Goal: Task Accomplishment & Management: Use online tool/utility

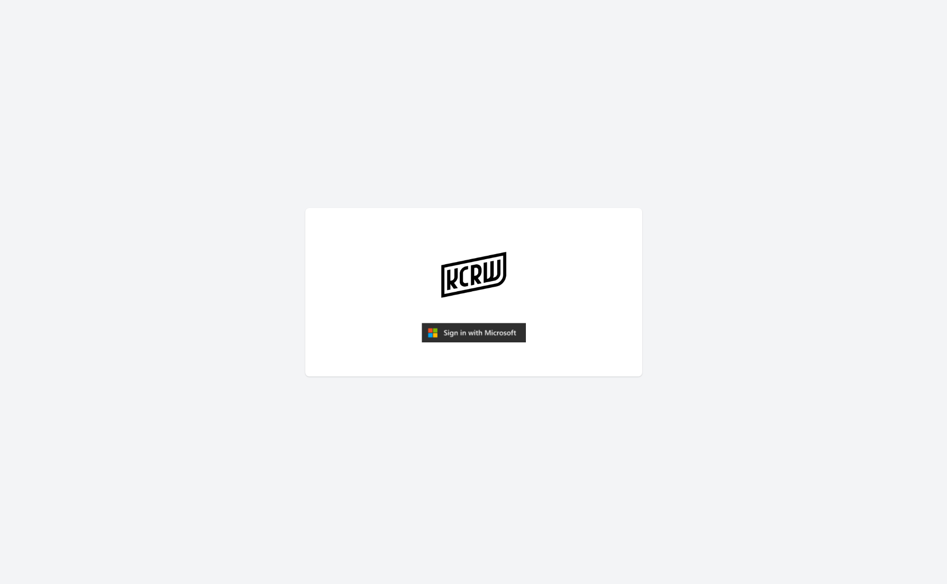
click at [459, 333] on img "submit" at bounding box center [474, 333] width 104 height 20
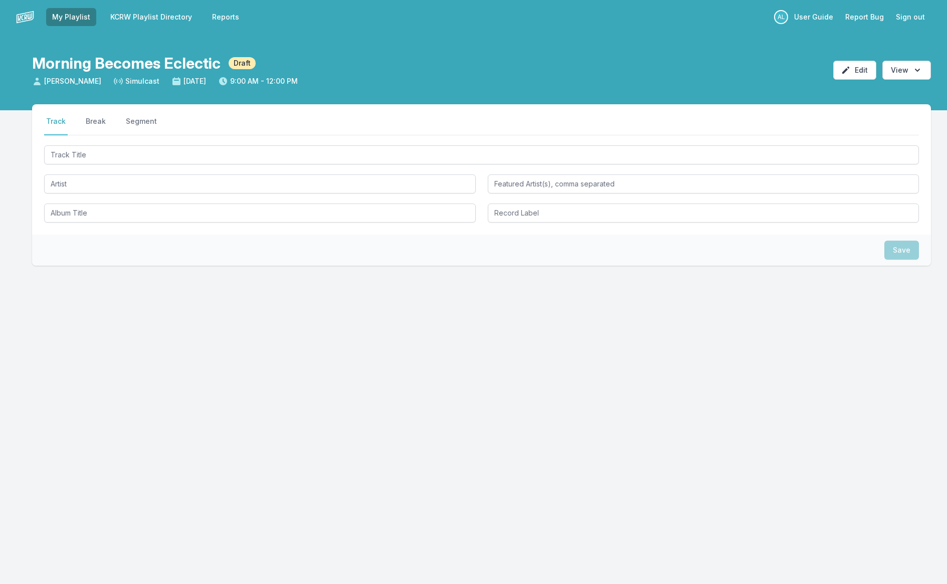
click at [157, 135] on nav "Track Break Segment" at bounding box center [481, 125] width 875 height 19
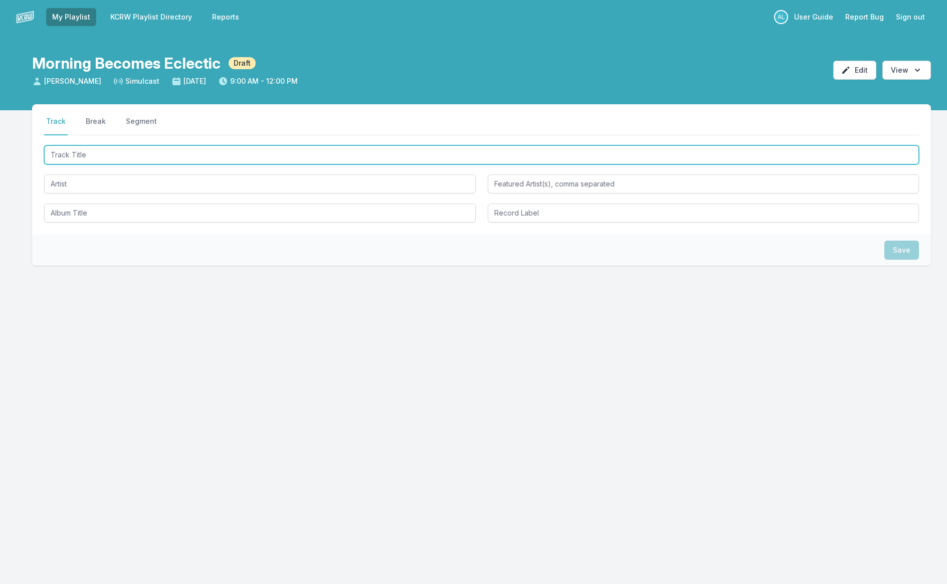
click at [162, 153] on input "Track Title" at bounding box center [481, 154] width 875 height 19
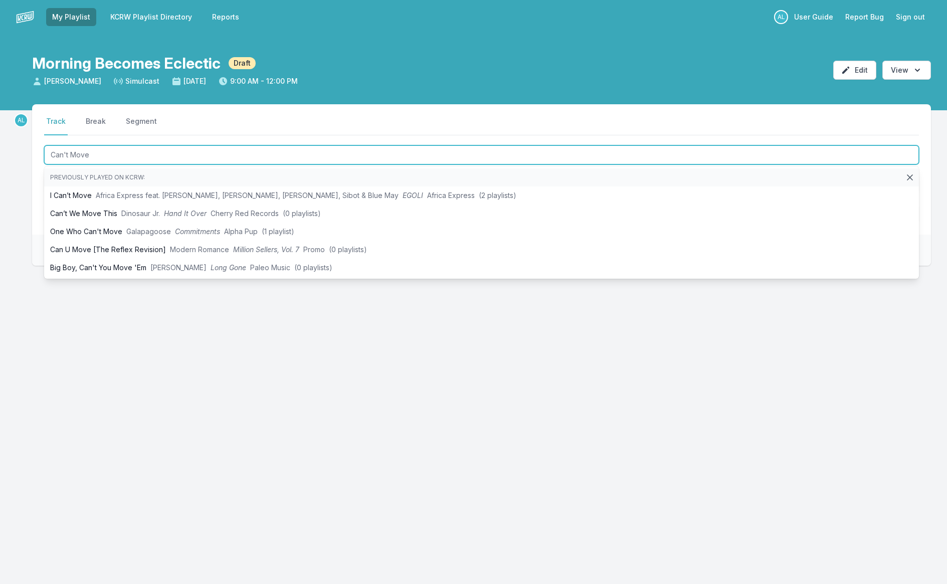
click at [174, 153] on input "Can't Move" at bounding box center [481, 154] width 875 height 19
type input "Can't Move"
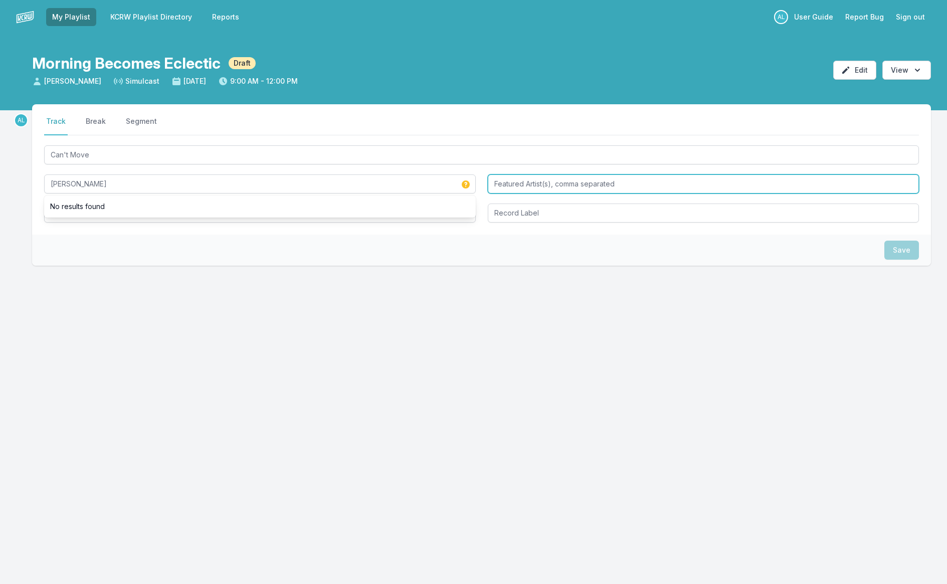
type input "[PERSON_NAME]"
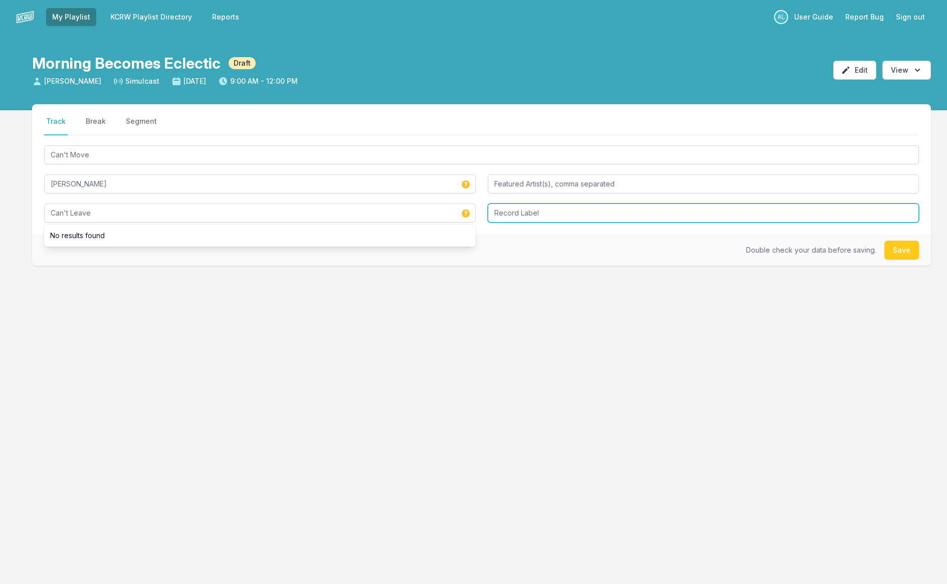
type input "Can't Leave"
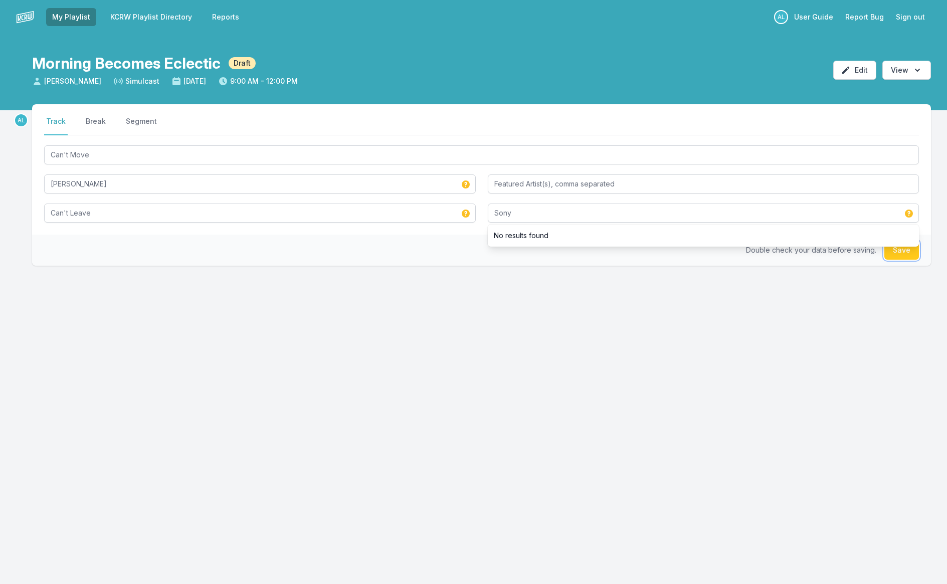
type input "Sony"
drag, startPoint x: 892, startPoint y: 256, endPoint x: 883, endPoint y: 252, distance: 10.5
click at [893, 256] on button "Save" at bounding box center [901, 250] width 35 height 19
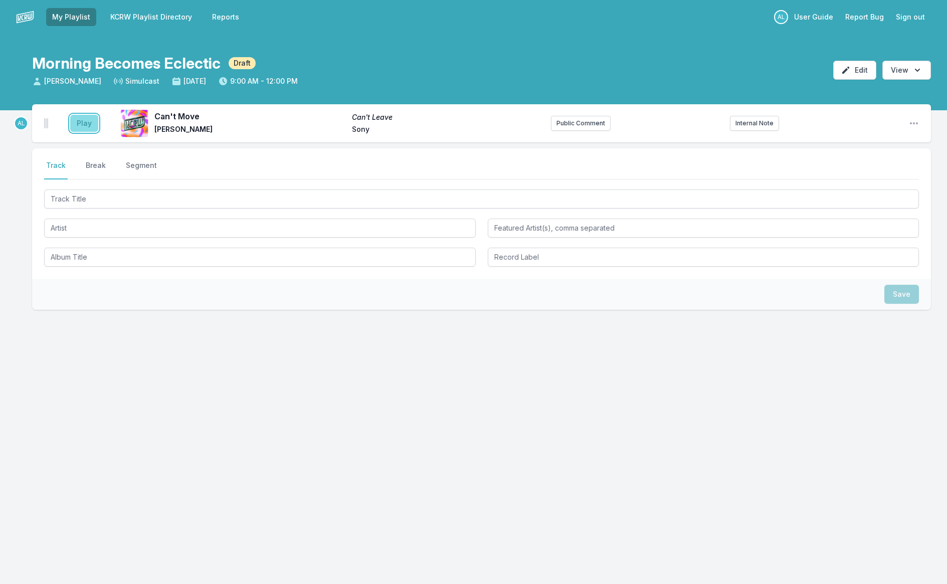
click at [83, 122] on button "Play" at bounding box center [84, 123] width 28 height 17
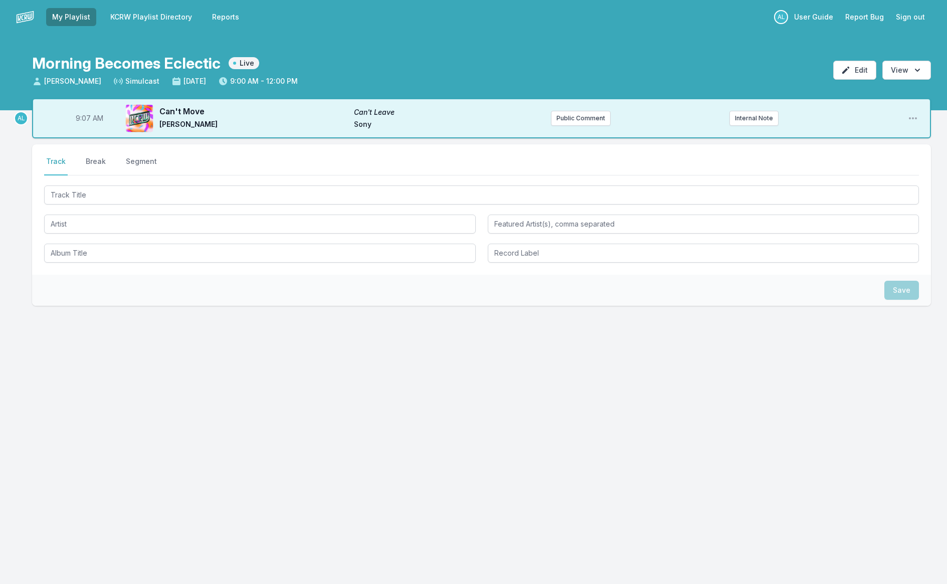
click at [83, 121] on span "9:07 AM" at bounding box center [90, 118] width 28 height 10
type input "09:04"
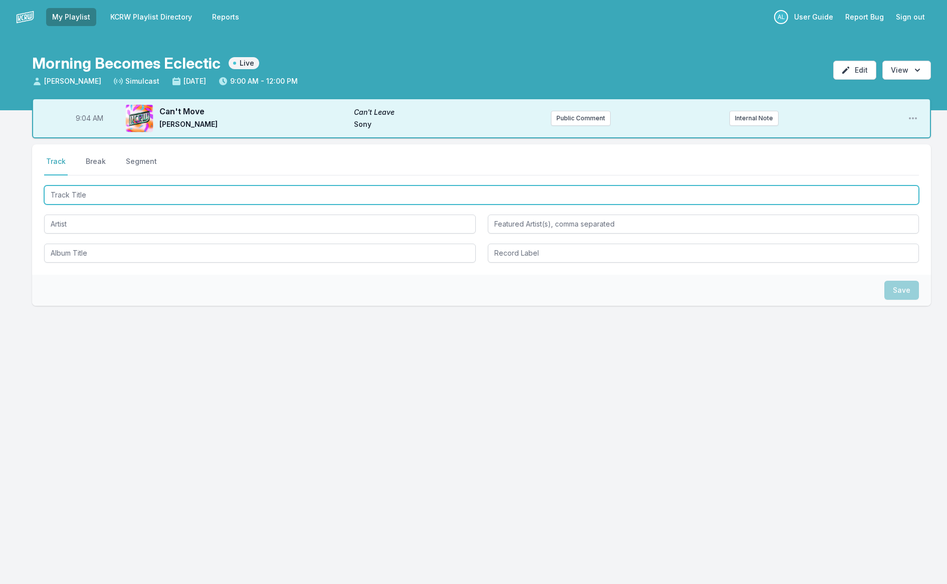
click at [123, 194] on input "Track Title" at bounding box center [481, 194] width 875 height 19
click at [124, 194] on input "Track Title" at bounding box center [481, 194] width 875 height 19
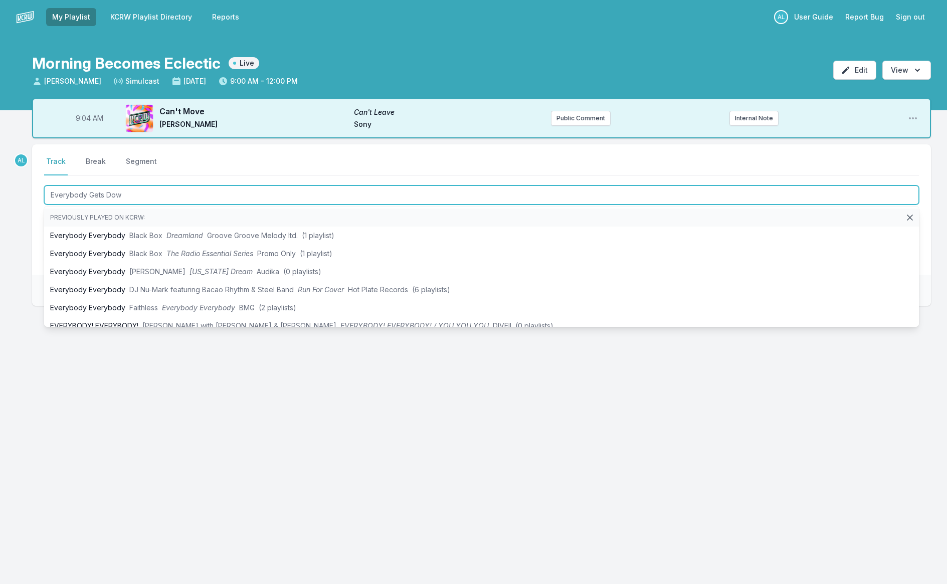
type input "Everybody Gets Down"
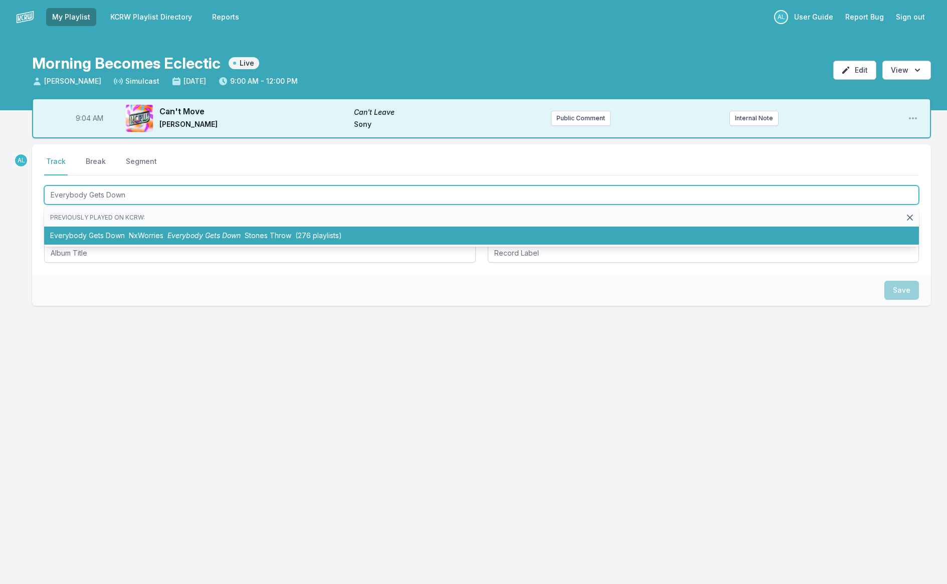
drag, startPoint x: 144, startPoint y: 233, endPoint x: 143, endPoint y: 225, distance: 7.5
click at [144, 233] on span "NxWorries" at bounding box center [146, 235] width 35 height 9
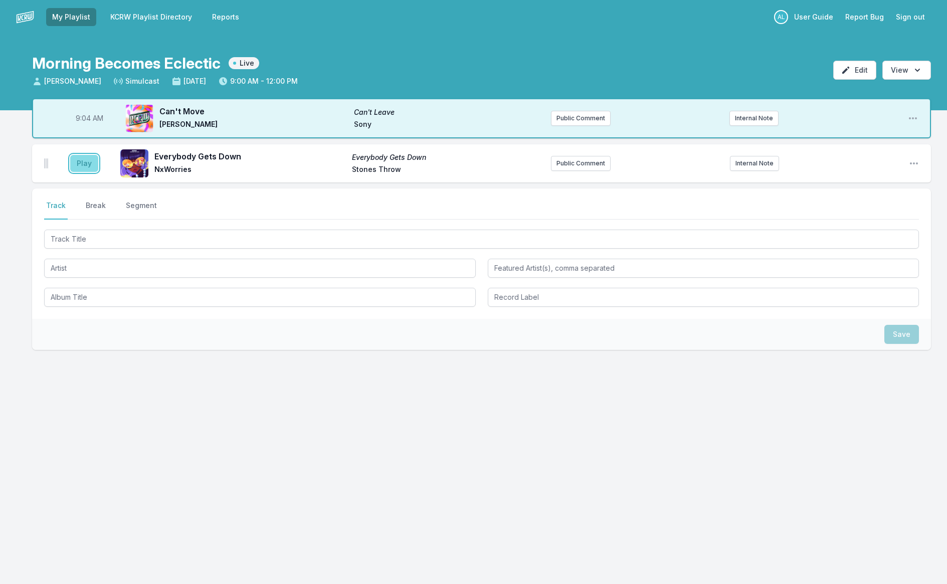
click at [87, 168] on button "Play" at bounding box center [84, 163] width 28 height 17
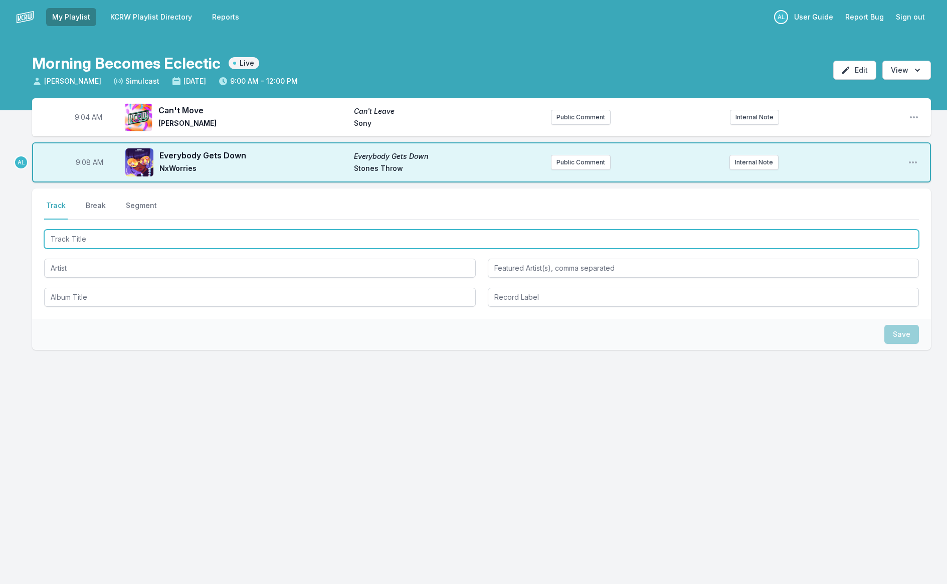
click at [120, 243] on input "Track Title" at bounding box center [481, 239] width 875 height 19
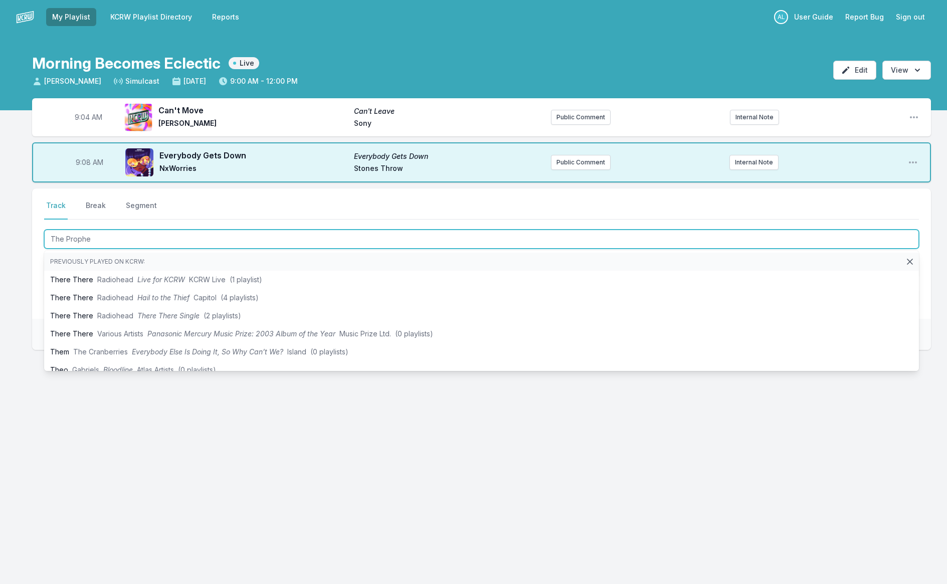
type input "The [DEMOGRAPHIC_DATA]"
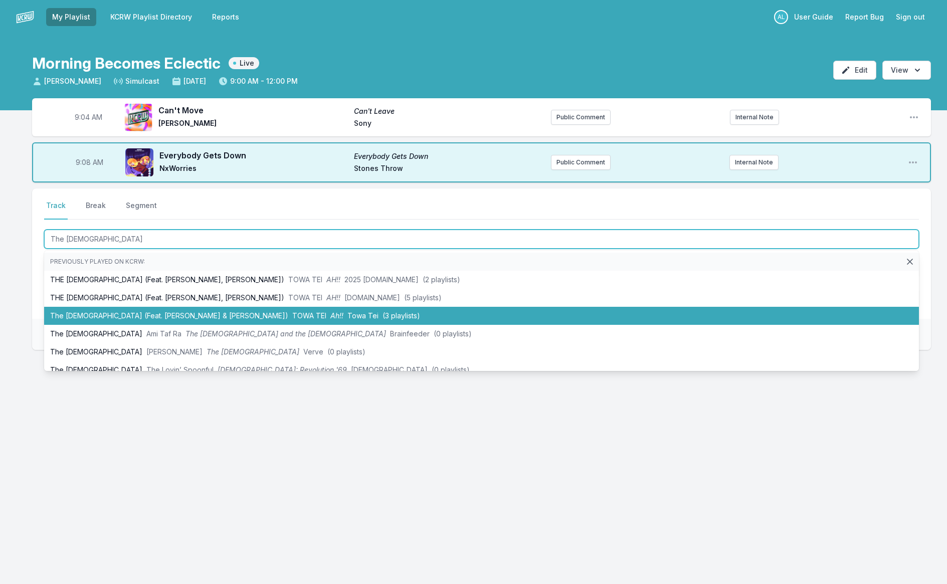
click at [163, 313] on li "The [DEMOGRAPHIC_DATA] (Feat. [PERSON_NAME] & [PERSON_NAME]) TOWA TEI Ah!! Towa…" at bounding box center [481, 316] width 875 height 18
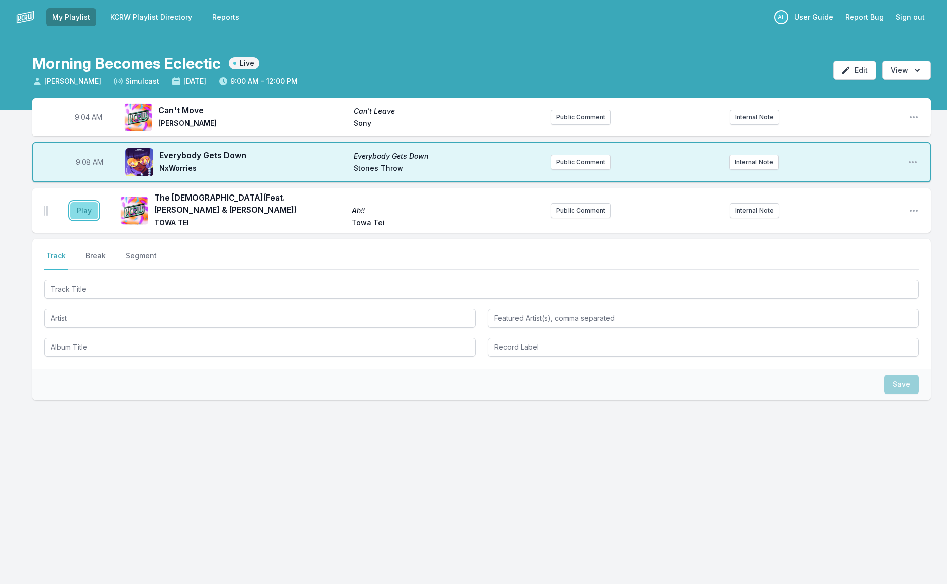
click at [85, 206] on button "Play" at bounding box center [84, 210] width 28 height 17
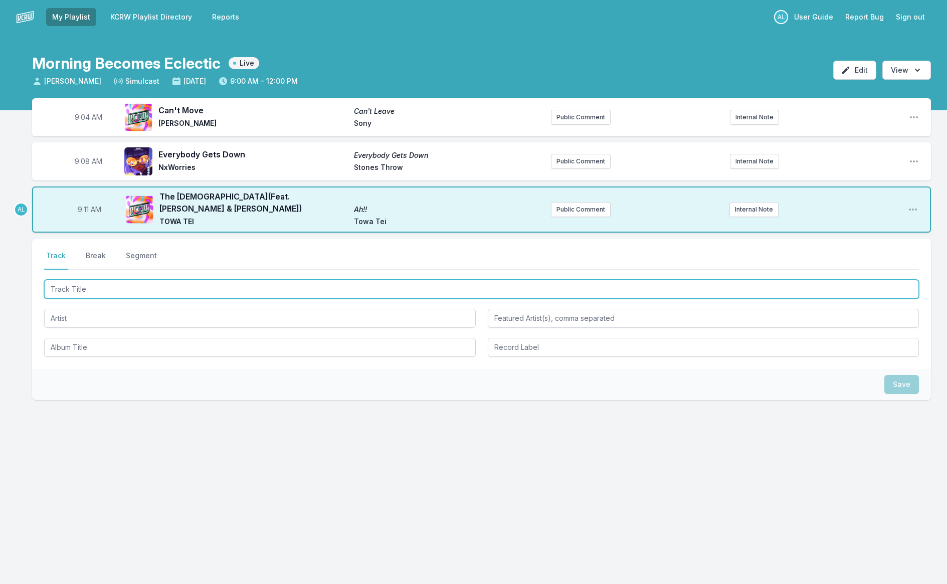
click at [165, 294] on input "Track Title" at bounding box center [481, 289] width 875 height 19
click at [159, 287] on input "Track Title" at bounding box center [481, 289] width 875 height 19
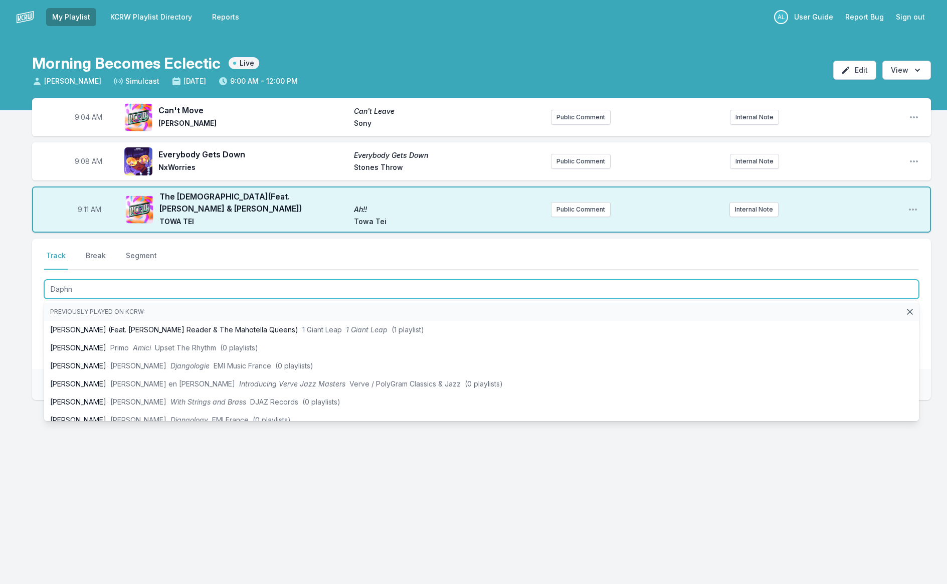
type input "[PERSON_NAME]"
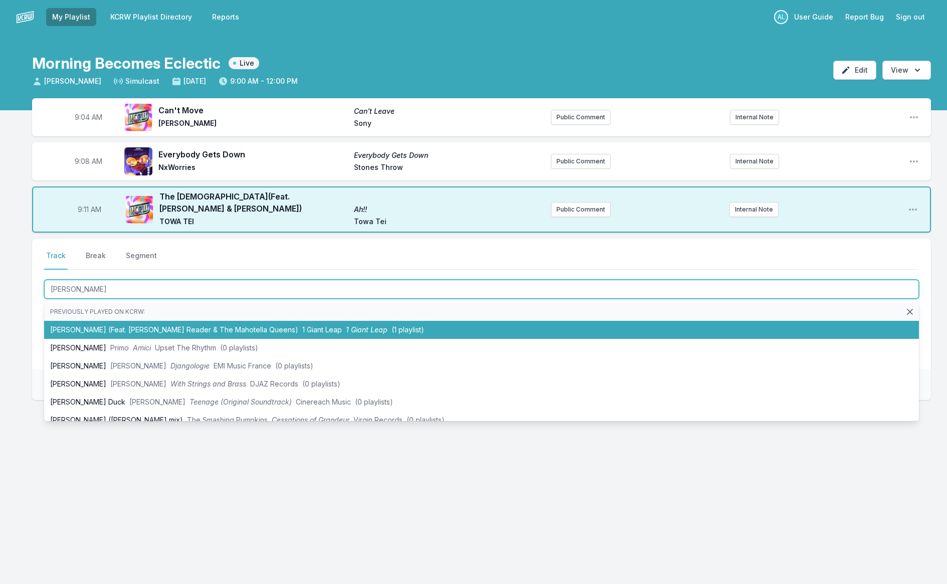
click at [172, 325] on li "[PERSON_NAME] (Feat. [PERSON_NAME] & The Mahotella Queens) 1 Giant Leap 1 Giant…" at bounding box center [481, 330] width 875 height 18
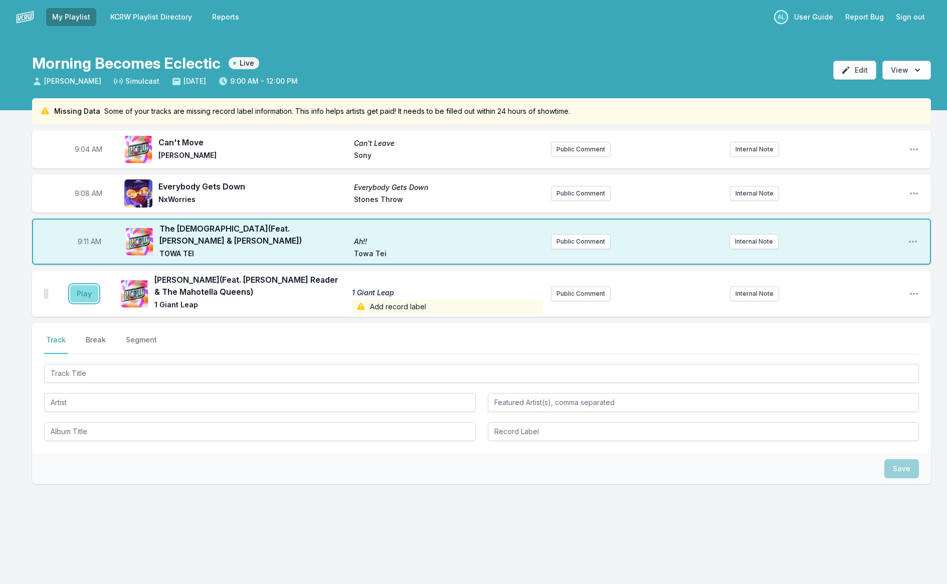
click at [77, 292] on button "Play" at bounding box center [84, 293] width 28 height 17
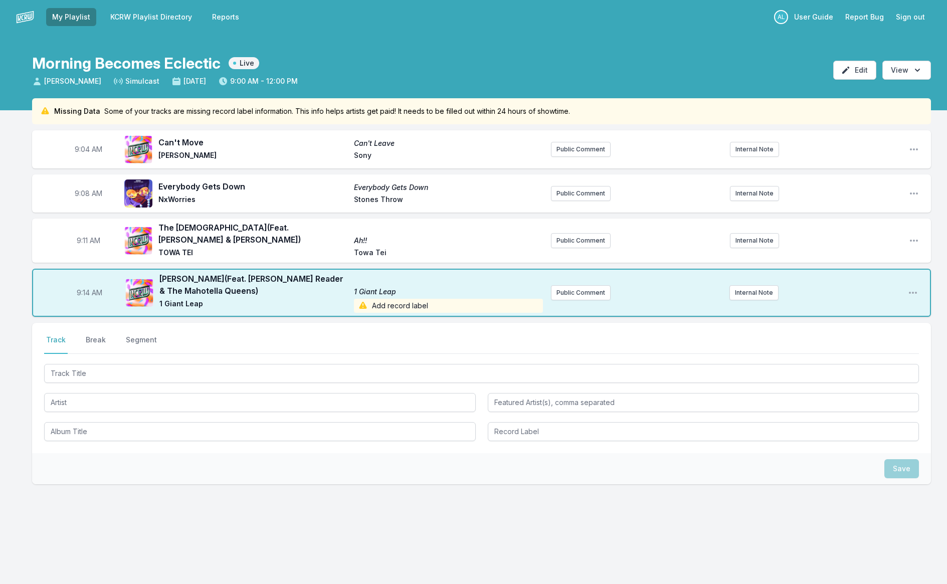
click at [371, 304] on span "Add record label" at bounding box center [448, 306] width 188 height 14
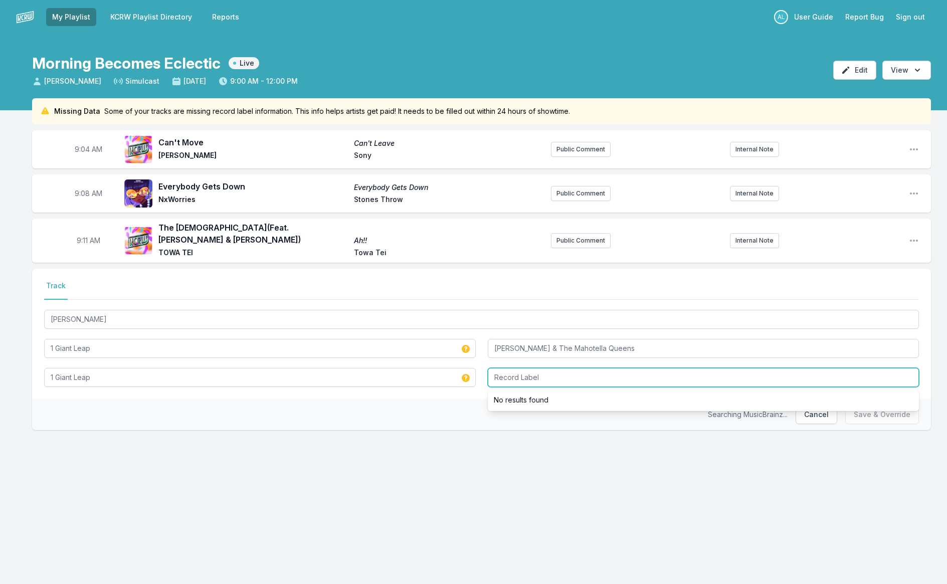
click at [515, 380] on input "Record Label" at bounding box center [704, 377] width 432 height 19
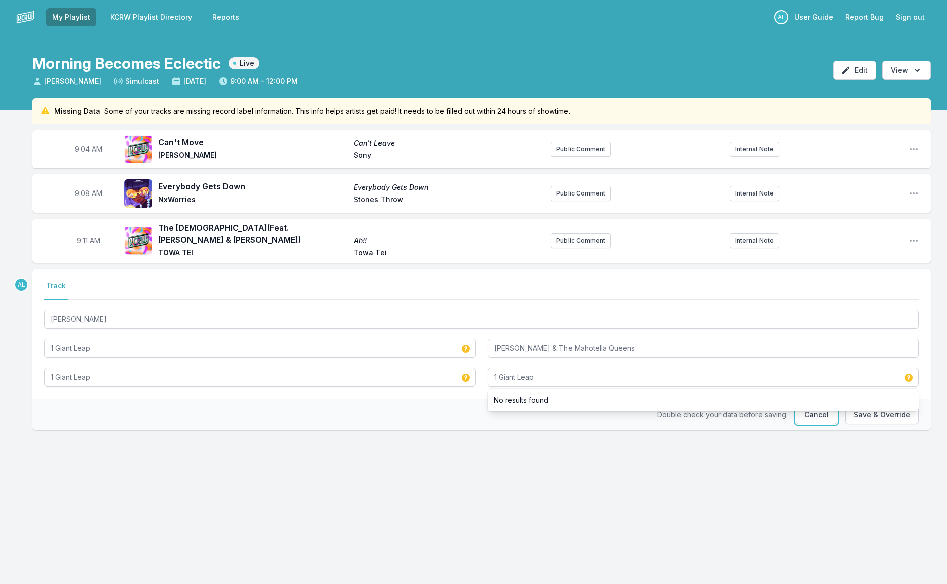
type input "1 Giant Leap"
click at [887, 415] on button "Save & Override" at bounding box center [882, 414] width 74 height 19
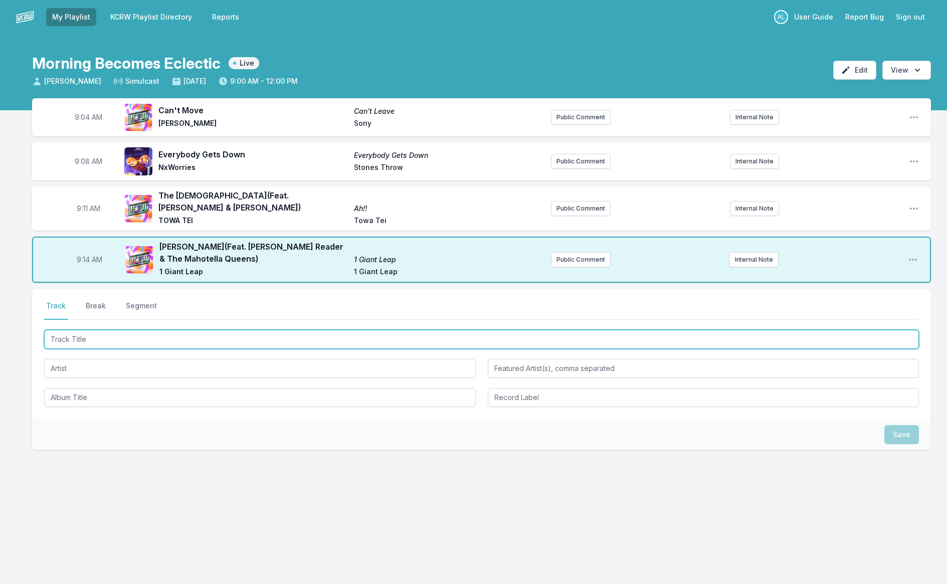
click at [291, 335] on input "Track Title" at bounding box center [481, 339] width 875 height 19
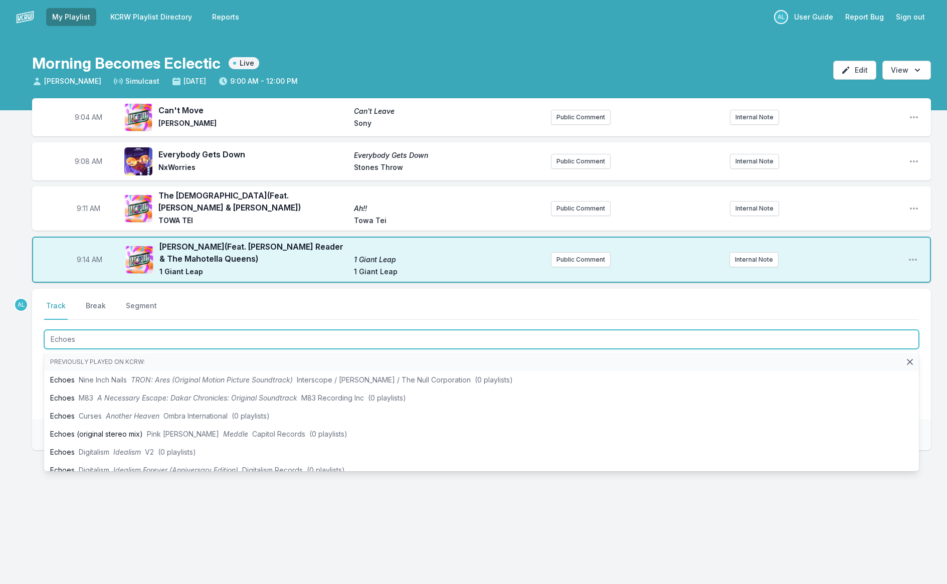
type input "Echoes"
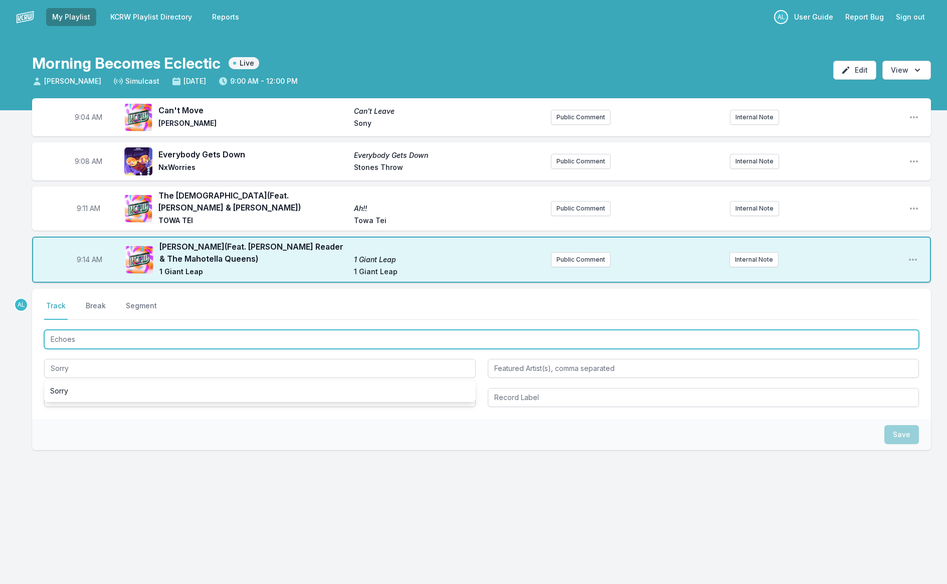
click at [282, 336] on input "Echoes" at bounding box center [481, 339] width 875 height 19
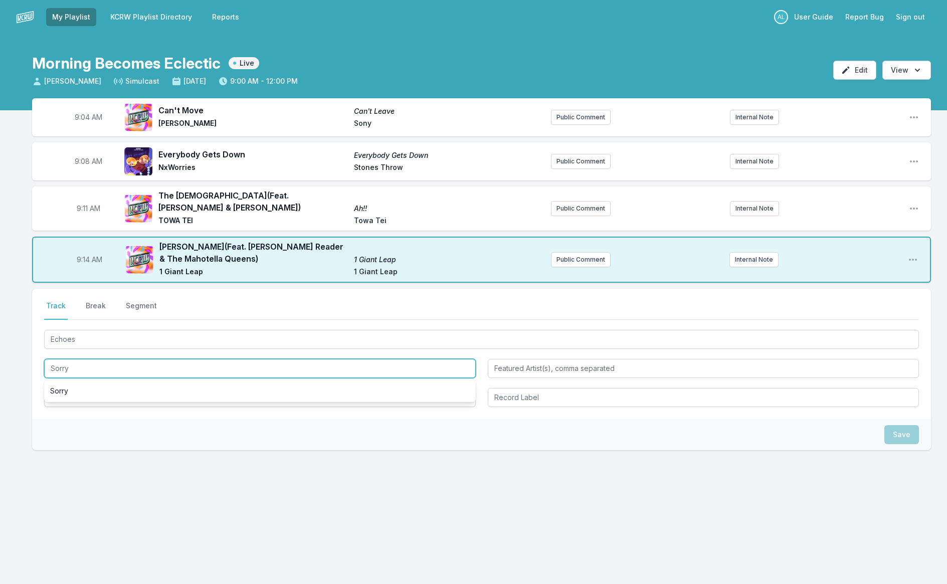
click at [203, 375] on input "Sorry" at bounding box center [260, 368] width 432 height 19
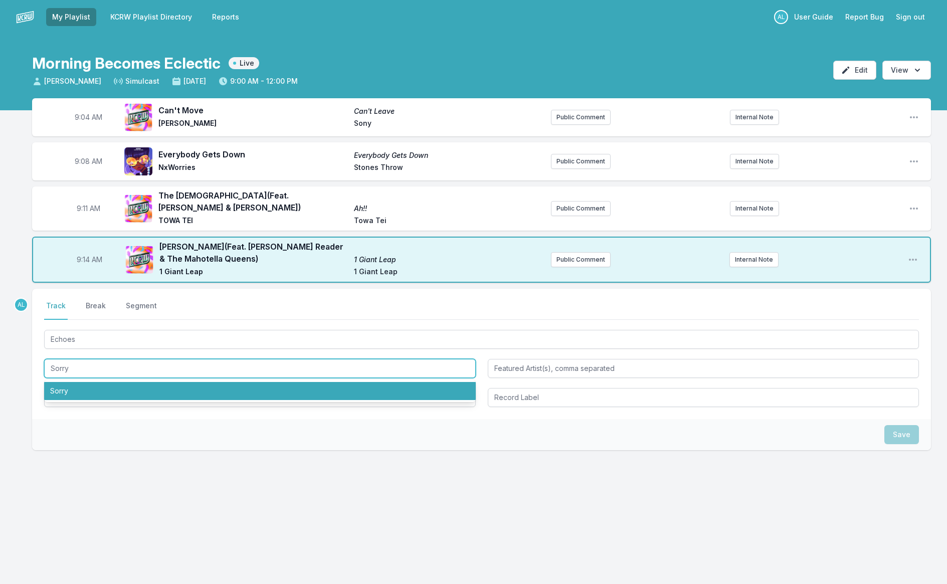
click at [189, 389] on li "Sorry" at bounding box center [260, 391] width 432 height 18
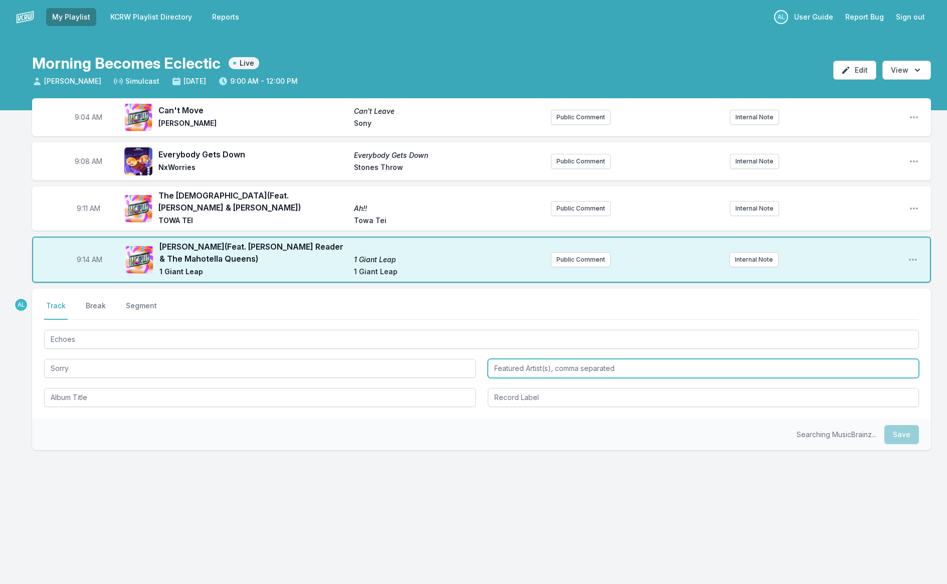
type input "Sorry"
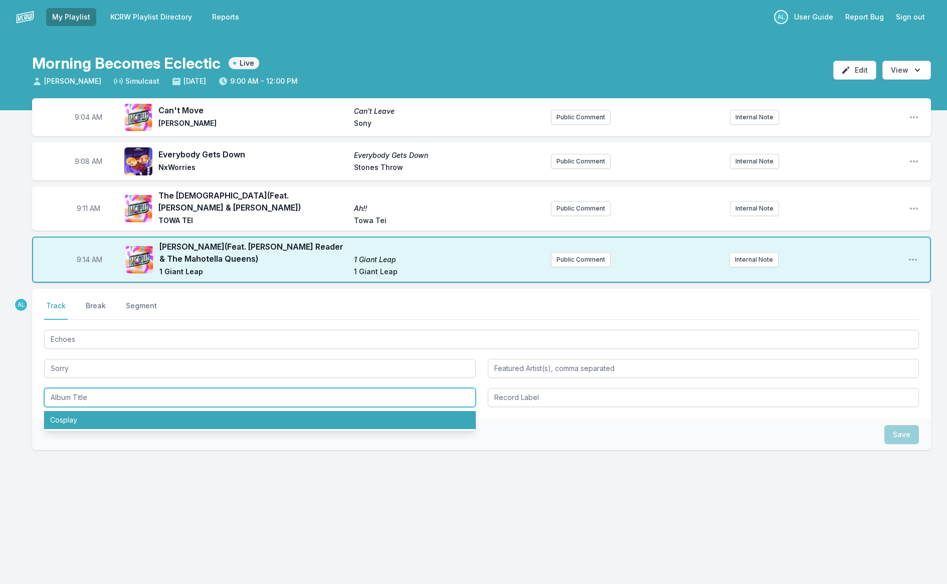
click at [187, 424] on li "Cosplay" at bounding box center [260, 420] width 432 height 18
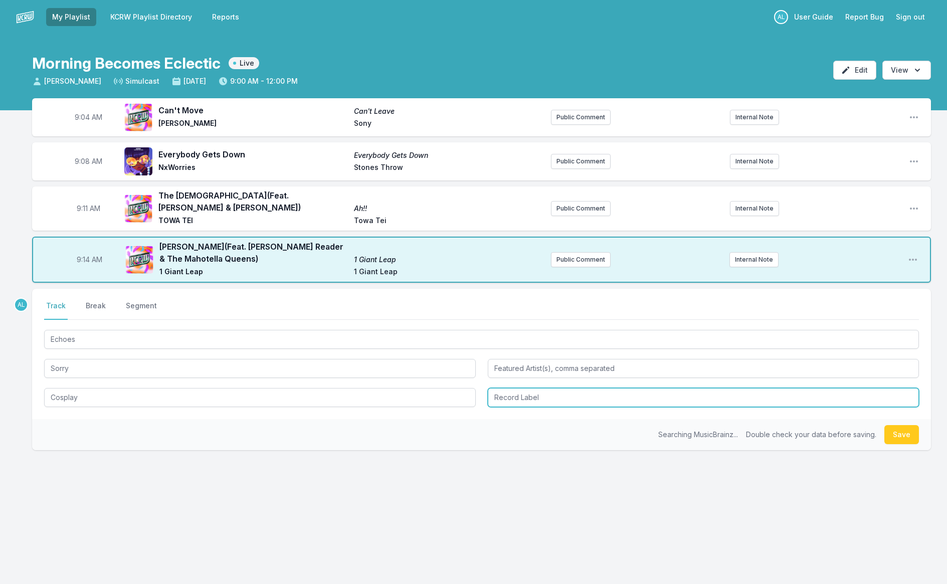
type input "Cosplay"
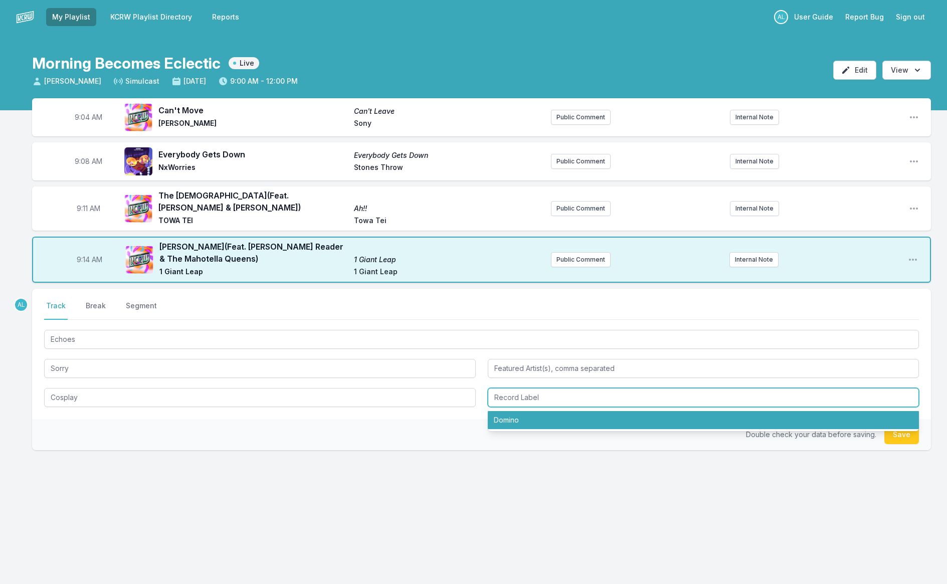
click at [499, 422] on li "Domino" at bounding box center [704, 420] width 432 height 18
type input "Domino"
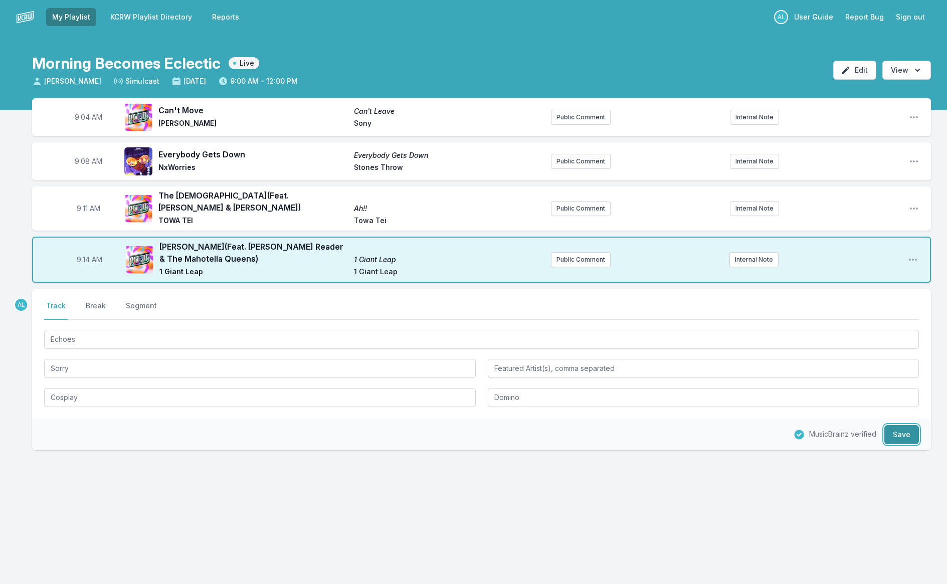
click at [895, 435] on button "Save" at bounding box center [901, 434] width 35 height 19
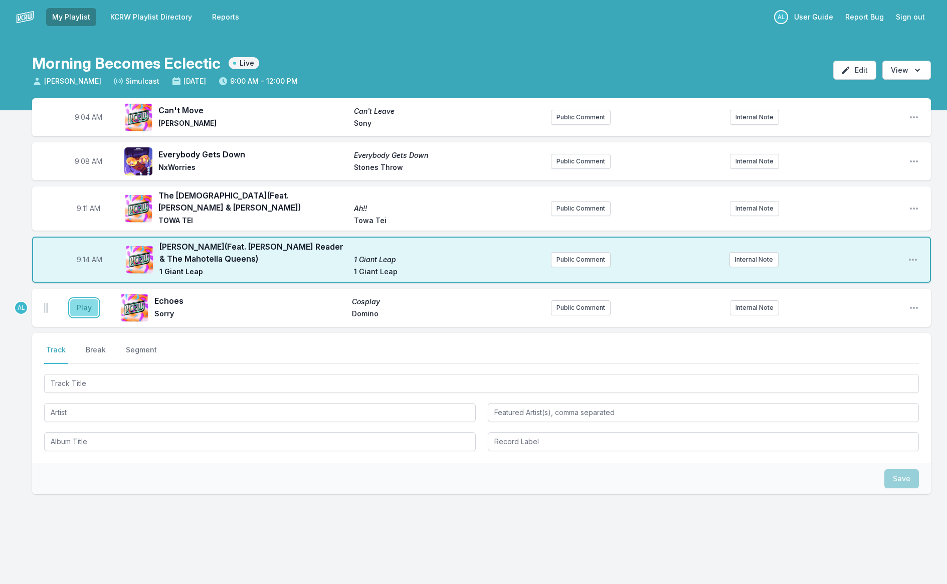
click at [85, 310] on button "Play" at bounding box center [84, 307] width 28 height 17
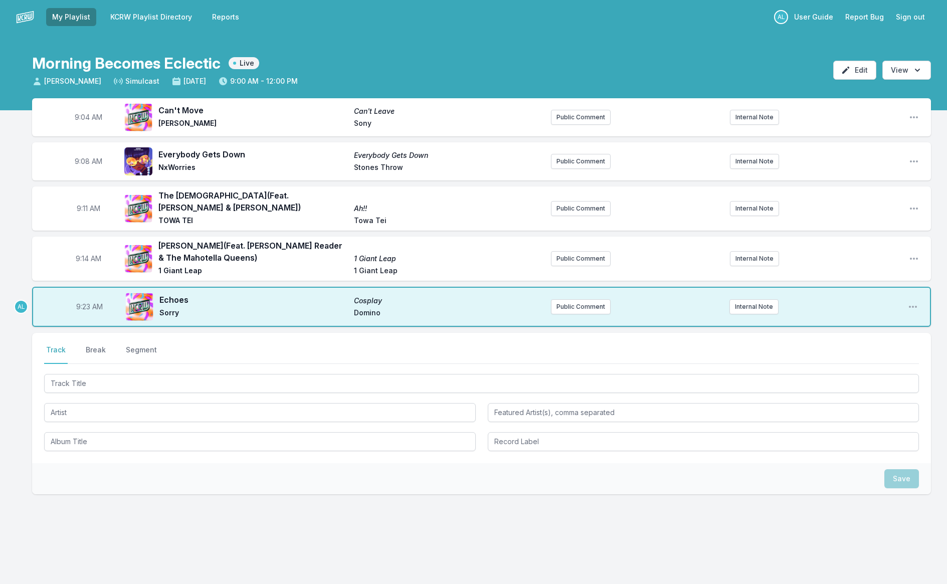
click at [78, 306] on span "9:23 AM" at bounding box center [89, 307] width 27 height 10
type input "09:20"
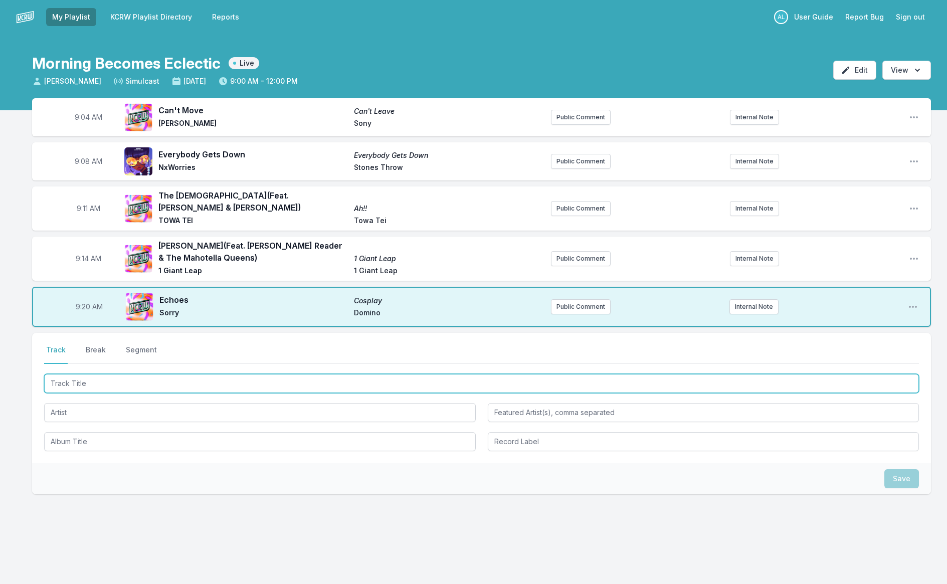
click at [114, 384] on input "Track Title" at bounding box center [481, 383] width 875 height 19
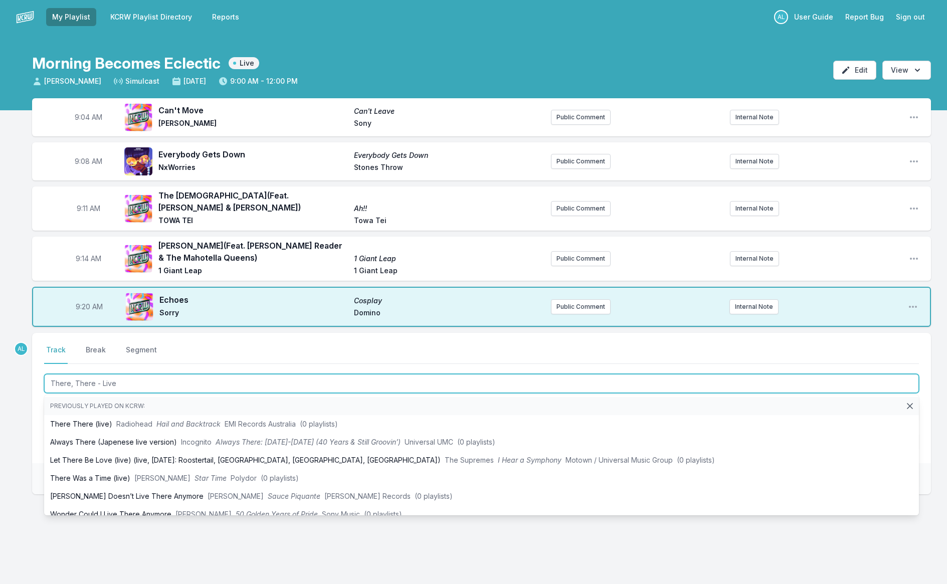
type input "There, There - Live"
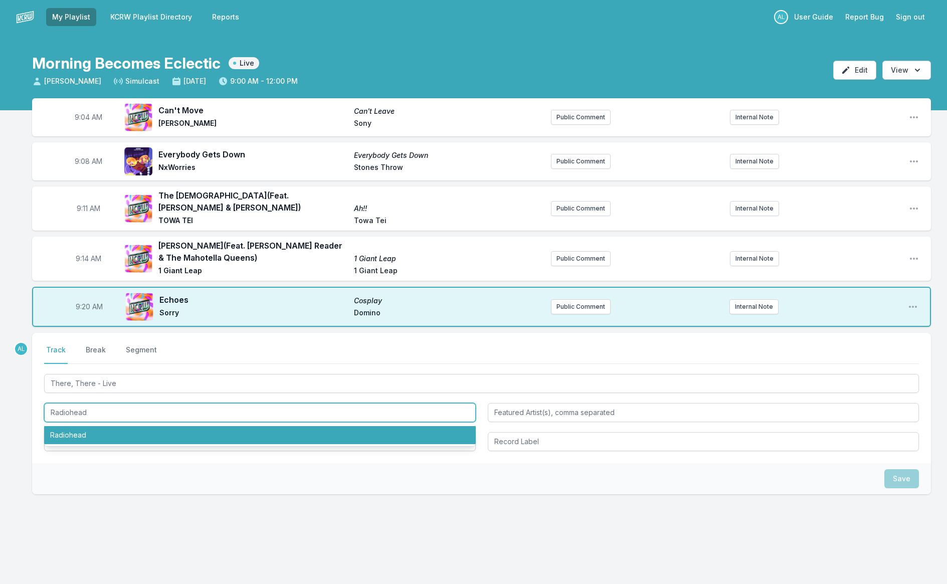
click at [132, 432] on li "Radiohead" at bounding box center [260, 435] width 432 height 18
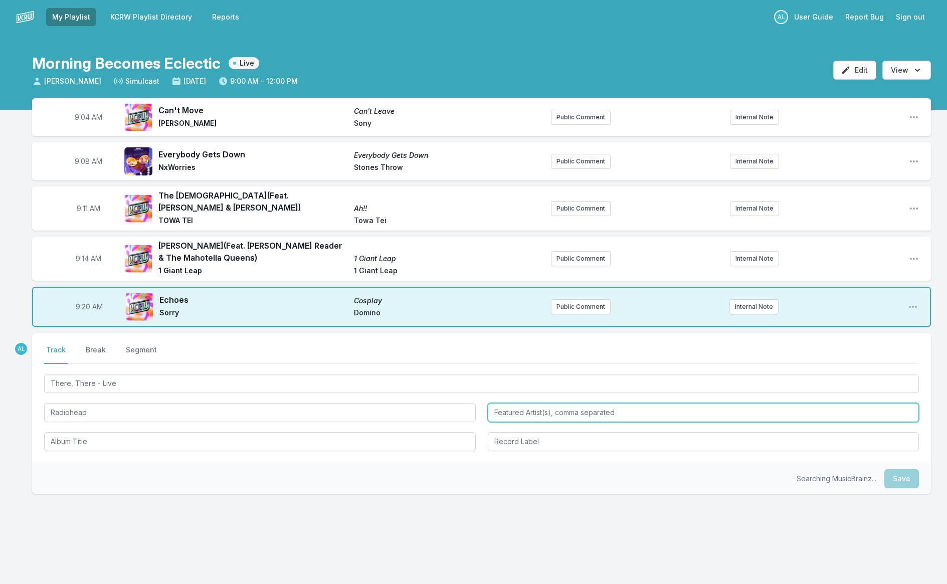
type input "Radiohead"
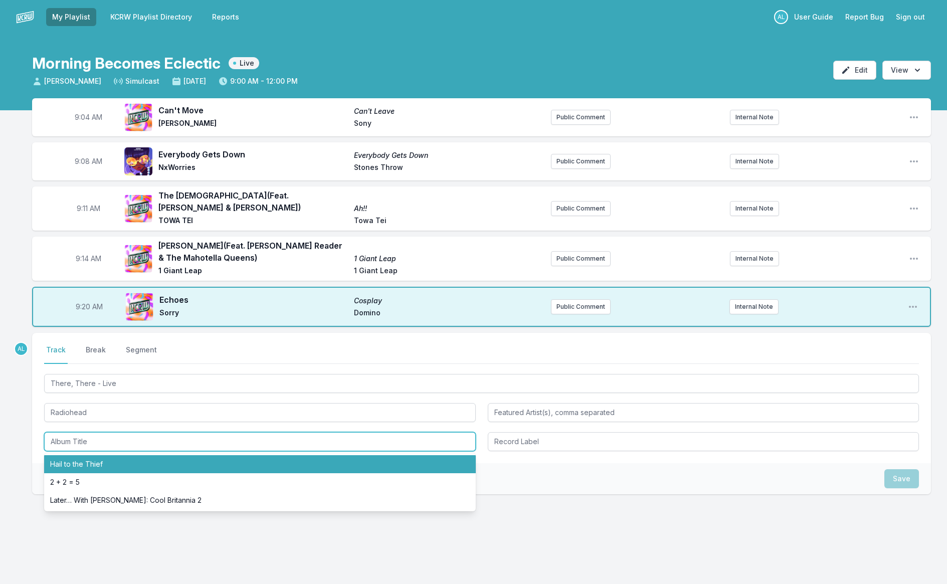
click at [141, 462] on li "Hail to the Thief" at bounding box center [260, 464] width 432 height 18
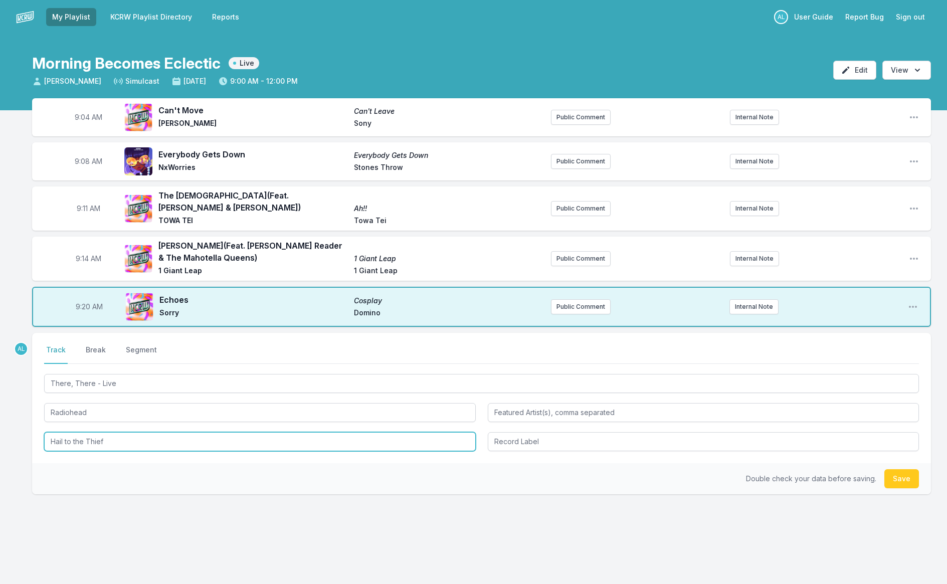
click at [137, 444] on input "Hail to the Thief" at bounding box center [260, 441] width 432 height 19
type input "Hail to the Thief (Live Recordings 2003. - 2009)"
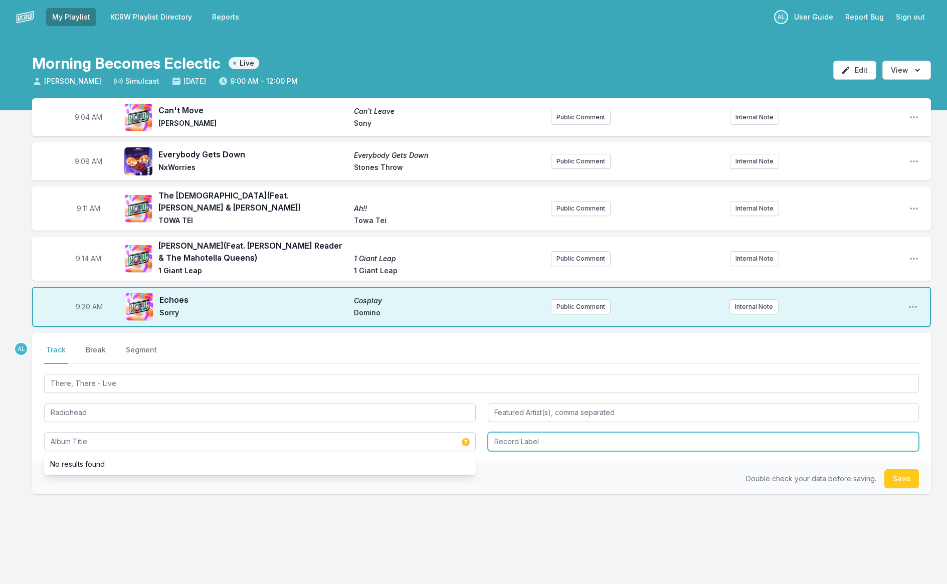
type input "Hail to the Thief (Live Recordings 2003. - 2009)"
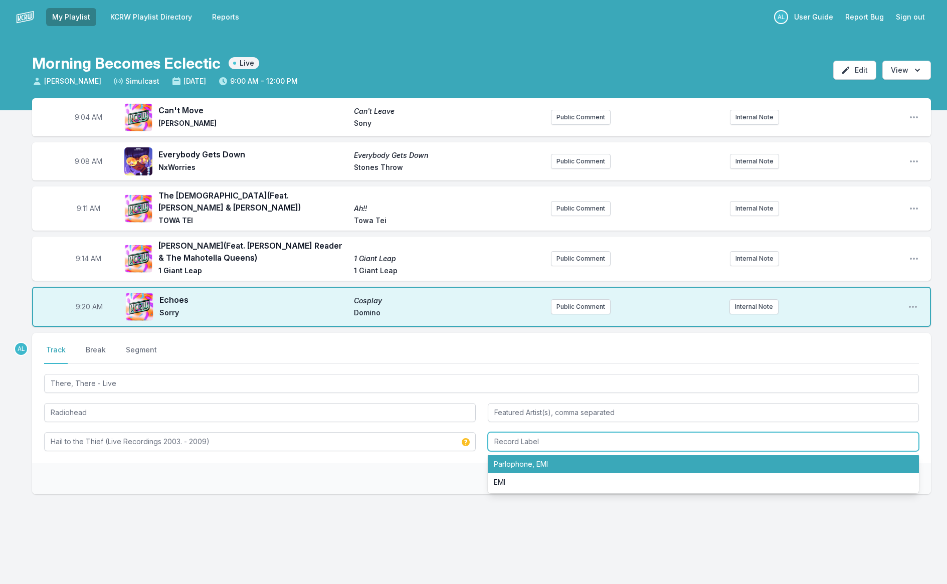
click at [524, 468] on li "Parlophone, EMI" at bounding box center [704, 464] width 432 height 18
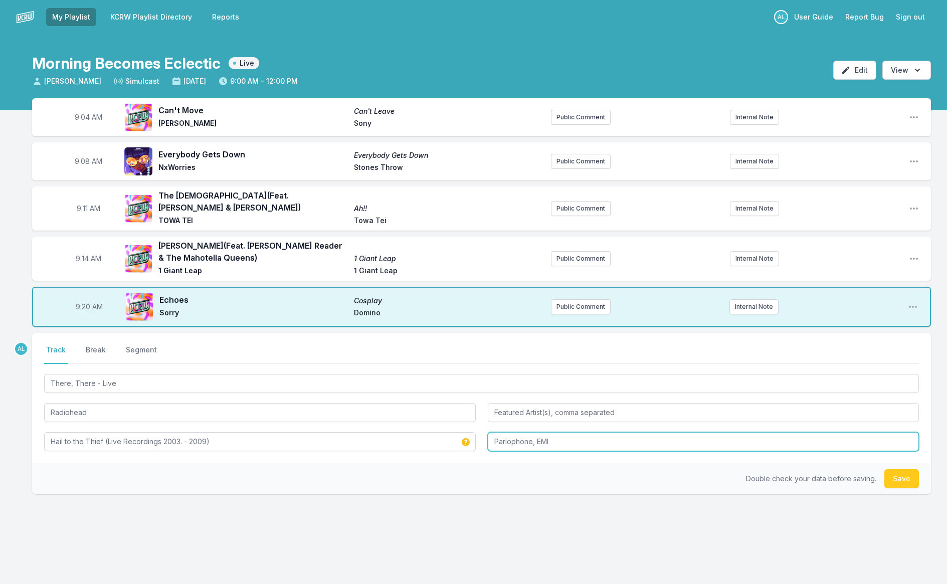
click at [558, 443] on input "Parlophone, EMI" at bounding box center [704, 441] width 432 height 19
type input "Parlophone"
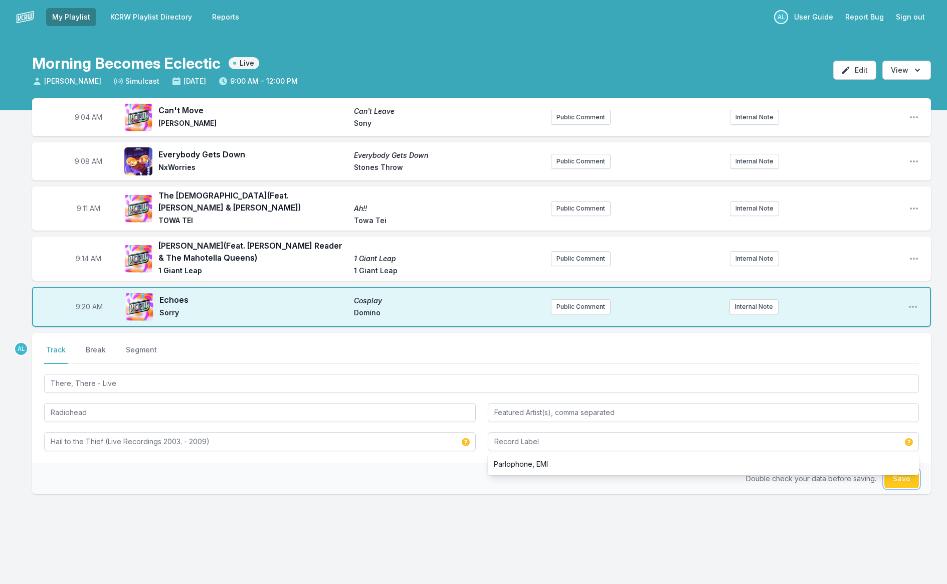
type input "Parlophone"
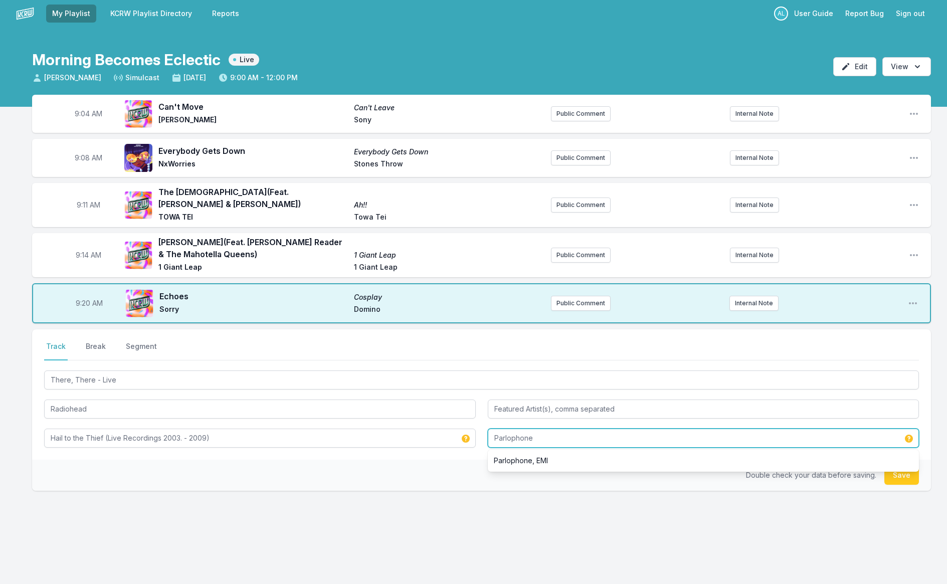
click at [533, 443] on input "Parlophone" at bounding box center [704, 438] width 432 height 19
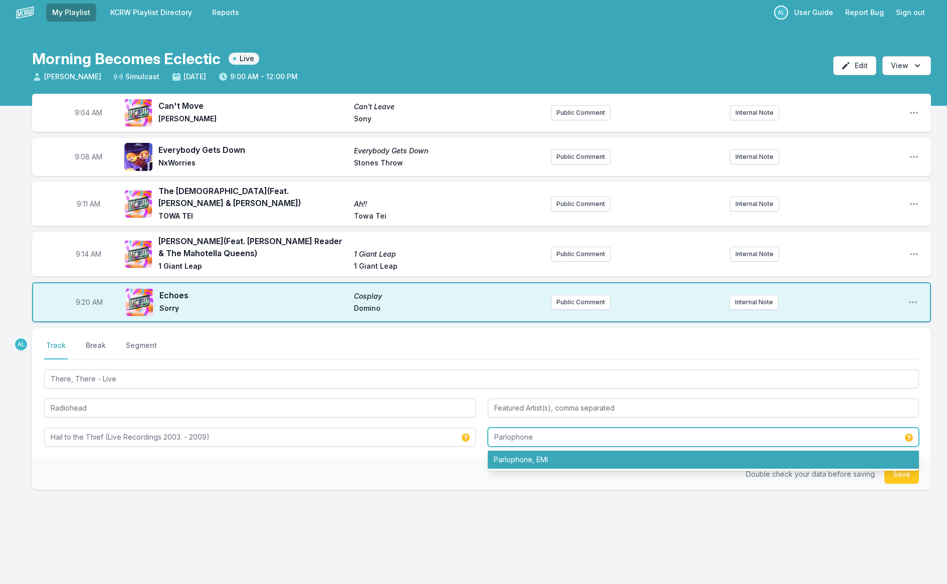
click at [531, 459] on li "Parlophone, EMI" at bounding box center [704, 460] width 432 height 18
type input "Parlophone, EMI"
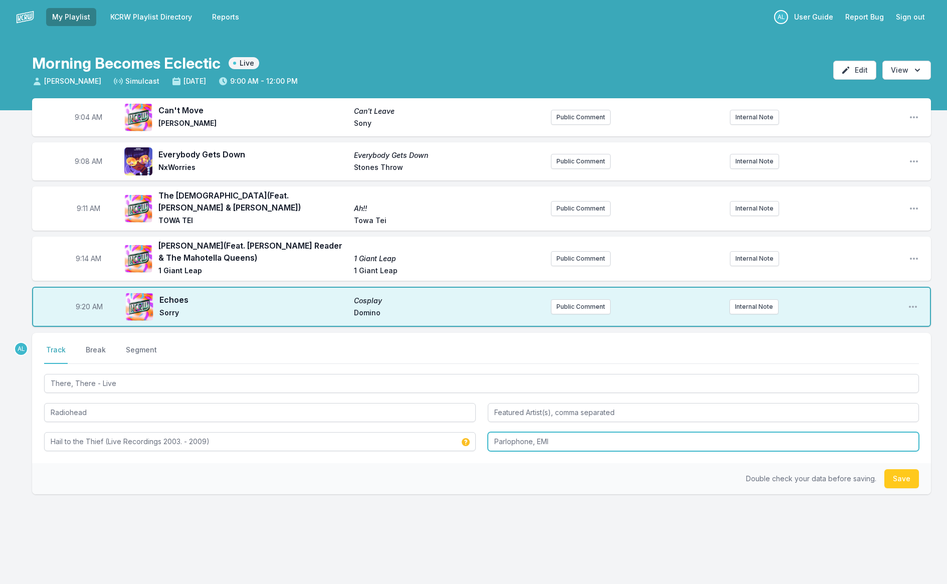
drag, startPoint x: 811, startPoint y: 436, endPoint x: 802, endPoint y: 449, distance: 15.2
click at [812, 436] on input "Parlophone, EMI" at bounding box center [704, 441] width 432 height 19
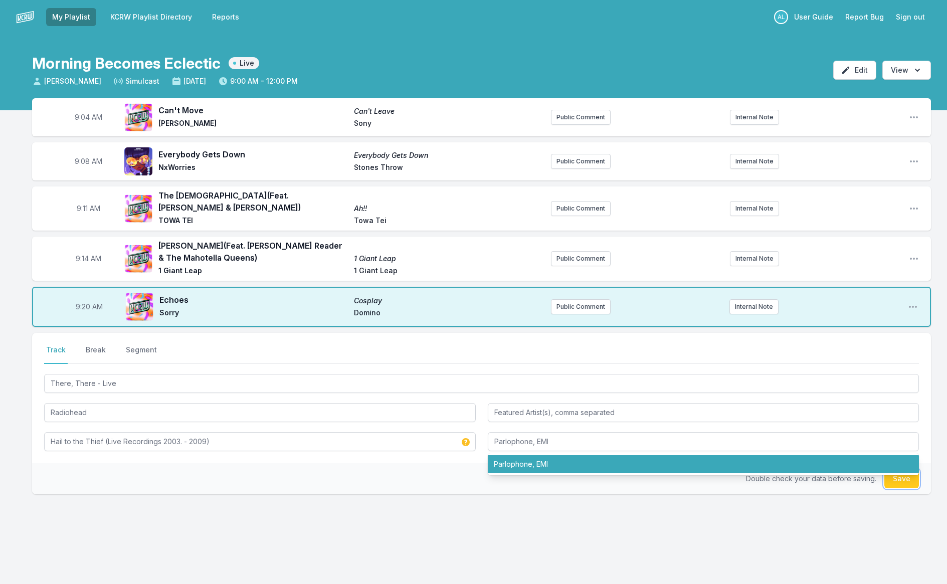
click at [904, 483] on button "Save" at bounding box center [901, 478] width 35 height 19
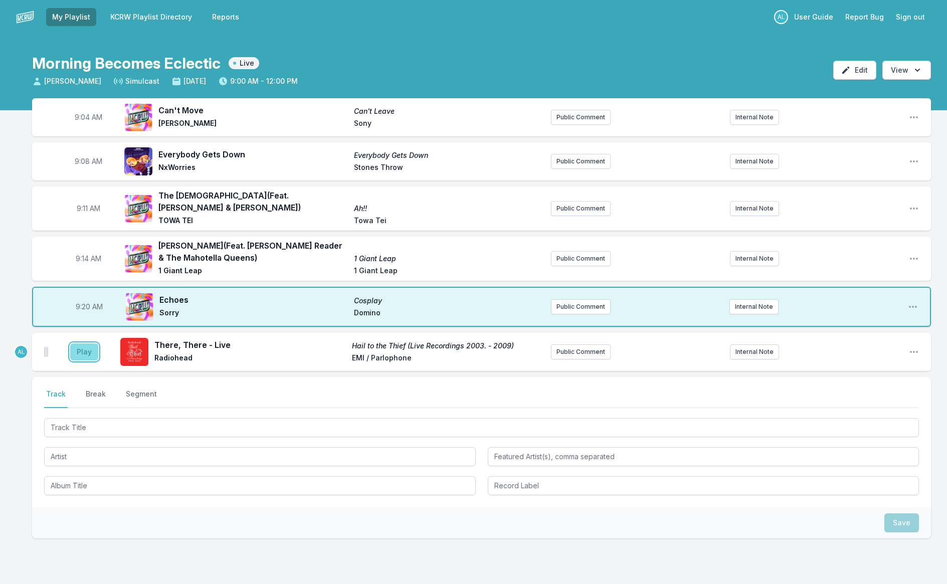
click at [79, 355] on button "Play" at bounding box center [84, 351] width 28 height 17
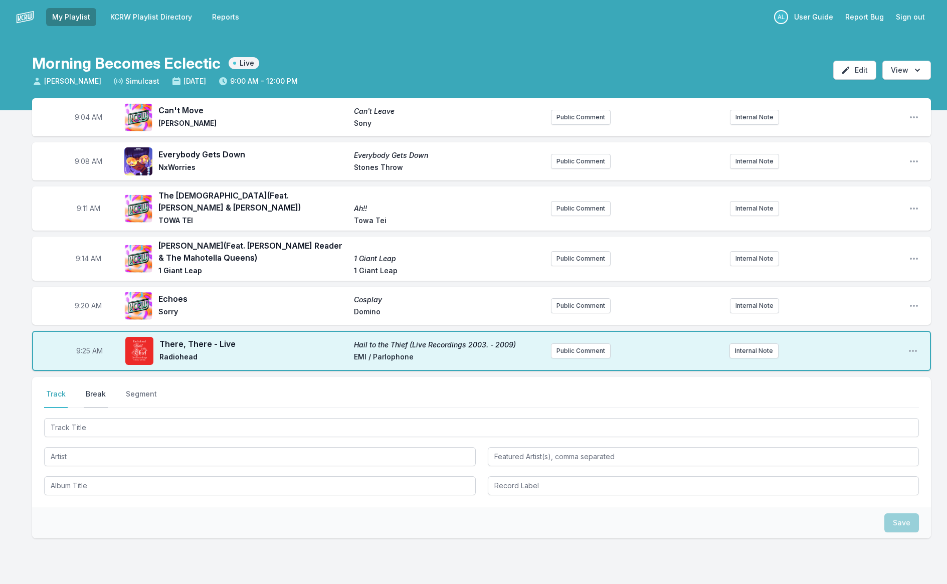
click at [92, 395] on button "Break" at bounding box center [96, 398] width 24 height 19
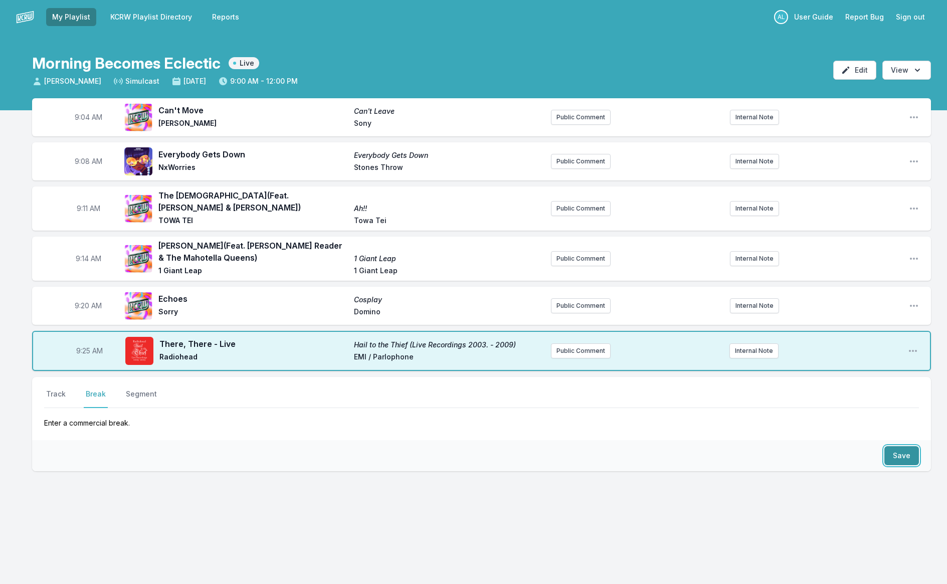
click at [898, 451] on button "Save" at bounding box center [901, 455] width 35 height 19
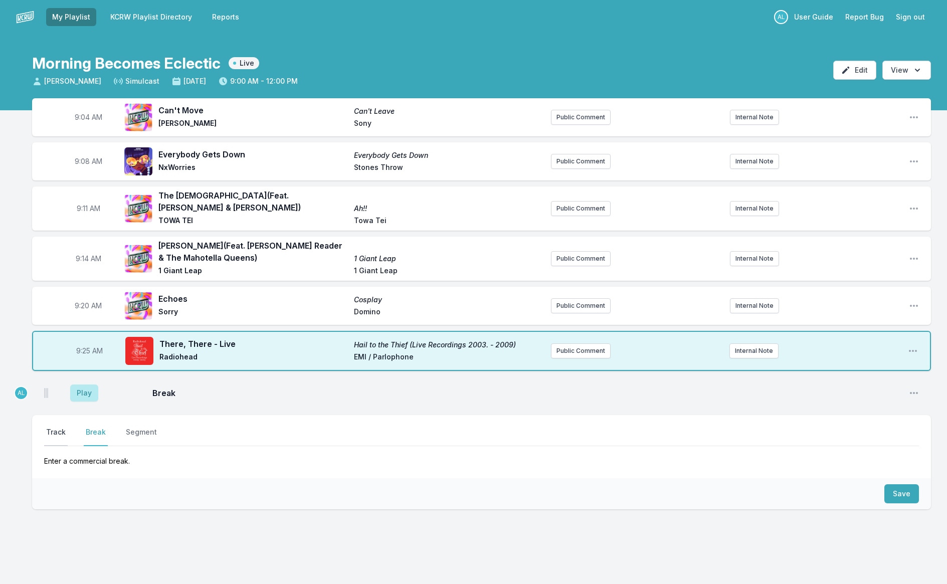
click at [53, 436] on button "Track" at bounding box center [56, 436] width 24 height 19
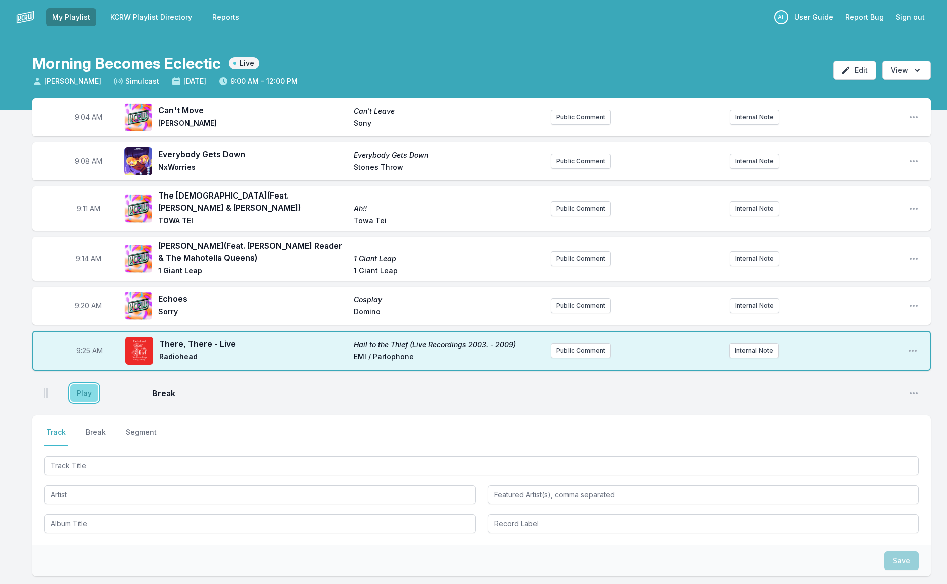
click at [83, 387] on button "Play" at bounding box center [84, 392] width 28 height 17
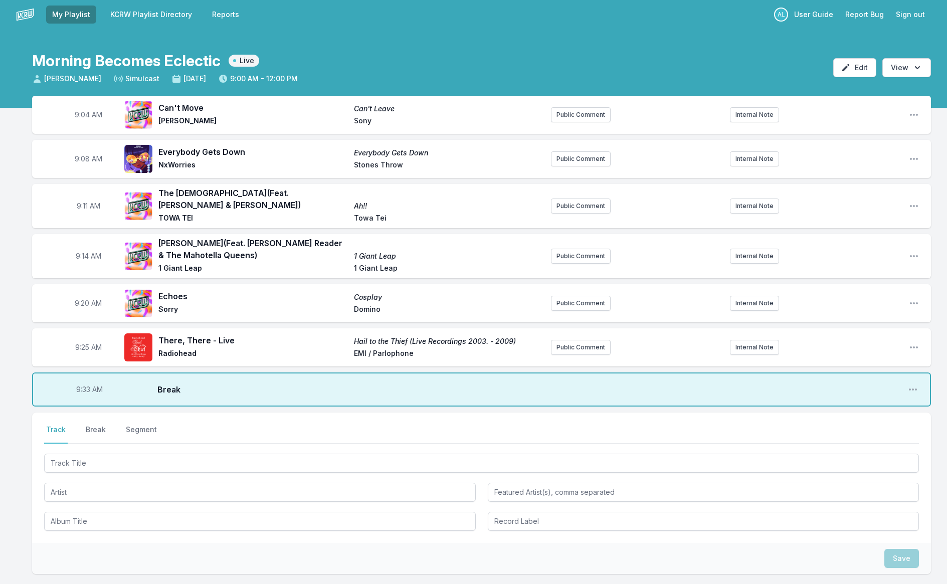
scroll to position [89, 0]
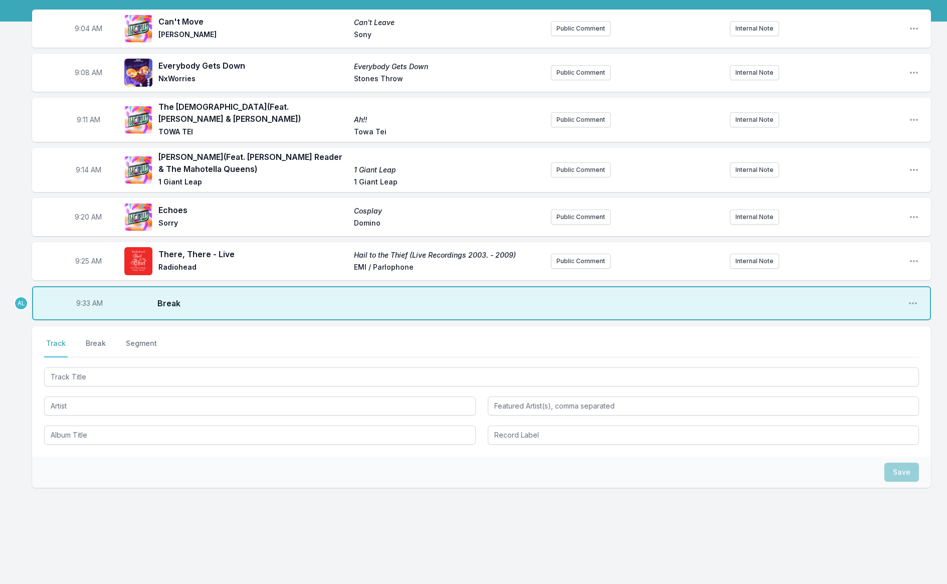
click at [57, 346] on button "Track" at bounding box center [56, 347] width 24 height 19
click at [59, 344] on button "Track" at bounding box center [56, 347] width 24 height 19
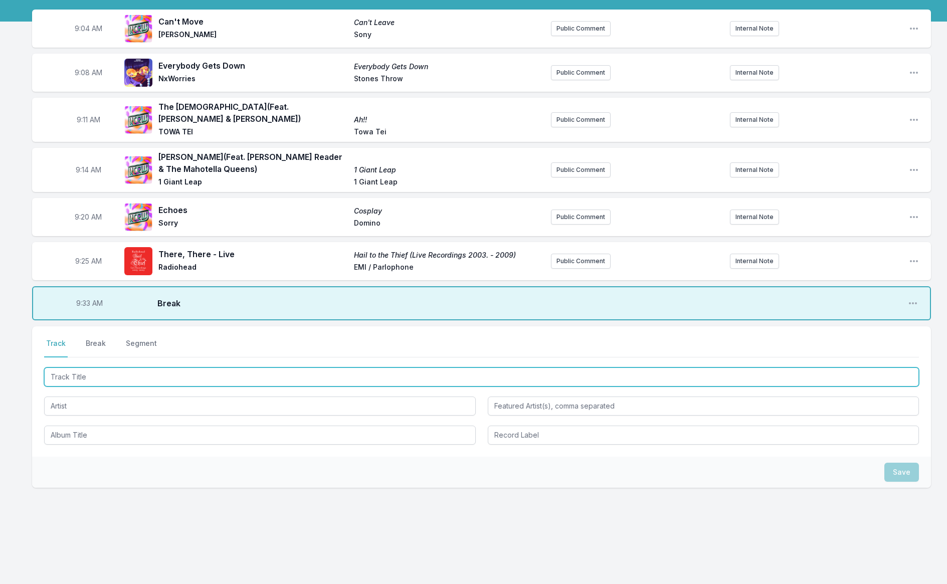
click at [151, 376] on input "Track Title" at bounding box center [481, 376] width 875 height 19
type input "Funky People"
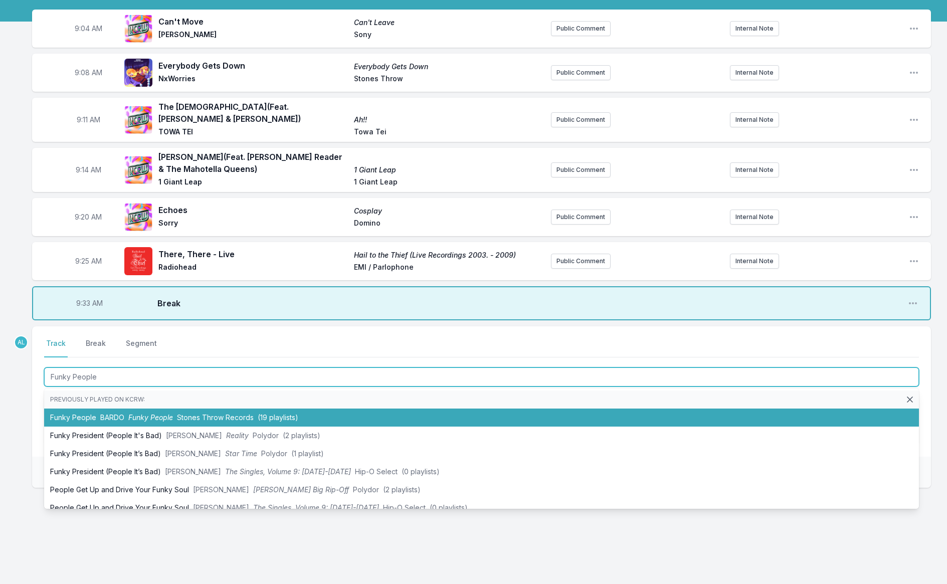
click at [177, 413] on span "Stones Throw Records" at bounding box center [215, 417] width 77 height 9
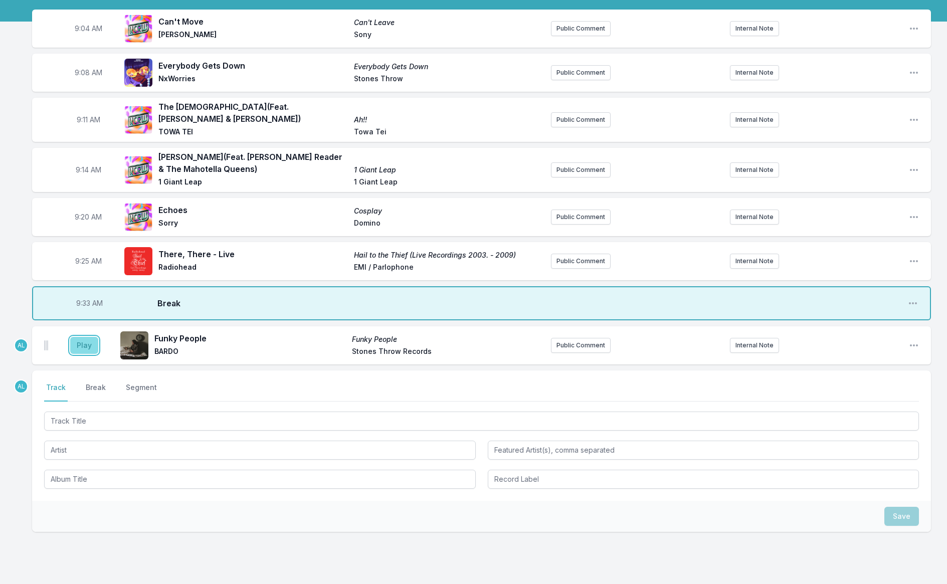
click at [89, 348] on button "Play" at bounding box center [84, 345] width 28 height 17
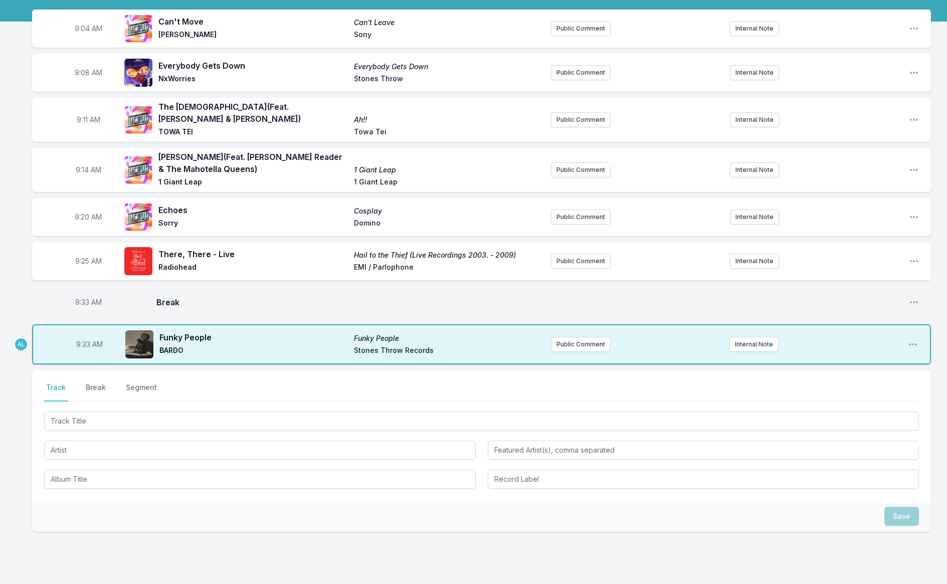
click at [78, 304] on span "9:33 AM" at bounding box center [88, 302] width 27 height 10
type input "09:31"
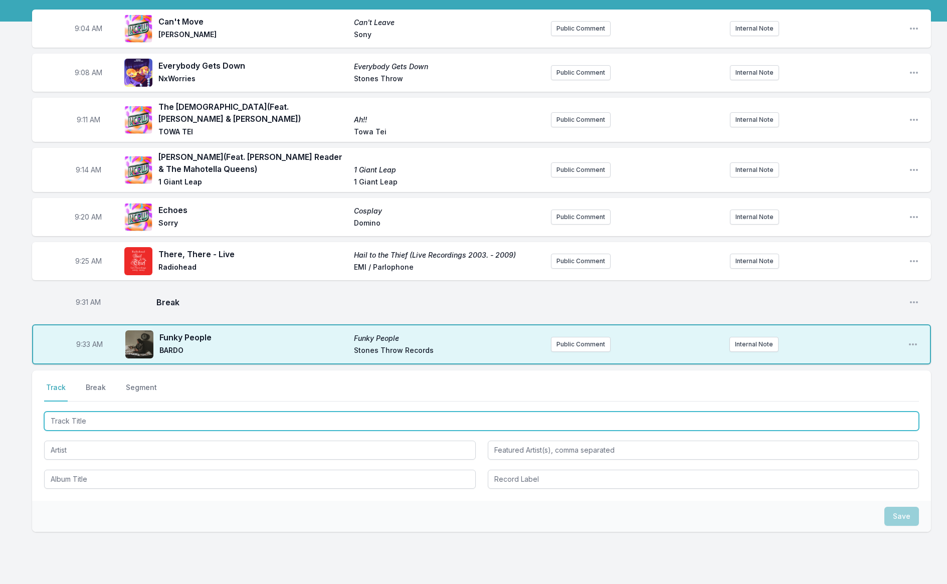
click at [127, 423] on input "Track Title" at bounding box center [481, 420] width 875 height 19
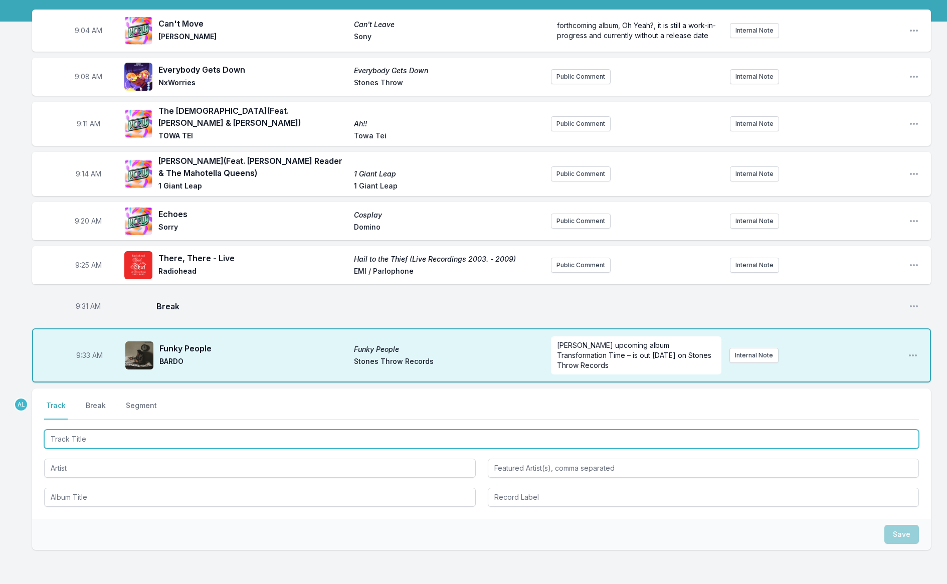
click at [128, 434] on input "Track Title" at bounding box center [481, 439] width 875 height 19
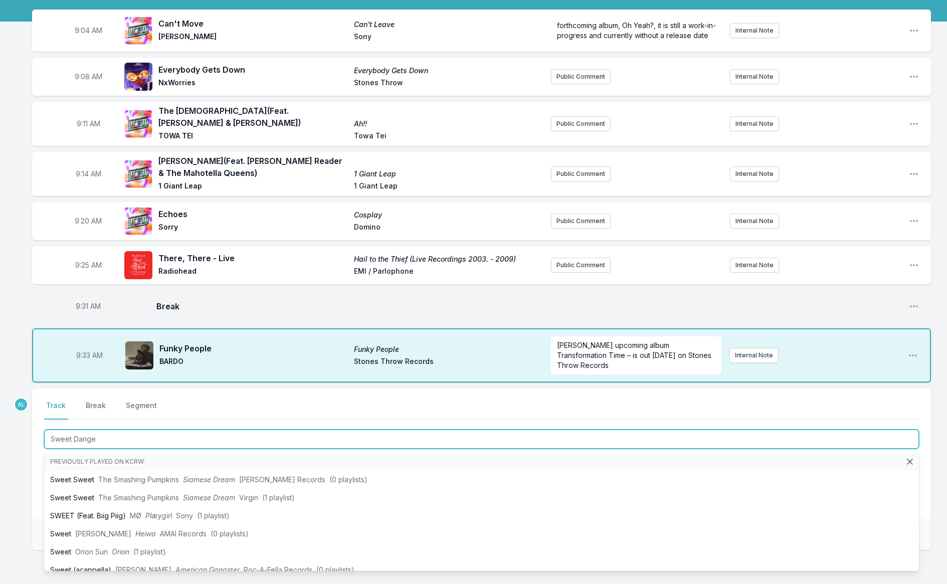
type input "Sweet Danger"
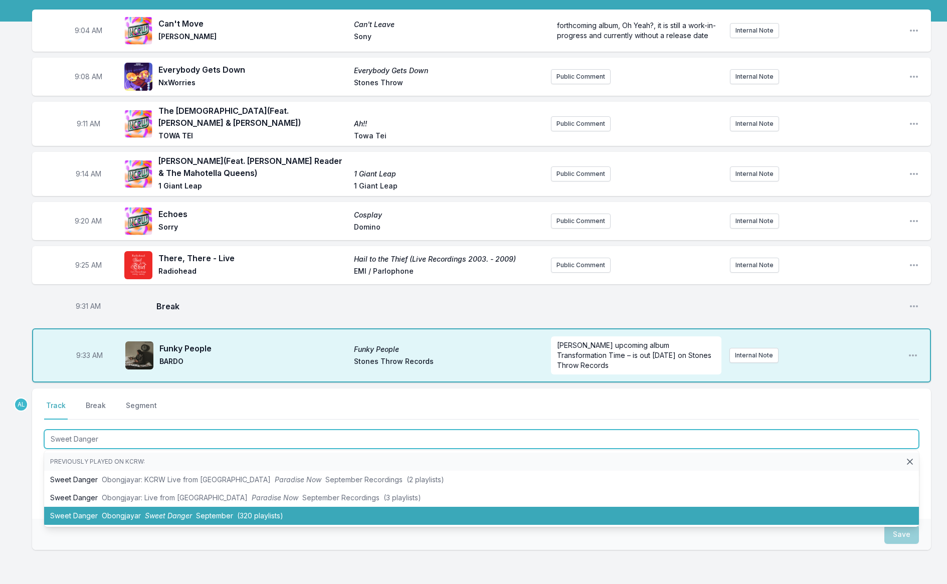
click at [155, 516] on span "Sweet Danger" at bounding box center [168, 515] width 47 height 9
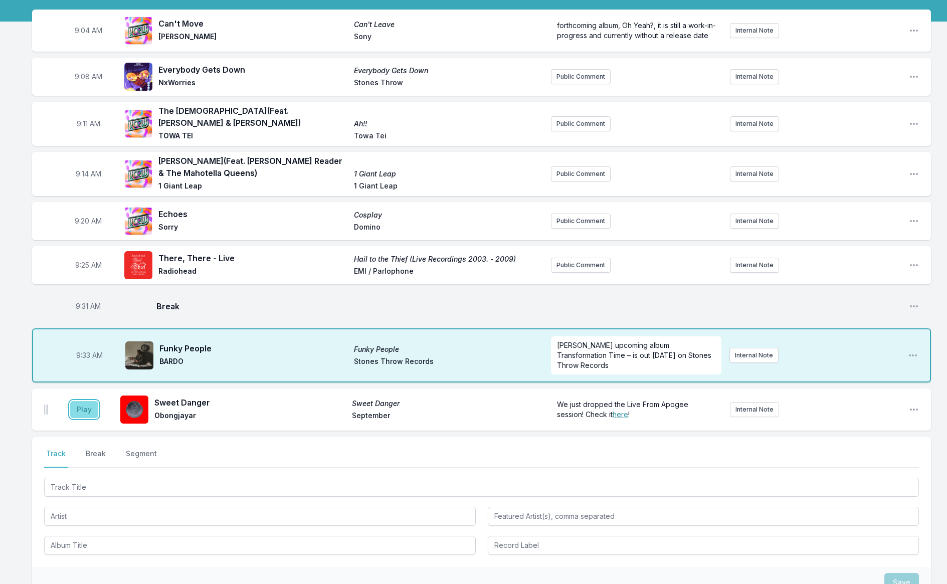
click at [90, 407] on button "Play" at bounding box center [84, 409] width 28 height 17
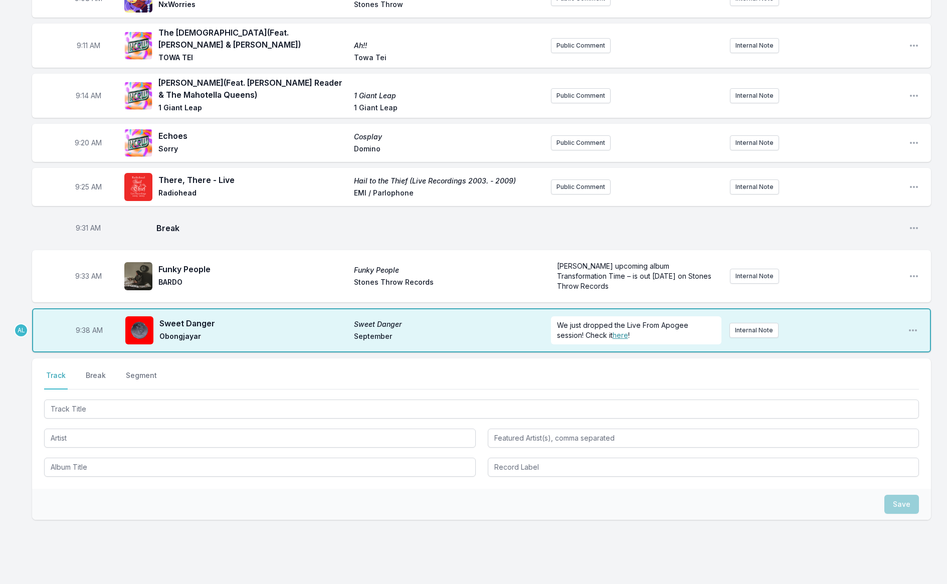
scroll to position [199, 0]
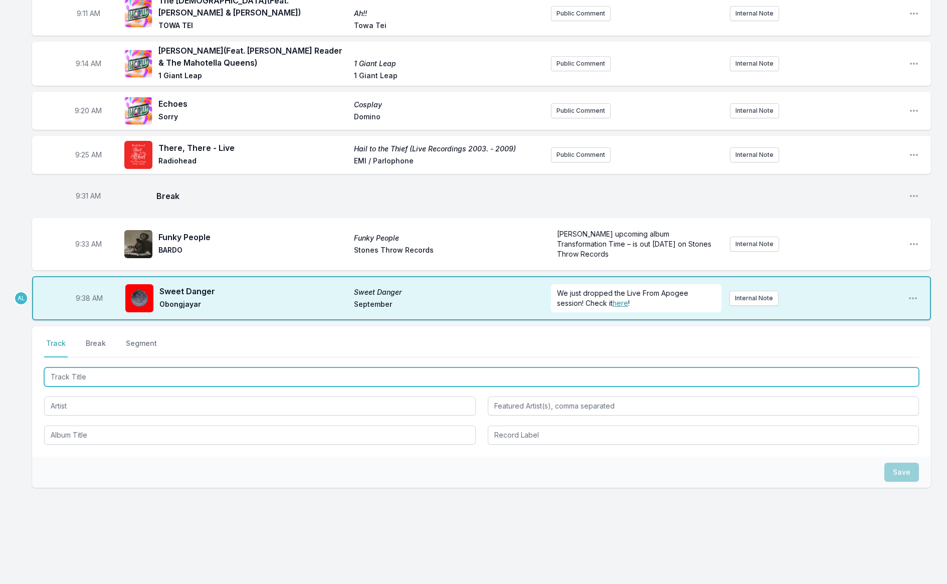
click at [107, 379] on input "Track Title" at bounding box center [481, 376] width 875 height 19
type input "Stay"
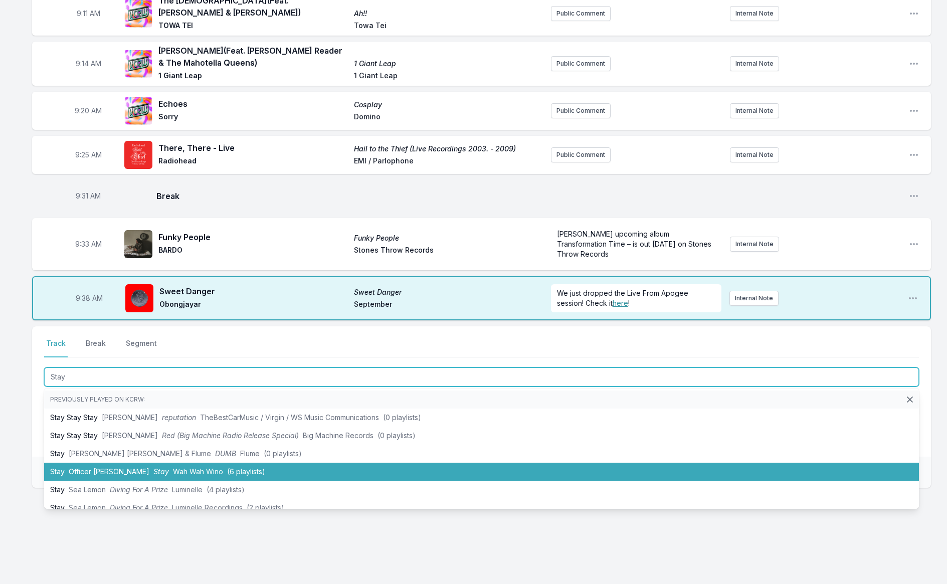
drag, startPoint x: 135, startPoint y: 472, endPoint x: 134, endPoint y: 451, distance: 21.1
click at [173, 472] on span "Wah Wah Wino" at bounding box center [198, 471] width 50 height 9
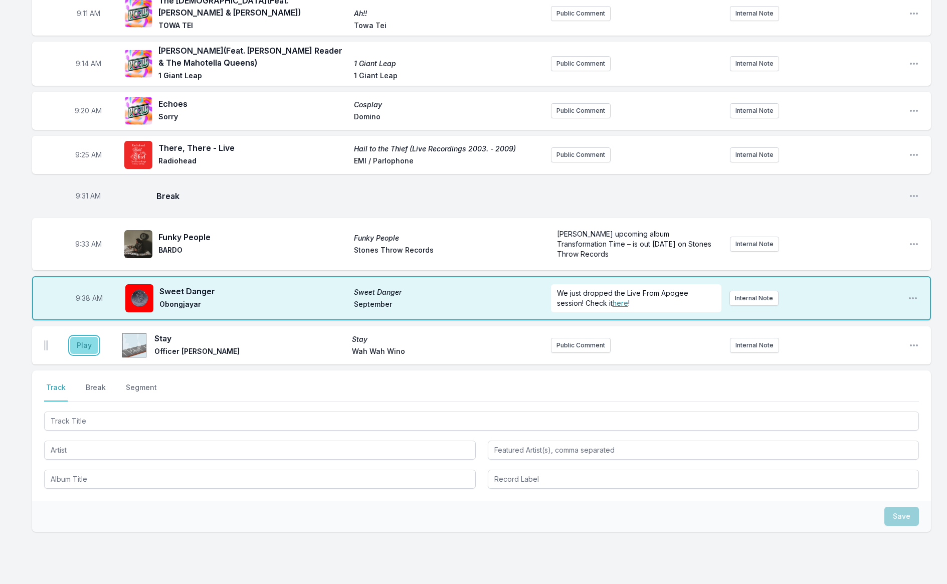
click at [83, 343] on button "Play" at bounding box center [84, 345] width 28 height 17
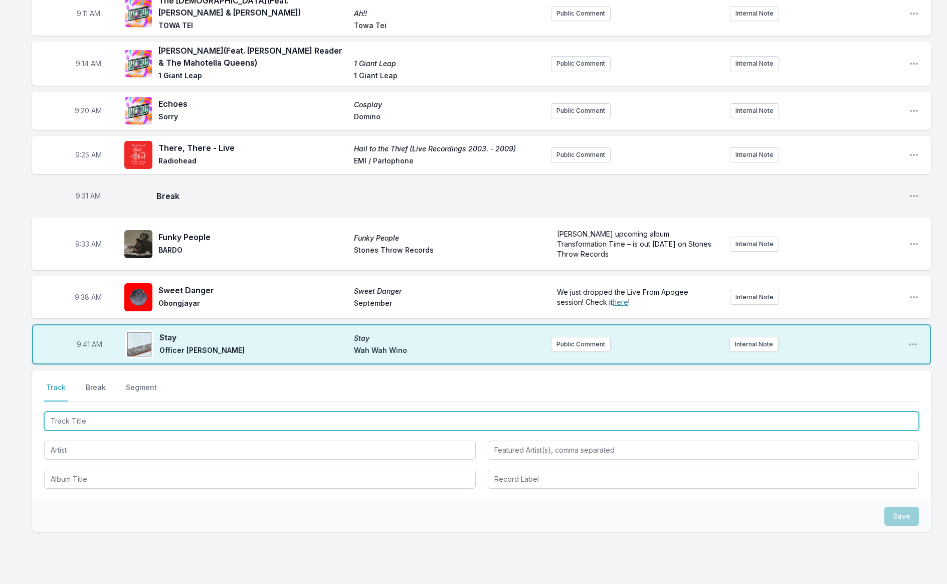
click at [121, 420] on input "Track Title" at bounding box center [481, 420] width 875 height 19
type input "Draggin"
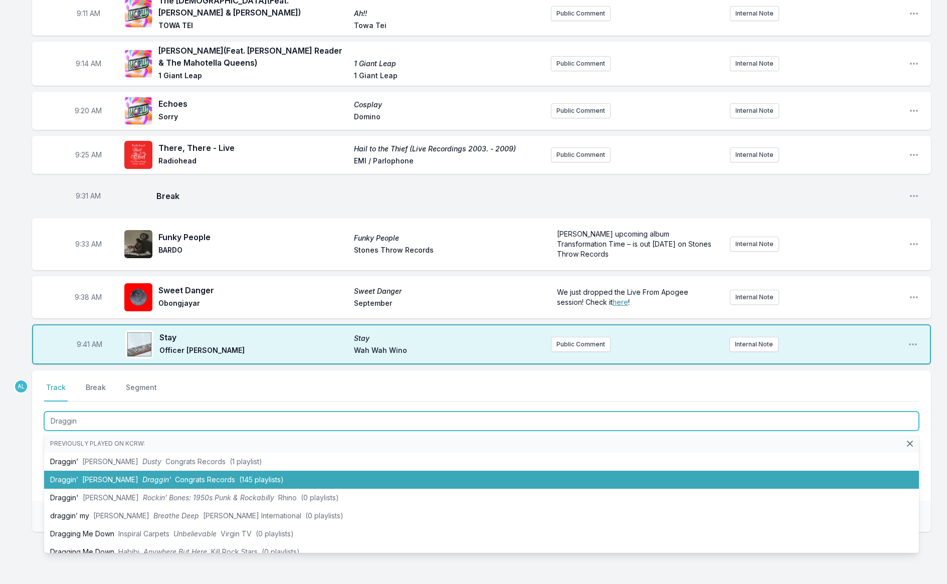
click at [125, 477] on span "[PERSON_NAME]" at bounding box center [110, 479] width 56 height 9
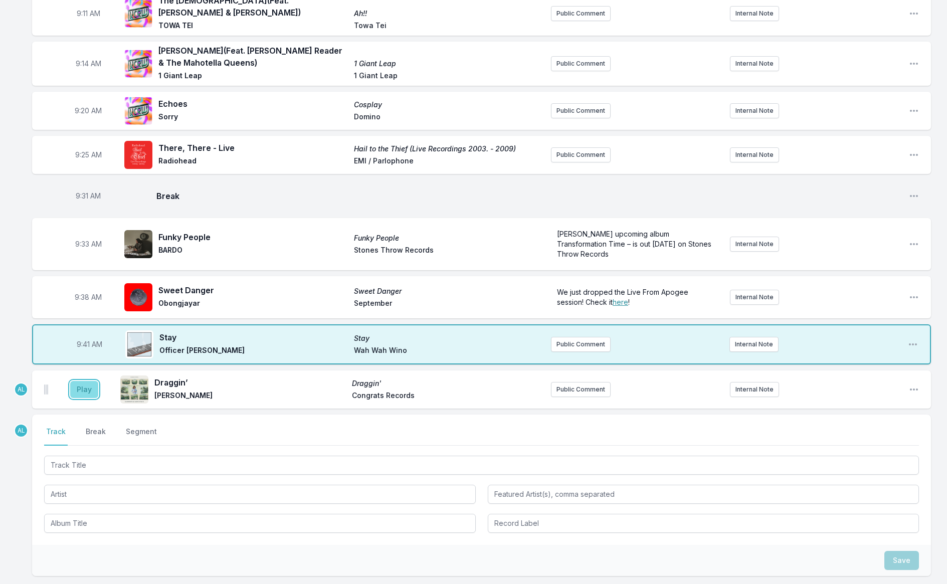
click at [82, 389] on button "Play" at bounding box center [84, 389] width 28 height 17
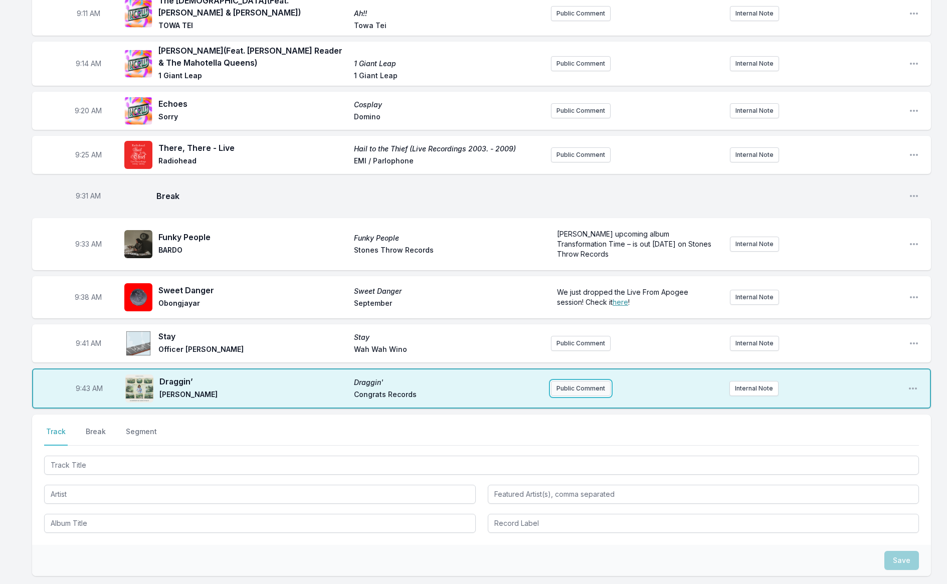
click at [581, 382] on button "Public Comment" at bounding box center [581, 388] width 60 height 15
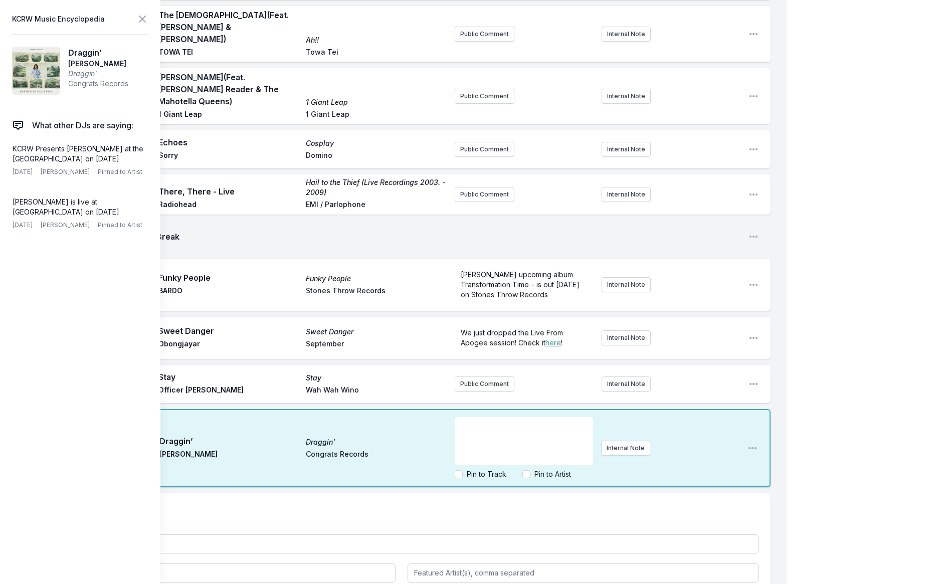
scroll to position [196, 0]
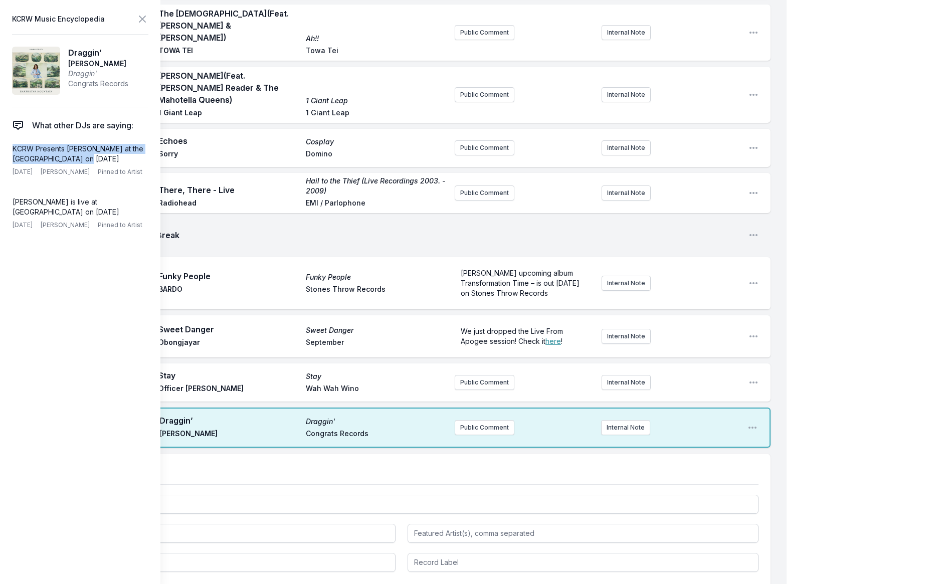
drag, startPoint x: 94, startPoint y: 155, endPoint x: 3, endPoint y: 147, distance: 91.1
click at [3, 147] on aside "KCRW Music Encyclopedia Draggin’ [PERSON_NAME] Draggin' Congrats Records What o…" at bounding box center [80, 292] width 160 height 584
copy p "KCRW Presents [PERSON_NAME] at the [GEOGRAPHIC_DATA] on [DATE]"
click at [463, 420] on button "Public Comment" at bounding box center [485, 427] width 60 height 15
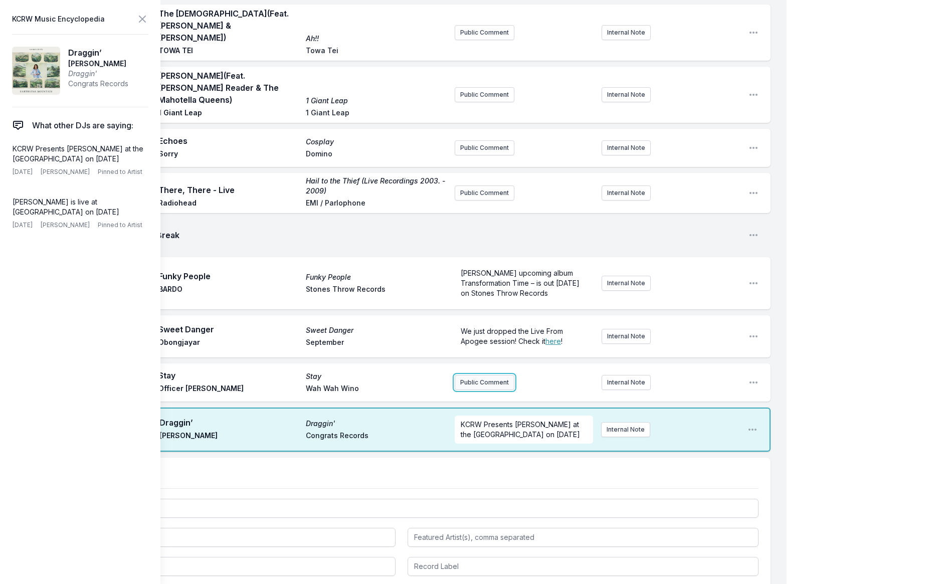
click at [470, 375] on button "Public Comment" at bounding box center [485, 382] width 60 height 15
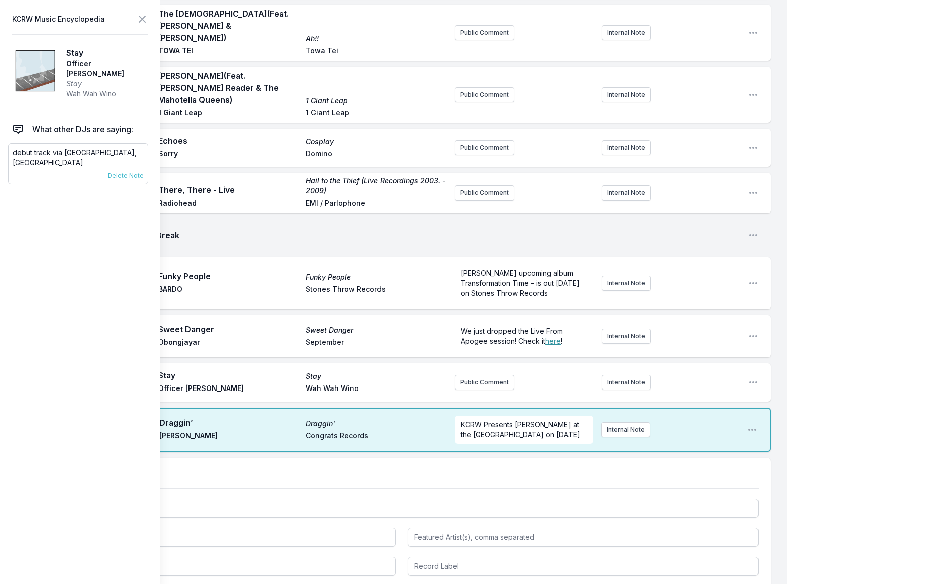
click at [70, 149] on p "debut track via [GEOGRAPHIC_DATA], [GEOGRAPHIC_DATA]" at bounding box center [78, 158] width 131 height 20
copy div "debut track via [GEOGRAPHIC_DATA], [GEOGRAPHIC_DATA] [DATE] Novena Carmel Pinne…"
click at [473, 375] on button "Public Comment" at bounding box center [485, 382] width 60 height 15
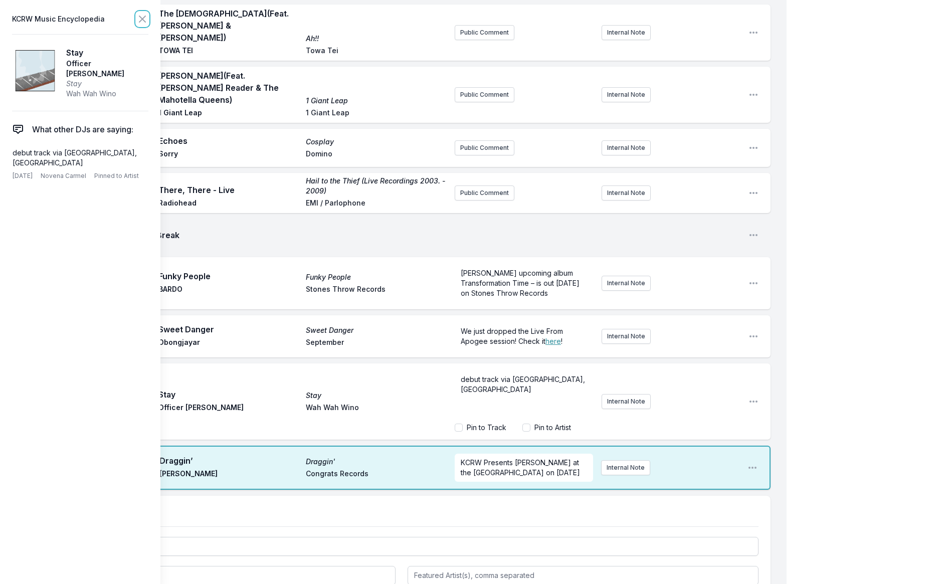
drag, startPoint x: 140, startPoint y: 16, endPoint x: 145, endPoint y: 25, distance: 10.8
click at [140, 16] on icon at bounding box center [142, 19] width 12 height 12
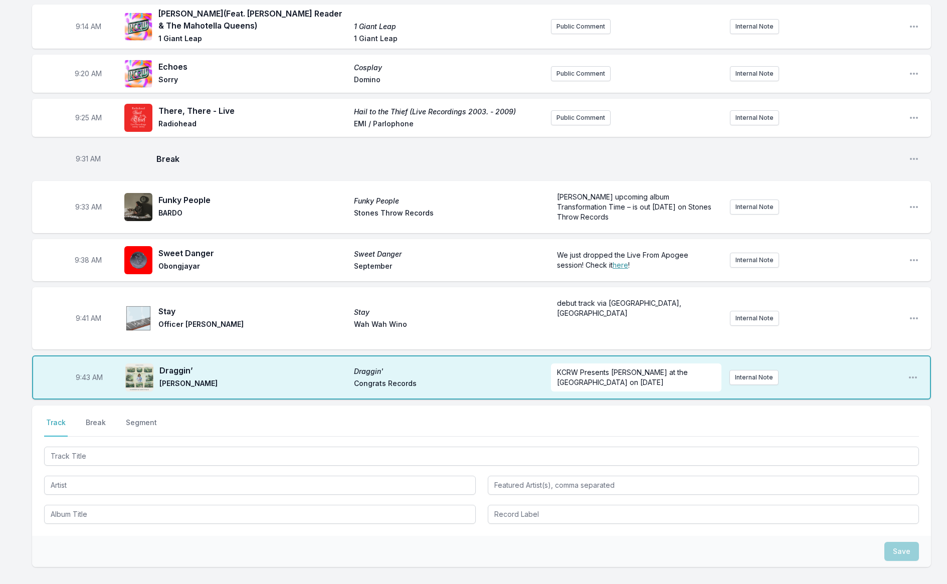
scroll to position [305, 0]
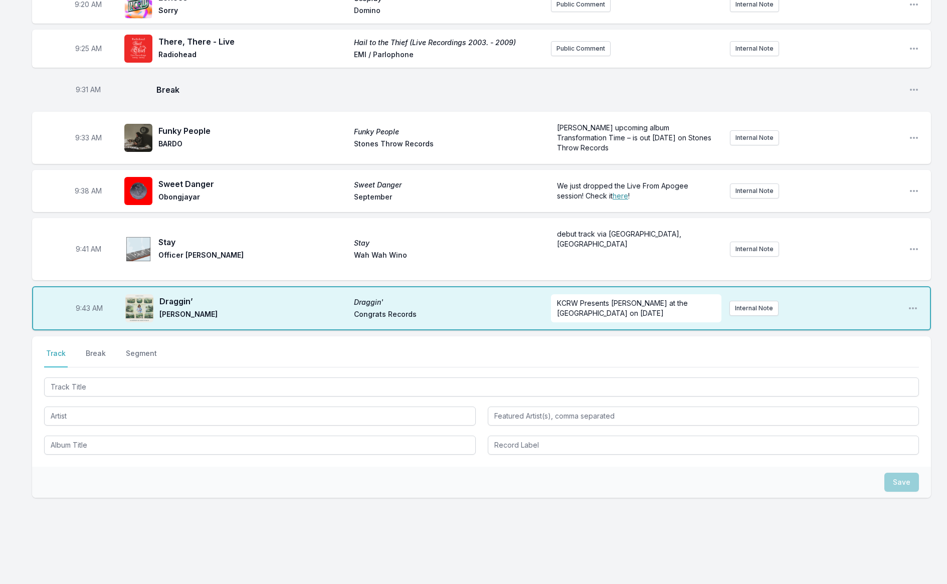
click at [95, 348] on button "Break" at bounding box center [96, 357] width 24 height 19
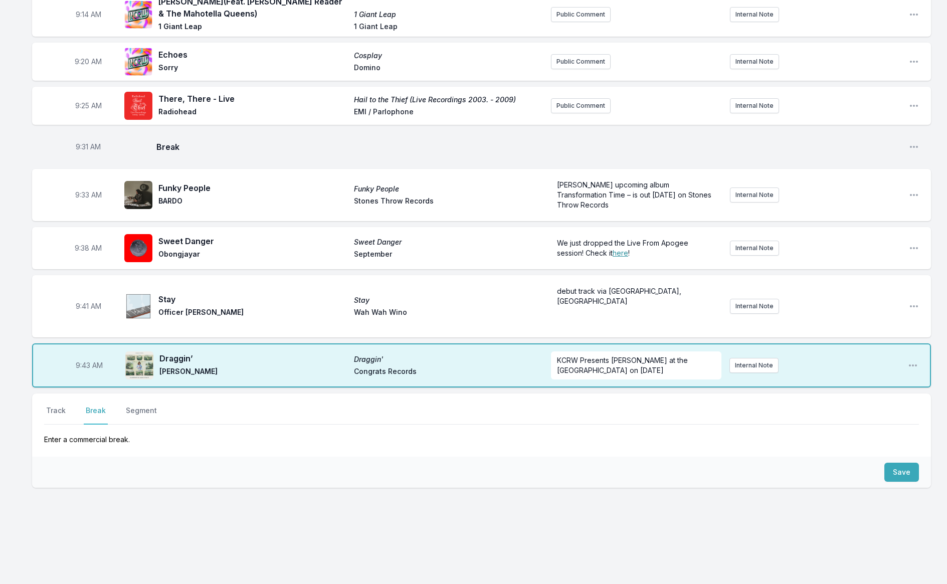
scroll to position [238, 0]
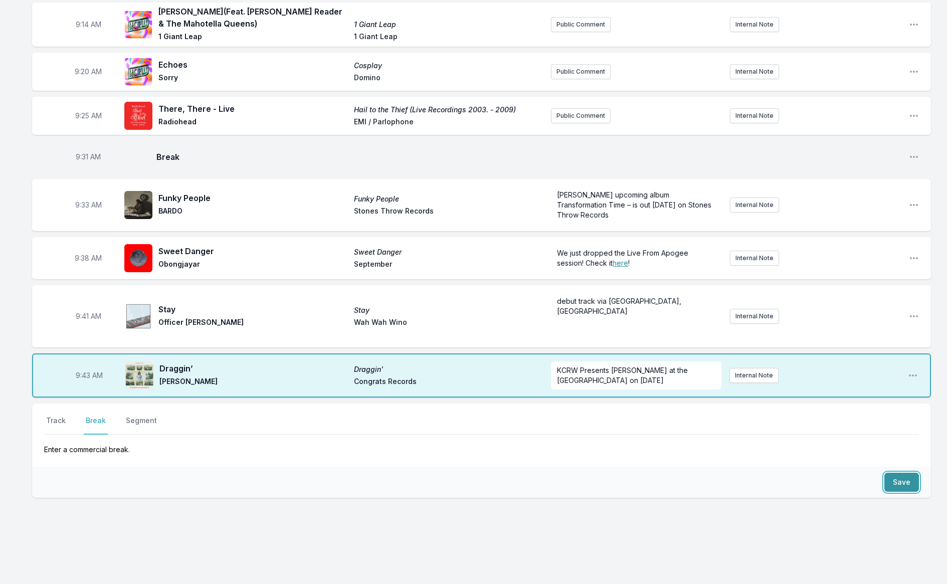
click at [904, 478] on button "Save" at bounding box center [901, 482] width 35 height 19
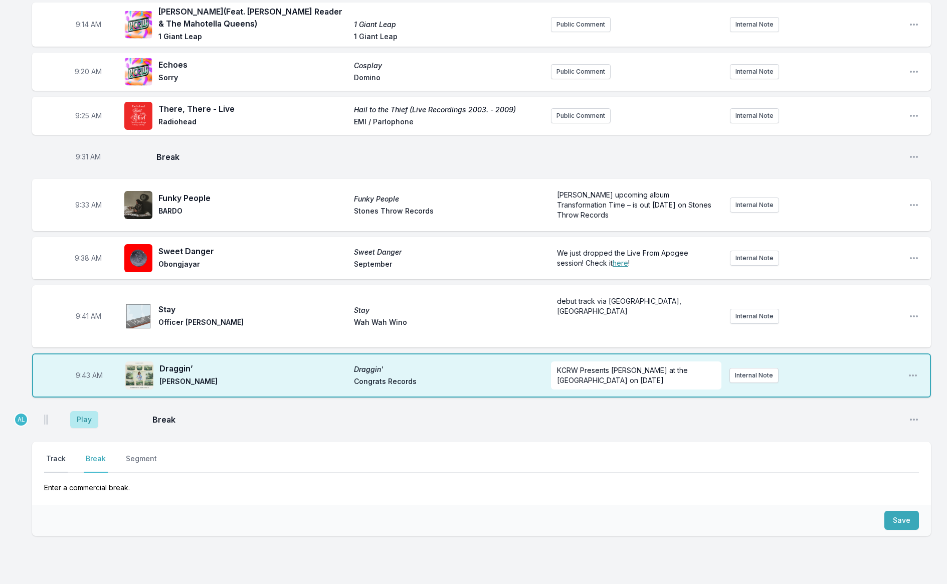
click at [55, 454] on button "Track" at bounding box center [56, 463] width 24 height 19
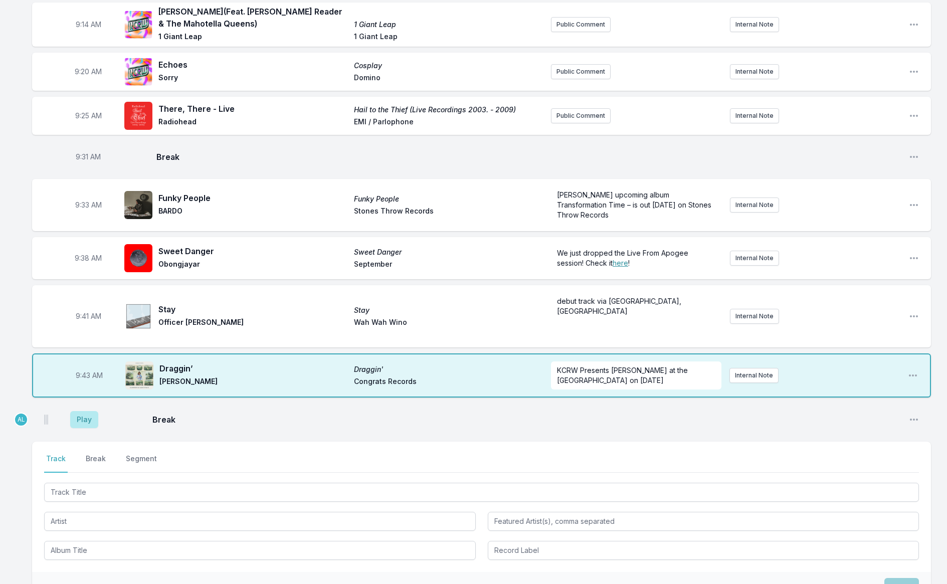
scroll to position [343, 0]
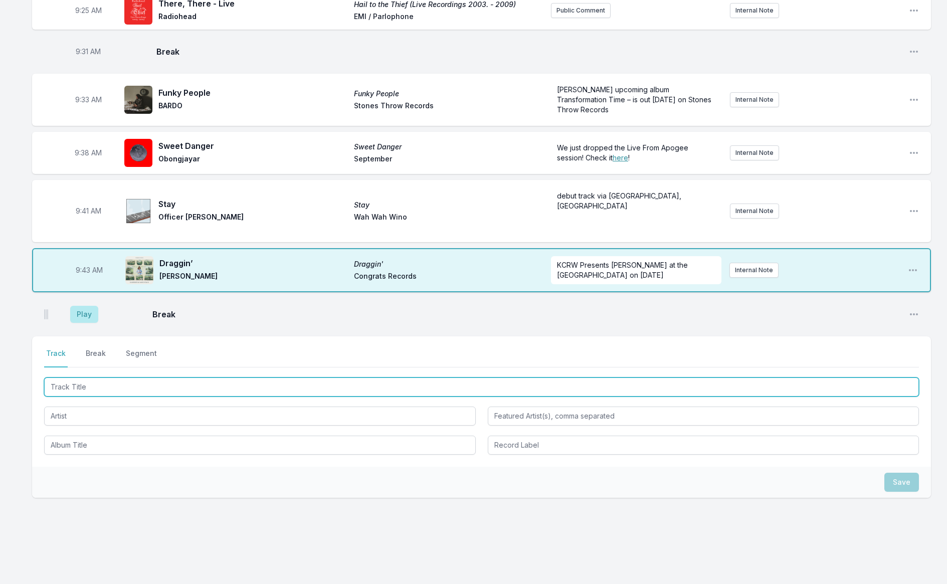
click at [172, 379] on input "Track Title" at bounding box center [481, 386] width 875 height 19
type input "Devotion"
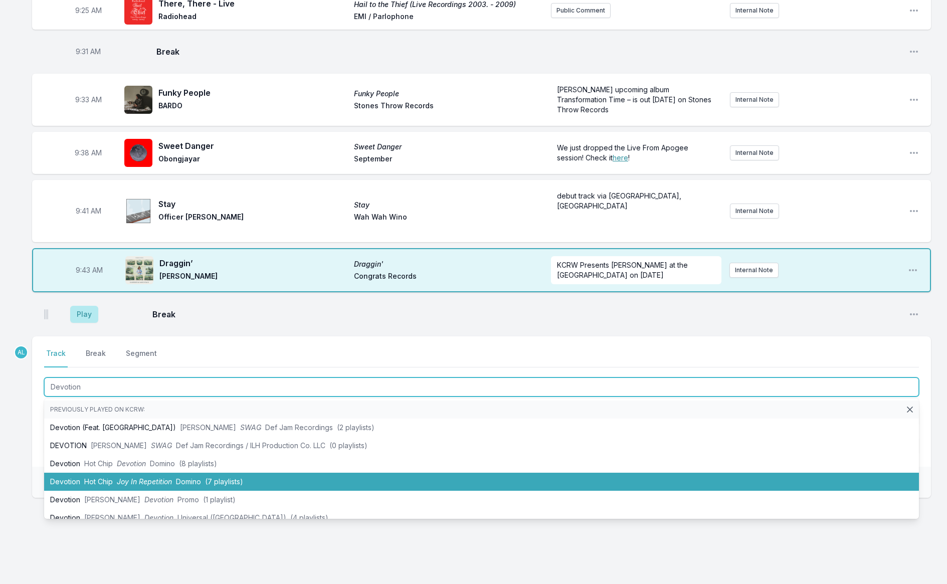
click at [172, 477] on li "Devotion Hot Chip Joy In Repetition Domino (7 playlists)" at bounding box center [481, 482] width 875 height 18
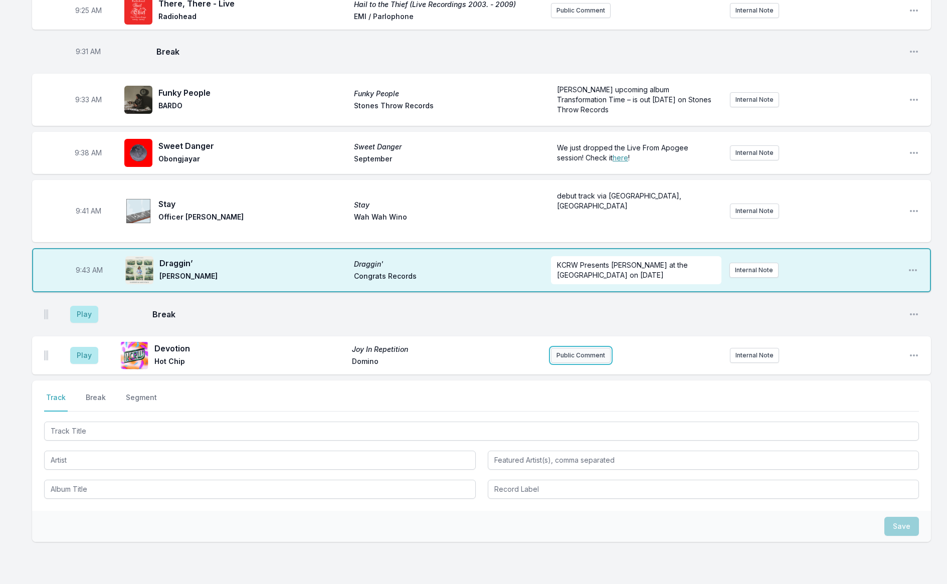
click at [567, 348] on button "Public Comment" at bounding box center [581, 355] width 60 height 15
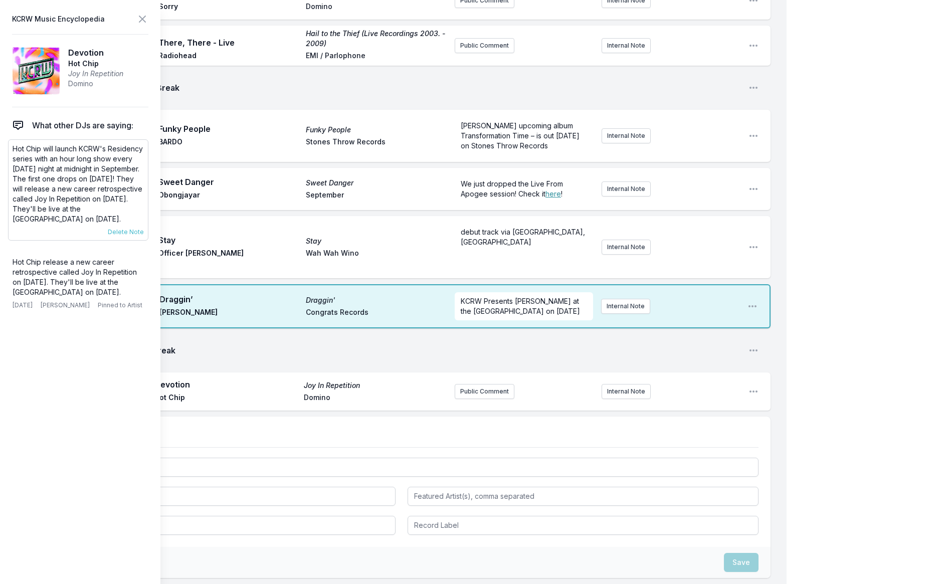
drag, startPoint x: 134, startPoint y: 220, endPoint x: 42, endPoint y: 205, distance: 92.9
click at [46, 201] on p "Hot Chip will launch KCRW's Residency series with an hour long show every [DATE…" at bounding box center [78, 184] width 131 height 80
drag, startPoint x: 47, startPoint y: 205, endPoint x: 50, endPoint y: 210, distance: 5.4
click at [48, 204] on p "Hot Chip will launch KCRW's Residency series with an hour long show every [DATE…" at bounding box center [78, 184] width 131 height 80
click at [57, 222] on p "Hot Chip will launch KCRW's Residency series with an hour long show every [DATE…" at bounding box center [78, 184] width 131 height 80
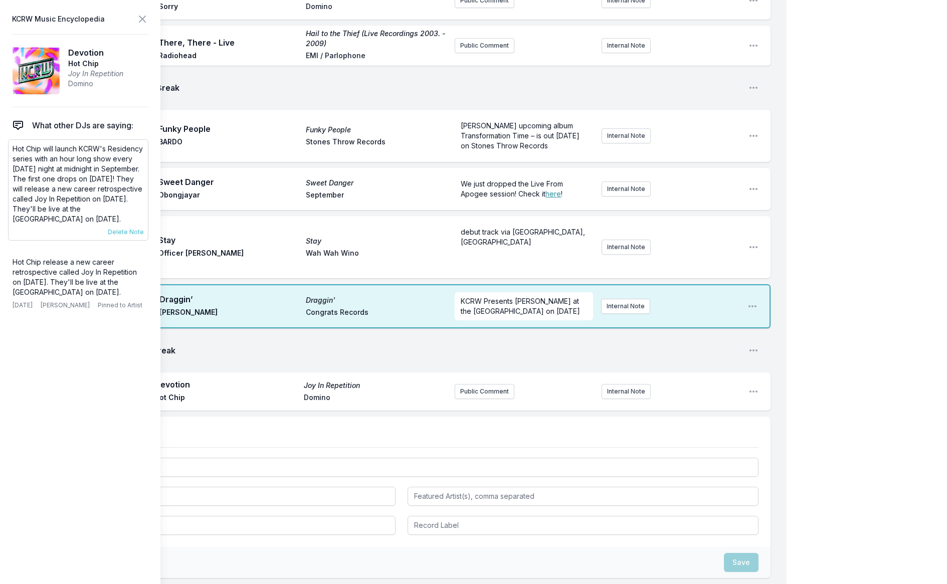
drag, startPoint x: 130, startPoint y: 217, endPoint x: 11, endPoint y: 147, distance: 138.1
click at [11, 147] on div "Hot Chip will launch KCRW's Residency series with an hour long show every [DATE…" at bounding box center [78, 189] width 140 height 101
copy p "Hot Chip will launch KCRW's Residency series with an hour long show every [DATE…"
click at [485, 384] on button "Public Comment" at bounding box center [485, 391] width 60 height 15
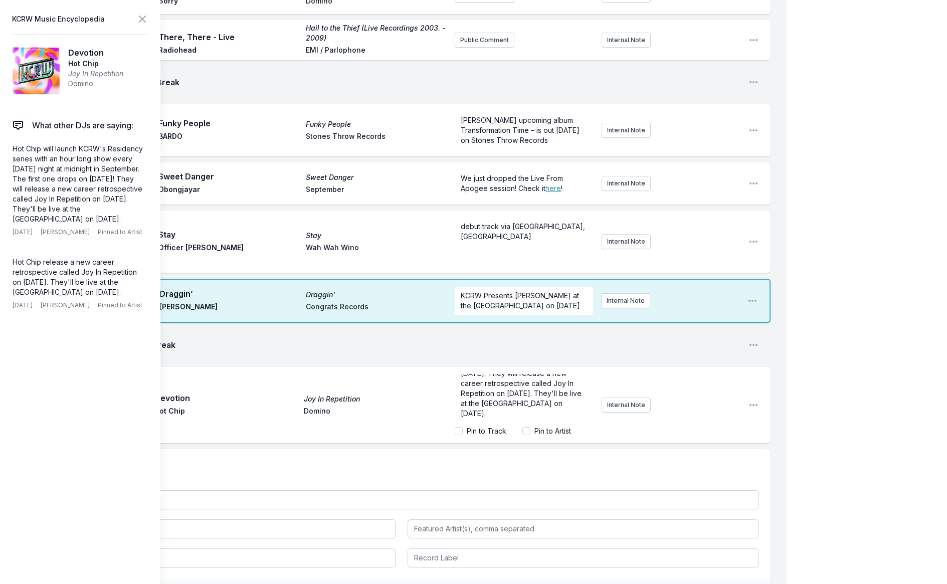
scroll to position [351, 0]
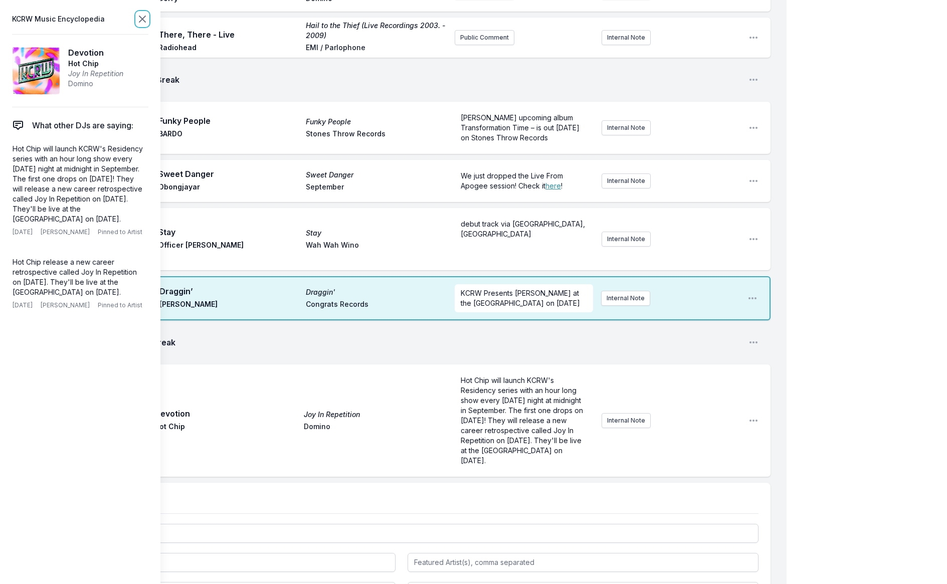
click at [139, 18] on icon at bounding box center [142, 19] width 12 height 12
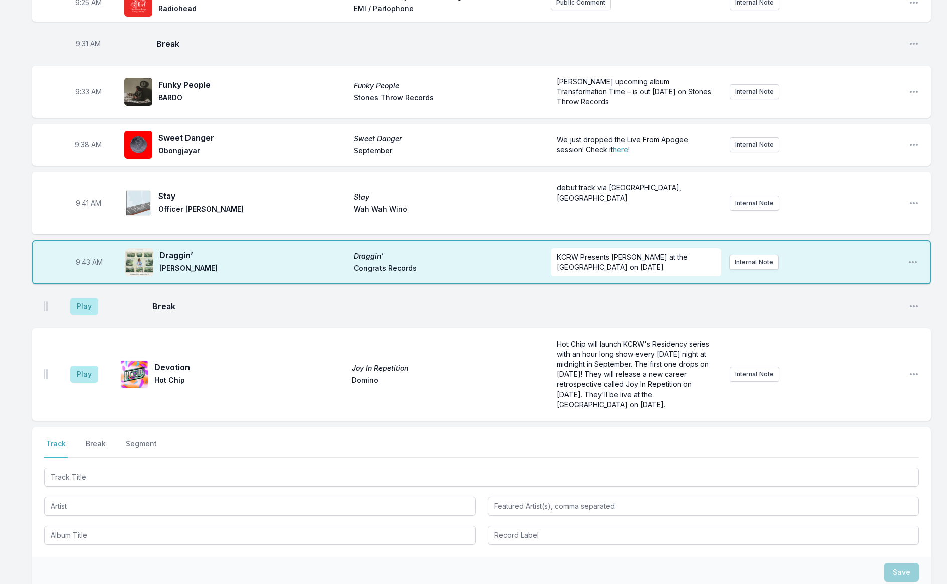
click at [367, 363] on span "Joy In Repetition" at bounding box center [447, 368] width 191 height 10
click at [366, 363] on span "Joy In Repetition" at bounding box center [447, 368] width 191 height 10
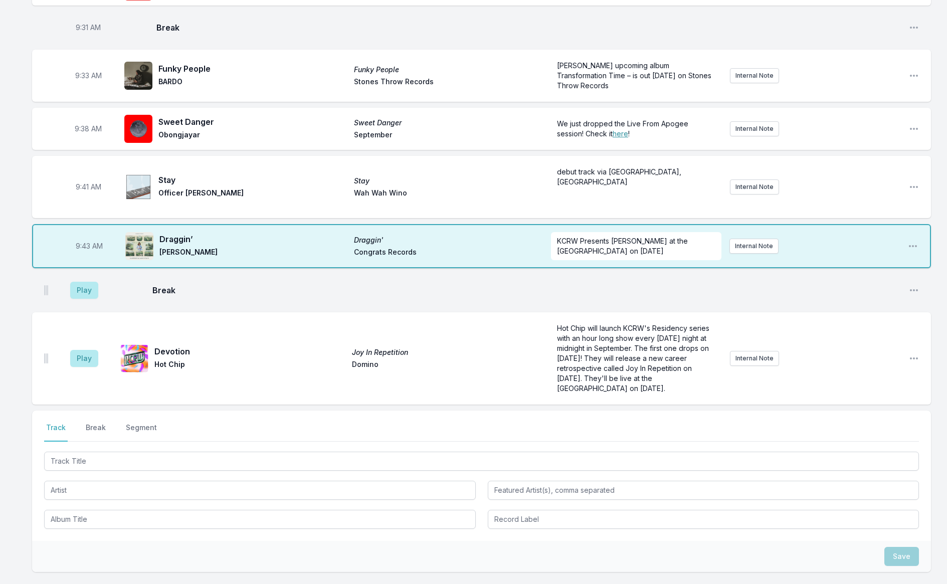
click at [911, 362] on div "Play Devotion Joy In Repetition Hot Chip Domino Hot Chip will launch KCRW's Res…" at bounding box center [481, 358] width 899 height 92
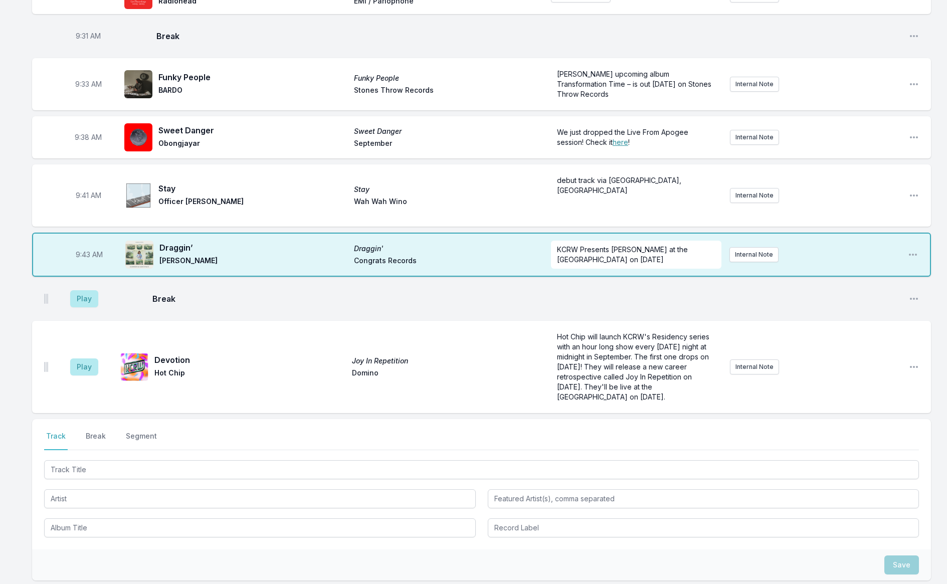
scroll to position [358, 0]
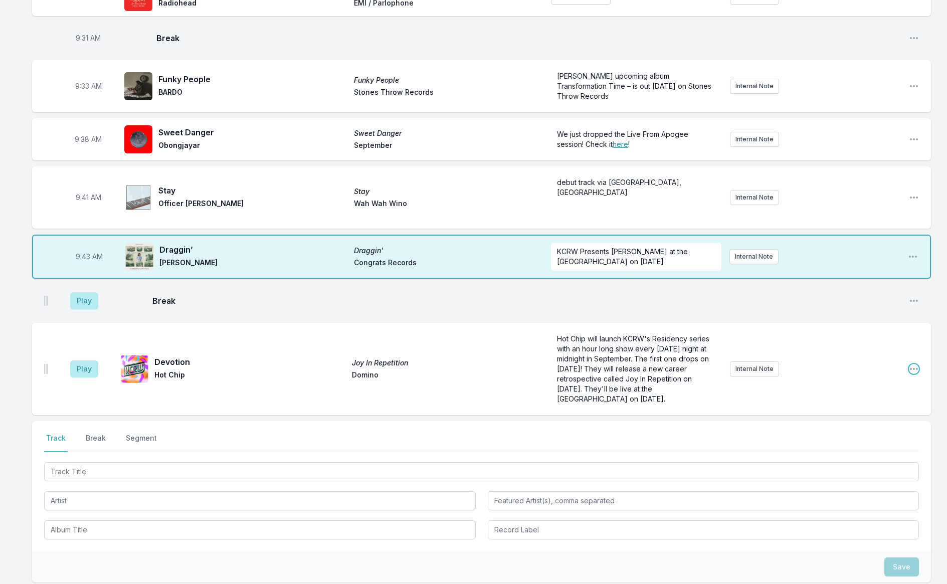
click at [909, 364] on icon "Open playlist item options" at bounding box center [914, 369] width 10 height 10
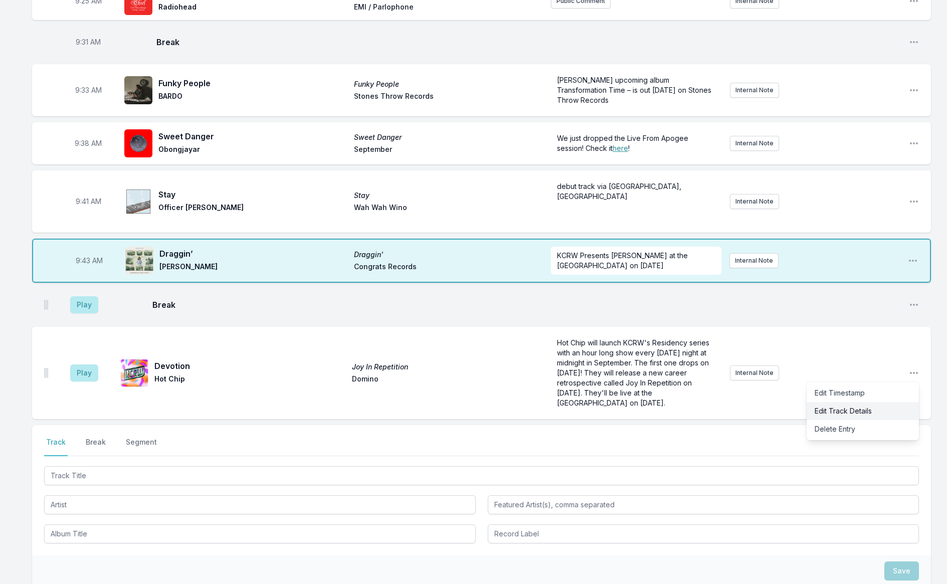
click at [844, 402] on button "Edit Track Details" at bounding box center [862, 411] width 112 height 18
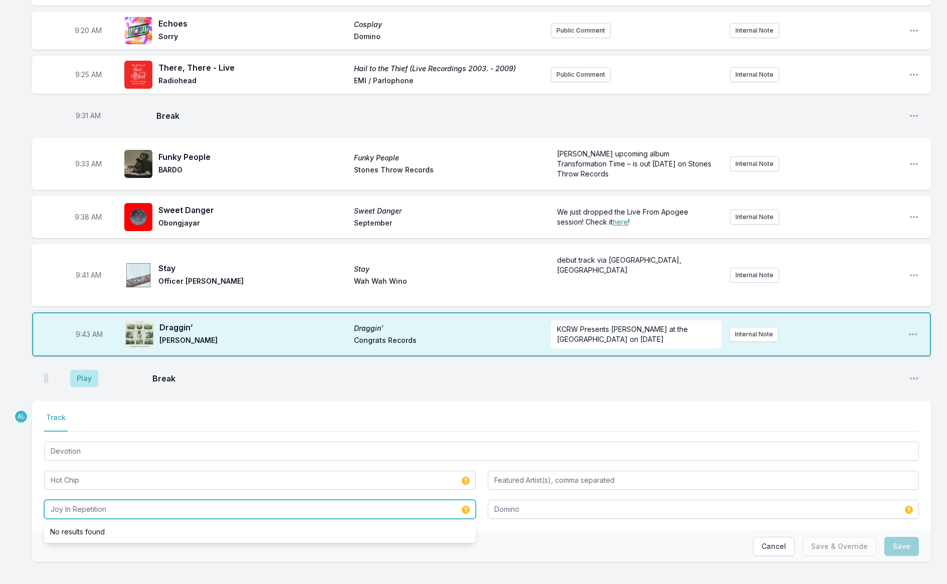
click at [279, 501] on input "Joy In Repetition" at bounding box center [260, 509] width 432 height 19
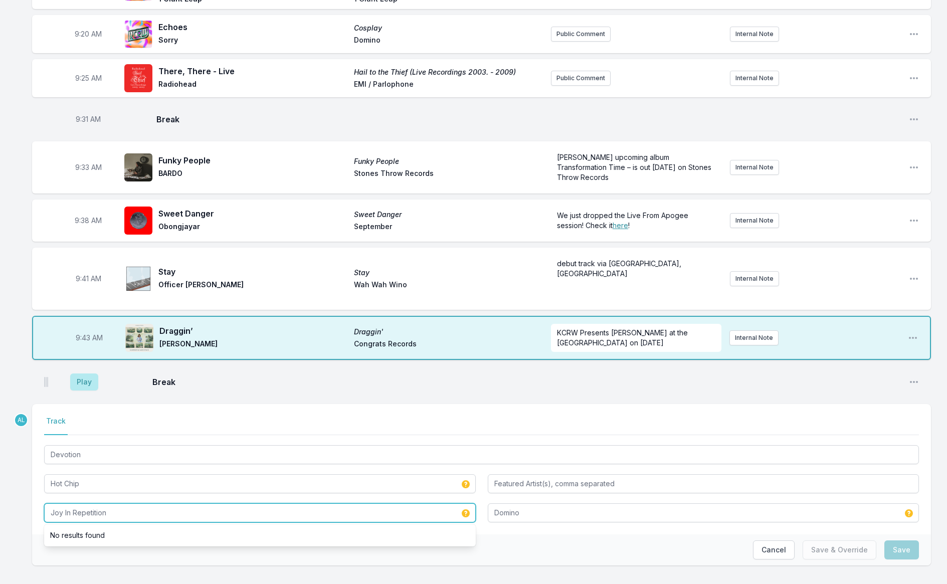
scroll to position [276, 0]
type input "J"
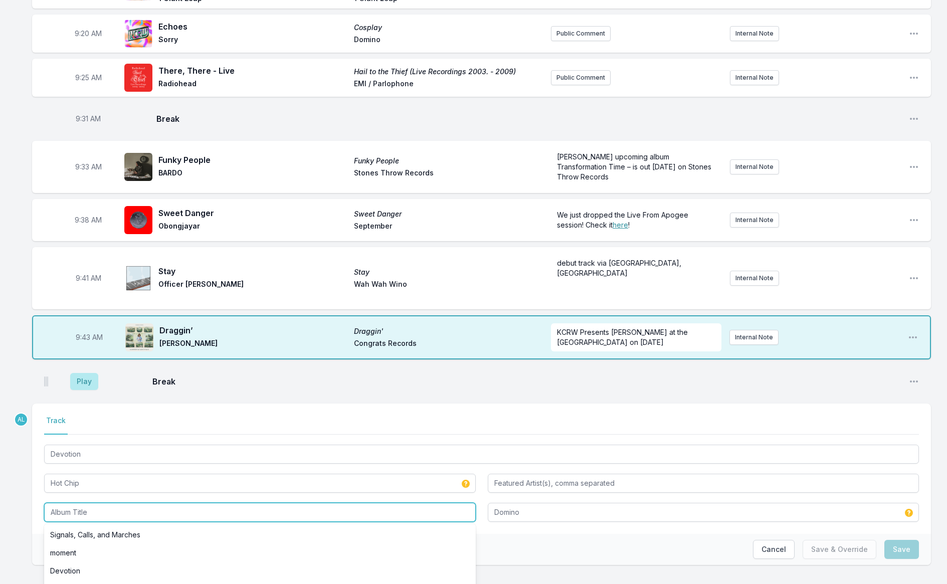
type input "d"
type input "Devotion"
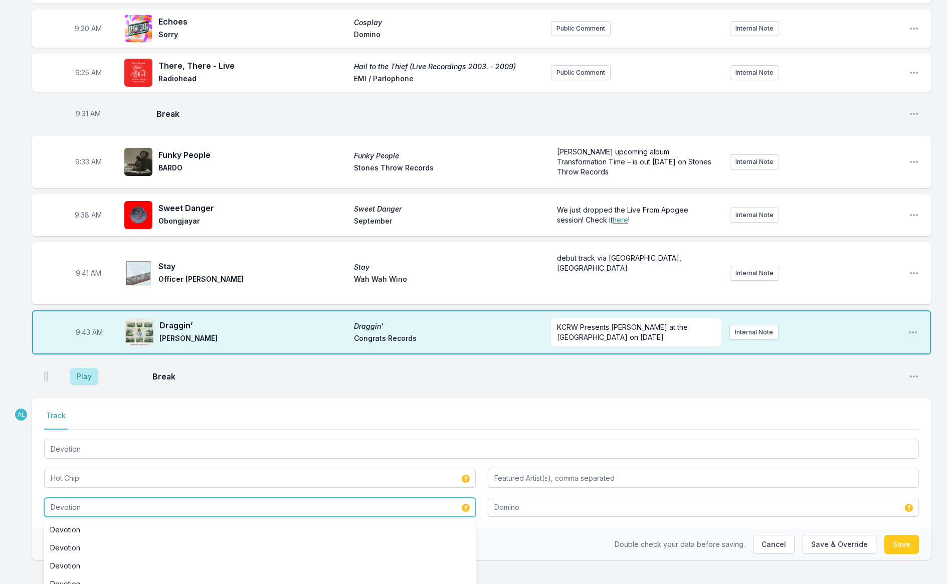
scroll to position [326, 0]
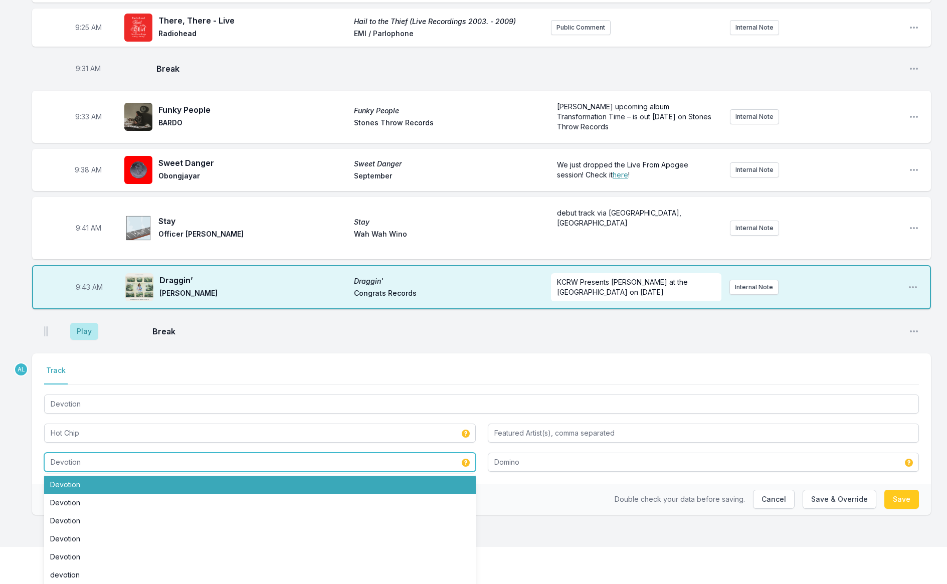
click at [248, 478] on li "Devotion" at bounding box center [260, 485] width 432 height 18
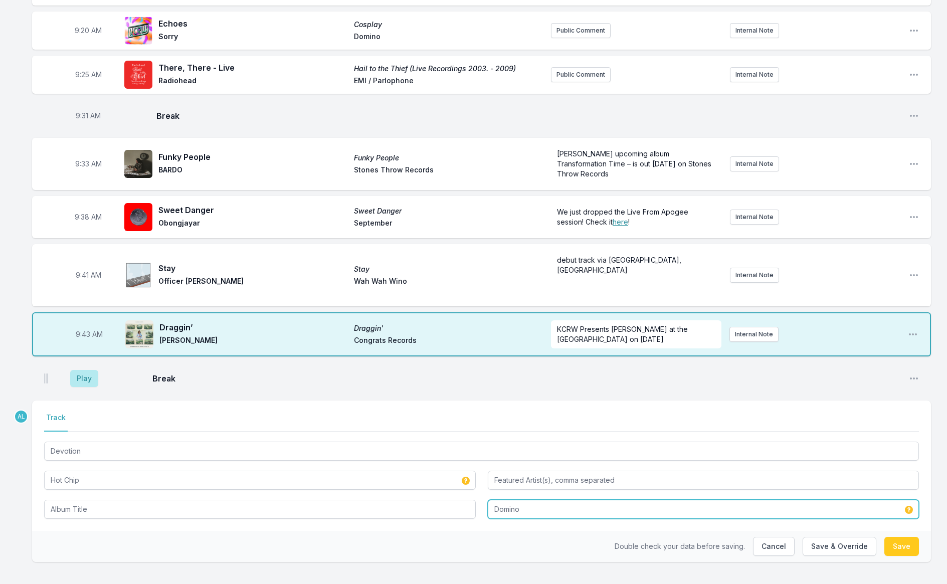
type input "Devotion"
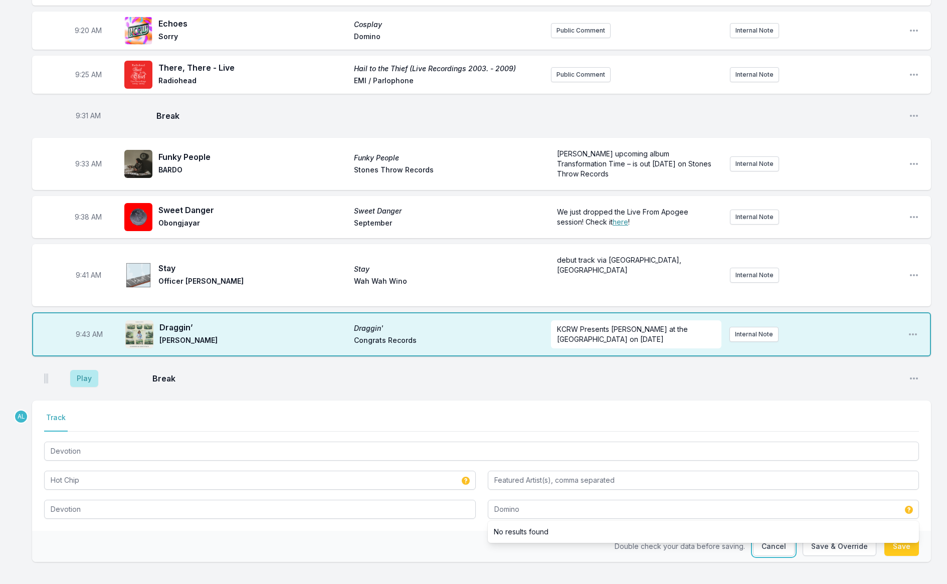
type input "Domino"
click at [854, 538] on button "Save & Override" at bounding box center [839, 546] width 74 height 19
type input "Joy In Repetition"
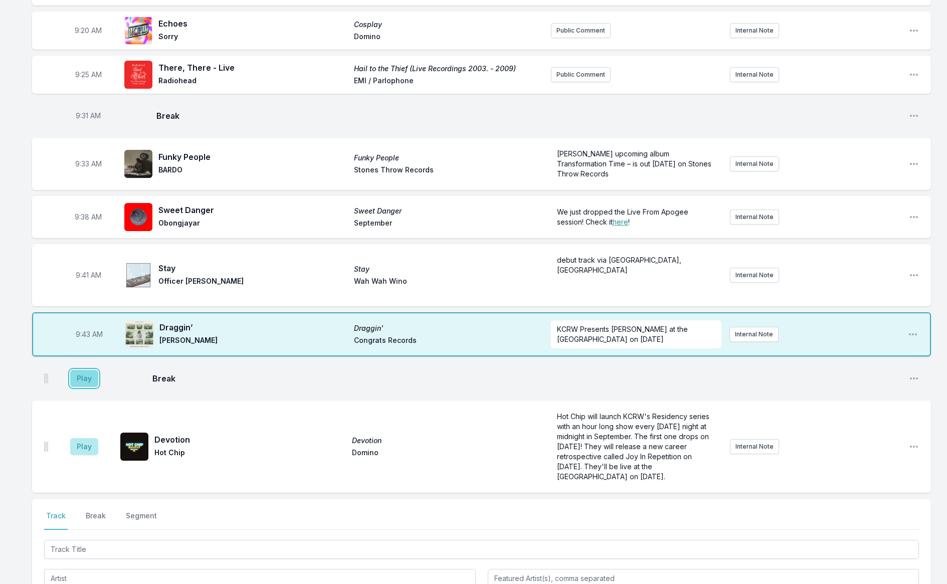
click at [80, 370] on button "Play" at bounding box center [84, 378] width 28 height 17
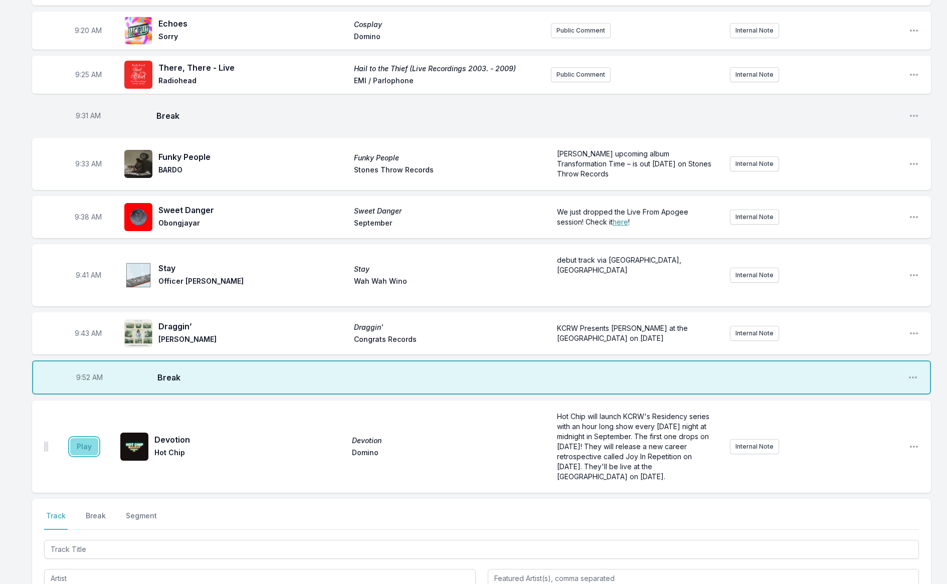
drag, startPoint x: 86, startPoint y: 443, endPoint x: 86, endPoint y: 436, distance: 6.5
click at [86, 442] on button "Play" at bounding box center [84, 446] width 28 height 17
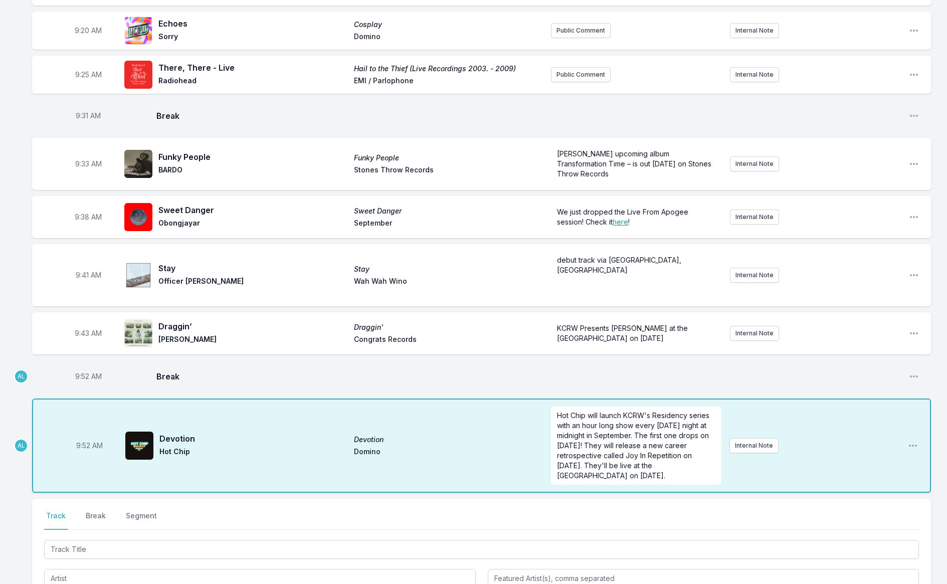
click at [79, 371] on span "9:52 AM" at bounding box center [88, 376] width 27 height 10
type input "09:49"
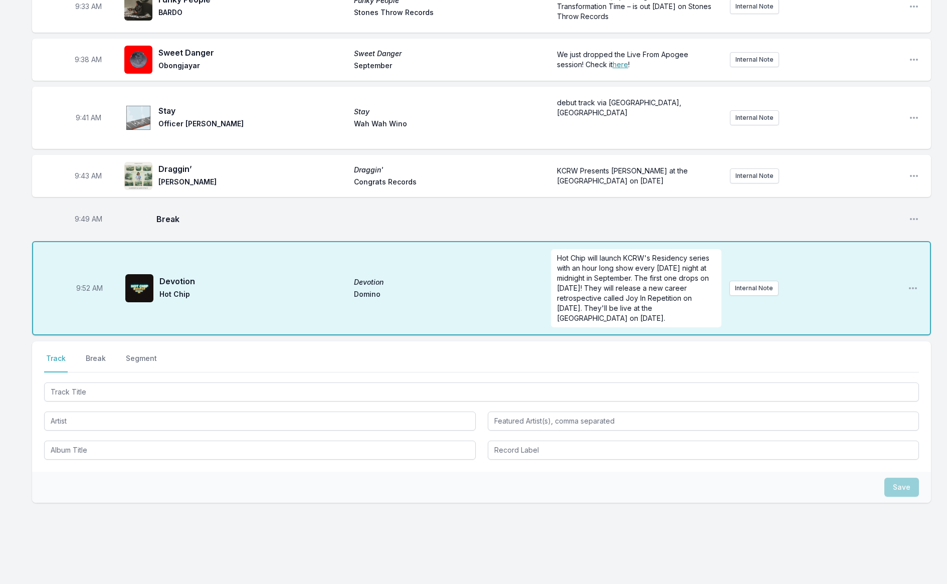
scroll to position [442, 0]
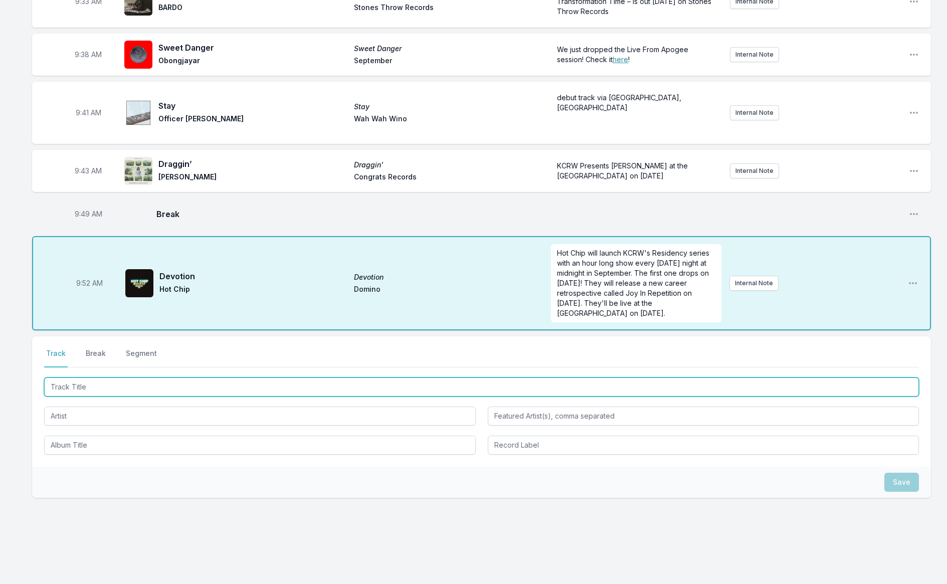
click at [92, 380] on input "Track Title" at bounding box center [481, 386] width 875 height 19
type input "I Used To Live"
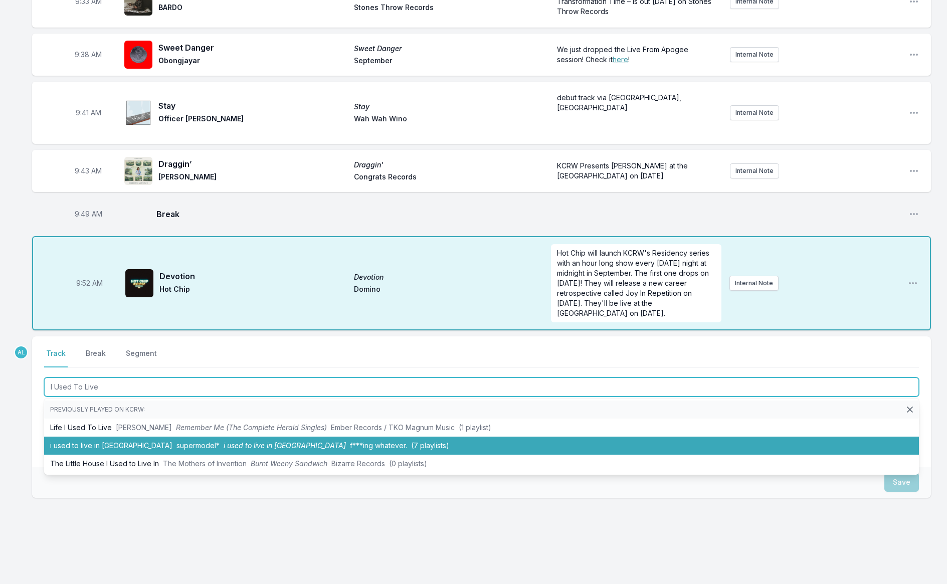
click at [176, 441] on span "supermodel*" at bounding box center [197, 445] width 43 height 9
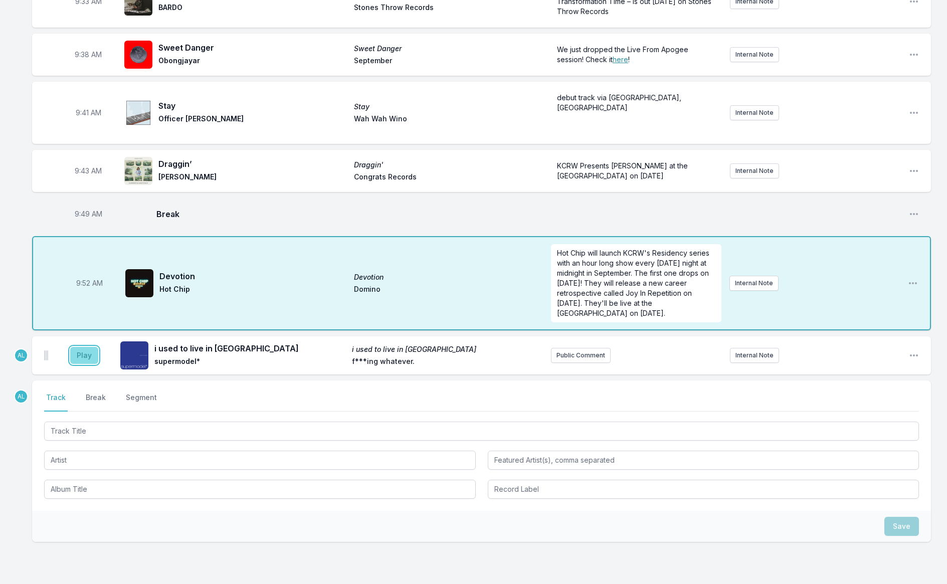
click at [90, 347] on button "Play" at bounding box center [84, 355] width 28 height 17
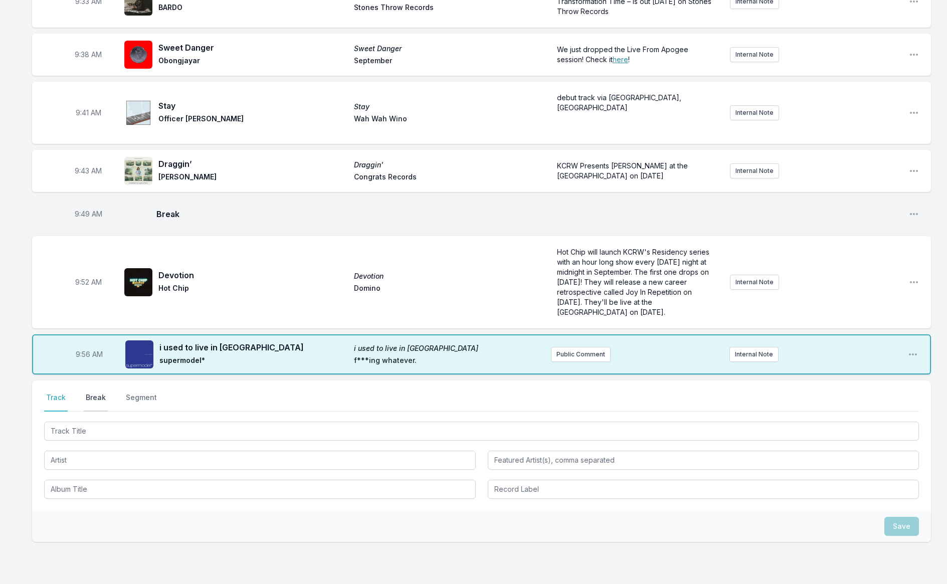
click at [90, 392] on button "Break" at bounding box center [96, 401] width 24 height 19
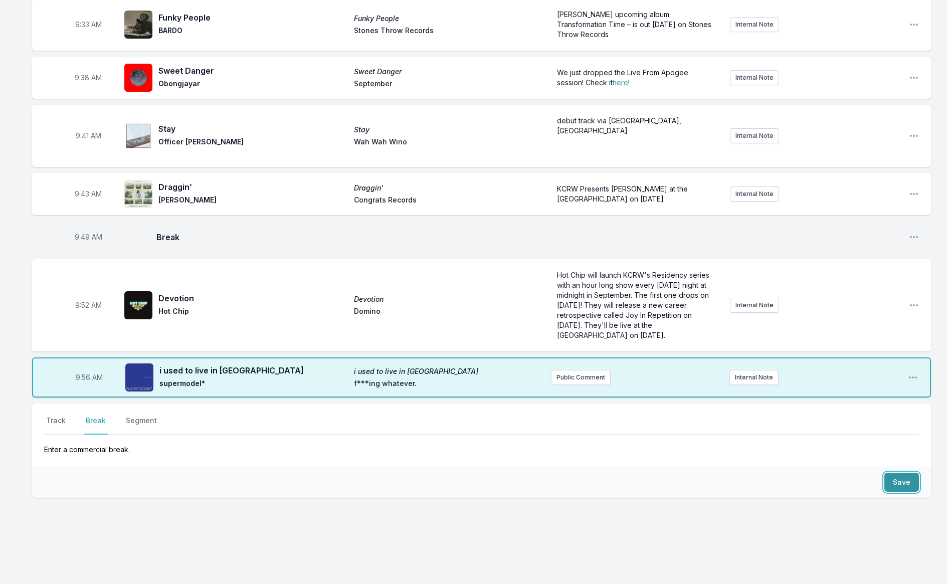
click at [908, 478] on button "Save" at bounding box center [901, 482] width 35 height 19
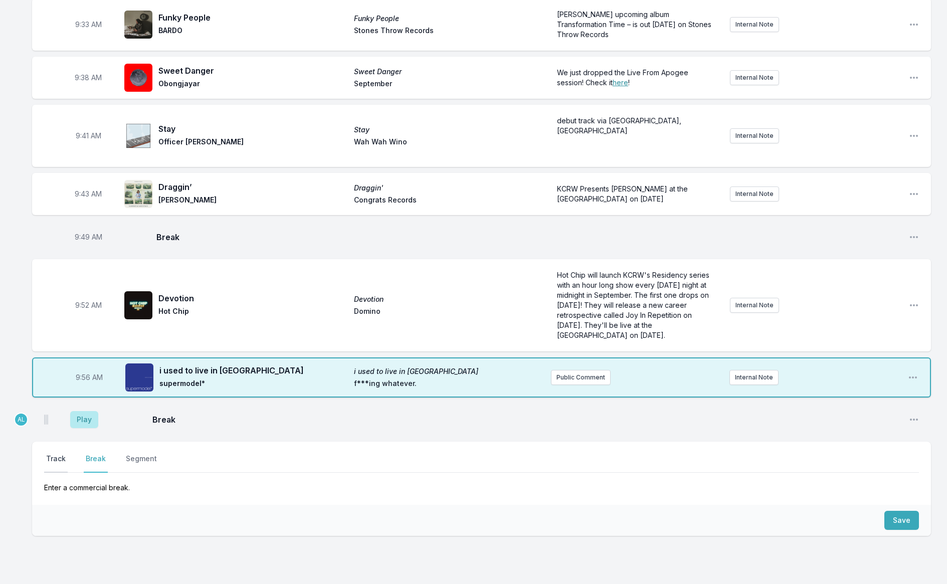
click at [57, 454] on button "Track" at bounding box center [56, 463] width 24 height 19
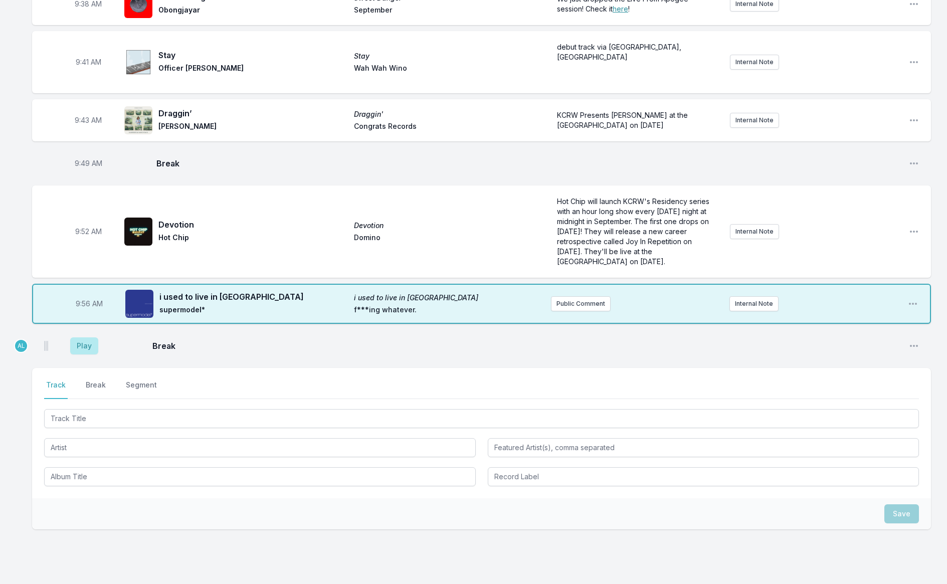
scroll to position [524, 0]
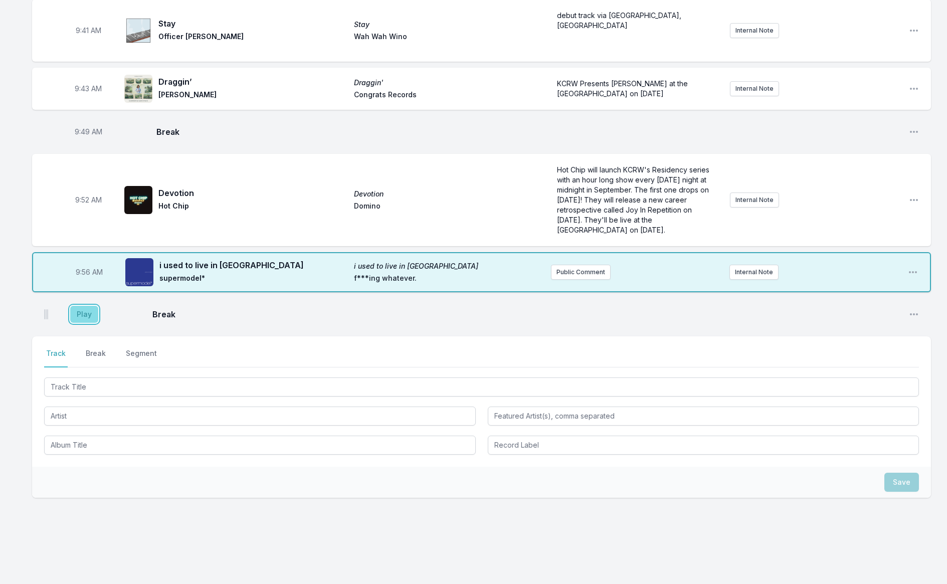
click at [79, 306] on button "Play" at bounding box center [84, 314] width 28 height 17
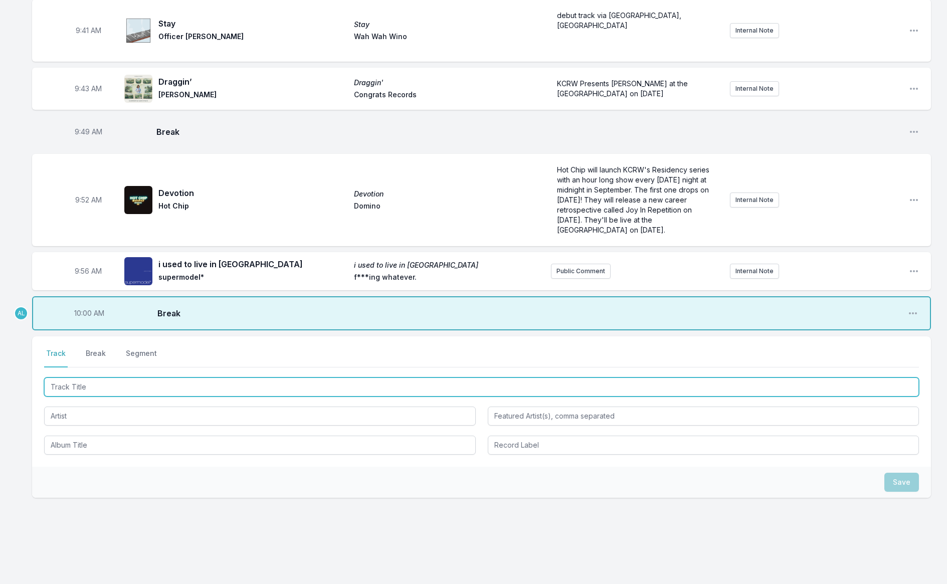
click at [108, 379] on input "Track Title" at bounding box center [481, 386] width 875 height 19
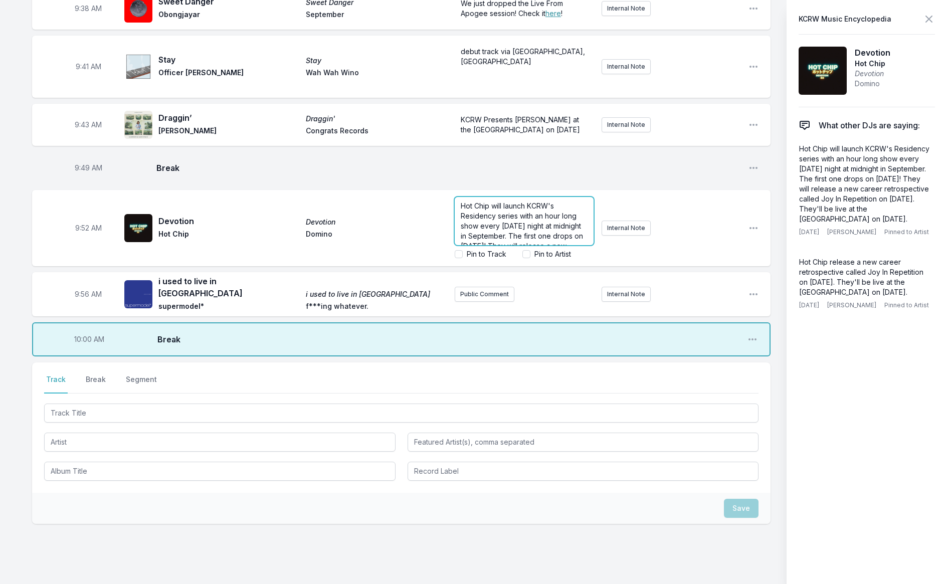
scroll to position [508, 0]
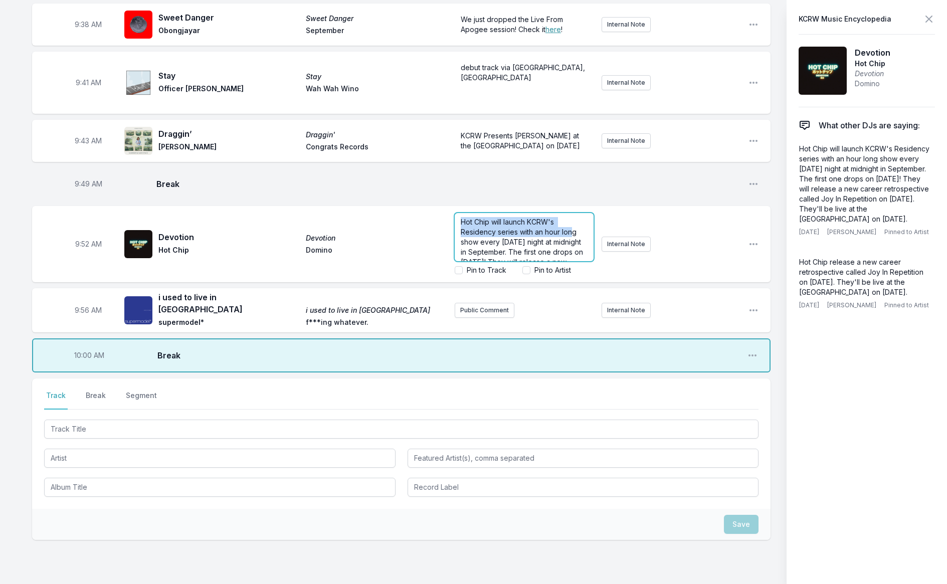
drag, startPoint x: 609, startPoint y: 190, endPoint x: 553, endPoint y: 163, distance: 62.3
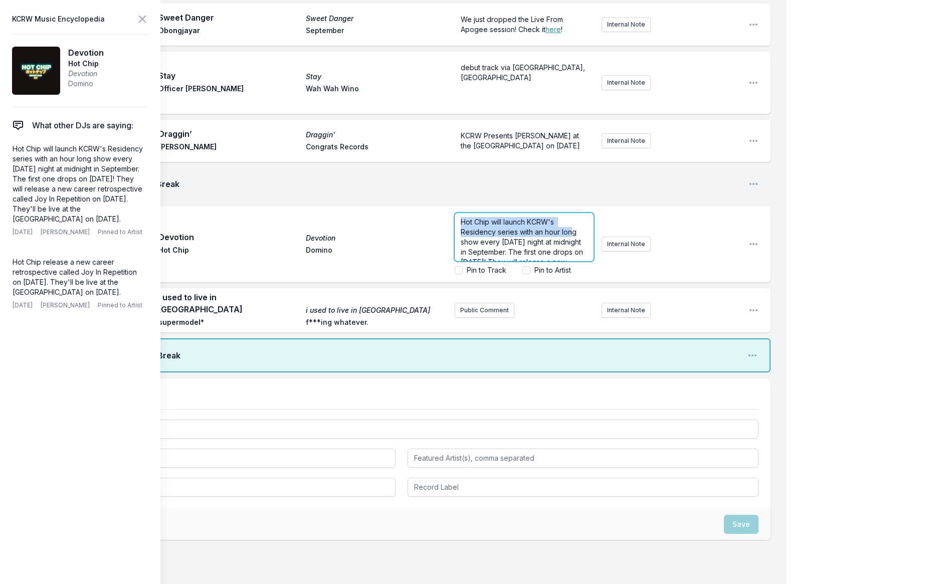
scroll to position [520, 0]
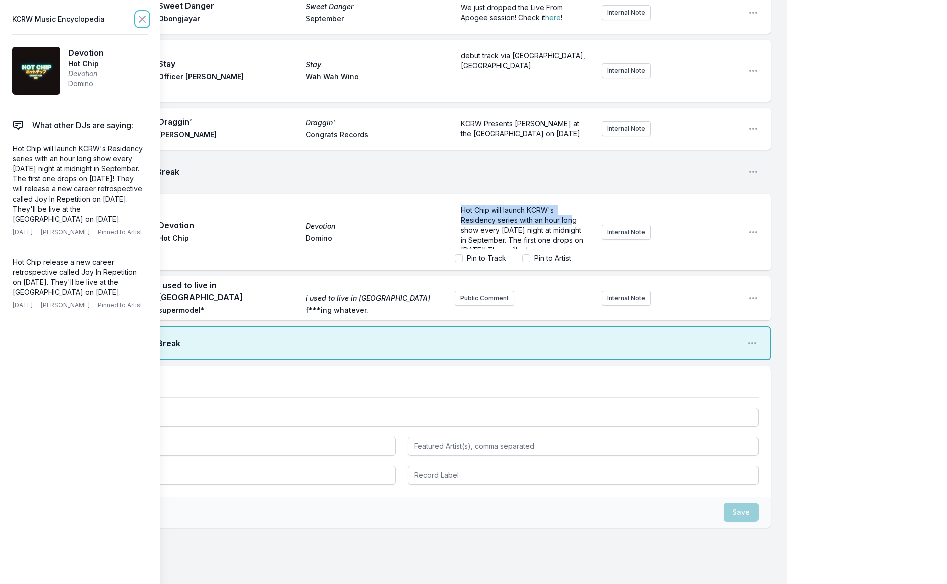
click at [140, 19] on icon at bounding box center [142, 19] width 12 height 12
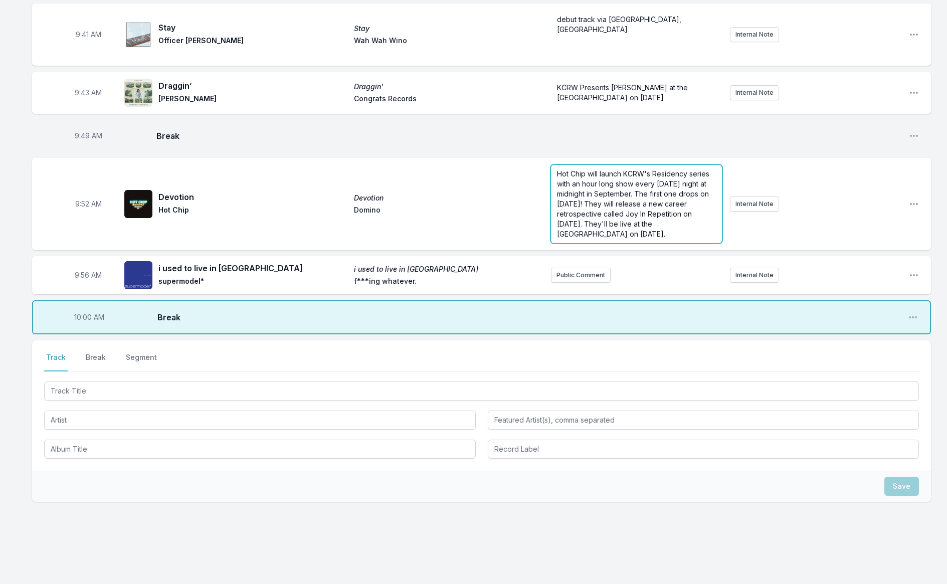
scroll to position [508, 0]
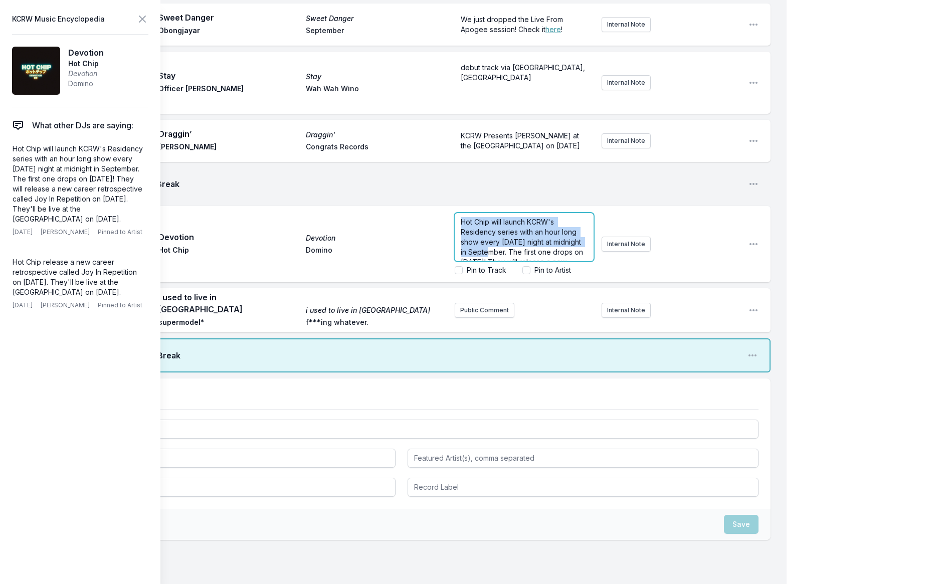
drag, startPoint x: 607, startPoint y: 193, endPoint x: 571, endPoint y: 168, distance: 44.2
drag, startPoint x: 510, startPoint y: 198, endPoint x: 449, endPoint y: 183, distance: 63.1
click at [449, 206] on div "9:52 AM Devotion Devotion Hot Chip Domino tember. The first one drops on [DATE]…" at bounding box center [401, 244] width 738 height 76
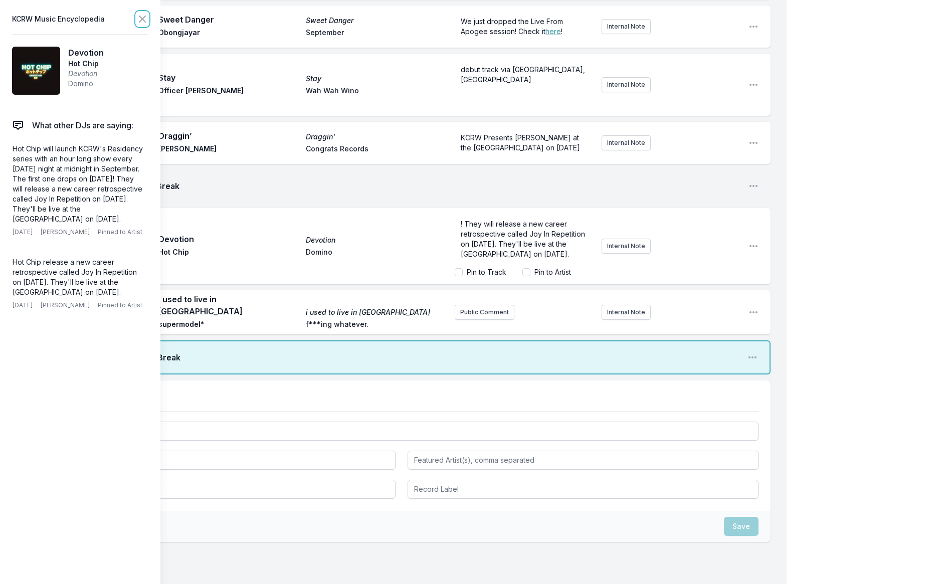
click at [147, 18] on icon at bounding box center [142, 19] width 12 height 12
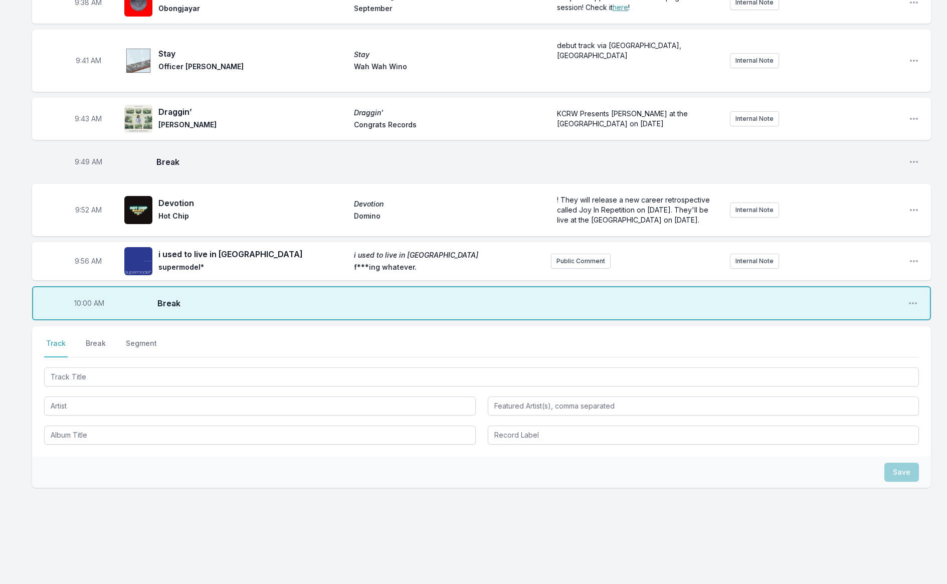
scroll to position [484, 0]
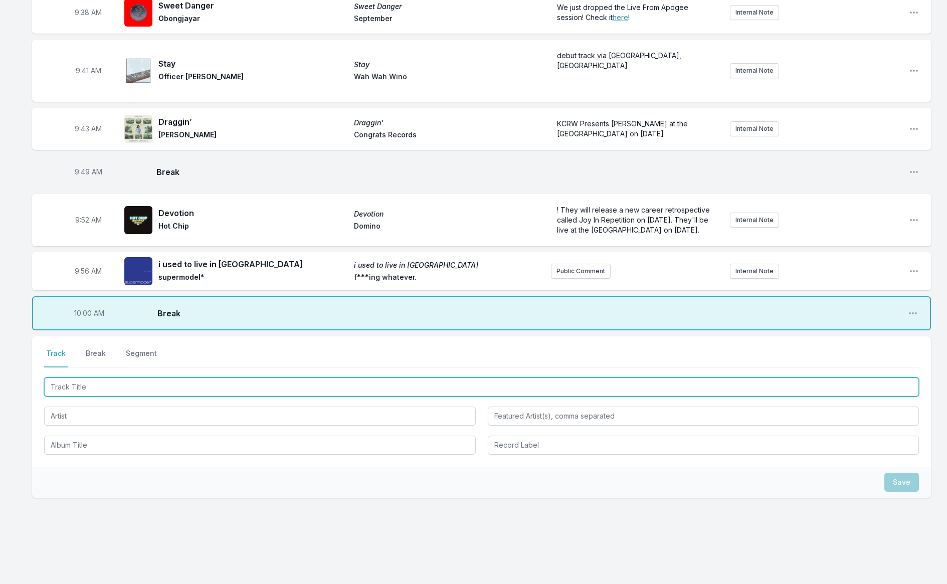
click at [177, 377] on input "Track Title" at bounding box center [481, 386] width 875 height 19
type input "Where Will Love Go"
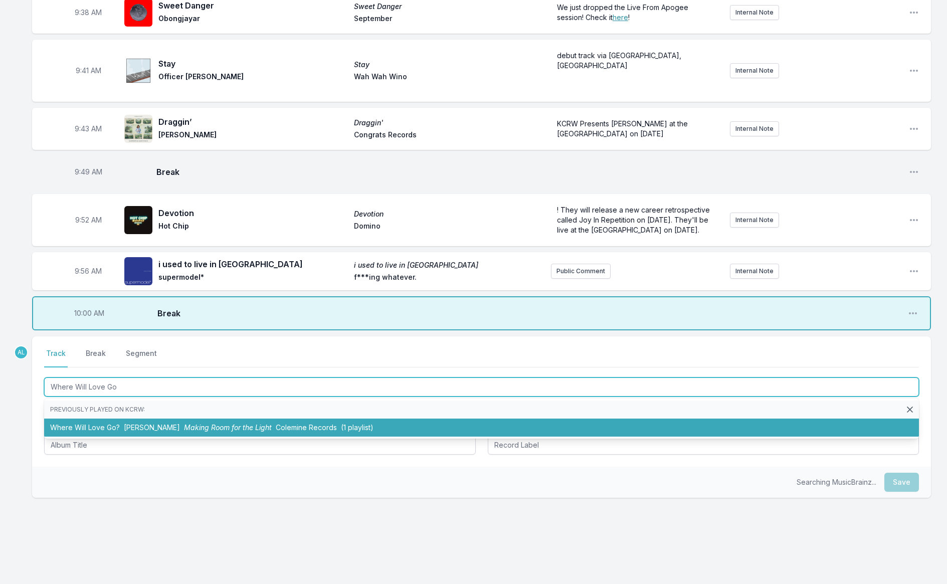
click at [184, 423] on span "Making Room for the Light" at bounding box center [228, 427] width 88 height 9
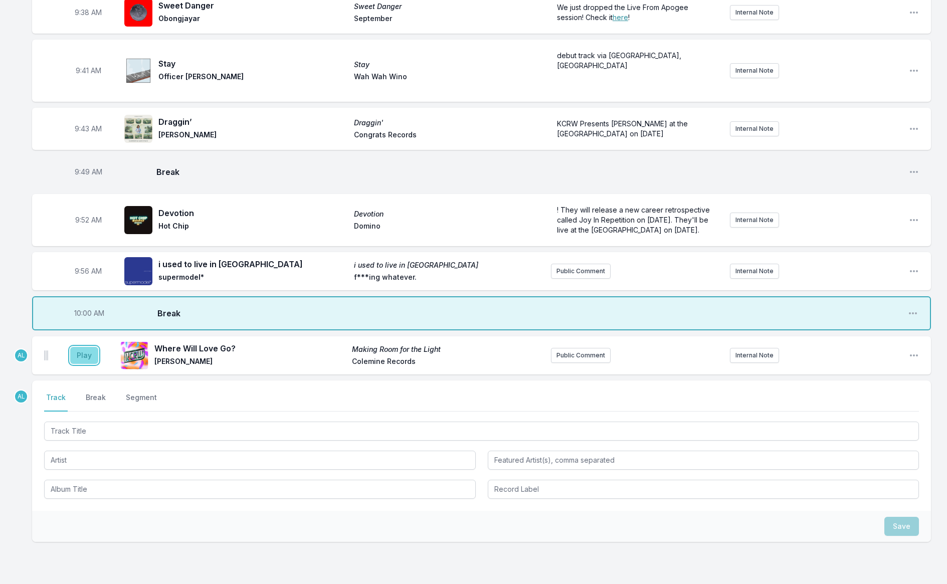
click at [84, 347] on button "Play" at bounding box center [84, 355] width 28 height 17
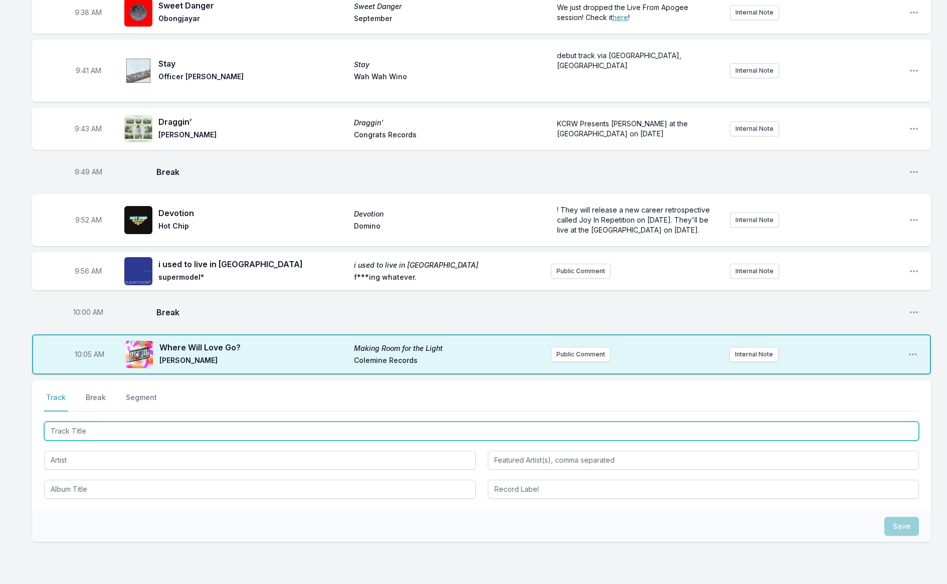
drag, startPoint x: 125, startPoint y: 420, endPoint x: 122, endPoint y: 414, distance: 5.6
click at [125, 422] on input "Track Title" at bounding box center [481, 431] width 875 height 19
type input "White Horses"
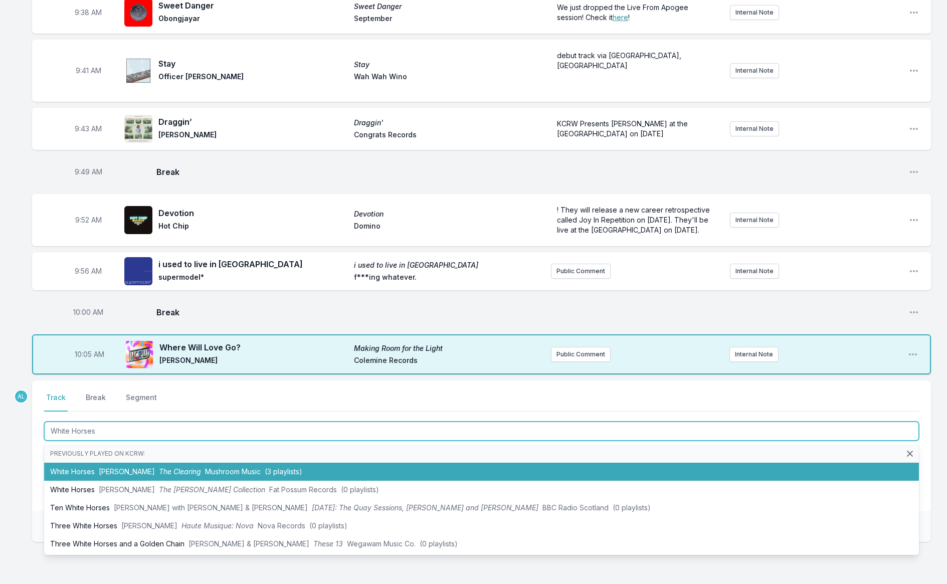
click at [143, 463] on li "White Horses [PERSON_NAME] The Clearing Mushroom Music (3 playlists)" at bounding box center [481, 472] width 875 height 18
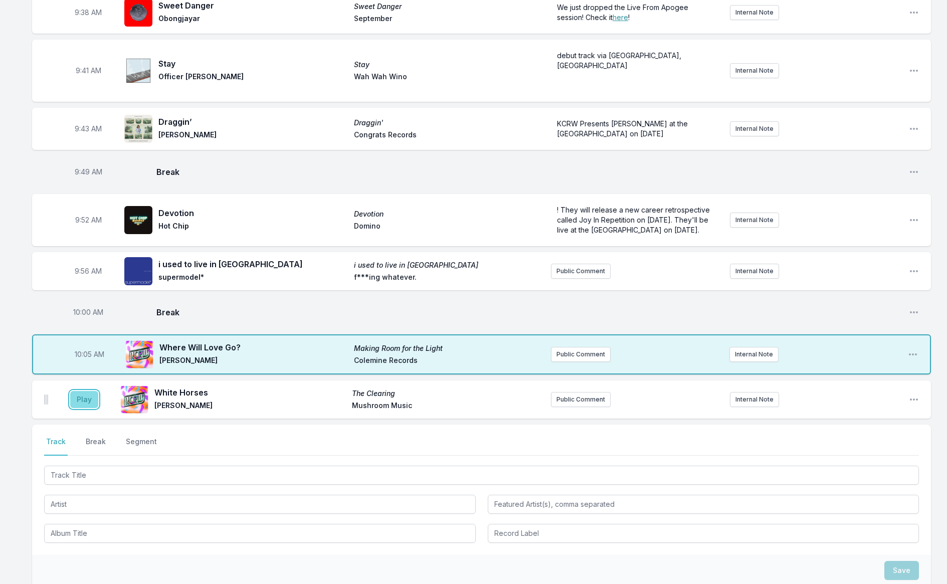
click at [89, 391] on button "Play" at bounding box center [84, 399] width 28 height 17
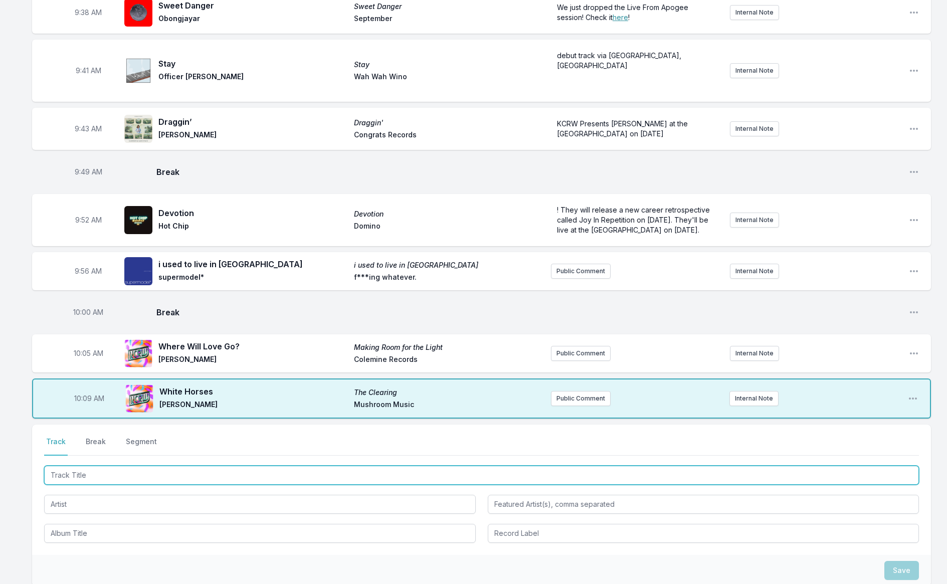
click at [164, 466] on input "Track Title" at bounding box center [481, 475] width 875 height 19
type input "Kiss Chase"
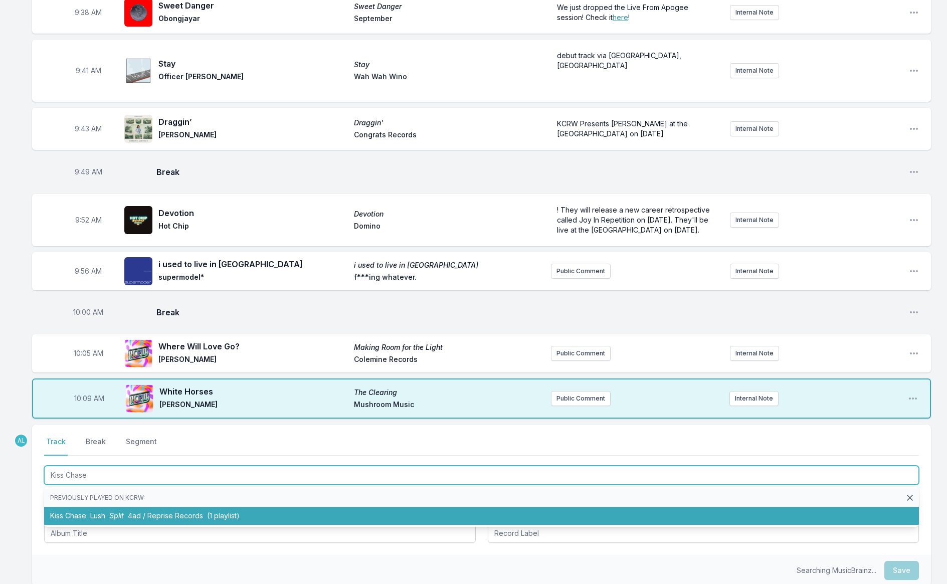
scroll to position [480, 0]
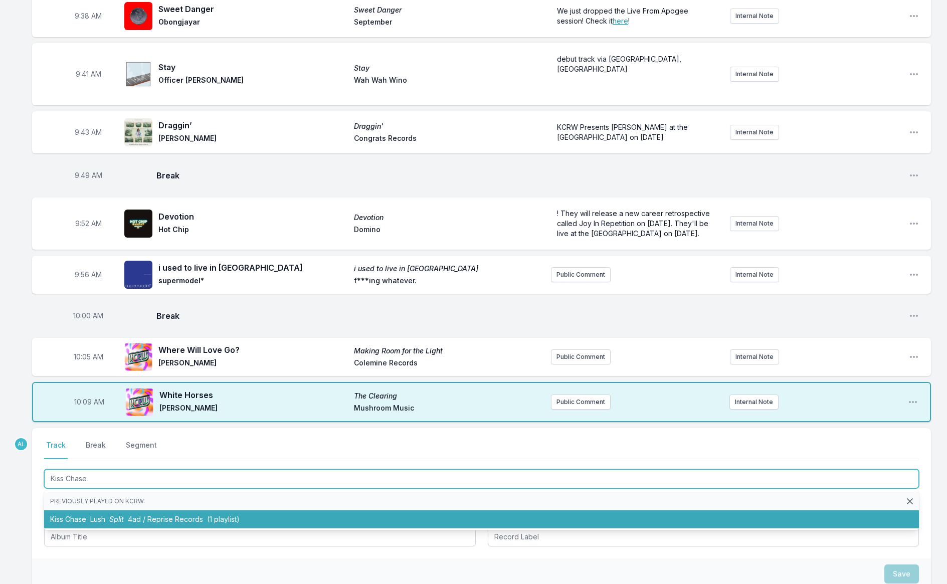
click at [165, 515] on span "4ad / Reprise Records" at bounding box center [165, 519] width 75 height 9
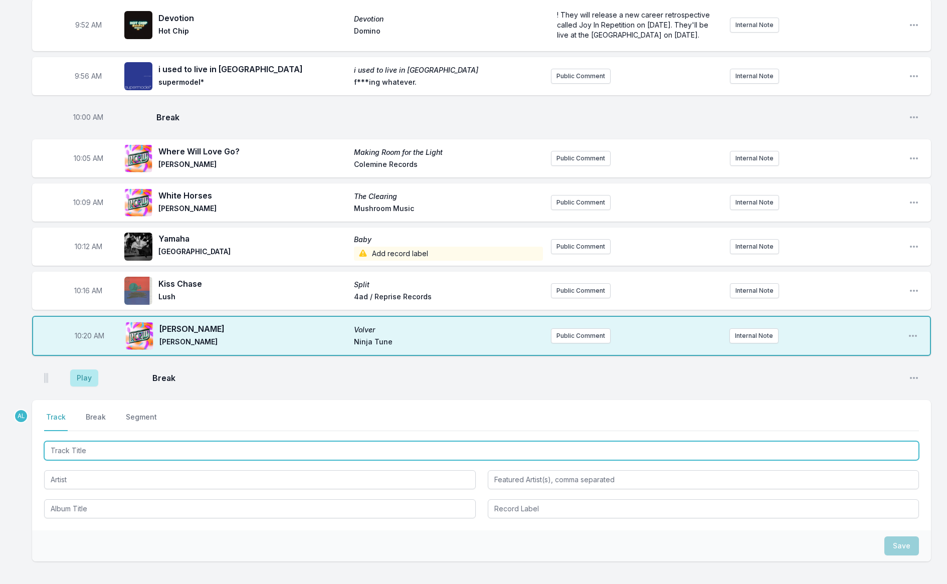
scroll to position [684, 0]
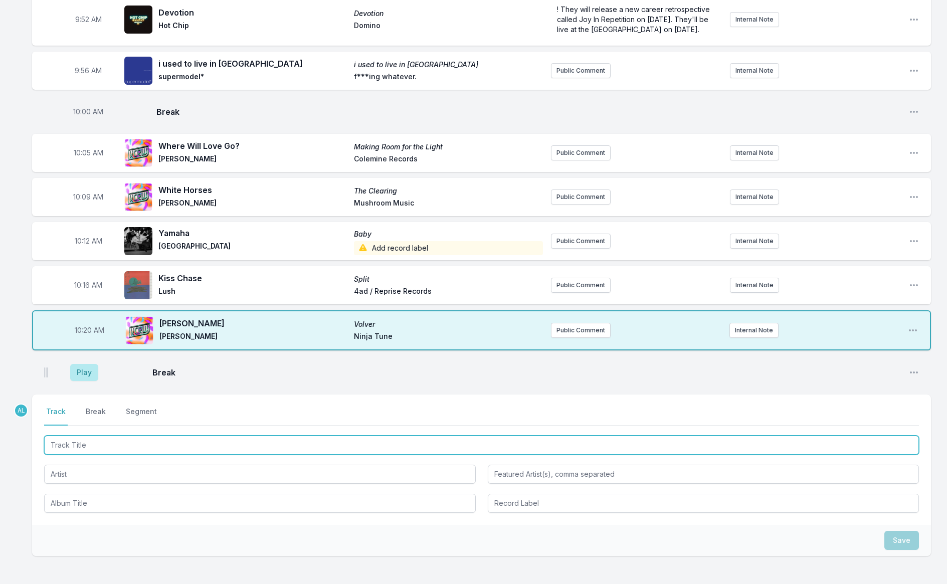
click at [86, 436] on input "Track Title" at bounding box center [481, 445] width 875 height 19
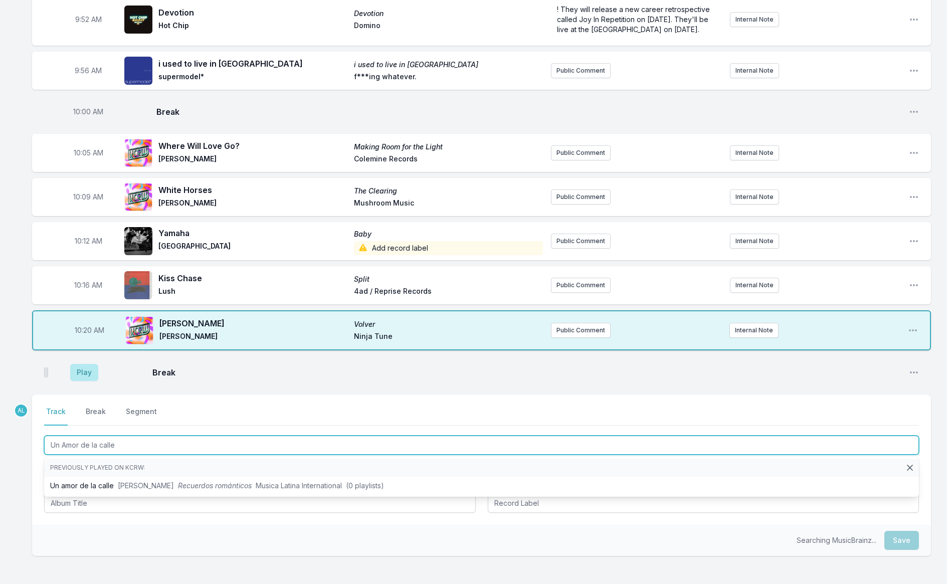
type input "Un Amor de la calle"
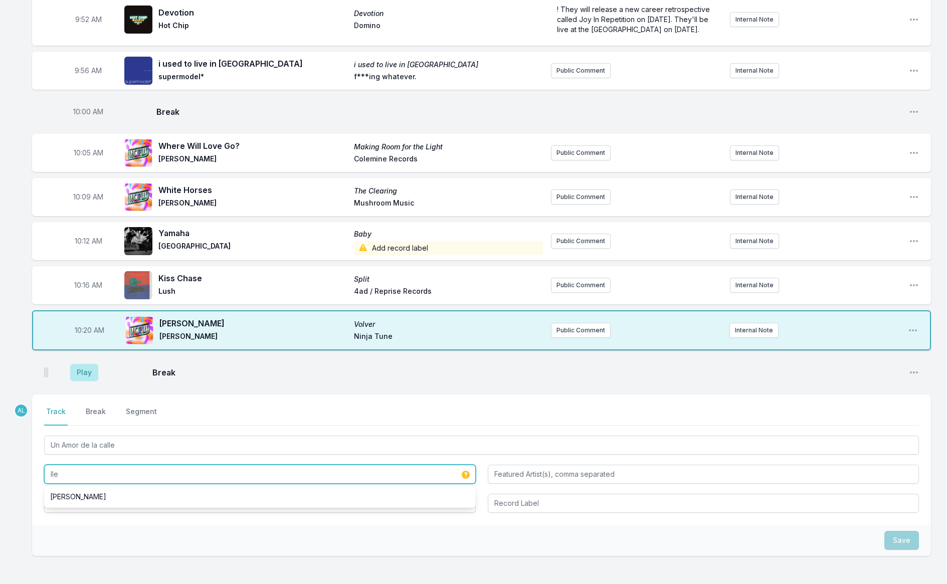
type input "Ile"
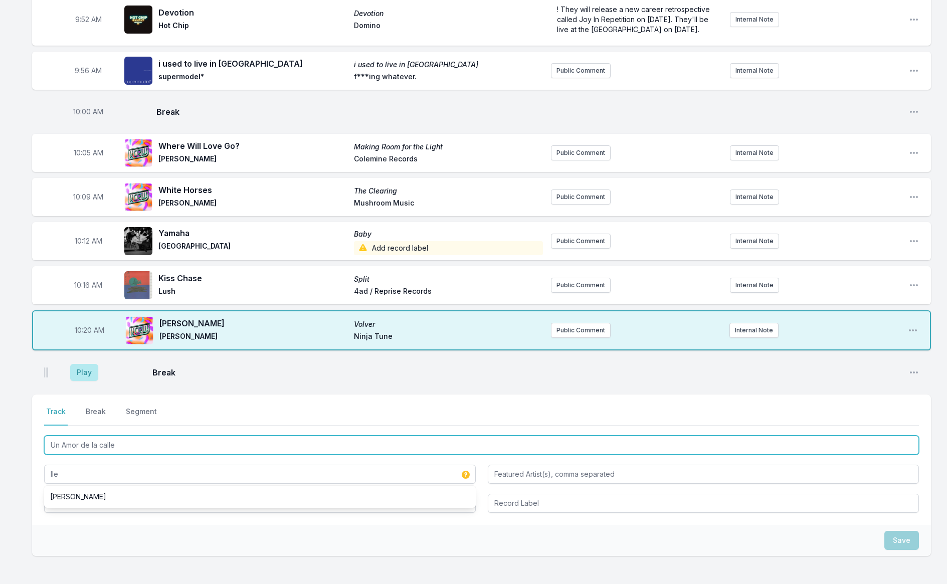
click at [131, 437] on input "Un Amor de la calle" at bounding box center [481, 445] width 875 height 19
click at [67, 437] on input "Un Amor de la calle" at bounding box center [481, 445] width 875 height 19
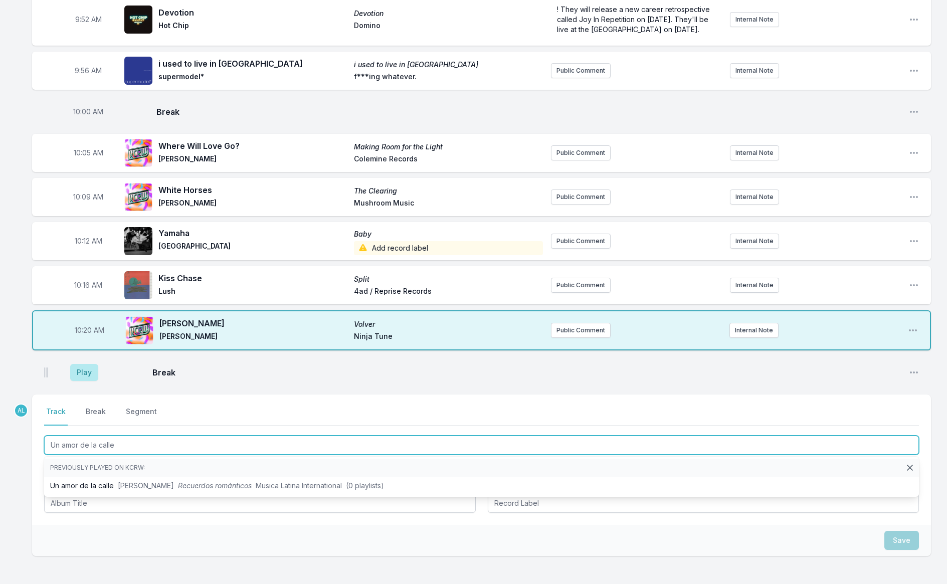
type input "Un amor de la calle"
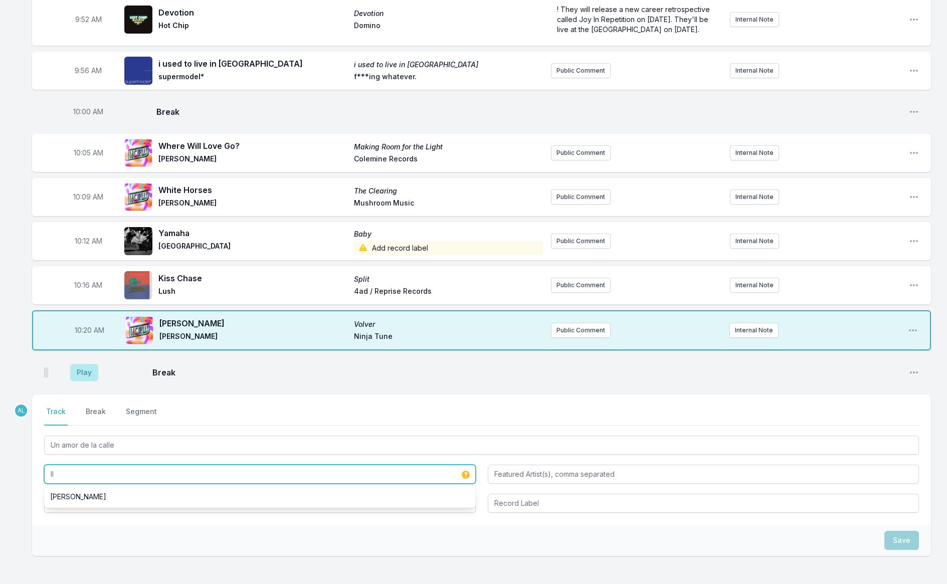
type input "I"
type input "iLe"
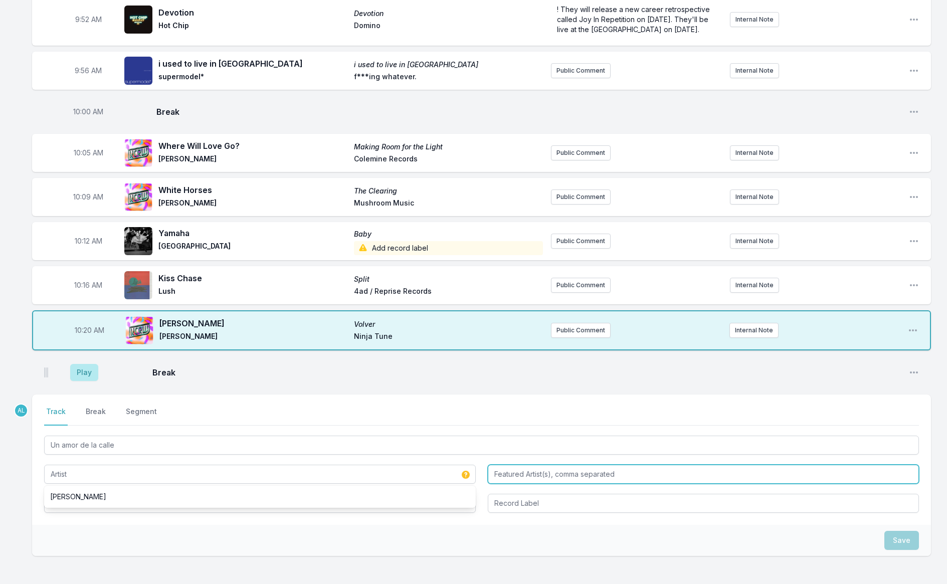
type input "iLe"
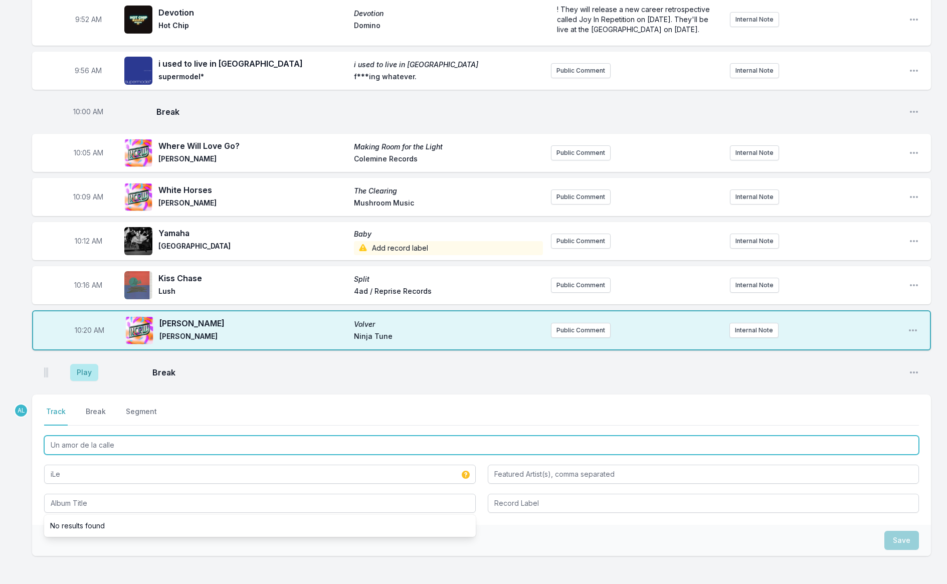
click at [81, 437] on input "Un amor de la calle" at bounding box center [481, 445] width 875 height 19
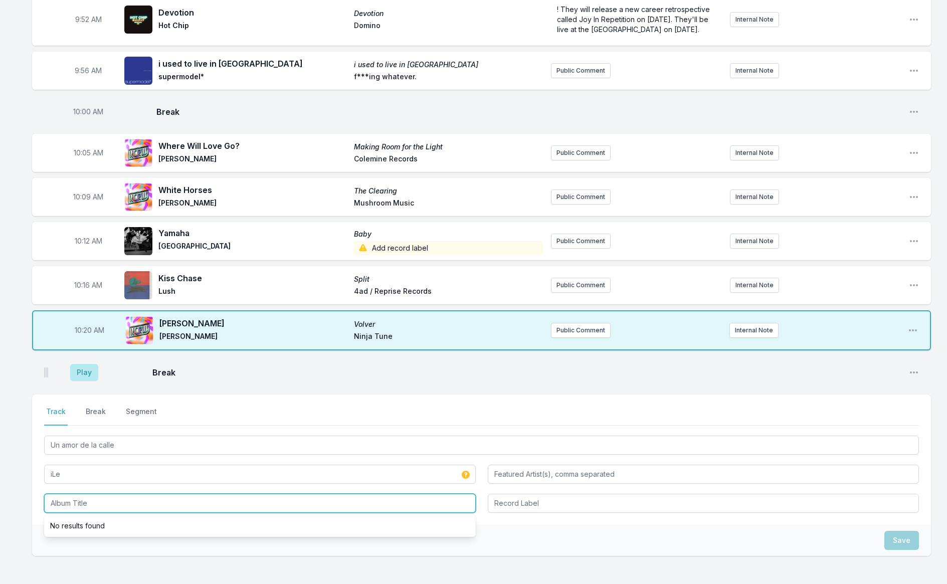
click at [64, 494] on input "Album Title" at bounding box center [260, 503] width 432 height 19
paste input "Un amor de la calle"
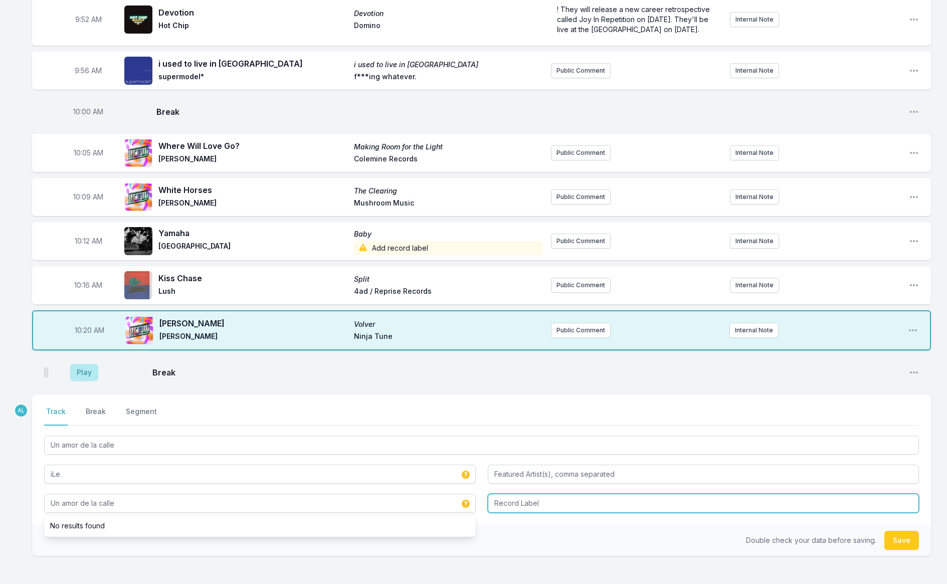
type input "Un amor de la calle"
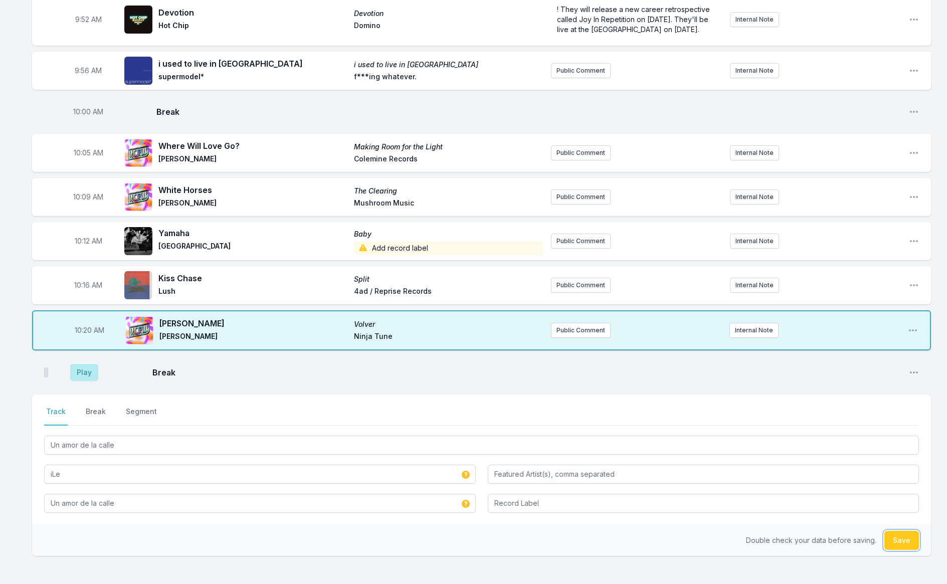
click at [904, 531] on button "Save" at bounding box center [901, 540] width 35 height 19
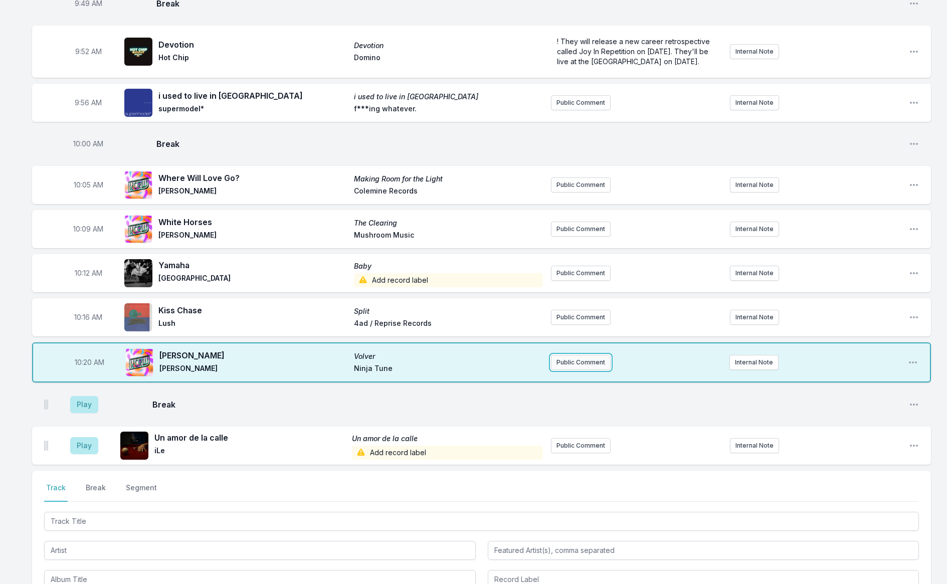
click at [588, 355] on button "Public Comment" at bounding box center [581, 362] width 60 height 15
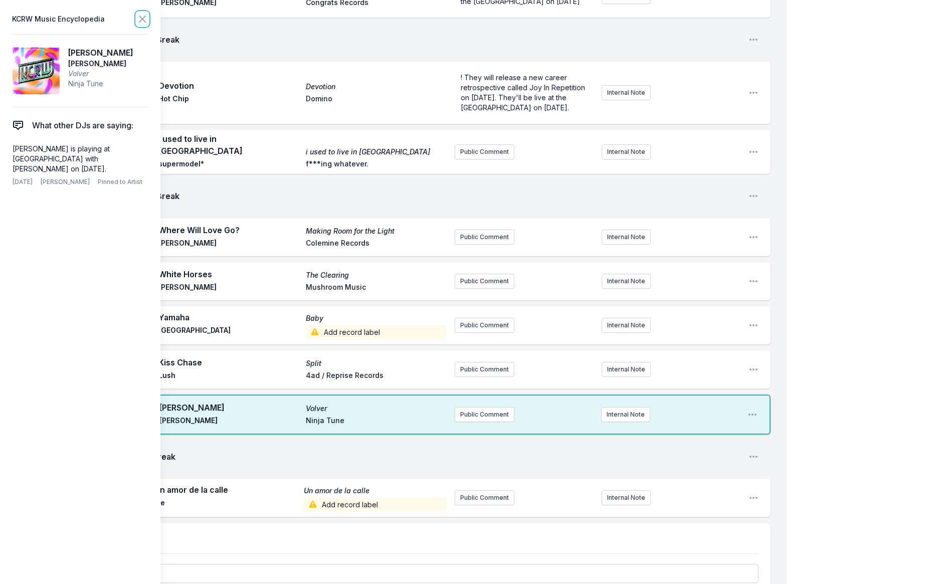
click at [144, 21] on icon at bounding box center [142, 19] width 12 height 12
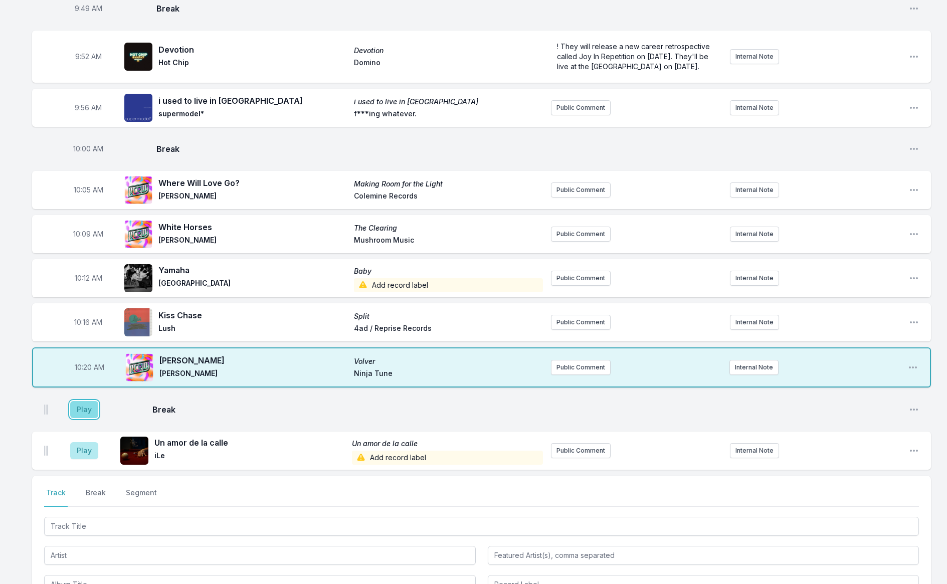
click at [84, 401] on button "Play" at bounding box center [84, 409] width 28 height 17
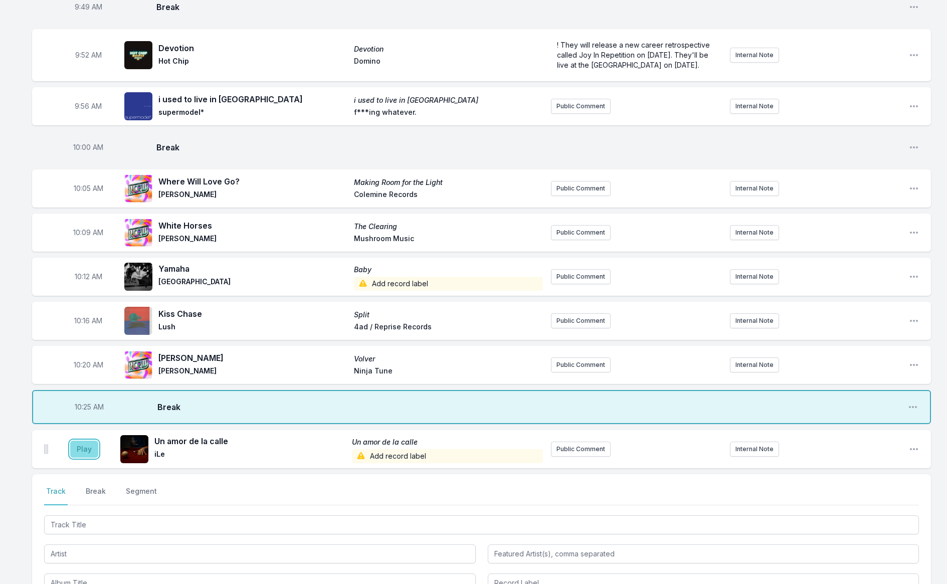
click at [78, 442] on button "Play" at bounding box center [84, 449] width 28 height 17
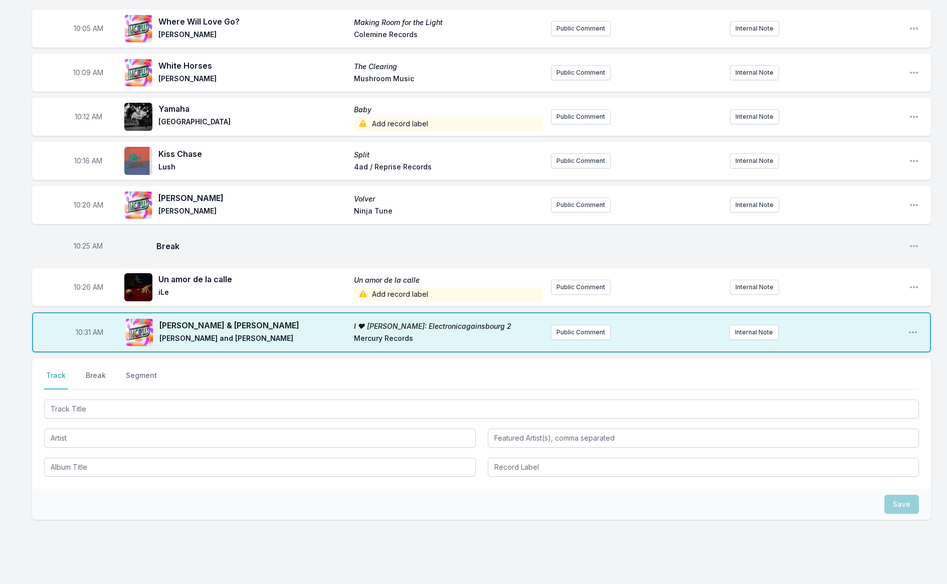
scroll to position [863, 0]
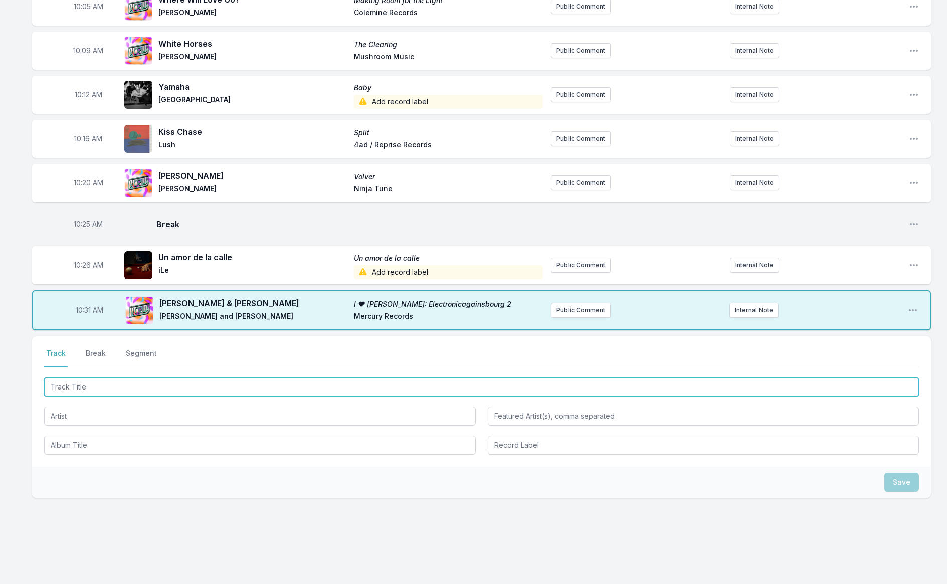
click at [83, 377] on input "Track Title" at bounding box center [481, 386] width 875 height 19
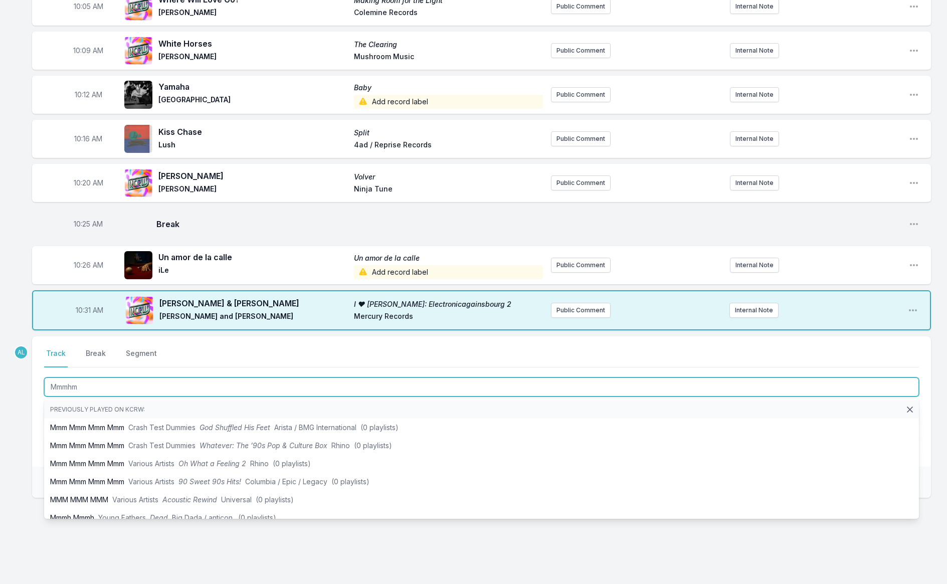
type input "Mmmhmm"
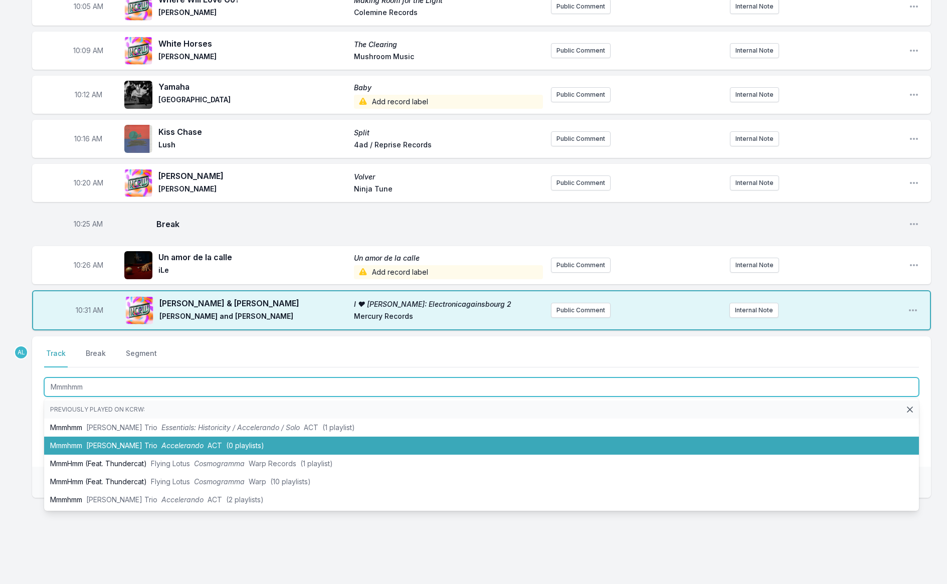
click at [105, 441] on span "[PERSON_NAME] Trio" at bounding box center [121, 445] width 71 height 9
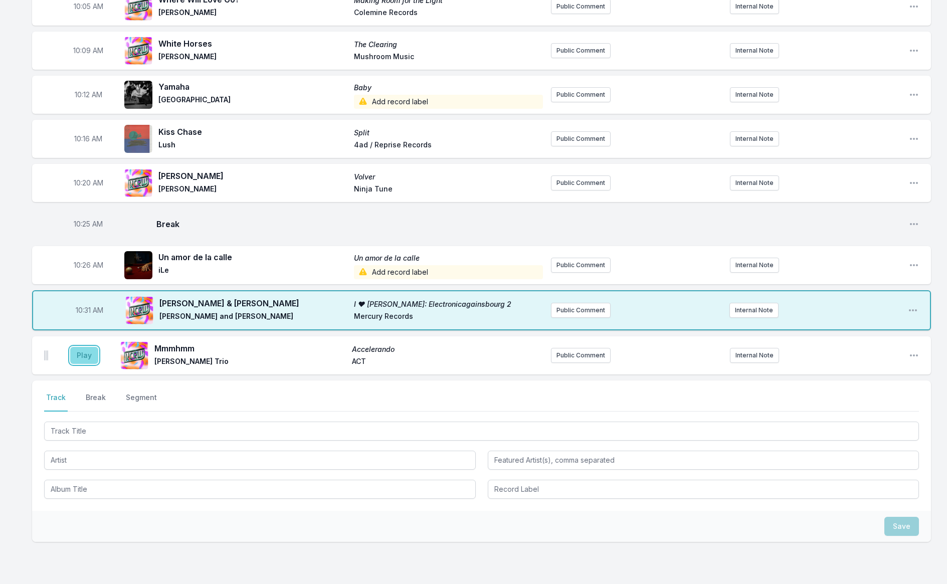
click at [81, 347] on button "Play" at bounding box center [84, 355] width 28 height 17
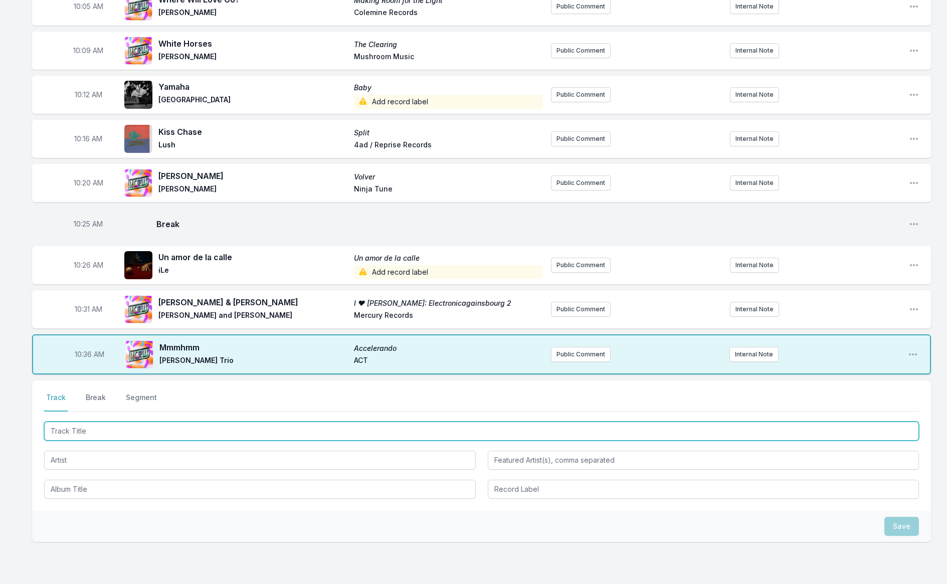
click at [89, 422] on input "Track Title" at bounding box center [481, 431] width 875 height 19
type input "So Real"
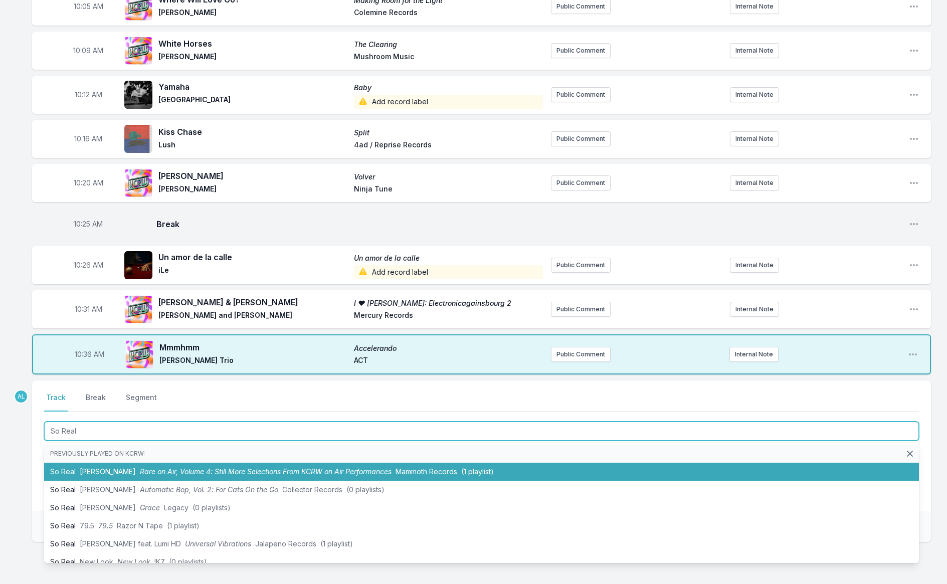
click at [93, 467] on span "[PERSON_NAME]" at bounding box center [108, 471] width 56 height 9
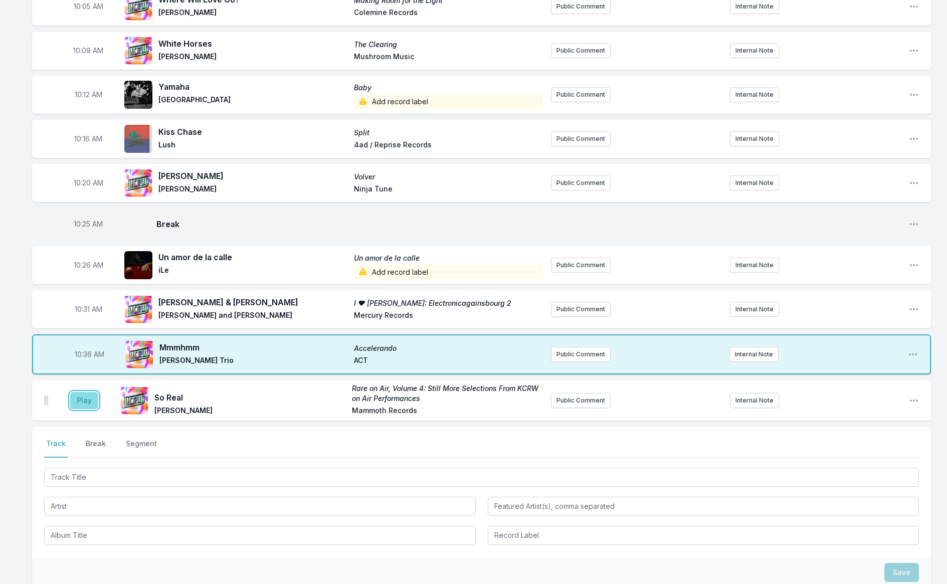
click at [84, 393] on button "Play" at bounding box center [84, 400] width 28 height 17
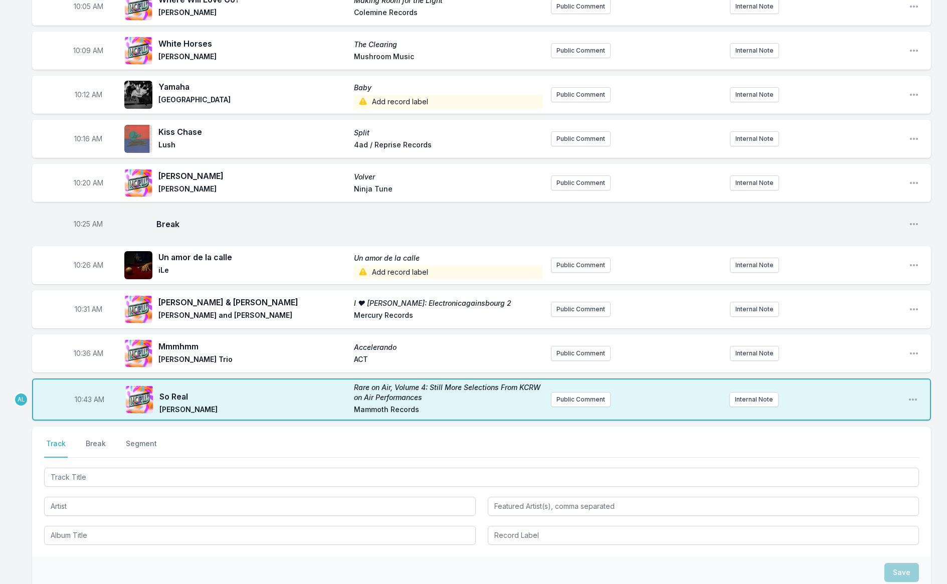
click at [77, 394] on span "10:43 AM" at bounding box center [90, 399] width 30 height 10
type input "10:40"
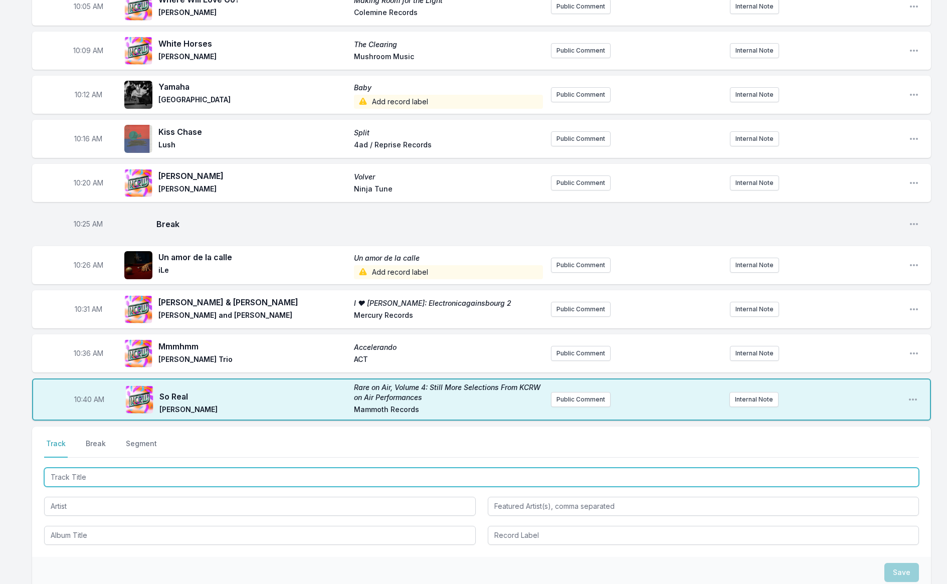
click at [128, 470] on input "Track Title" at bounding box center [481, 477] width 875 height 19
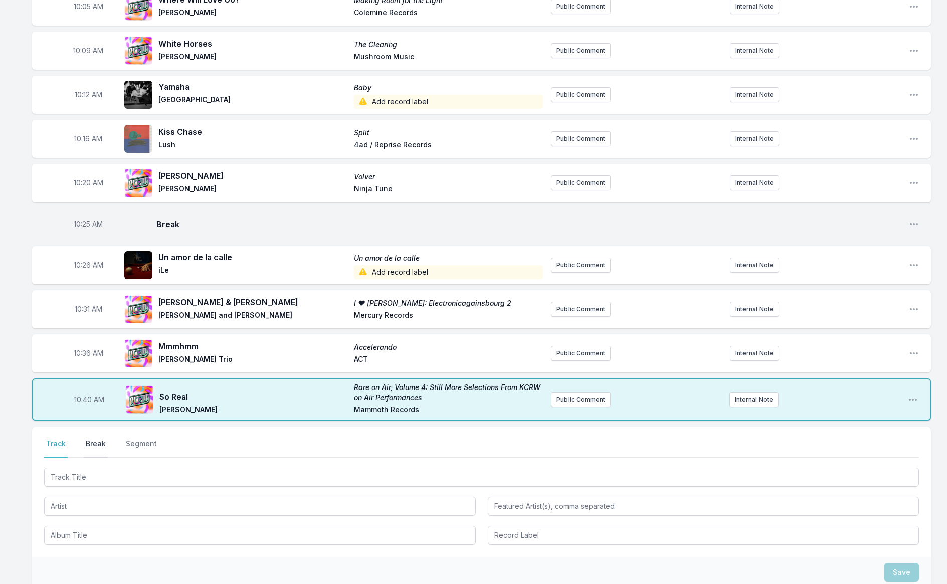
click at [100, 439] on button "Break" at bounding box center [96, 448] width 24 height 19
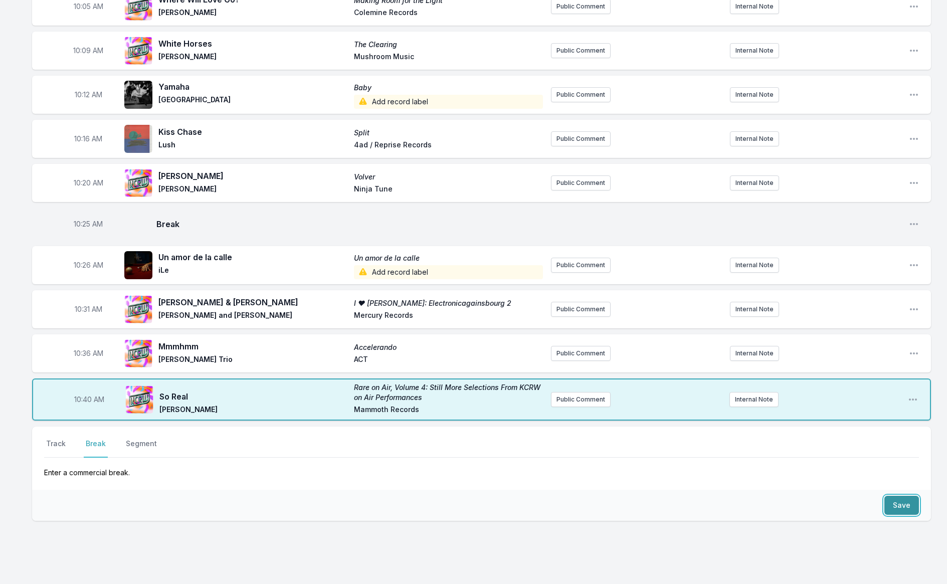
click at [907, 496] on button "Save" at bounding box center [901, 505] width 35 height 19
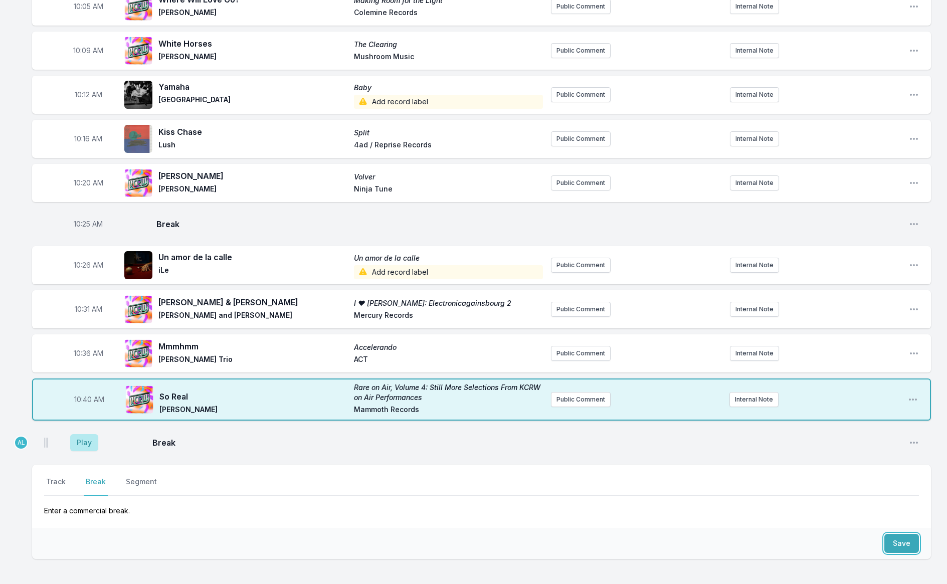
scroll to position [924, 0]
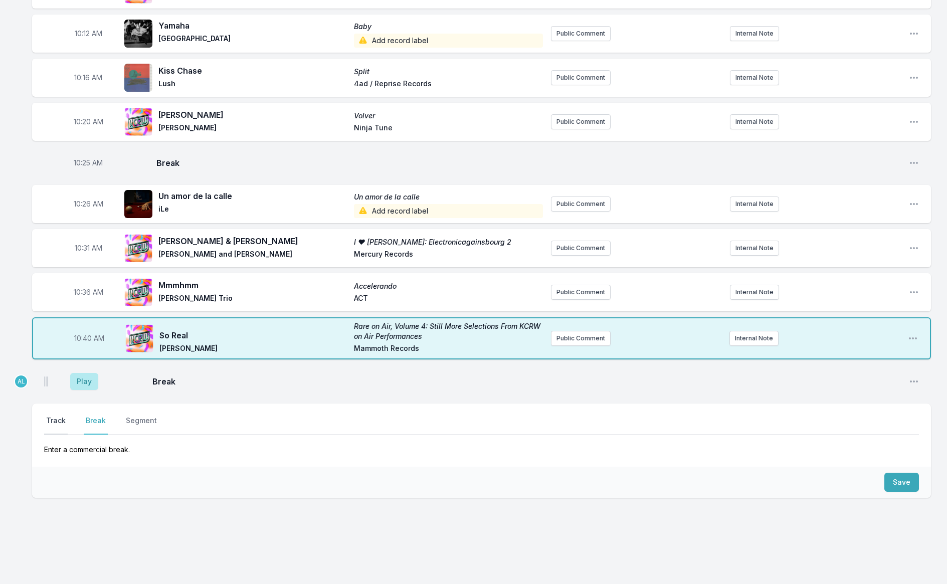
click at [50, 415] on button "Track" at bounding box center [56, 424] width 24 height 19
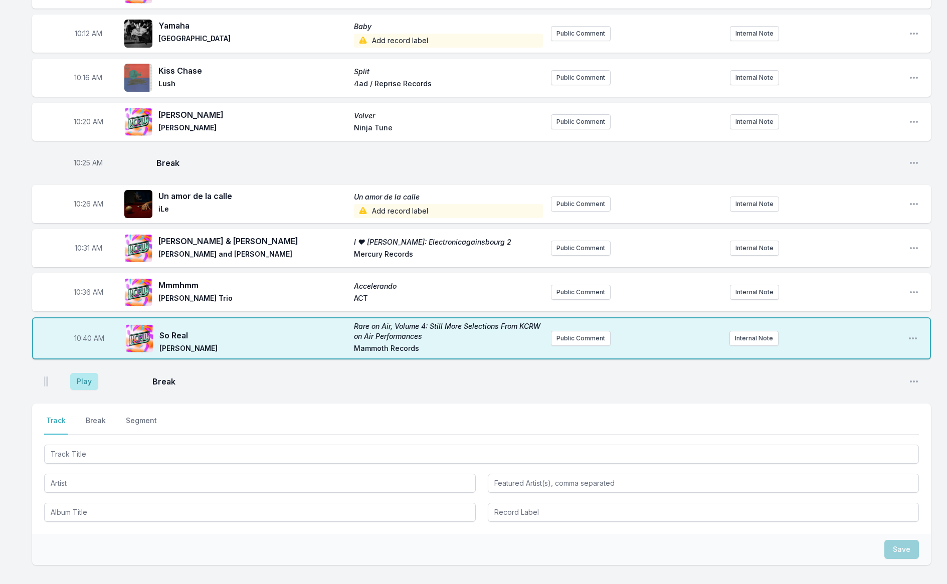
scroll to position [991, 0]
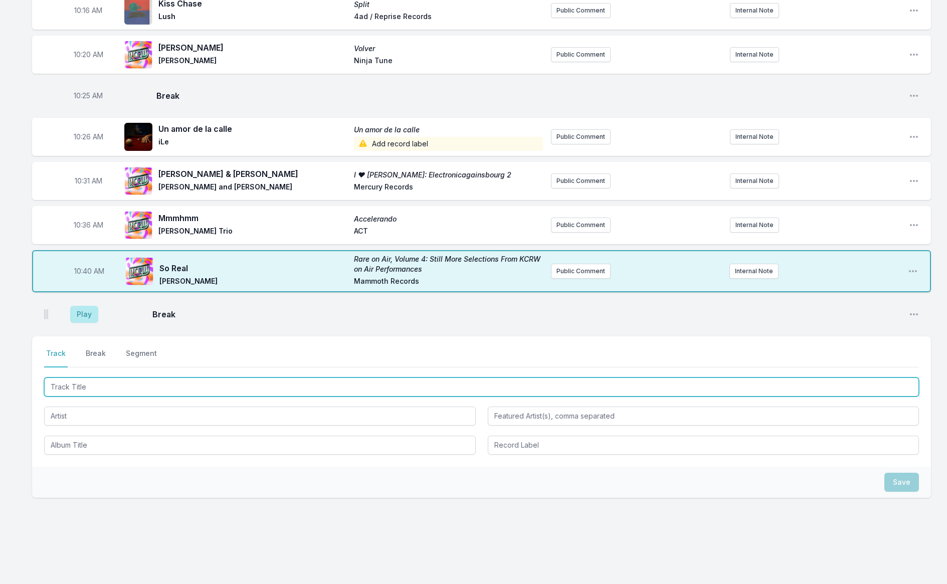
click at [59, 380] on input "Track Title" at bounding box center [481, 386] width 875 height 19
click at [58, 377] on input "Track Title" at bounding box center [481, 386] width 875 height 19
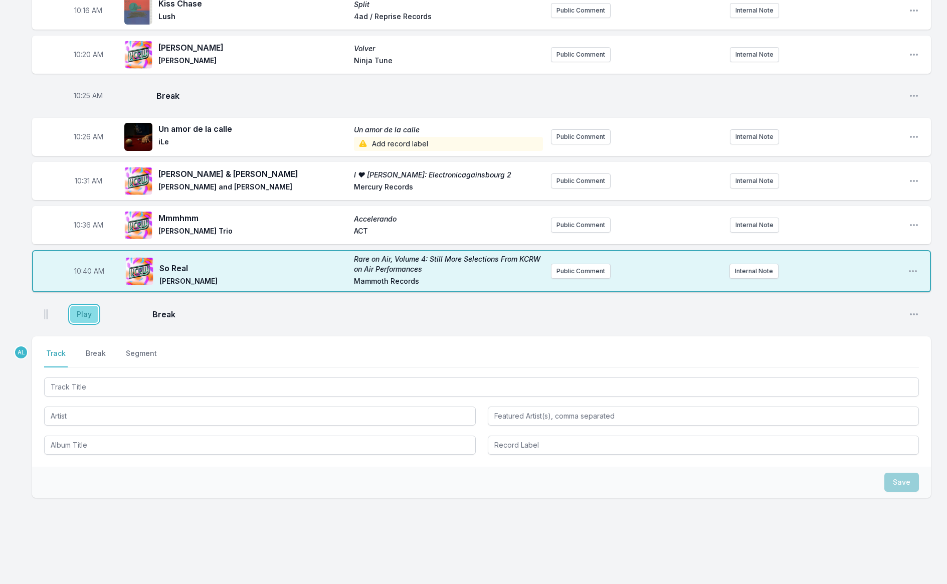
click at [79, 306] on button "Play" at bounding box center [84, 314] width 28 height 17
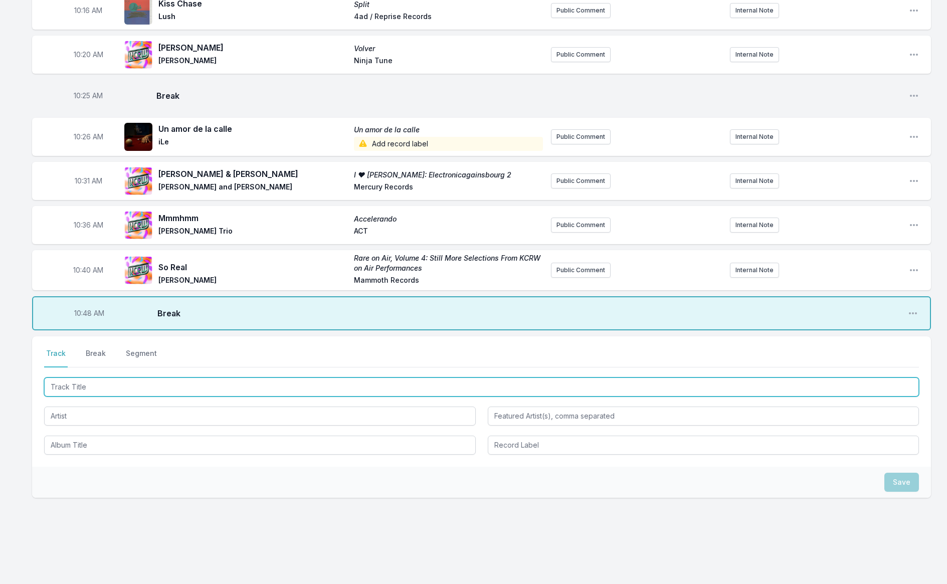
click at [82, 378] on input "Track Title" at bounding box center [481, 386] width 875 height 19
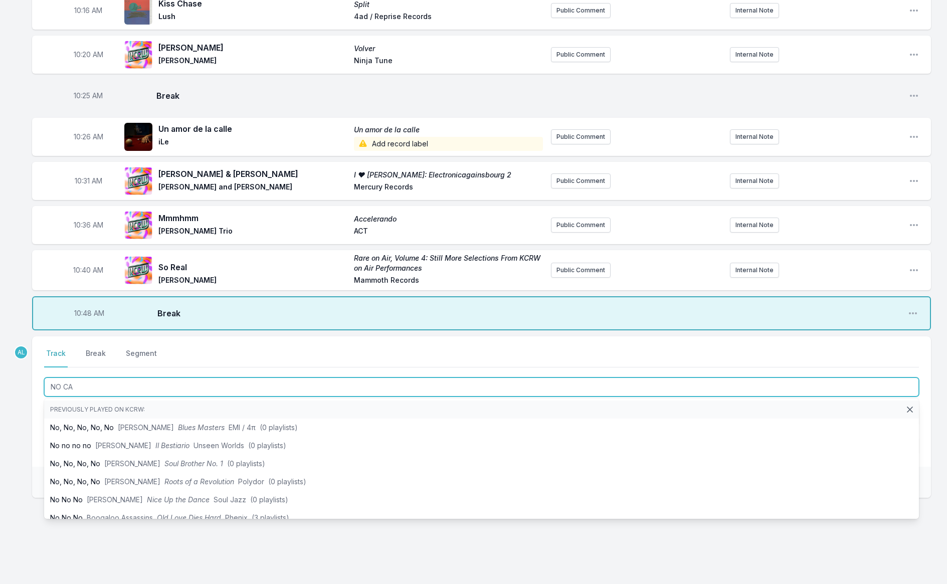
type input "NO CAP"
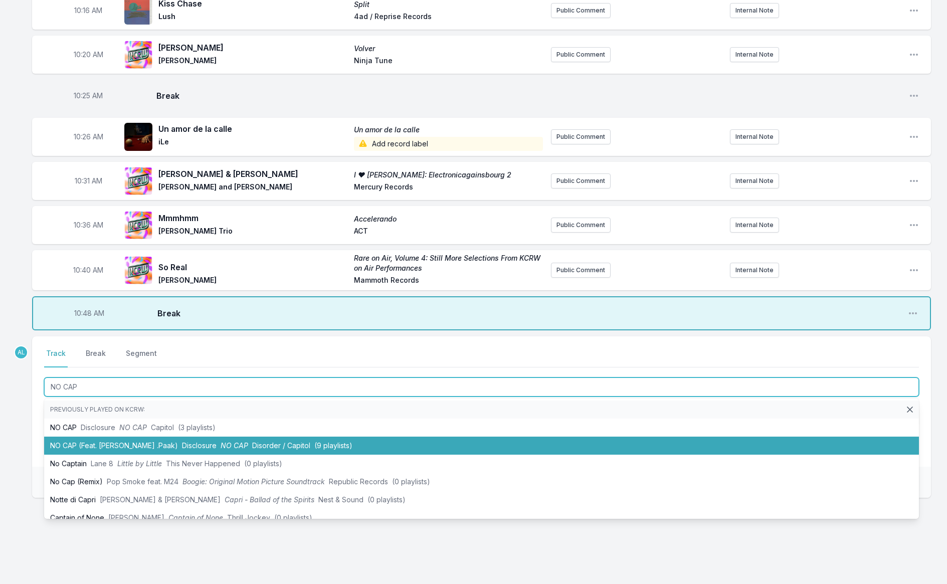
click at [108, 437] on li "NO CAP (Feat. [PERSON_NAME] .Paak) Disclosure NO CAP Disorder / Capitol (9 play…" at bounding box center [481, 446] width 875 height 18
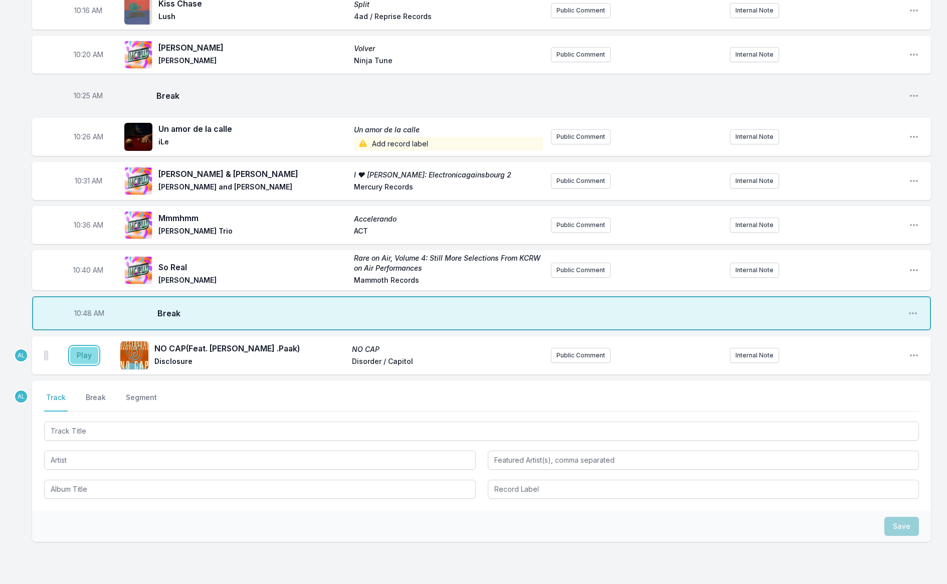
click at [84, 347] on button "Play" at bounding box center [84, 355] width 28 height 17
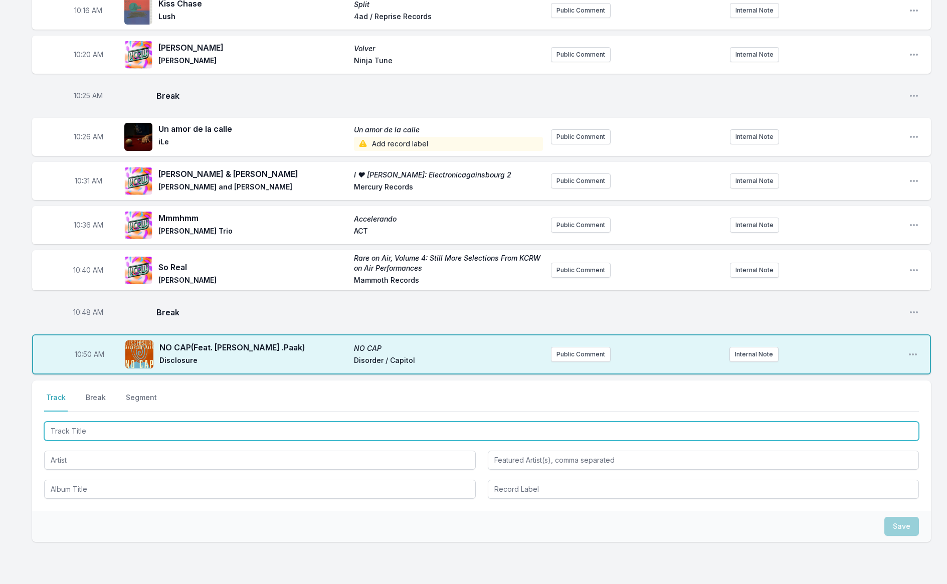
click at [129, 426] on input "Track Title" at bounding box center [481, 431] width 875 height 19
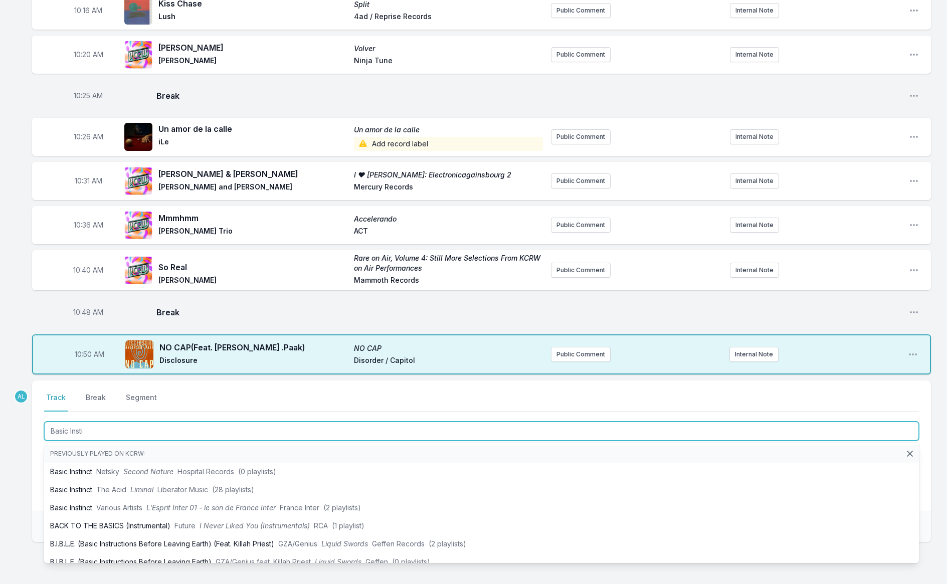
type input "Basic Instin"
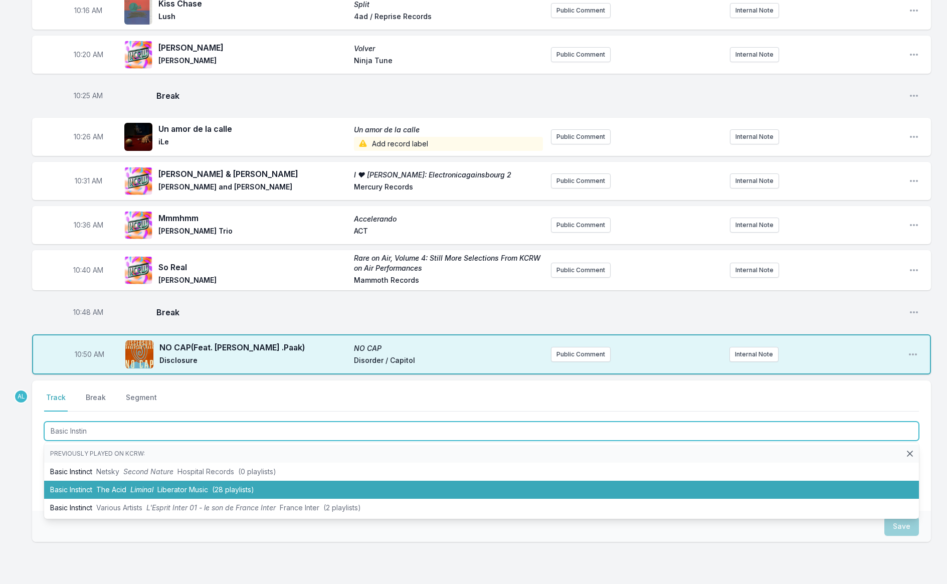
drag, startPoint x: 139, startPoint y: 477, endPoint x: 138, endPoint y: 465, distance: 12.1
click at [139, 485] on span "Liminal" at bounding box center [141, 489] width 23 height 9
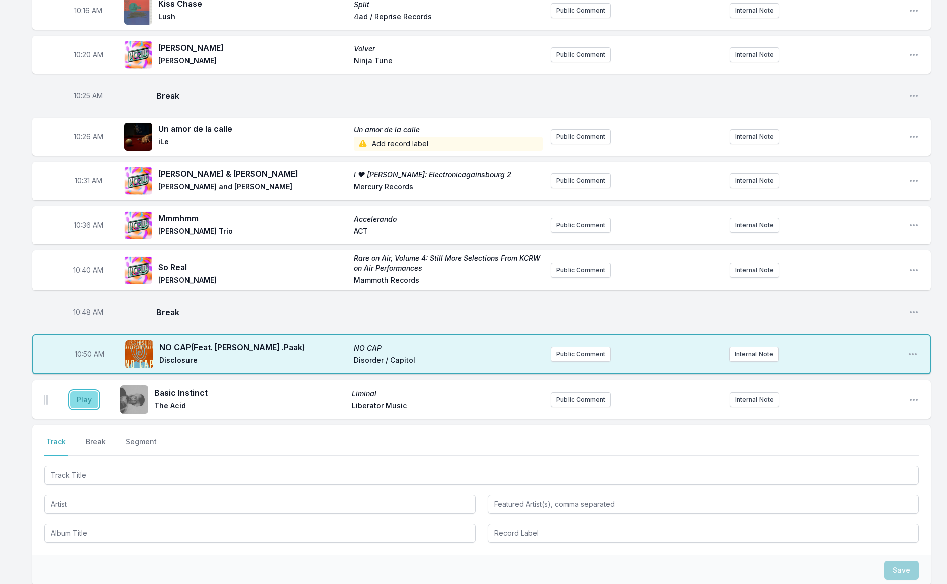
click at [82, 391] on button "Play" at bounding box center [84, 399] width 28 height 17
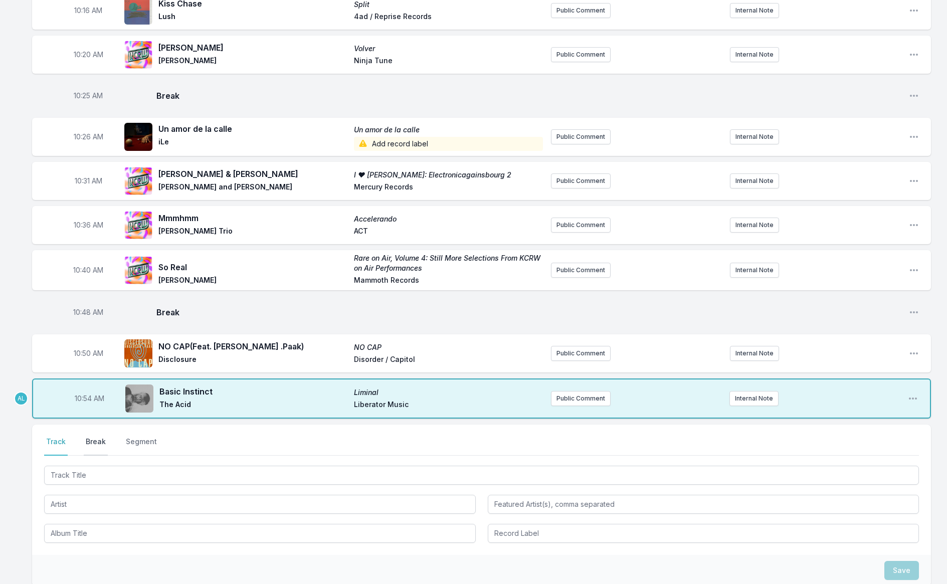
click at [100, 437] on button "Break" at bounding box center [96, 446] width 24 height 19
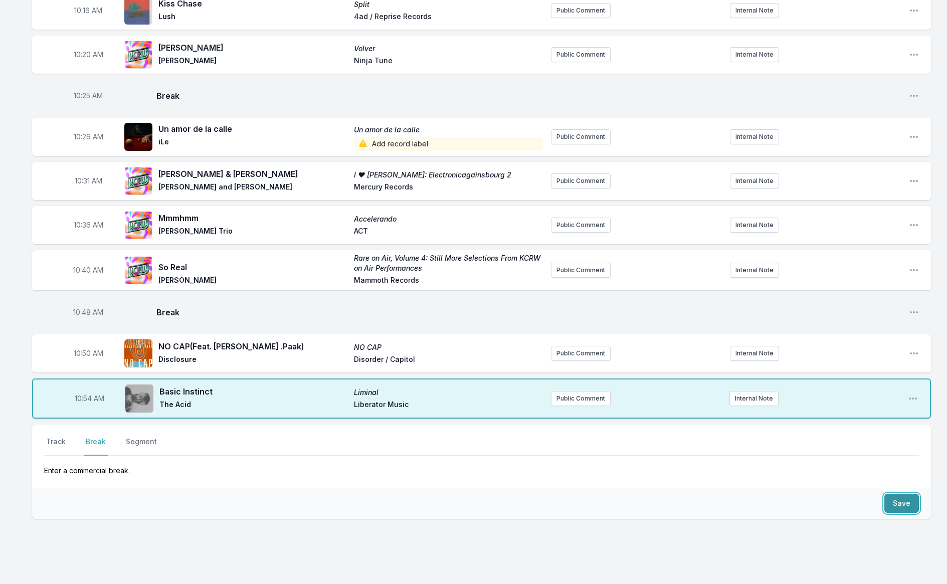
click at [904, 499] on button "Save" at bounding box center [901, 503] width 35 height 19
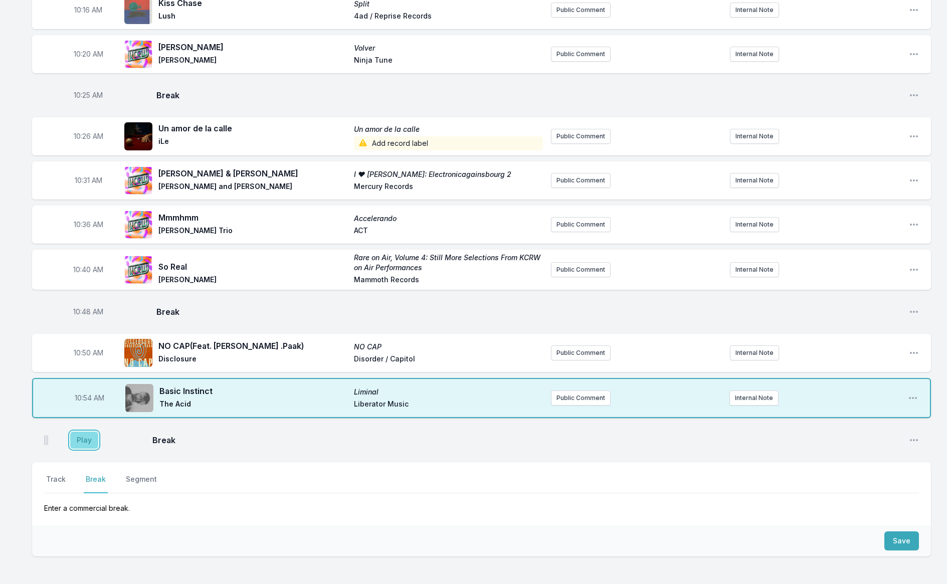
click at [74, 432] on button "Play" at bounding box center [84, 440] width 28 height 17
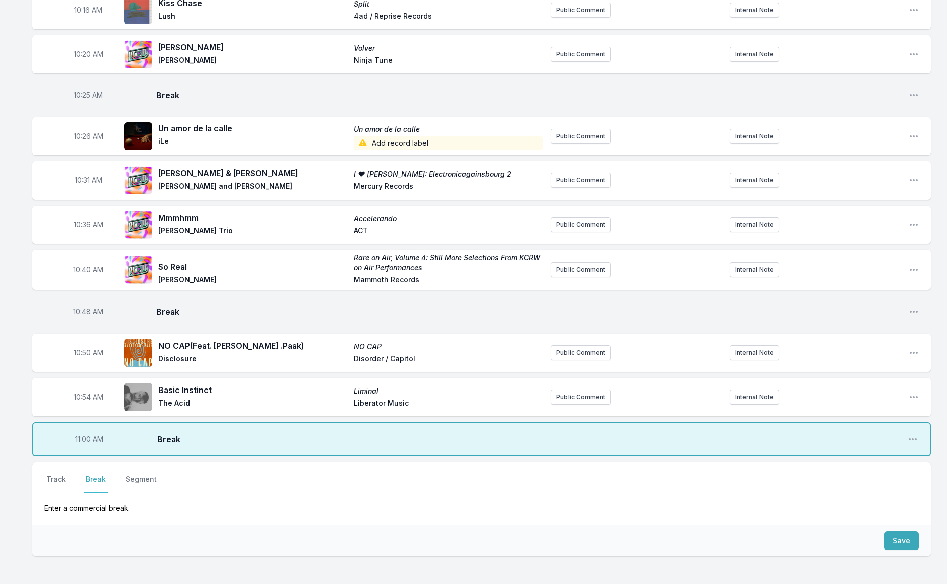
scroll to position [1050, 0]
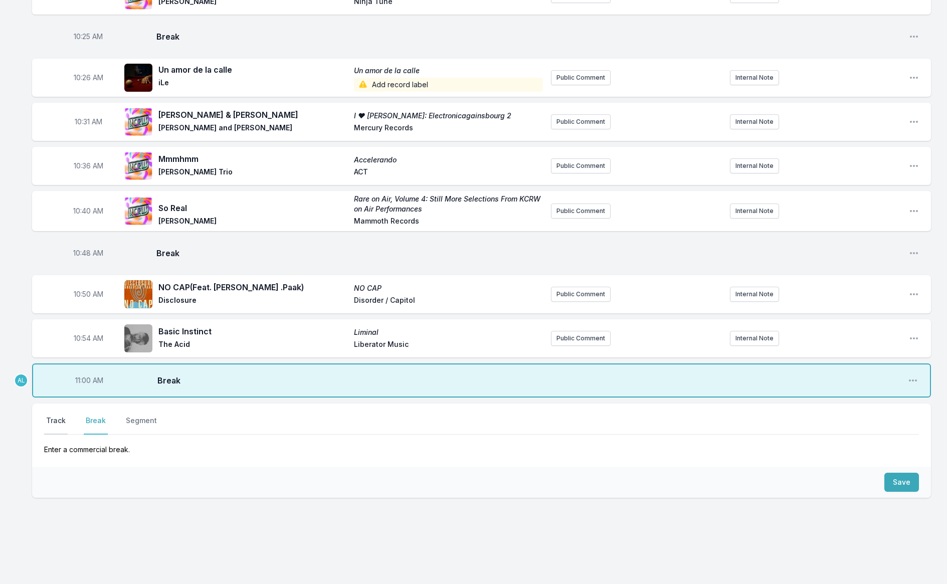
click at [60, 415] on button "Track" at bounding box center [56, 424] width 24 height 19
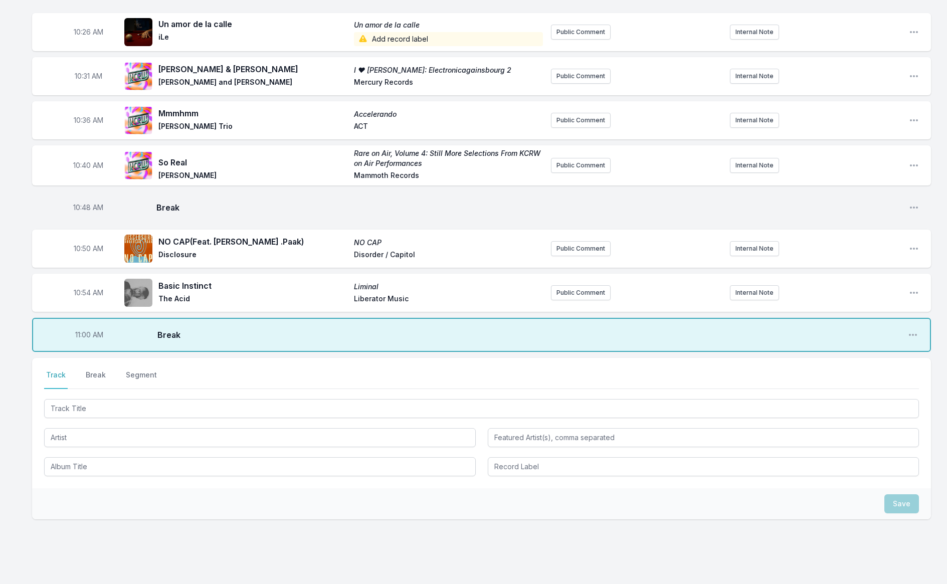
scroll to position [1117, 0]
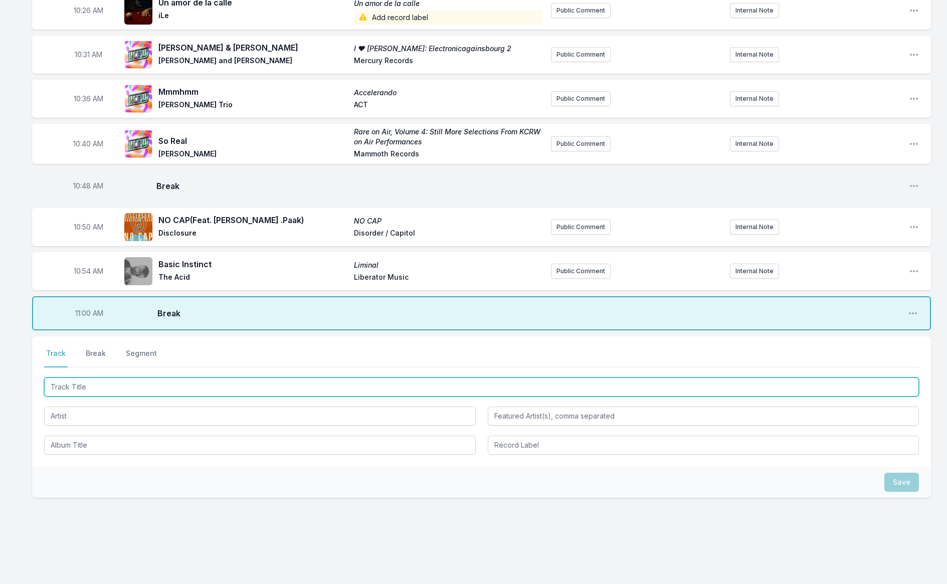
click at [137, 377] on input "Track Title" at bounding box center [481, 386] width 875 height 19
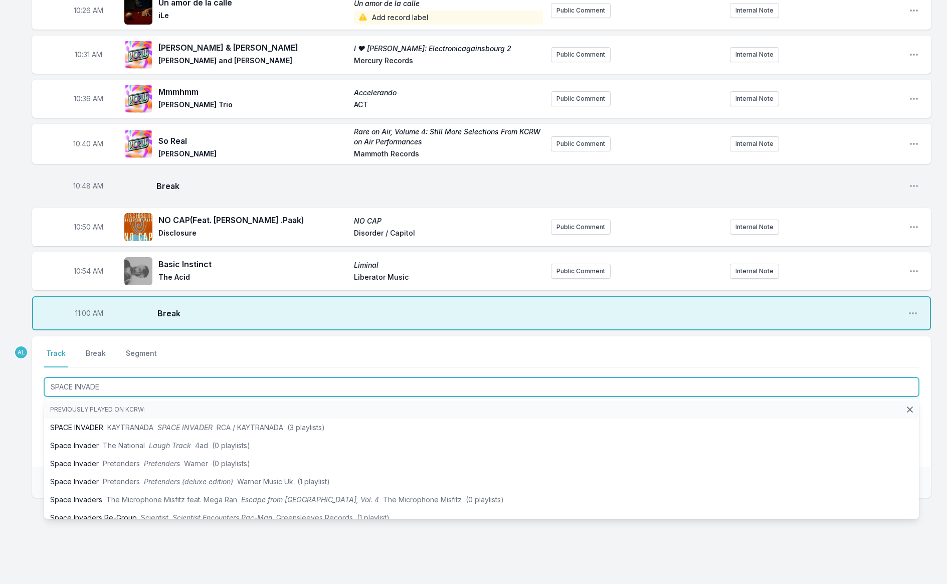
type input "SPACE INVADER"
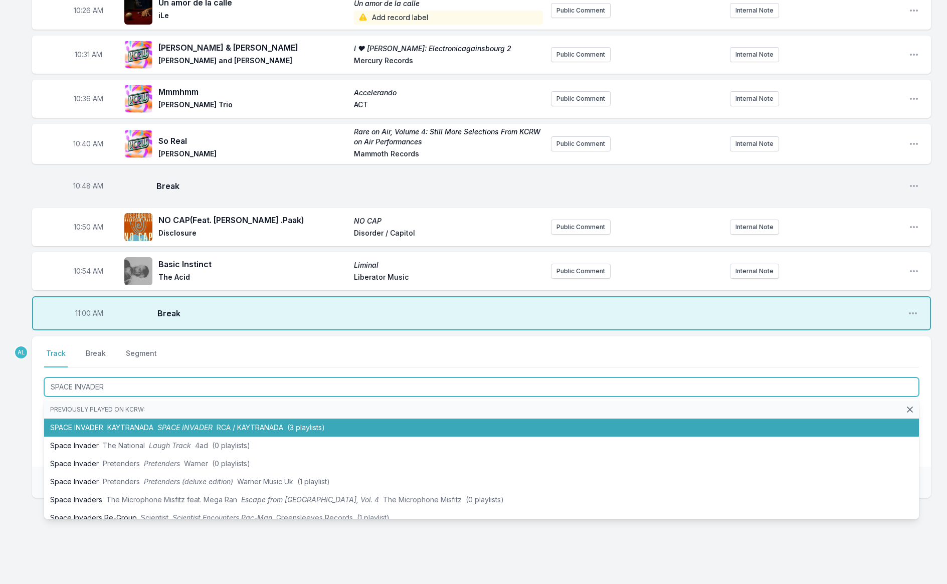
click at [157, 422] on li "SPACE INVADER KAYTRANADA SPACE INVADER RCA / KAYTRANADA (3 playlists)" at bounding box center [481, 428] width 875 height 18
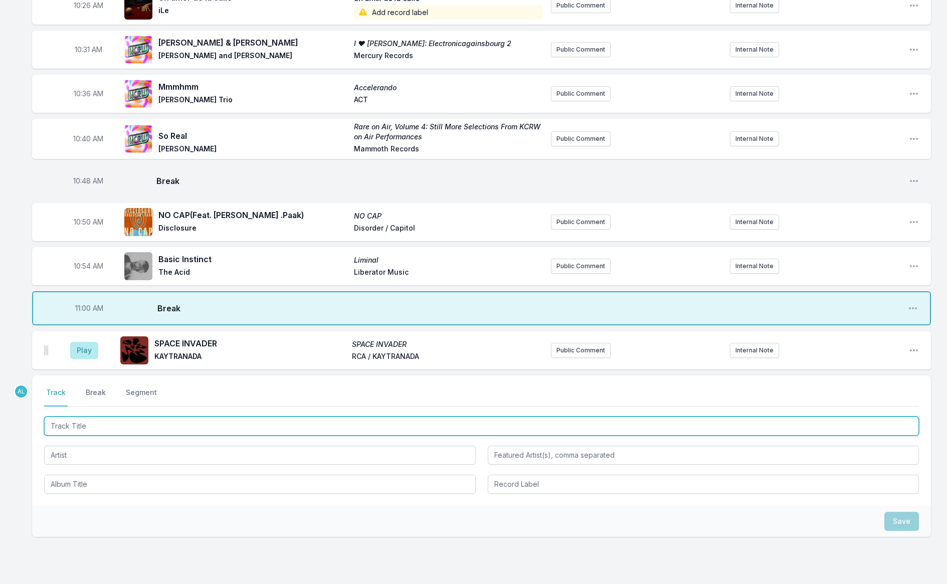
scroll to position [1123, 0]
click at [88, 416] on input "Track Title" at bounding box center [481, 425] width 875 height 19
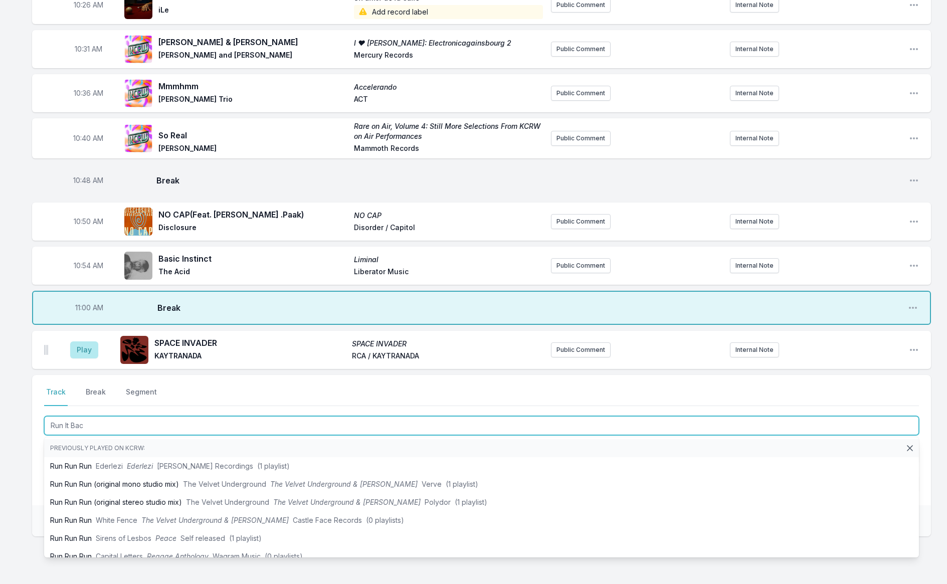
type input "Run It Back"
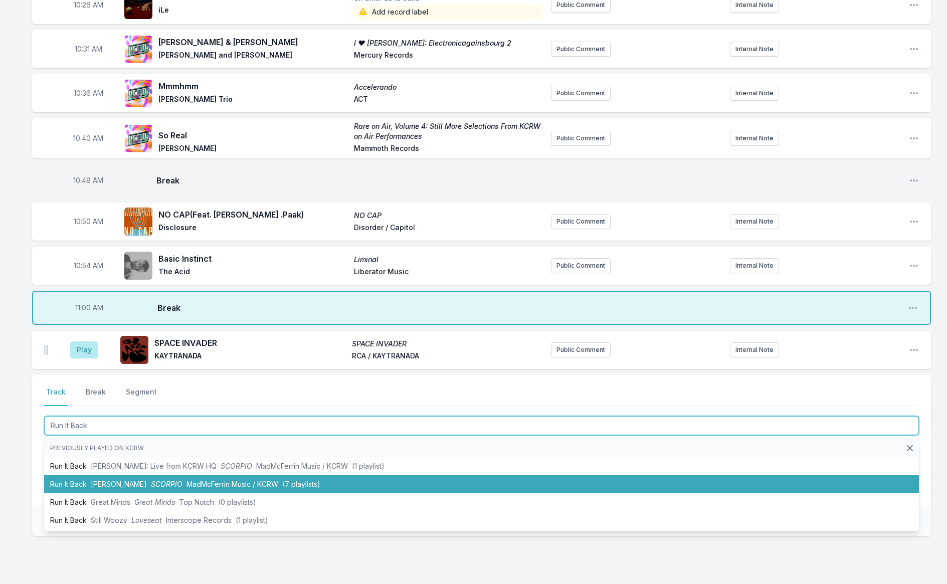
scroll to position [1129, 0]
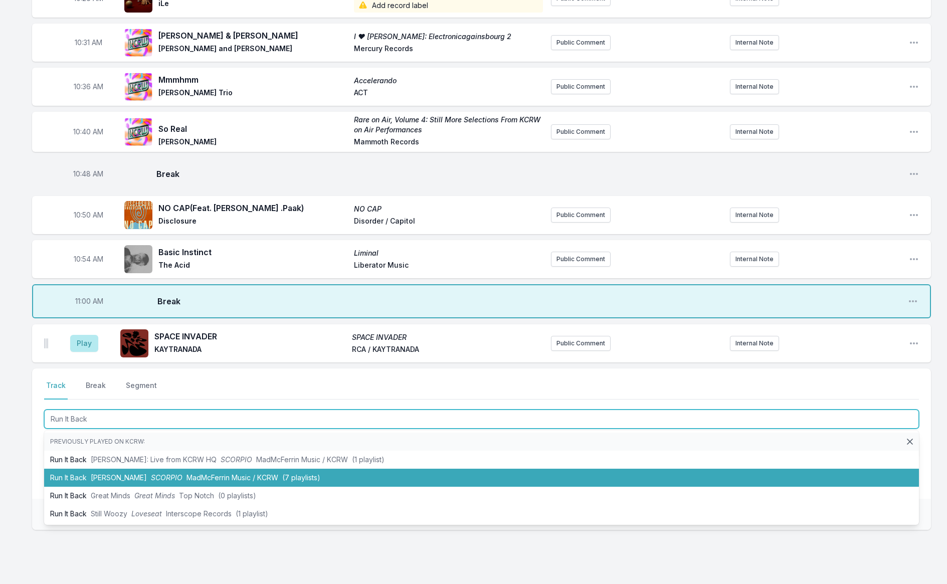
click at [147, 473] on span "[PERSON_NAME]" at bounding box center [119, 477] width 56 height 9
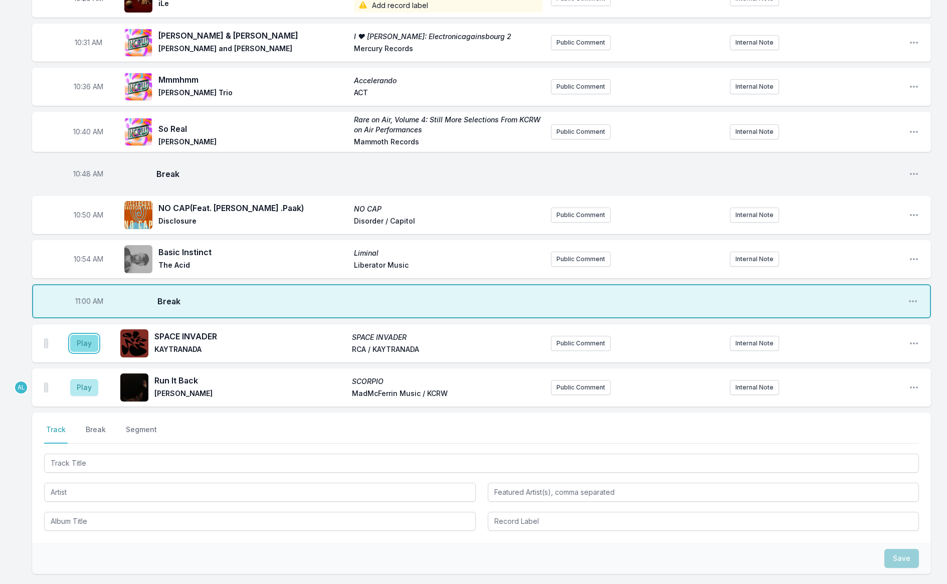
click at [84, 335] on button "Play" at bounding box center [84, 343] width 28 height 17
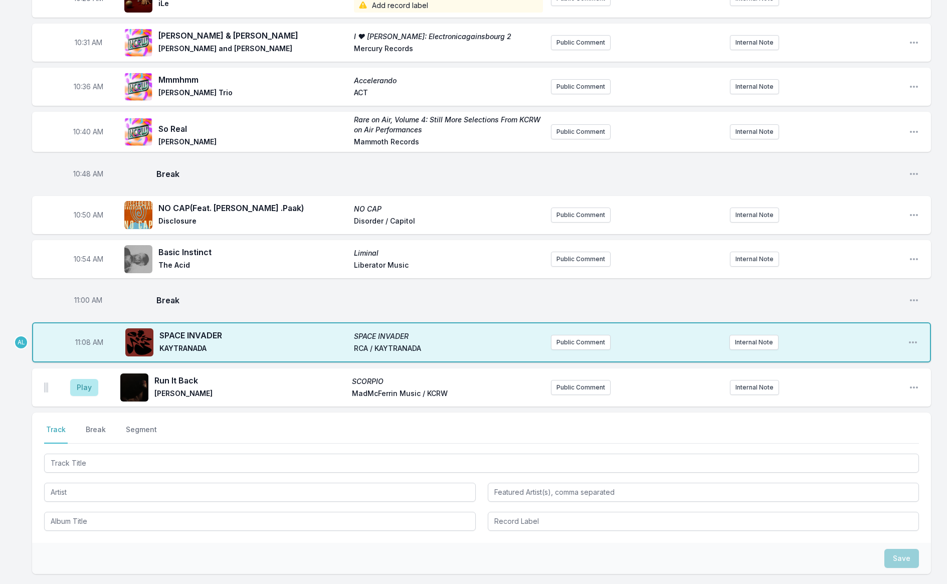
click at [81, 337] on span "11:08 AM" at bounding box center [89, 342] width 28 height 10
type input "11:04"
click at [83, 390] on aside "Play" at bounding box center [84, 388] width 56 height 32
click at [84, 382] on button "Play" at bounding box center [84, 387] width 28 height 17
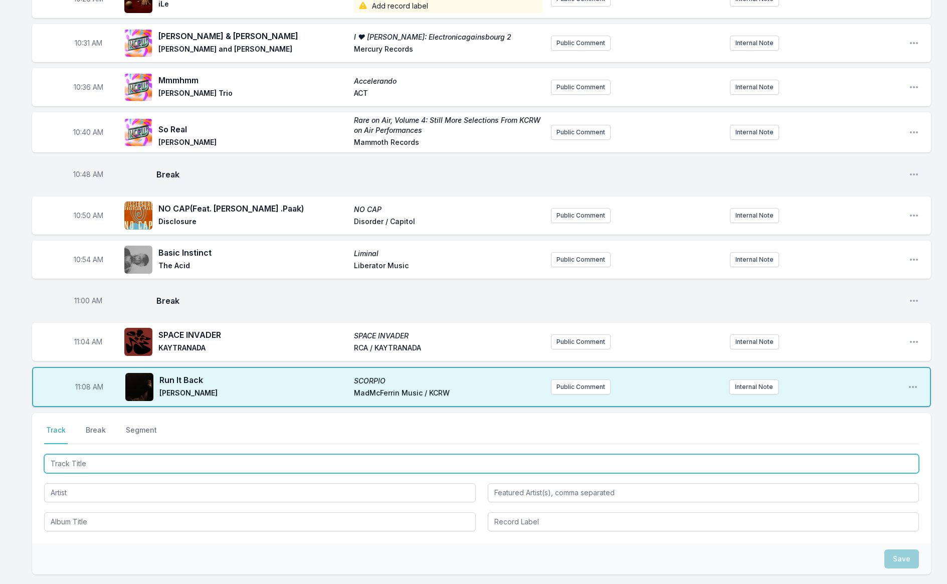
click at [128, 456] on input "Track Title" at bounding box center [481, 463] width 875 height 19
type input "[DATE]"
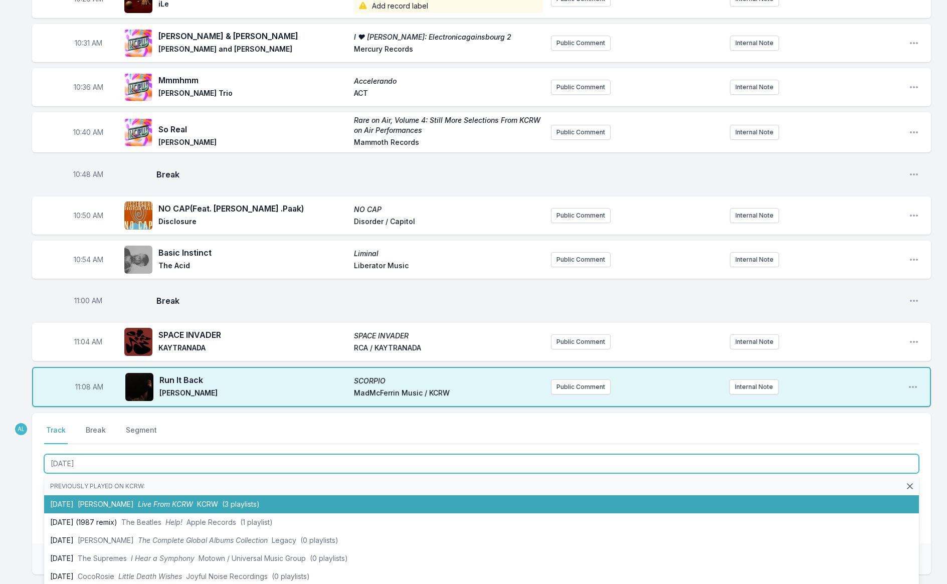
click at [138, 500] on span "Live From KCRW" at bounding box center [165, 504] width 55 height 9
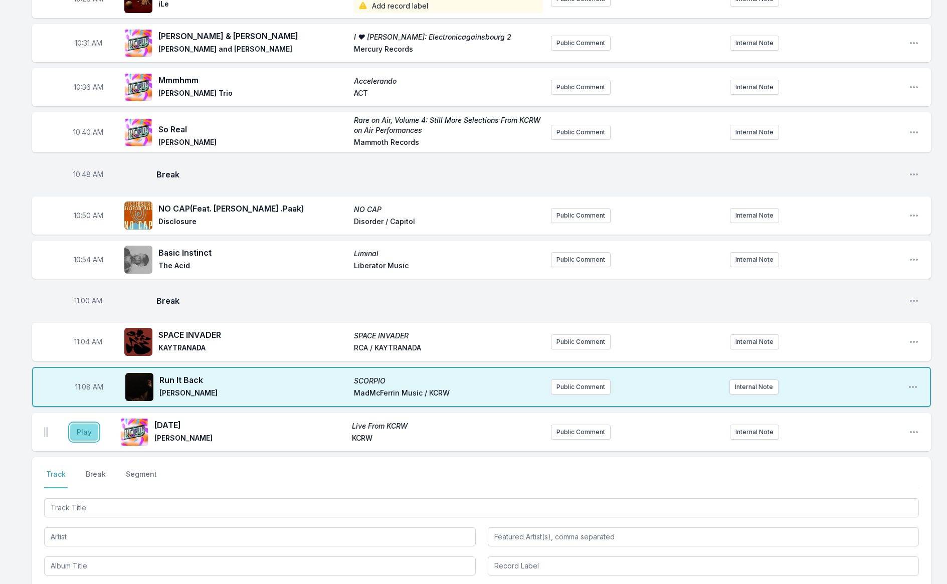
click at [86, 425] on button "Play" at bounding box center [84, 432] width 28 height 17
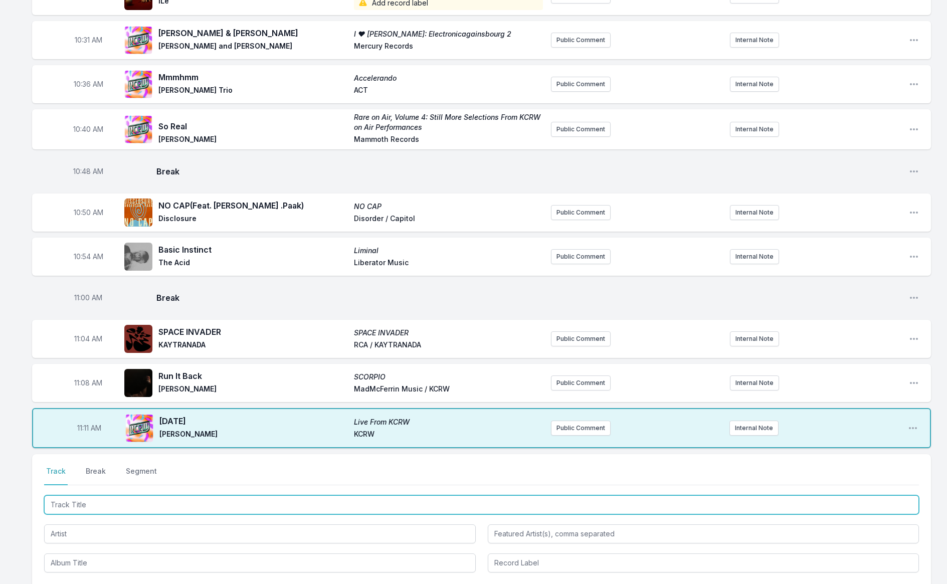
click at [84, 498] on input "Track Title" at bounding box center [481, 504] width 875 height 19
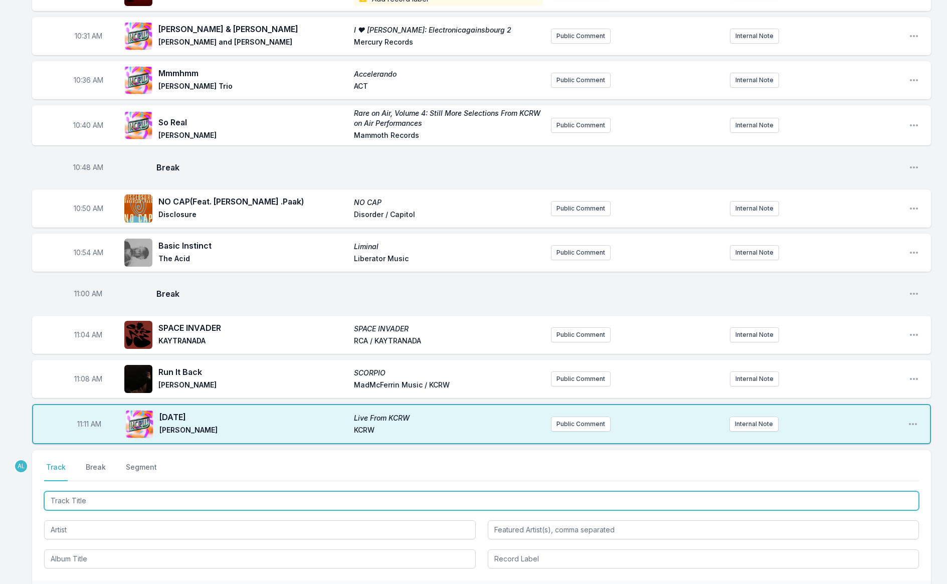
scroll to position [1136, 0]
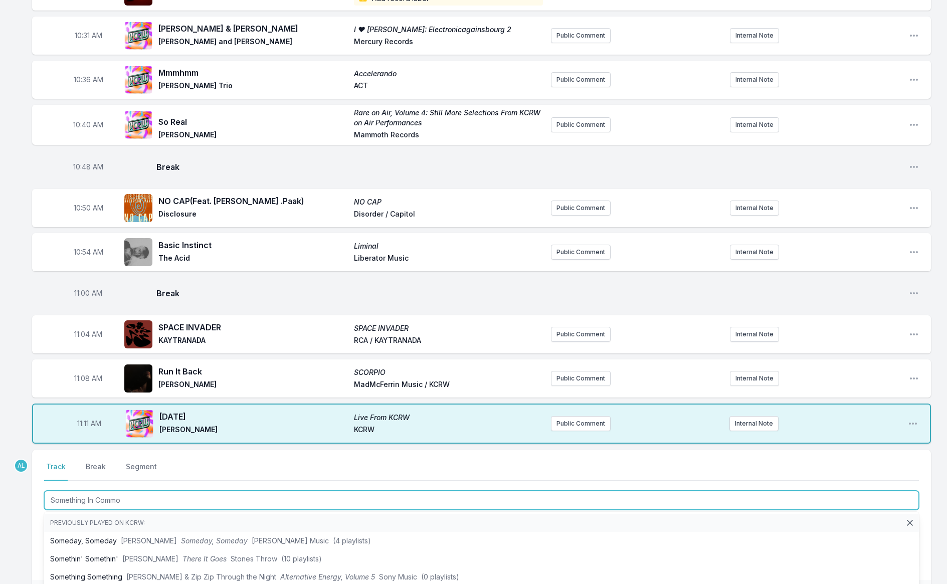
type input "Something In Common"
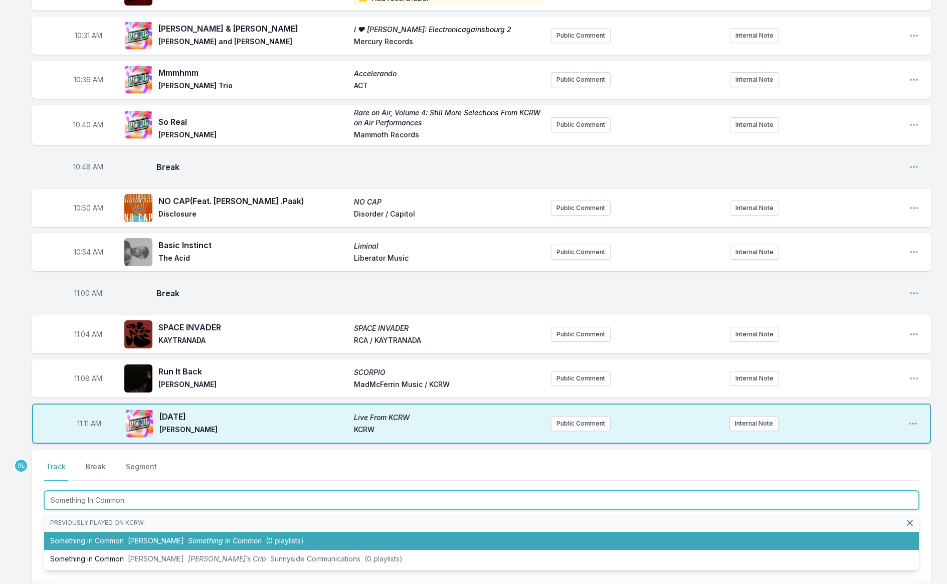
click at [90, 532] on li "Something in Common [PERSON_NAME] Something in Common (0 playlists)" at bounding box center [481, 541] width 875 height 18
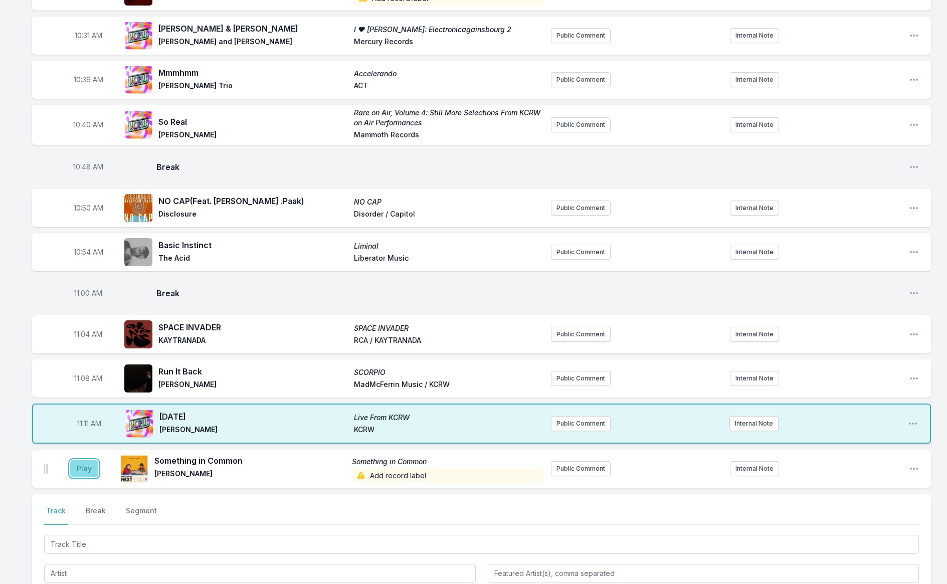
click at [85, 460] on button "Play" at bounding box center [84, 468] width 28 height 17
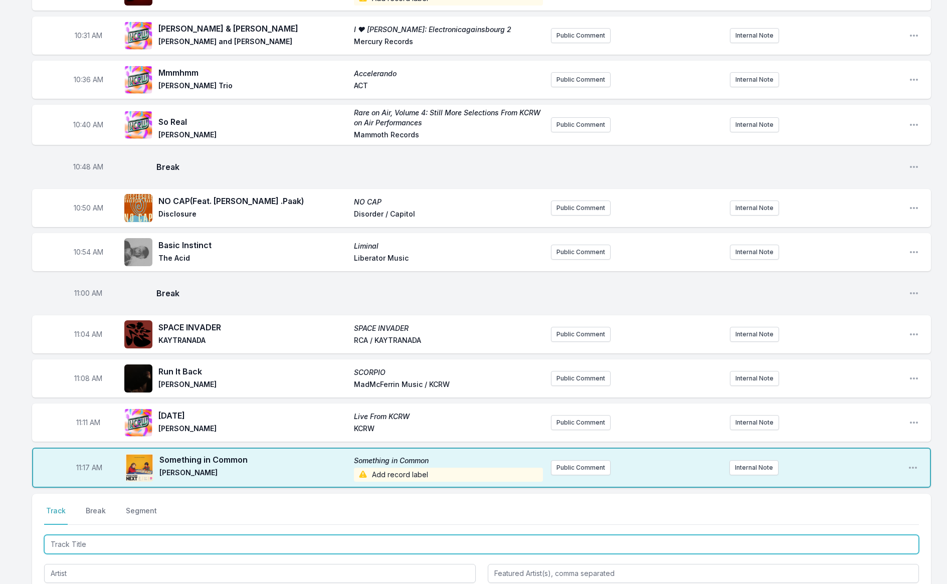
click at [118, 535] on input "Track Title" at bounding box center [481, 544] width 875 height 19
type input "Cold Little Heart"
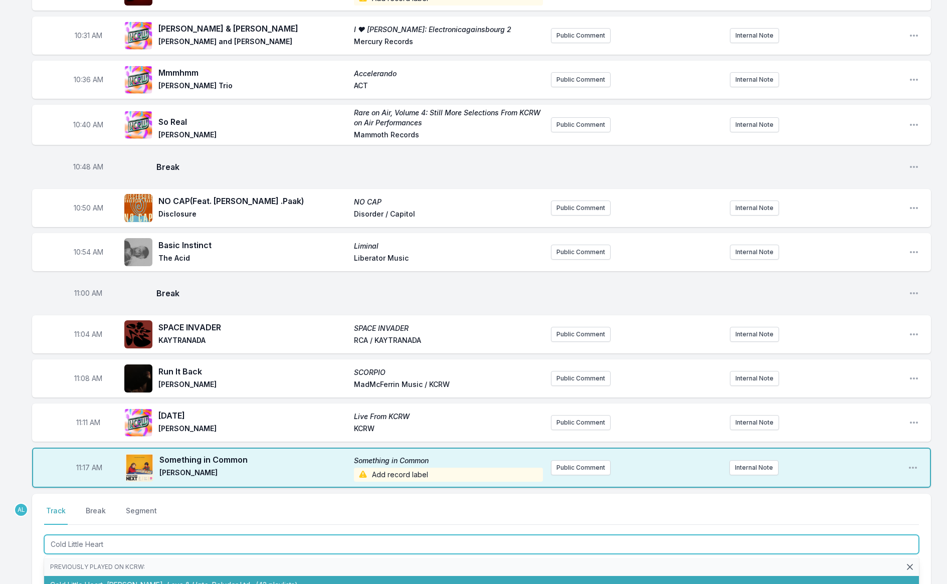
click at [145, 576] on li "Cold Little Heart [PERSON_NAME] Love & Hate Polydor Ltd. (42 playlists)" at bounding box center [481, 585] width 875 height 18
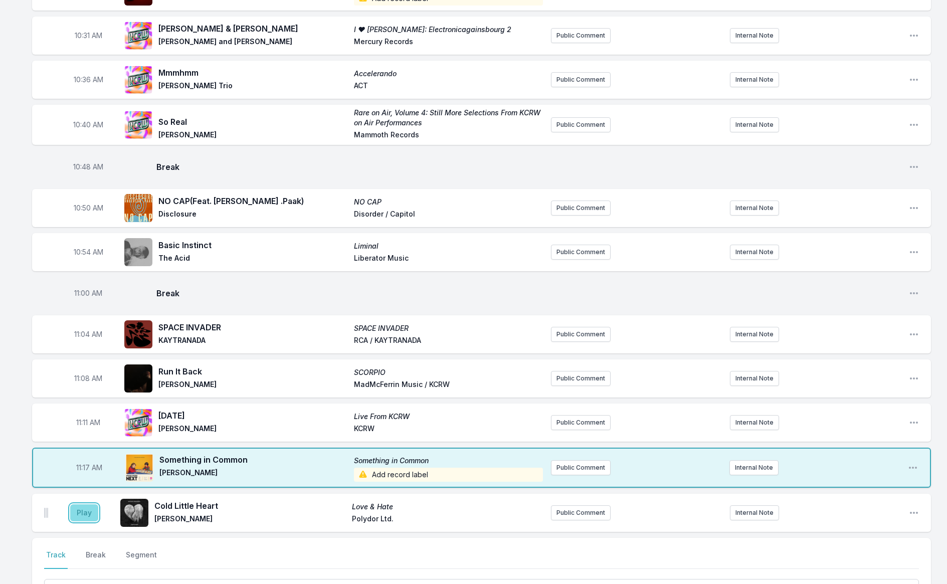
click at [91, 504] on button "Play" at bounding box center [84, 512] width 28 height 17
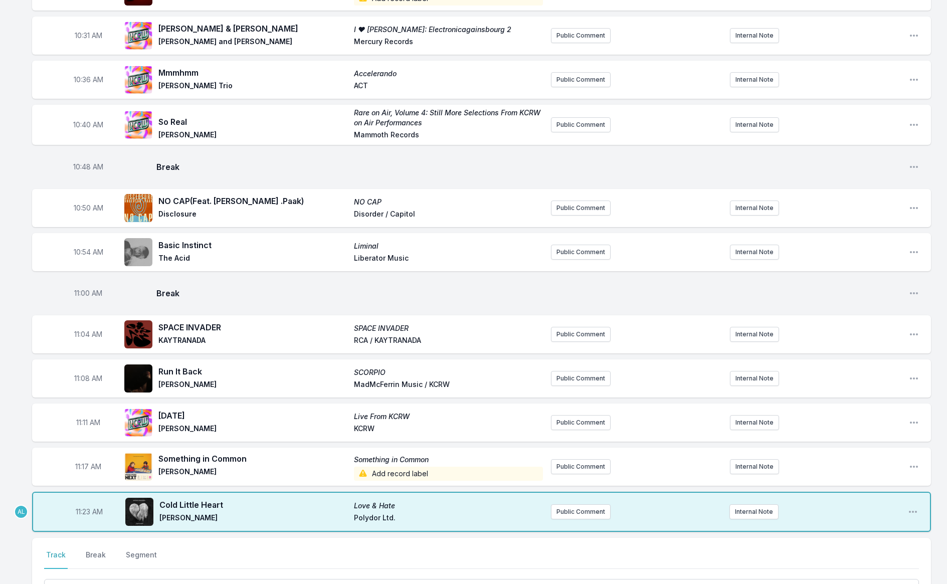
click at [79, 507] on span "11:23 AM" at bounding box center [89, 512] width 27 height 10
type input "11:20"
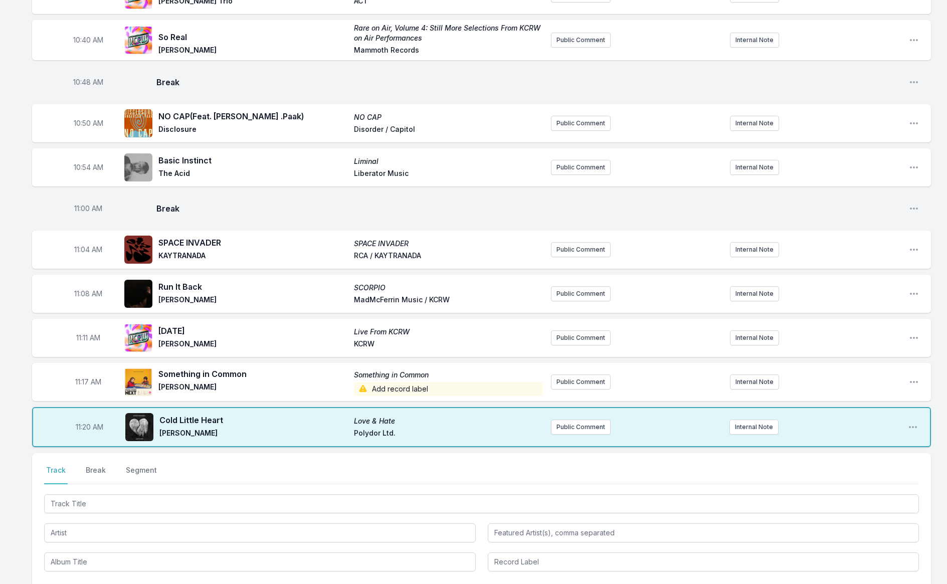
scroll to position [1338, 0]
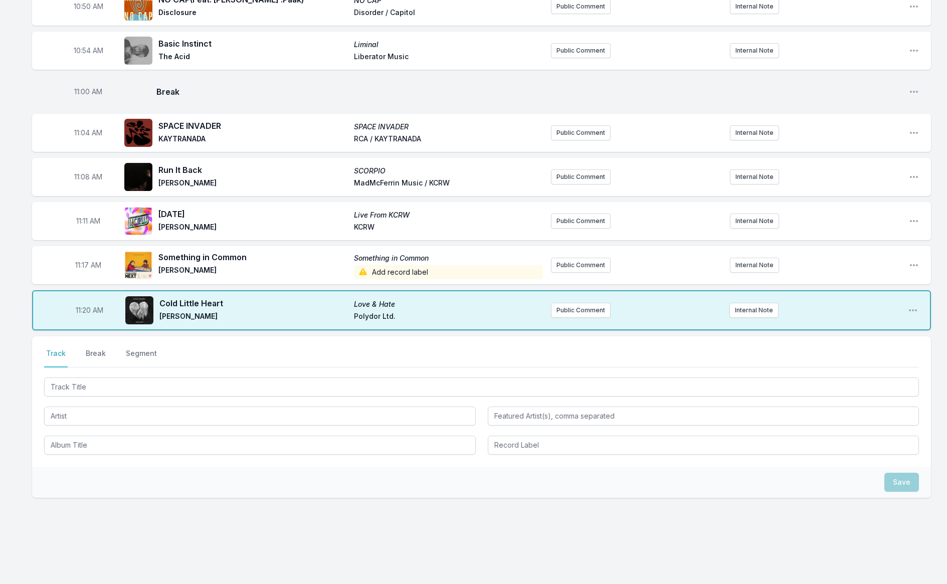
click at [98, 348] on button "Break" at bounding box center [96, 357] width 24 height 19
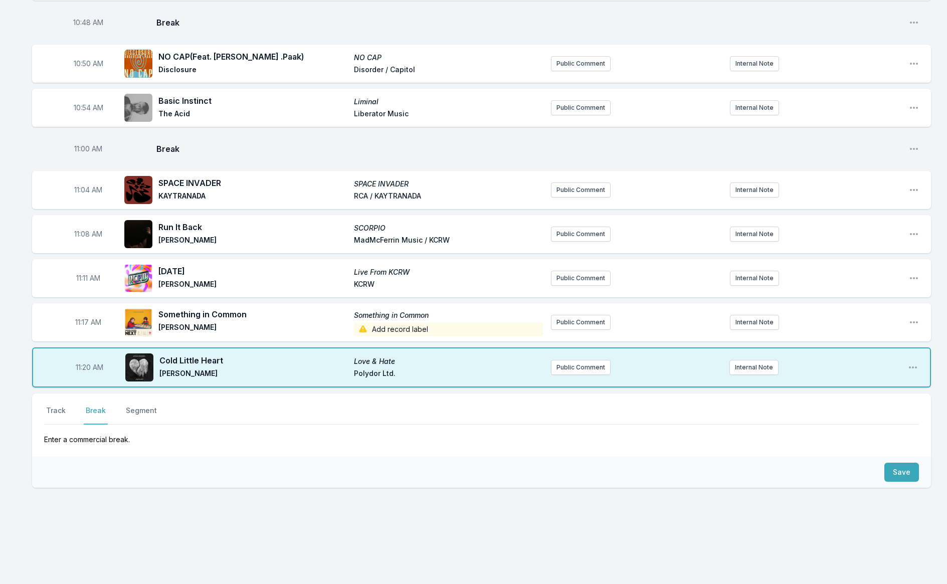
scroll to position [1271, 0]
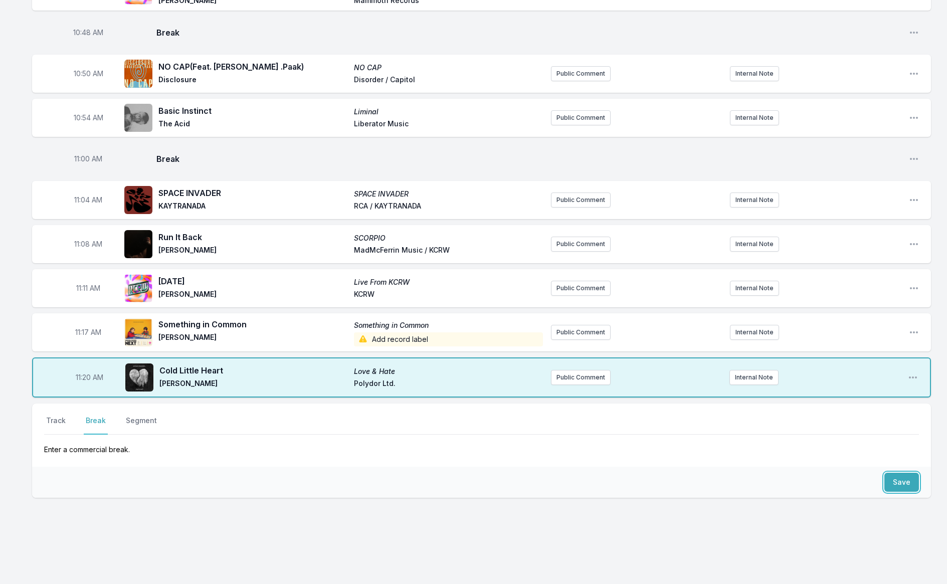
drag, startPoint x: 899, startPoint y: 472, endPoint x: 860, endPoint y: 468, distance: 39.8
click at [899, 473] on button "Save" at bounding box center [901, 482] width 35 height 19
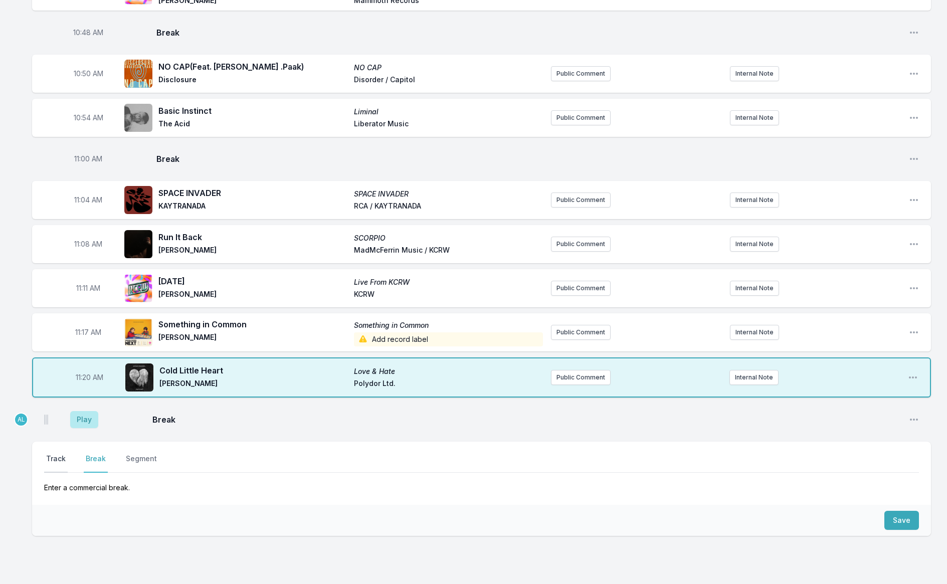
click at [61, 454] on button "Track" at bounding box center [56, 463] width 24 height 19
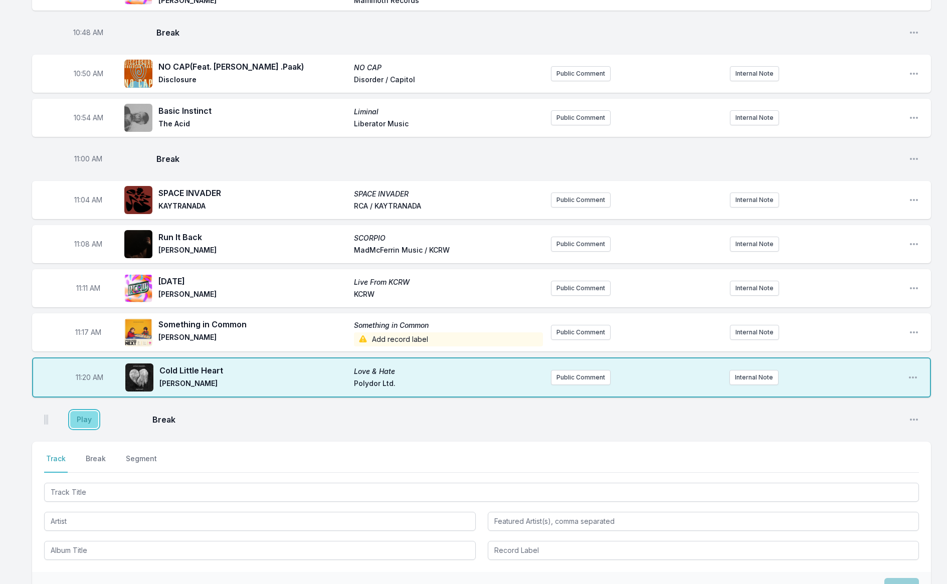
click at [83, 411] on button "Play" at bounding box center [84, 419] width 28 height 17
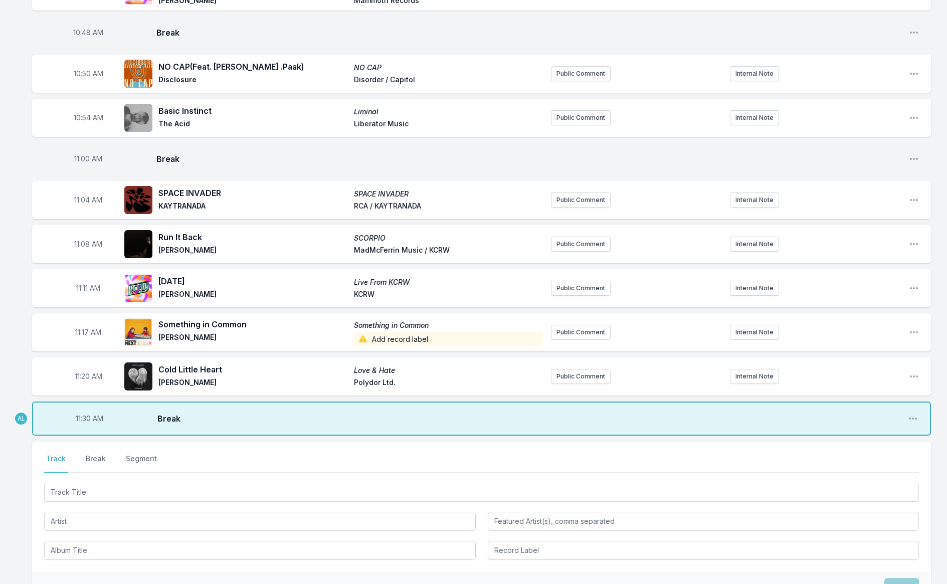
click at [59, 454] on button "Track" at bounding box center [56, 463] width 24 height 19
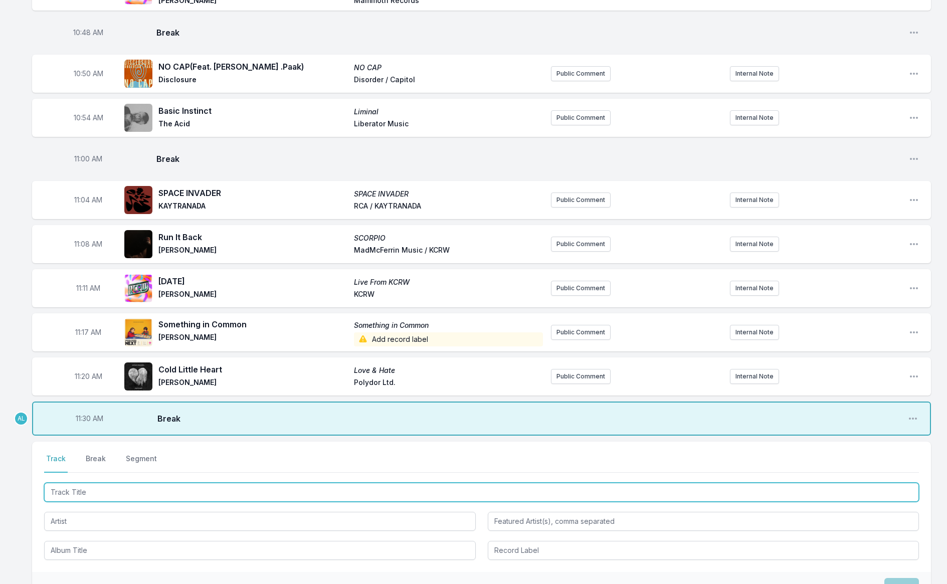
click at [65, 483] on input "Track Title" at bounding box center [481, 492] width 875 height 19
type input "Boots"
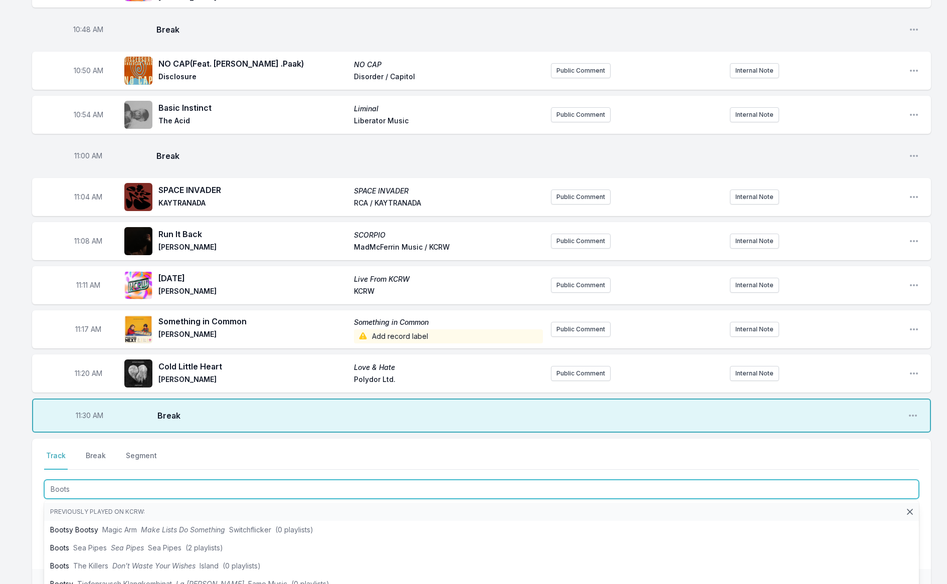
scroll to position [1275, 0]
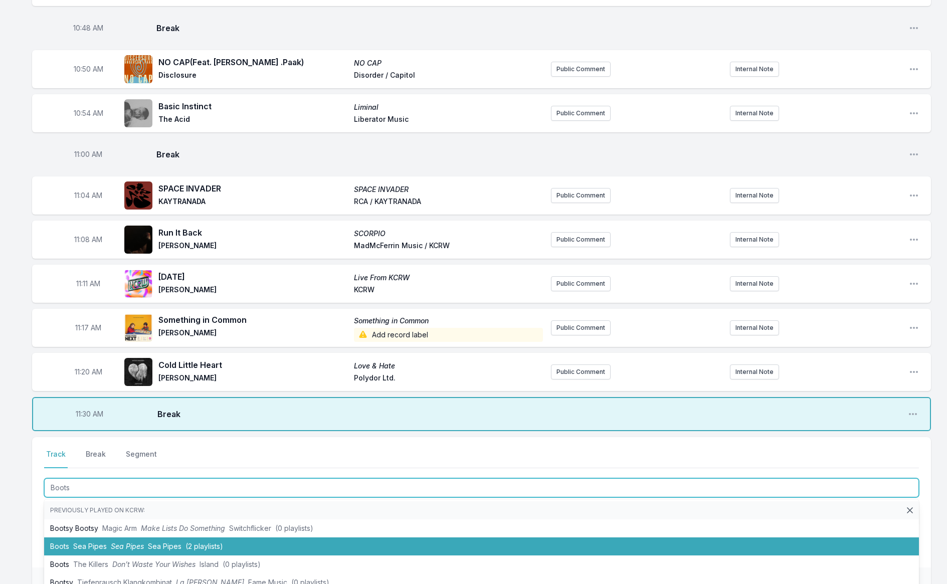
drag, startPoint x: 103, startPoint y: 539, endPoint x: 101, endPoint y: 533, distance: 6.3
click at [103, 542] on span "Sea Pipes" at bounding box center [90, 546] width 34 height 9
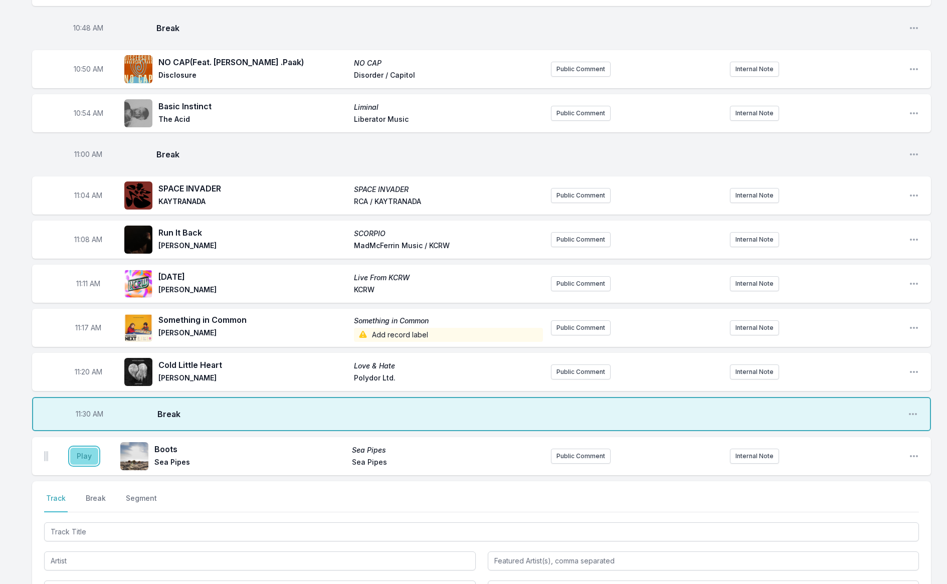
click at [75, 448] on button "Play" at bounding box center [84, 456] width 28 height 17
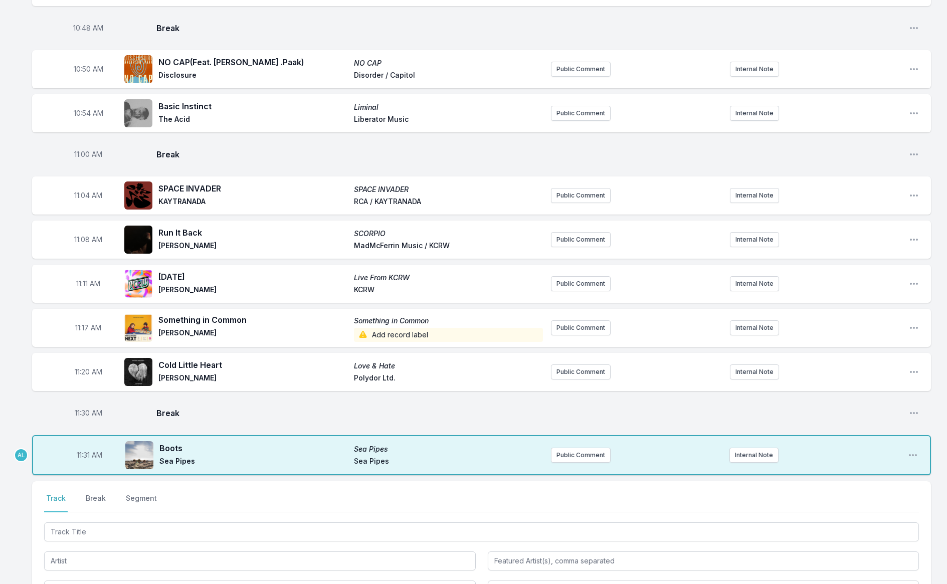
drag, startPoint x: 75, startPoint y: 401, endPoint x: 173, endPoint y: 406, distance: 98.4
click at [75, 408] on span "11:30 AM" at bounding box center [89, 413] width 28 height 10
type input "11:25"
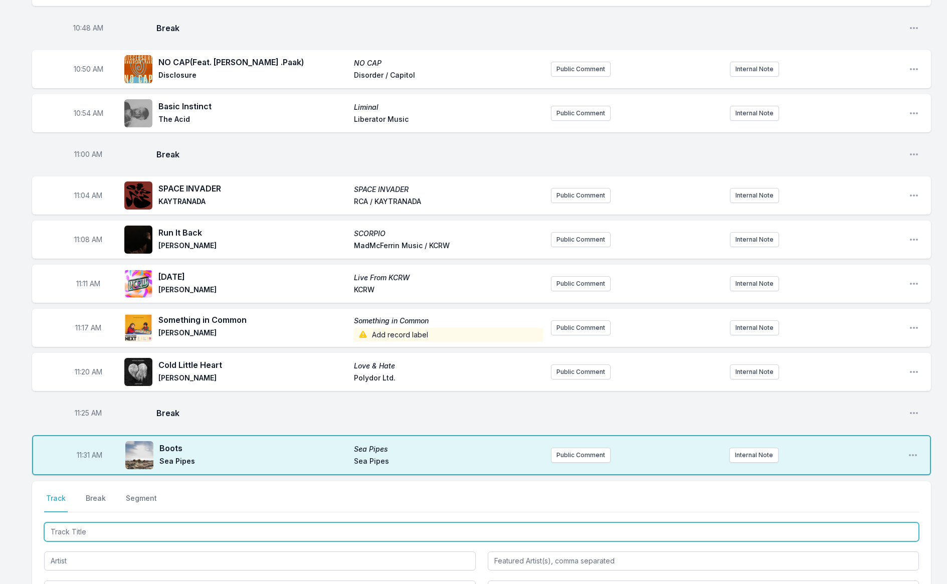
click at [187, 522] on input "Track Title" at bounding box center [481, 531] width 875 height 19
type input "Rej"
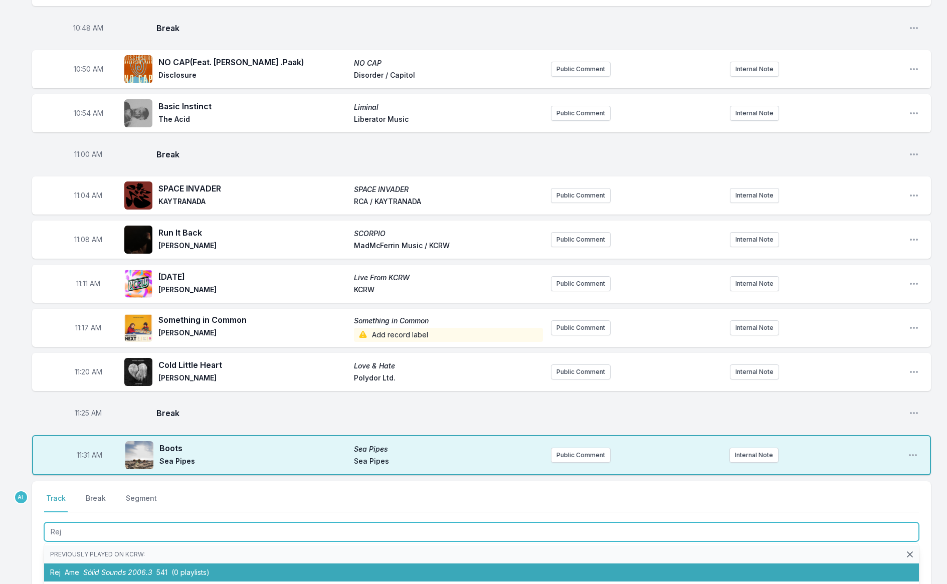
drag, startPoint x: 187, startPoint y: 566, endPoint x: 174, endPoint y: 557, distance: 15.7
click at [187, 566] on li "Rej Ame Sólid Sounds 2006.3 541 (0 playlists)" at bounding box center [481, 572] width 875 height 18
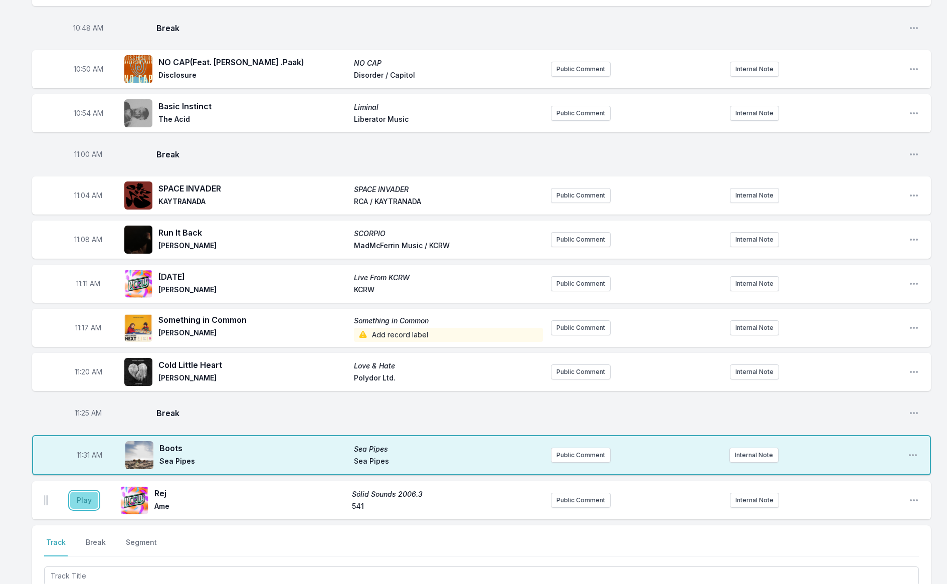
click at [86, 492] on button "Play" at bounding box center [84, 500] width 28 height 17
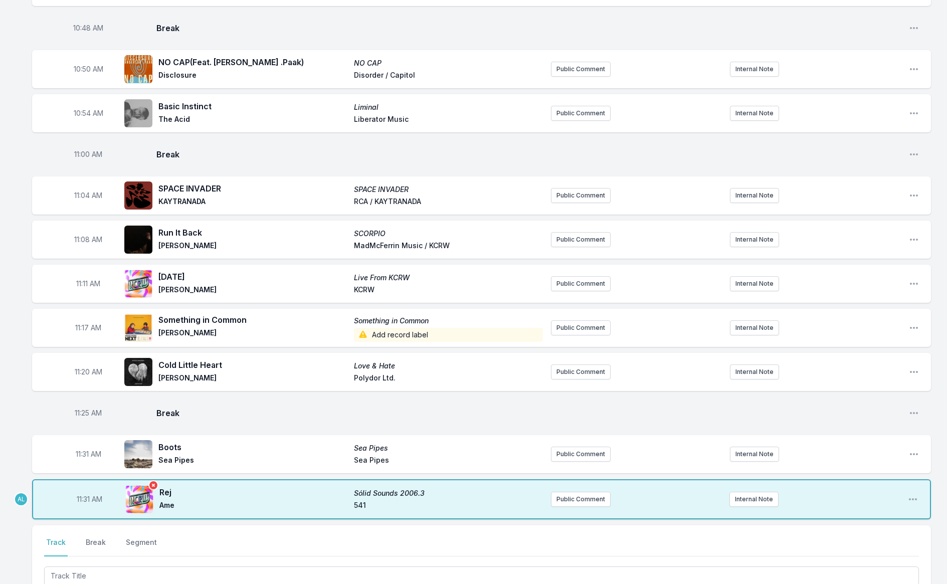
drag, startPoint x: 77, startPoint y: 489, endPoint x: 126, endPoint y: 493, distance: 48.8
click at [77, 494] on span "11:31 AM" at bounding box center [90, 499] width 26 height 10
type input "11:24"
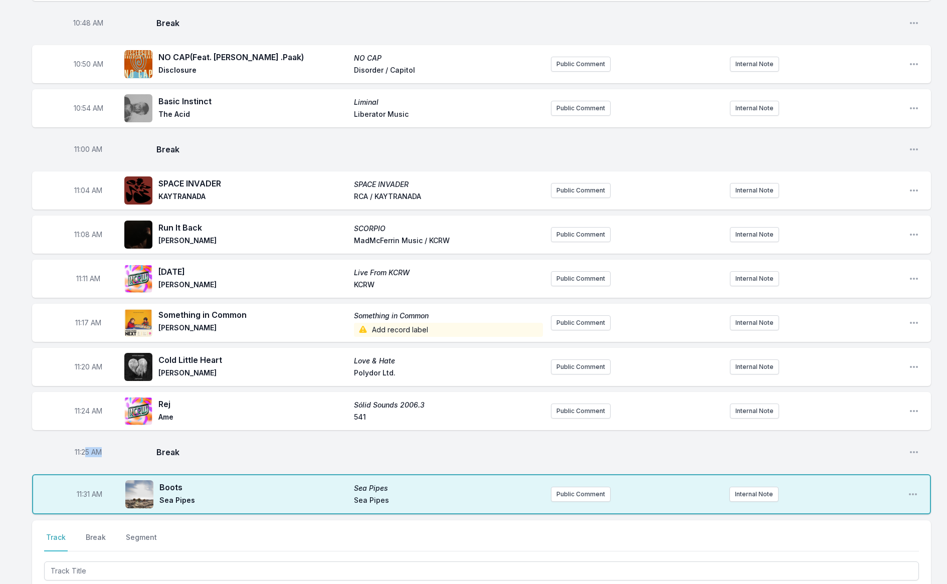
click at [85, 448] on aside "11:25 AM" at bounding box center [88, 452] width 56 height 32
click at [72, 443] on aside "11:25 AM" at bounding box center [88, 453] width 56 height 32
click at [80, 448] on span "11:25 AM" at bounding box center [88, 453] width 27 height 10
type input "11:28"
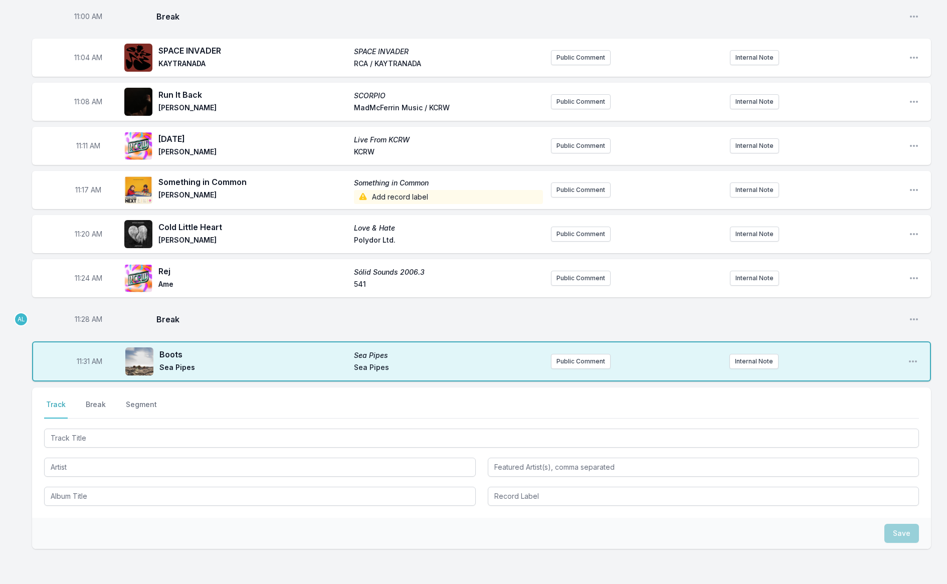
scroll to position [1434, 0]
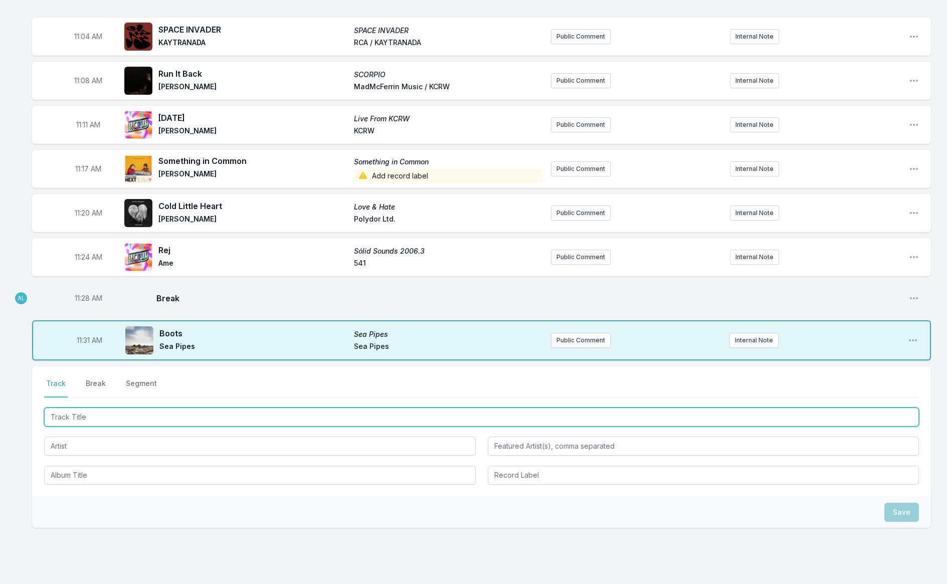
click at [84, 407] on input "Track Title" at bounding box center [481, 416] width 875 height 19
click at [118, 410] on input "Track Title" at bounding box center [481, 416] width 875 height 19
type input "pokem"
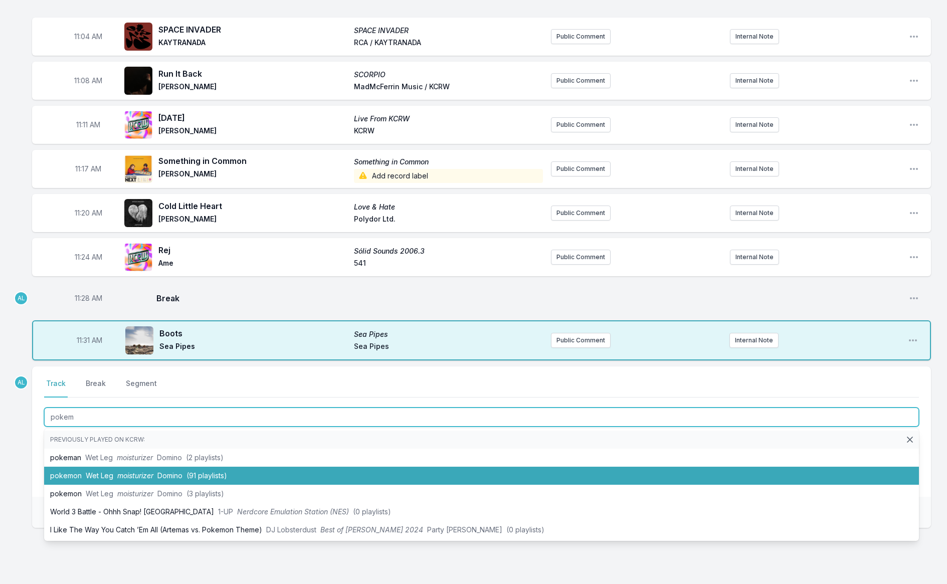
click at [119, 471] on span "moisturizer" at bounding box center [135, 475] width 36 height 9
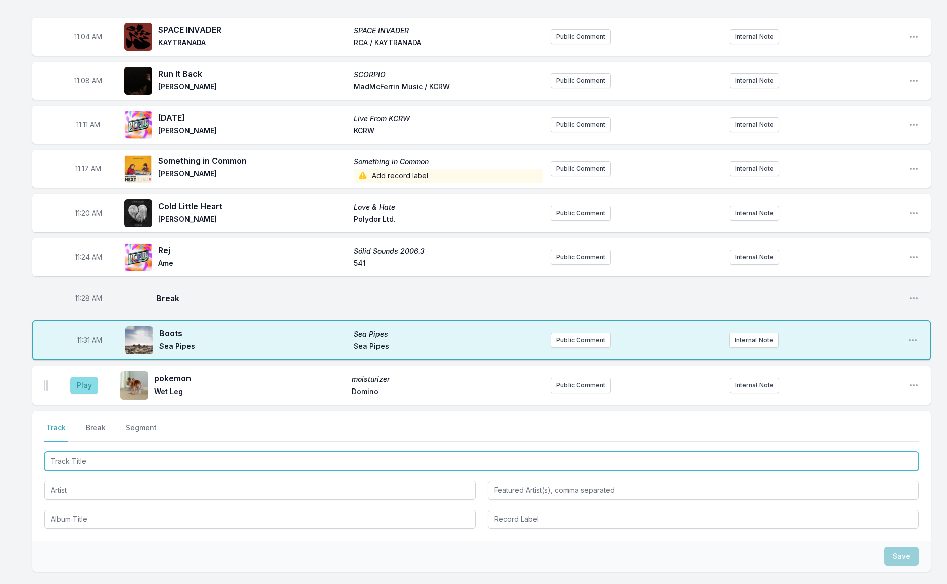
scroll to position [1508, 0]
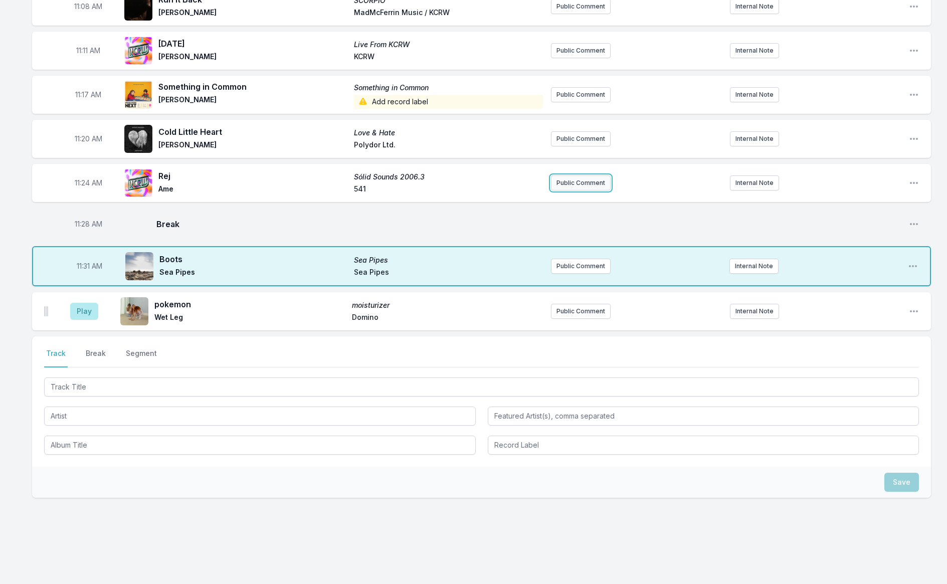
click at [565, 175] on button "Public Comment" at bounding box center [581, 182] width 60 height 15
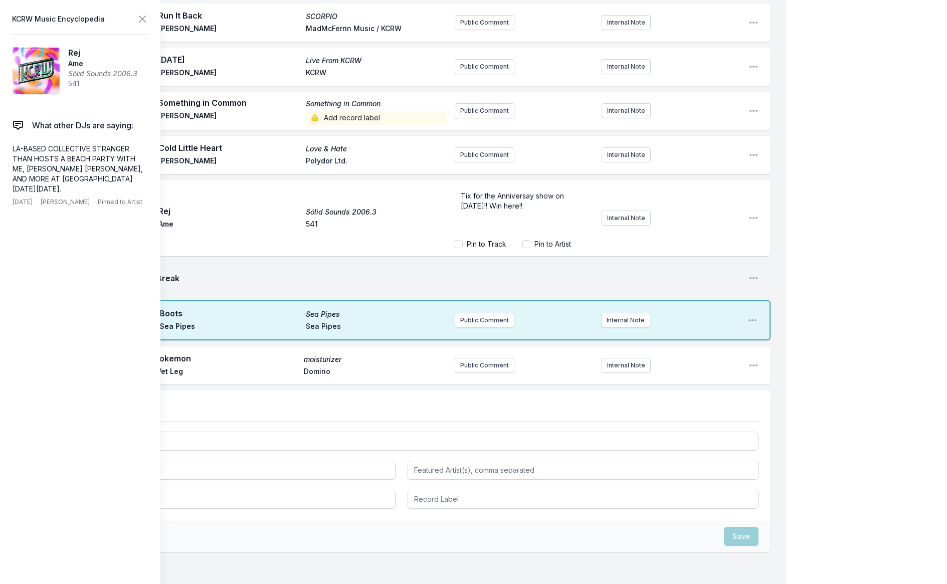
scroll to position [1578, 0]
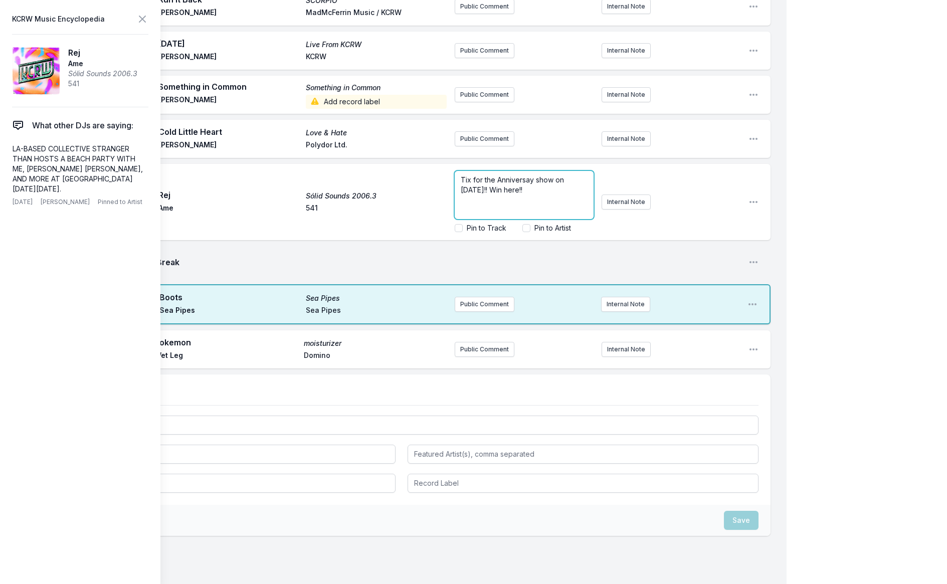
click at [492, 175] on span "Tix for the Anniversay show on [DATE]!! Win here!!" at bounding box center [513, 184] width 105 height 19
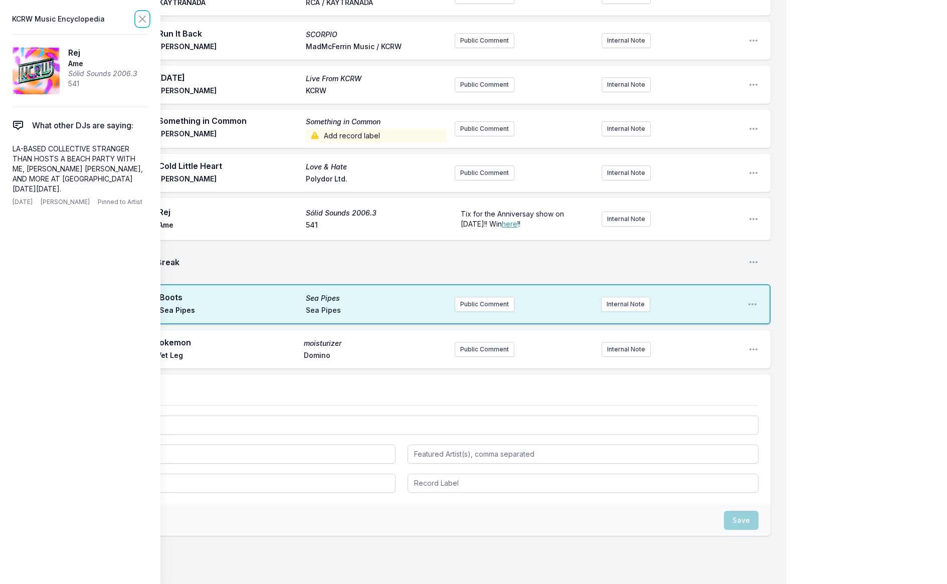
click at [144, 18] on icon at bounding box center [142, 19] width 12 height 12
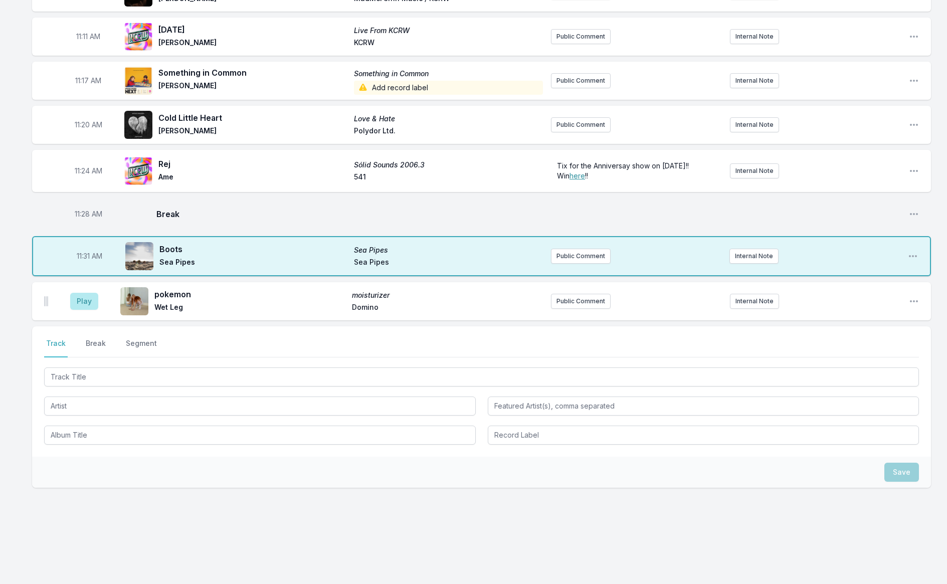
scroll to position [1512, 0]
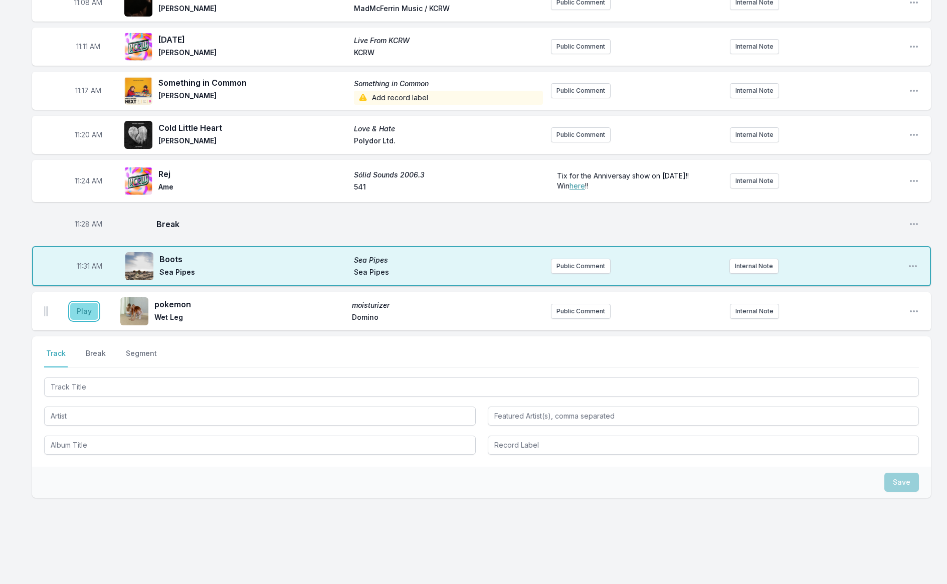
click at [87, 304] on button "Play" at bounding box center [84, 311] width 28 height 17
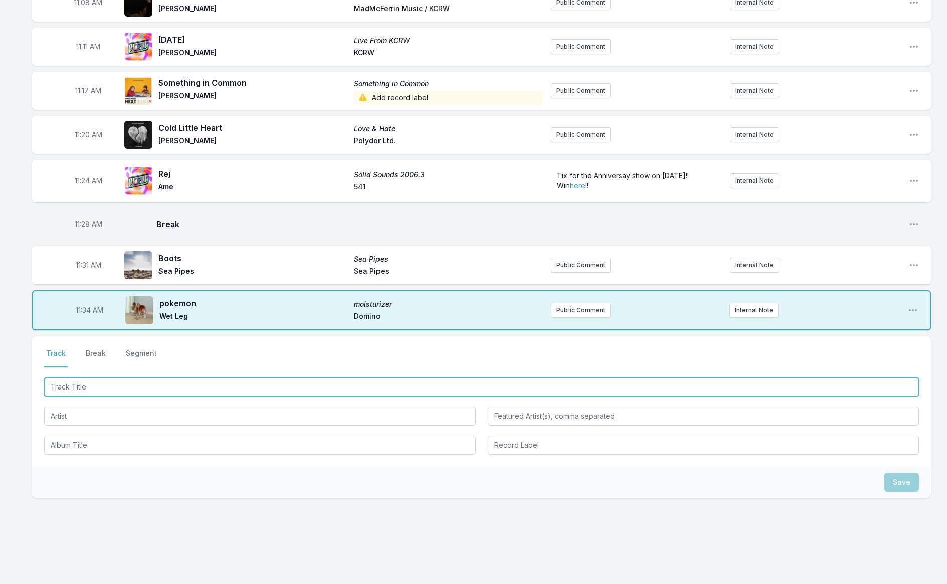
click at [130, 377] on input "Track Title" at bounding box center [481, 386] width 875 height 19
type input "Runaway"
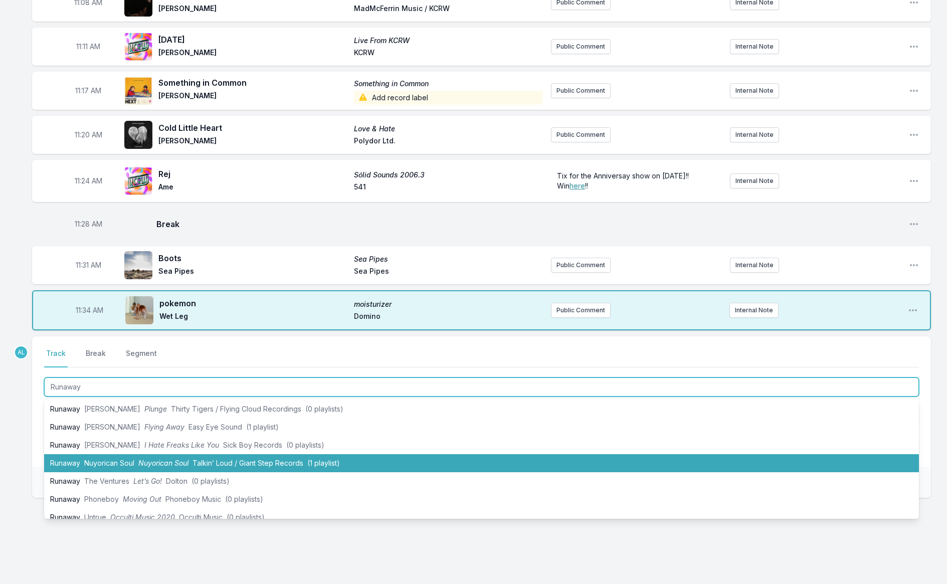
scroll to position [0, 0]
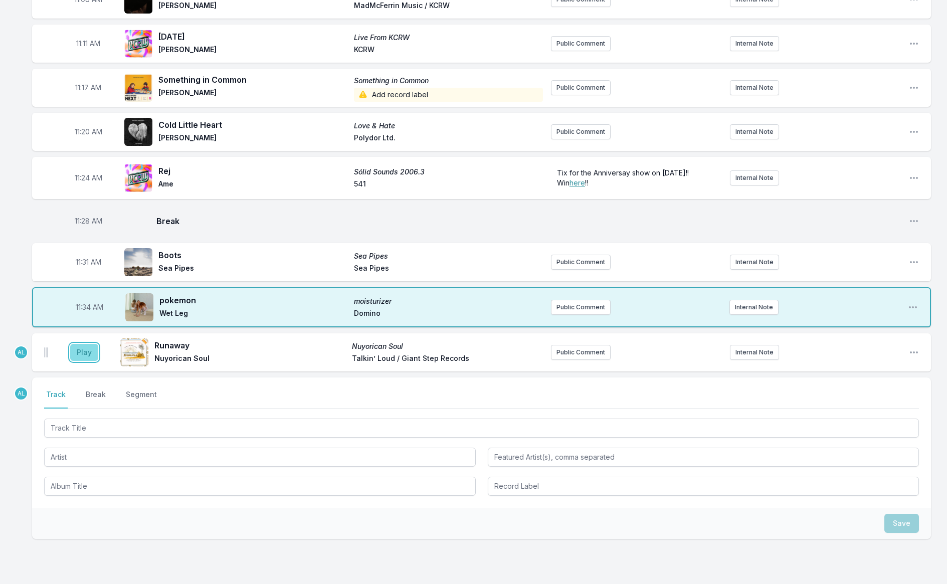
click at [88, 346] on button "Play" at bounding box center [84, 352] width 28 height 17
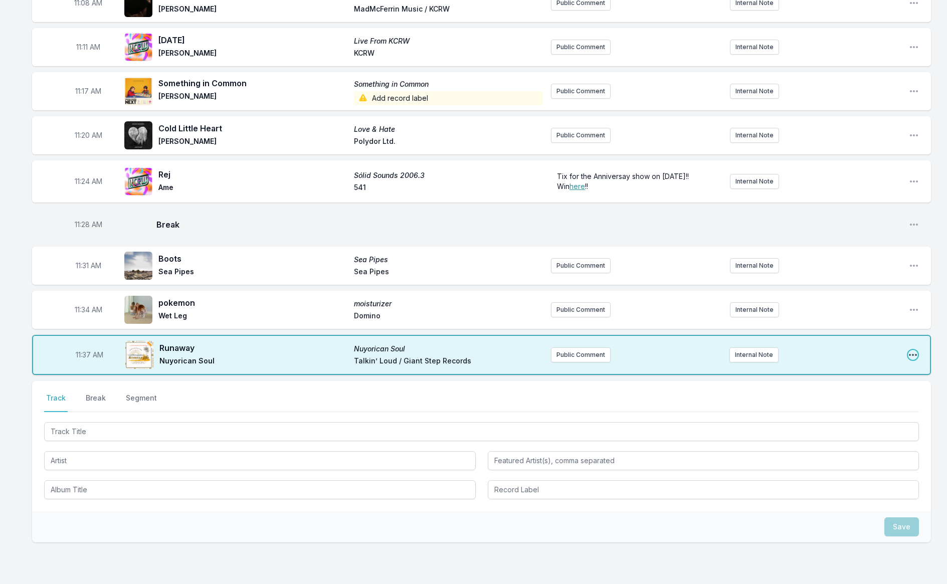
click at [908, 350] on icon "Open playlist item options" at bounding box center [913, 355] width 10 height 10
click at [821, 384] on button "Edit Track Details" at bounding box center [861, 393] width 112 height 18
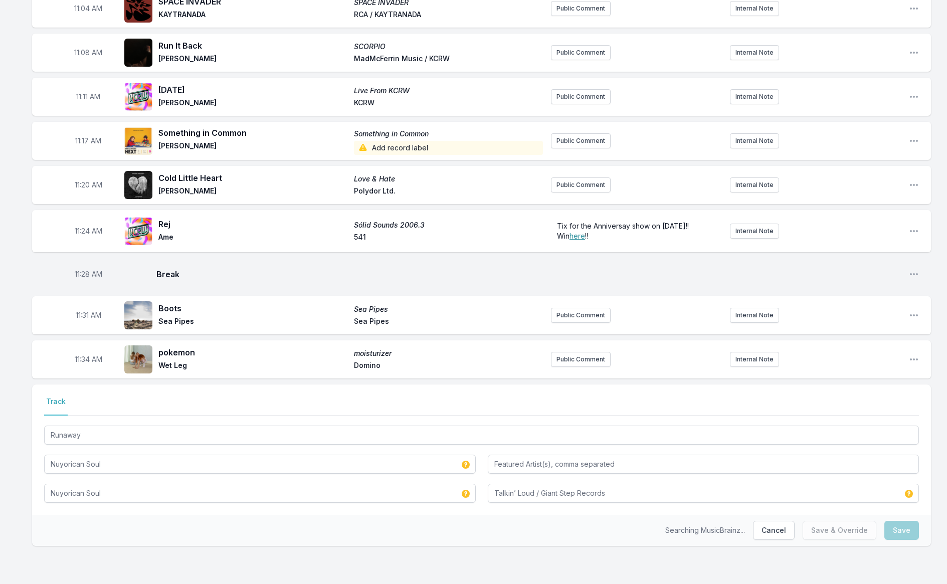
scroll to position [1452, 0]
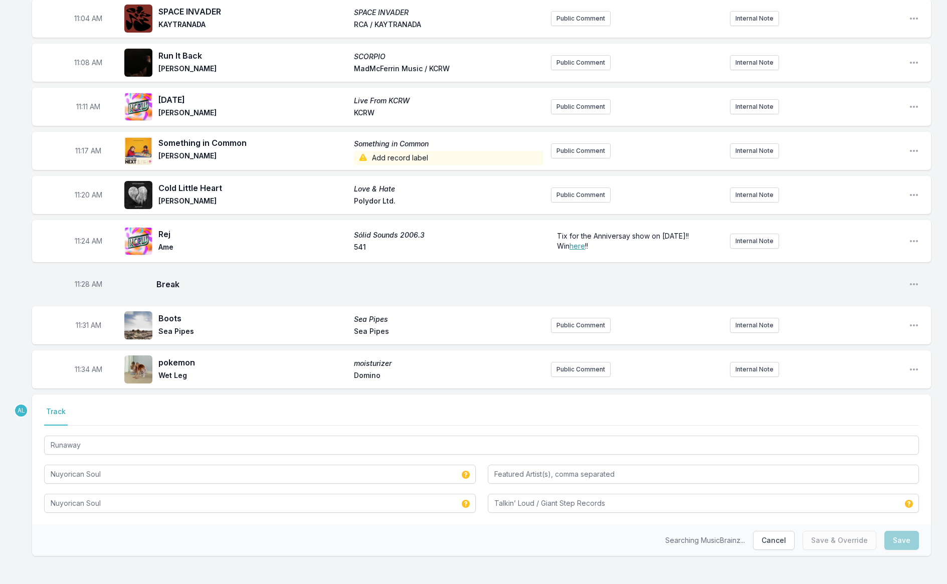
click at [182, 356] on span "pokemon" at bounding box center [252, 362] width 189 height 12
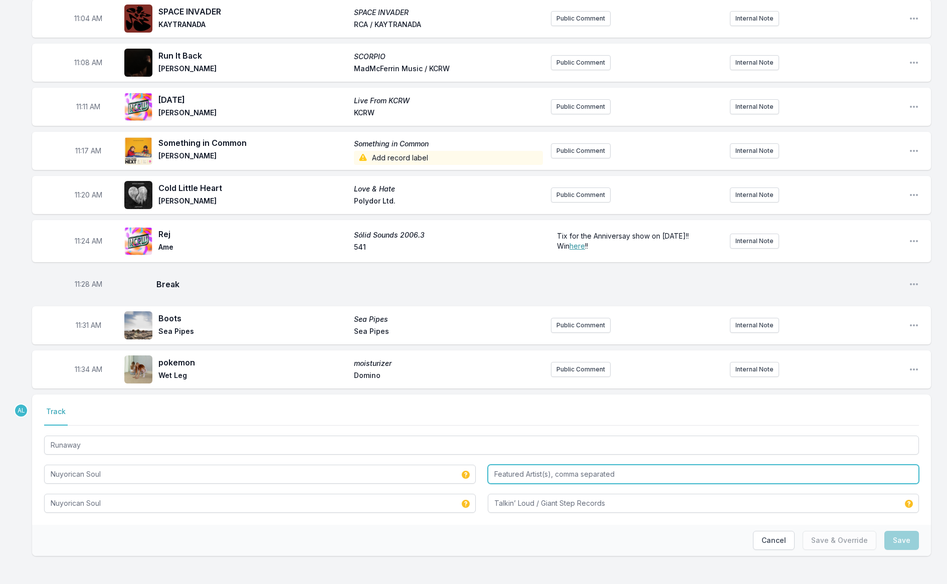
click at [518, 469] on input "Featured Artist(s), comma separated" at bounding box center [704, 474] width 432 height 19
type input "I"
type input "[GEOGRAPHIC_DATA]"
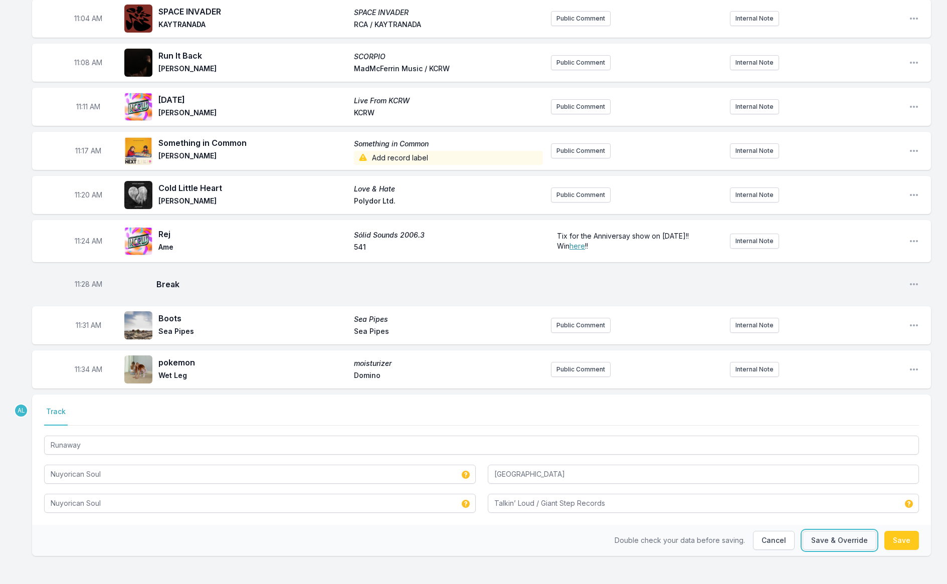
click at [832, 531] on button "Save & Override" at bounding box center [839, 540] width 74 height 19
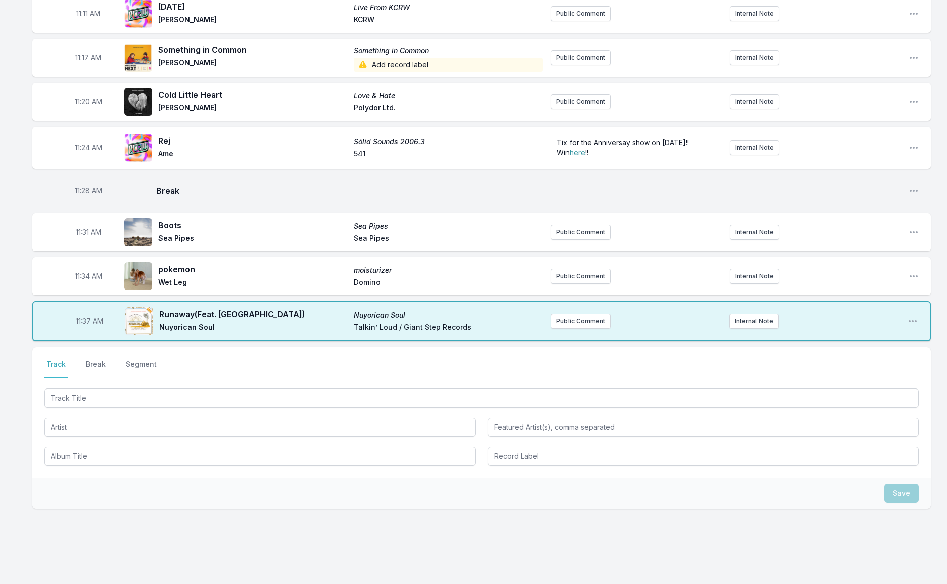
scroll to position [1556, 0]
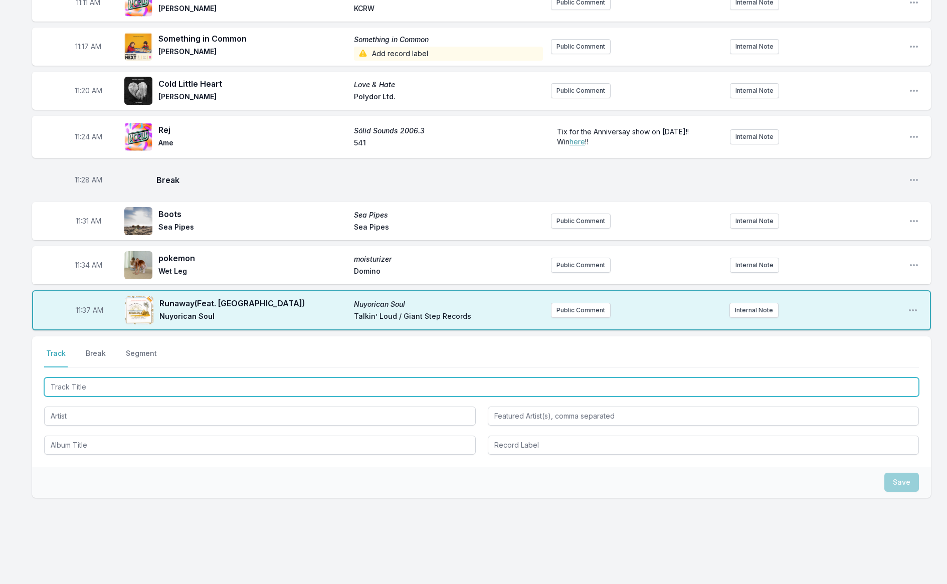
click at [251, 377] on input "Track Title" at bounding box center [481, 386] width 875 height 19
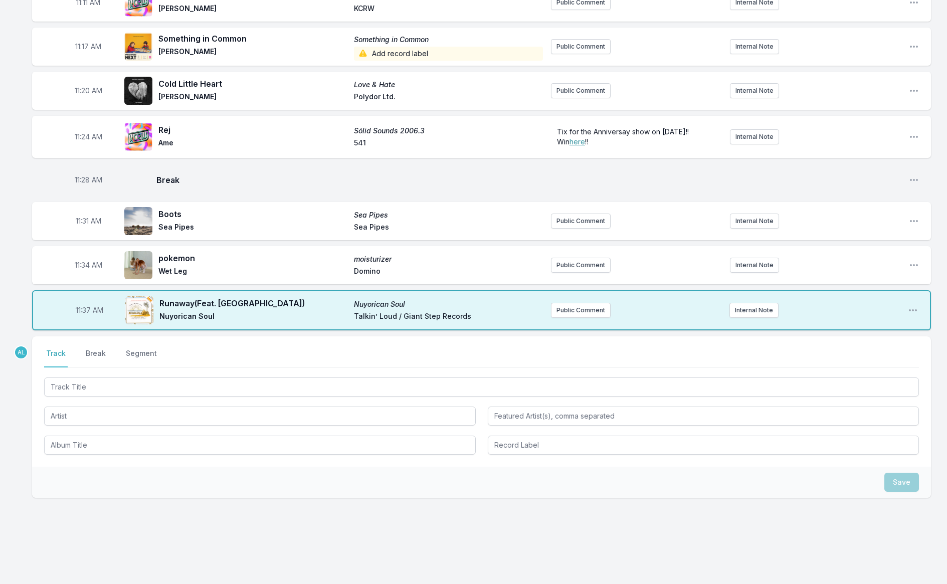
drag, startPoint x: 92, startPoint y: 341, endPoint x: 193, endPoint y: 351, distance: 101.8
click at [92, 348] on button "Break" at bounding box center [96, 357] width 24 height 19
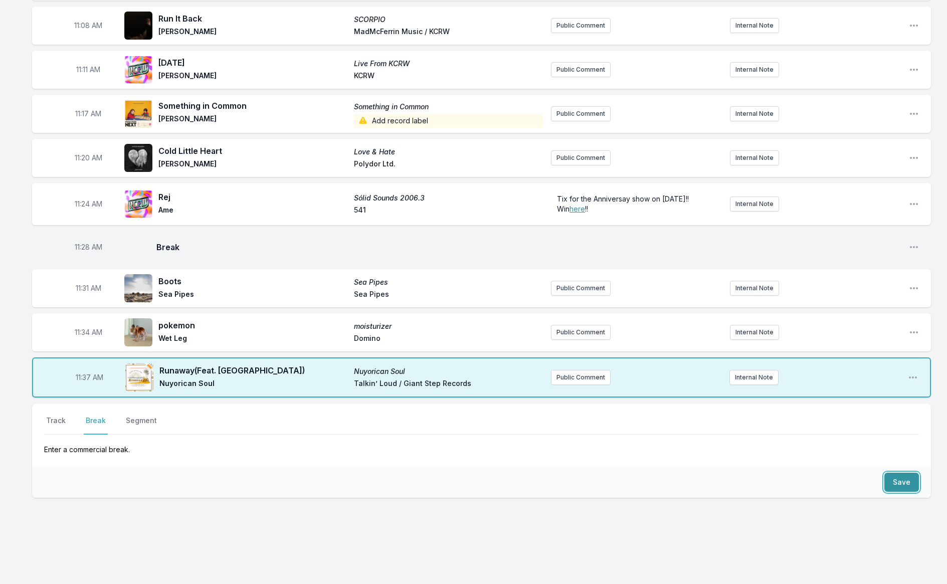
drag, startPoint x: 911, startPoint y: 473, endPoint x: 903, endPoint y: 472, distance: 8.6
click at [911, 473] on button "Save" at bounding box center [901, 482] width 35 height 19
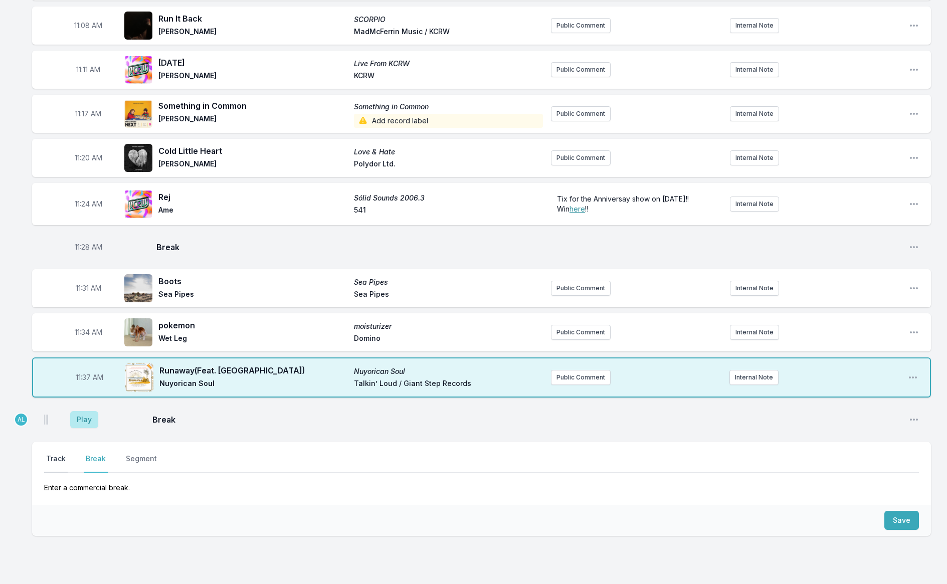
click at [59, 454] on button "Track" at bounding box center [56, 463] width 24 height 19
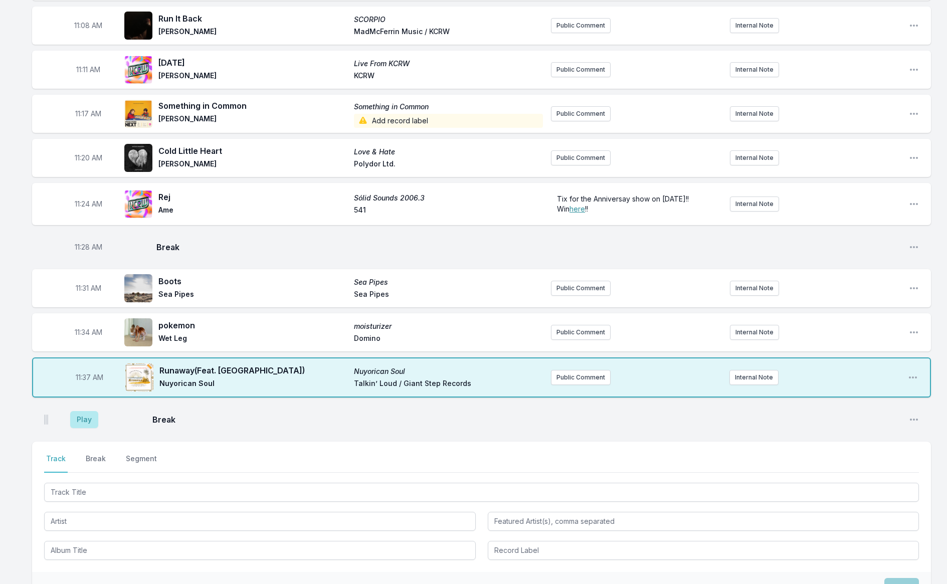
click at [70, 411] on aside "Play" at bounding box center [84, 419] width 56 height 32
click at [77, 411] on button "Play" at bounding box center [84, 419] width 28 height 17
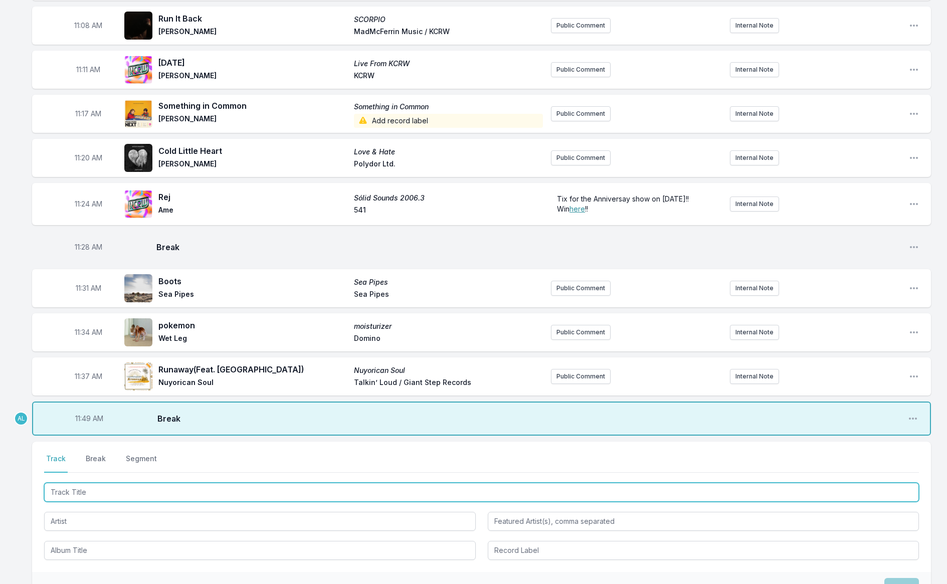
click at [124, 483] on input "Track Title" at bounding box center [481, 492] width 875 height 19
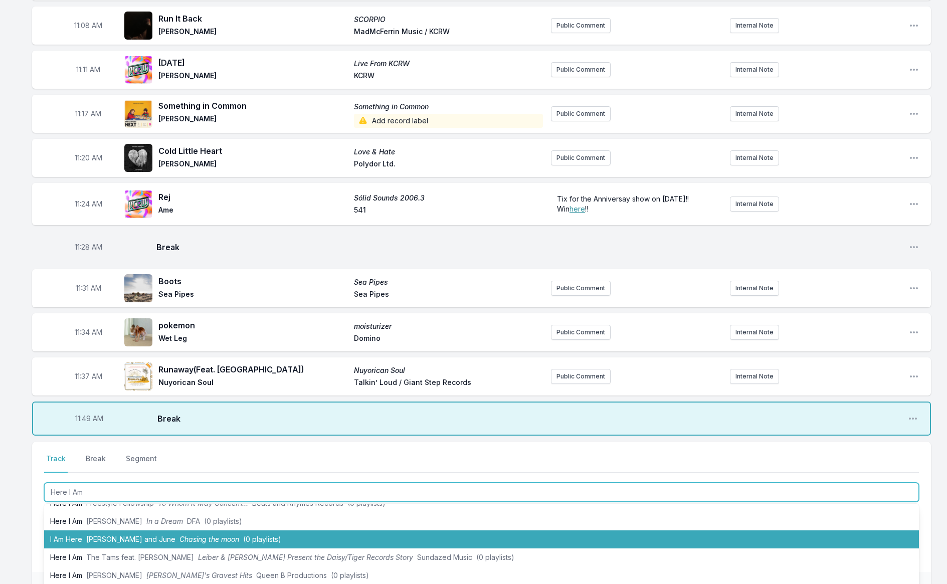
scroll to position [194, 0]
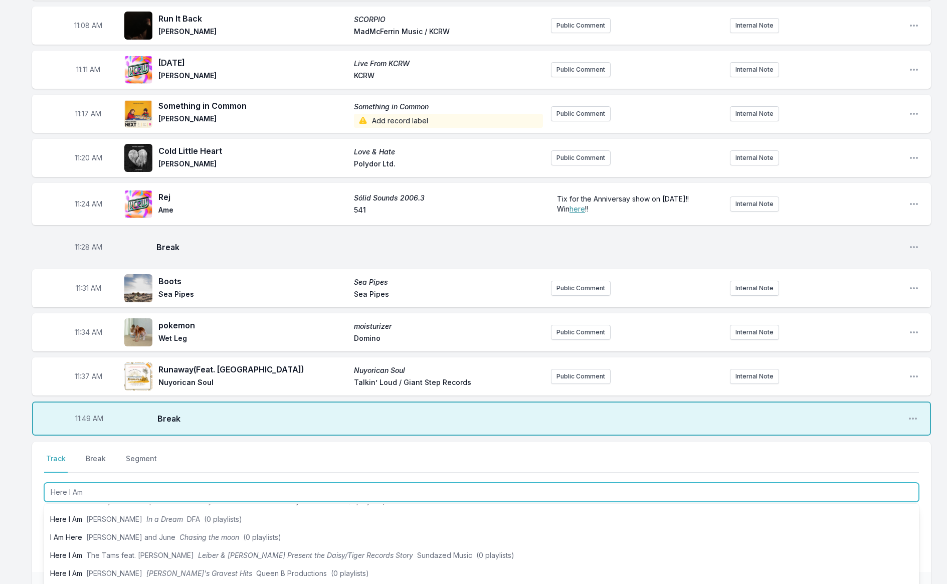
type input "Here I Am"
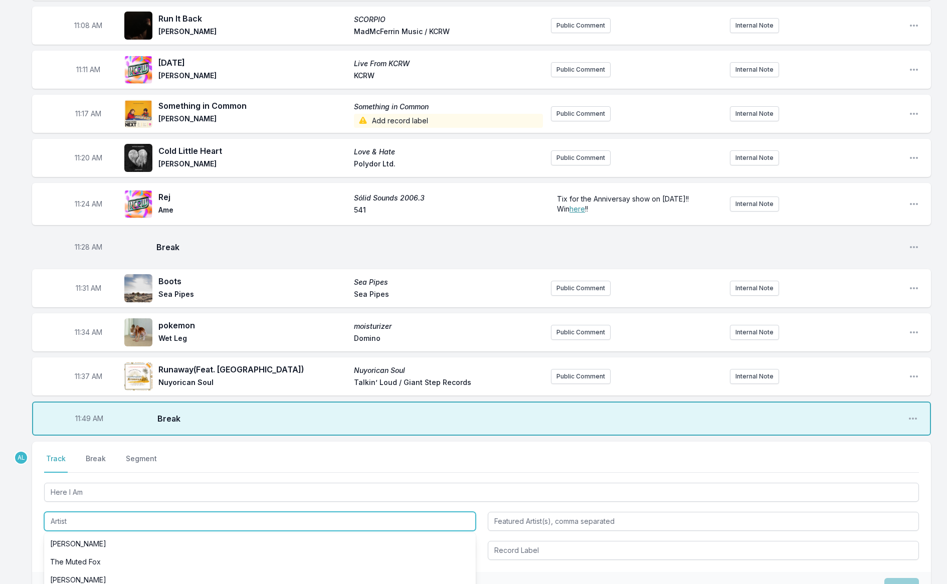
type input "d"
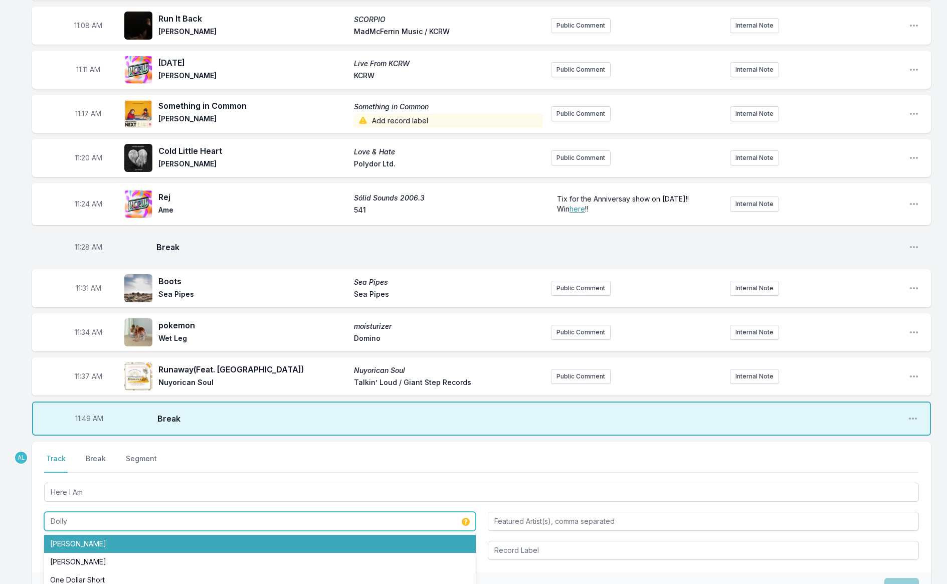
click at [128, 535] on li "[PERSON_NAME]" at bounding box center [260, 544] width 432 height 18
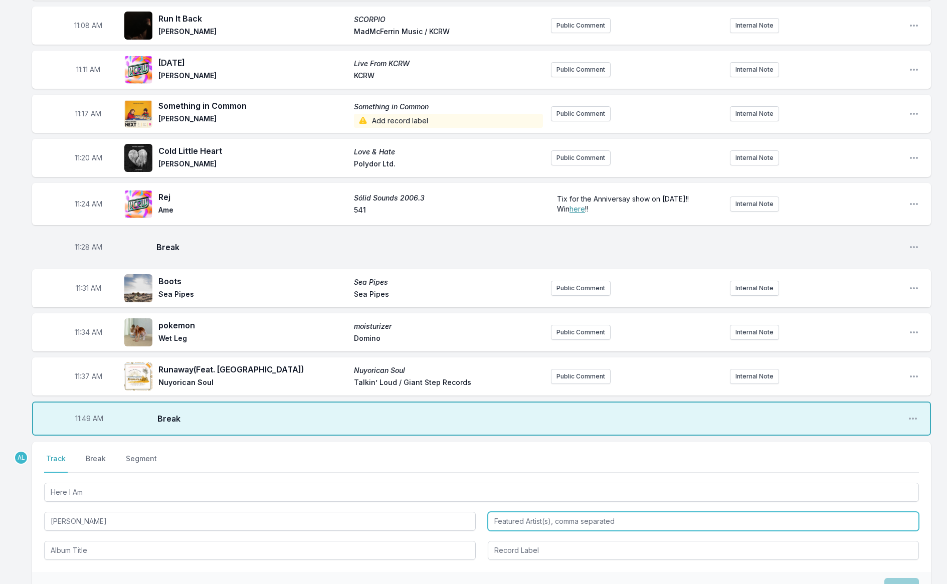
type input "[PERSON_NAME]"
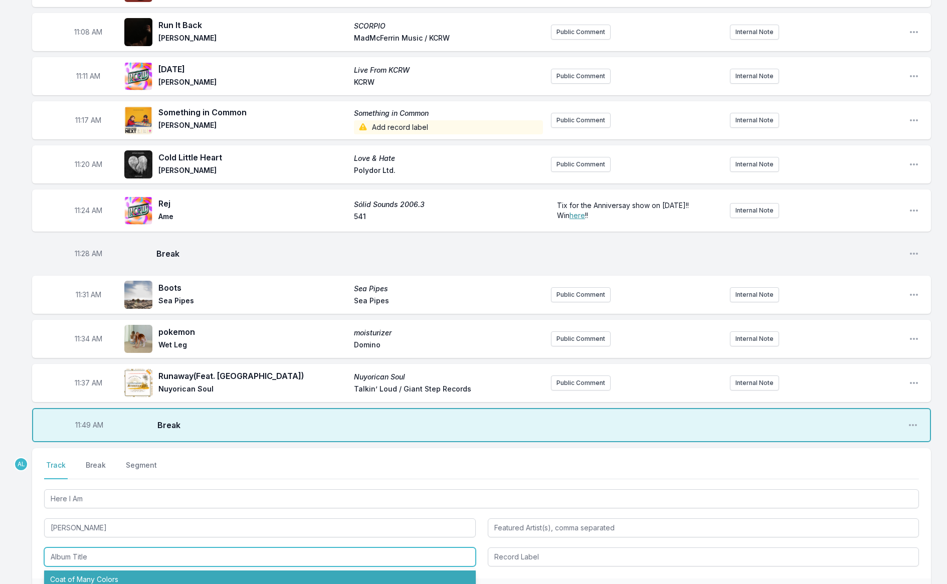
scroll to position [1486, 0]
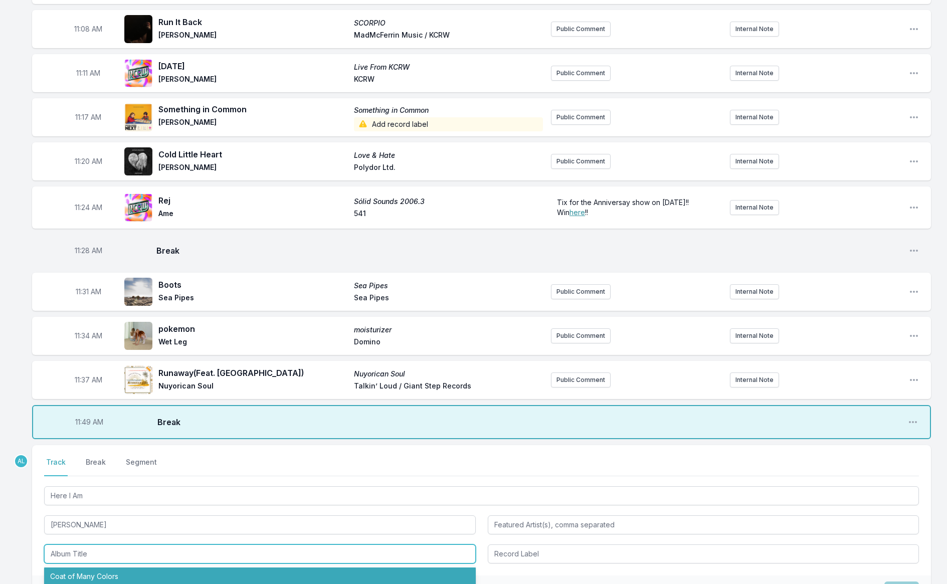
click at [144, 568] on li "Coat of Many Colors" at bounding box center [260, 576] width 432 height 18
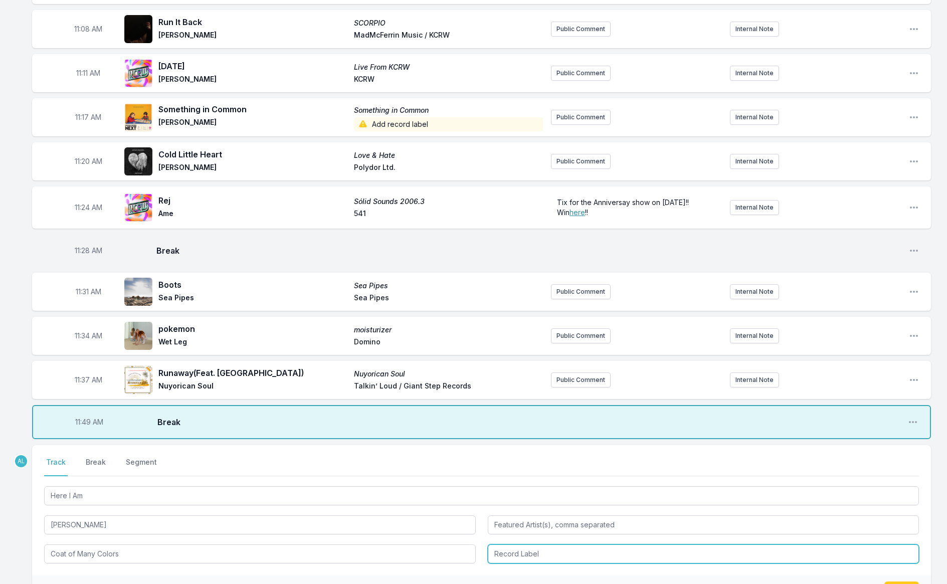
type input "Coat of Many Colors"
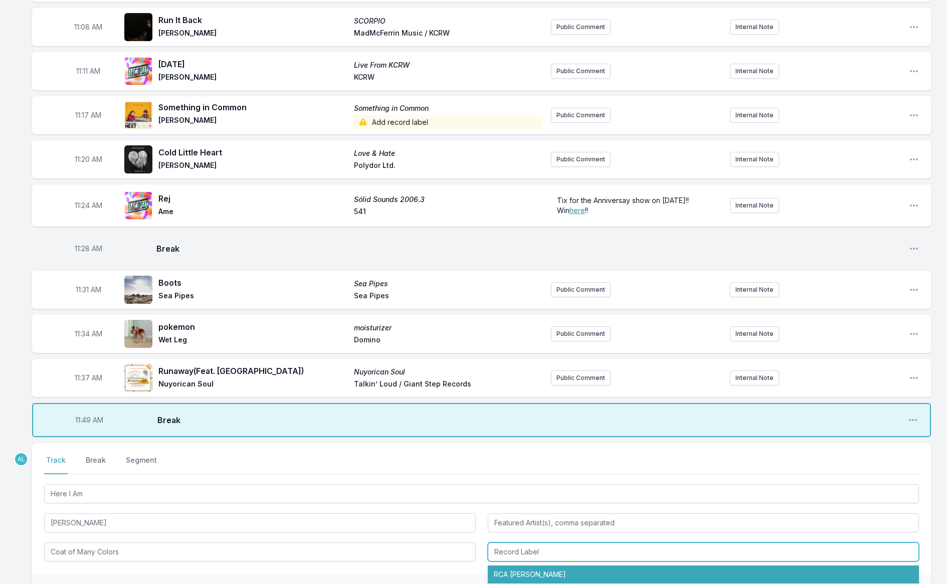
click at [498, 572] on li "RCA [PERSON_NAME]" at bounding box center [704, 574] width 432 height 18
type input "RCA [PERSON_NAME]"
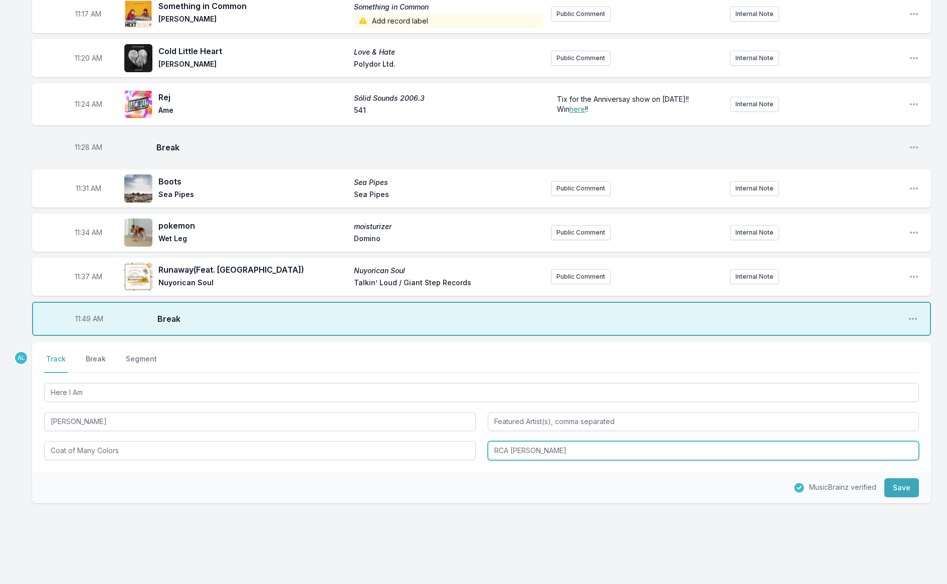
scroll to position [1594, 0]
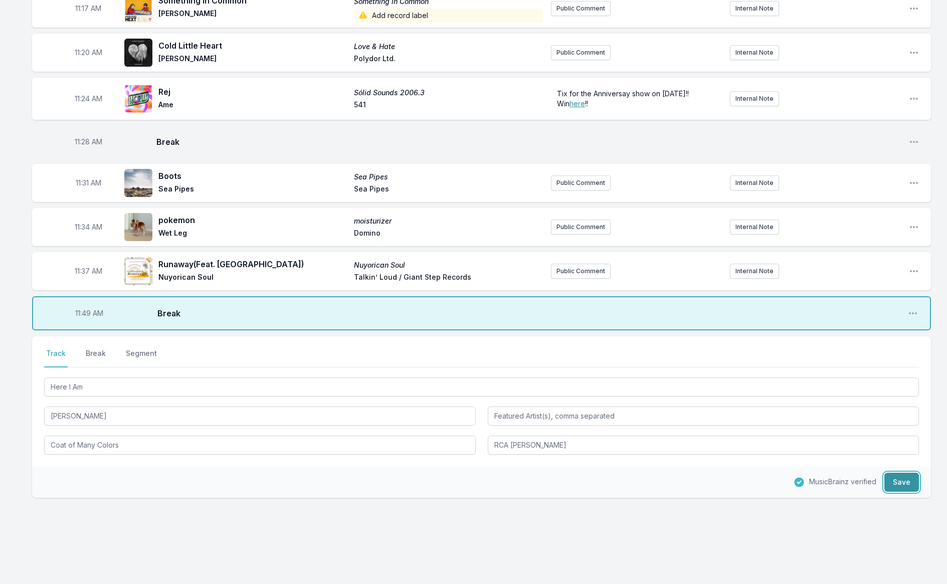
click at [902, 473] on button "Save" at bounding box center [901, 482] width 35 height 19
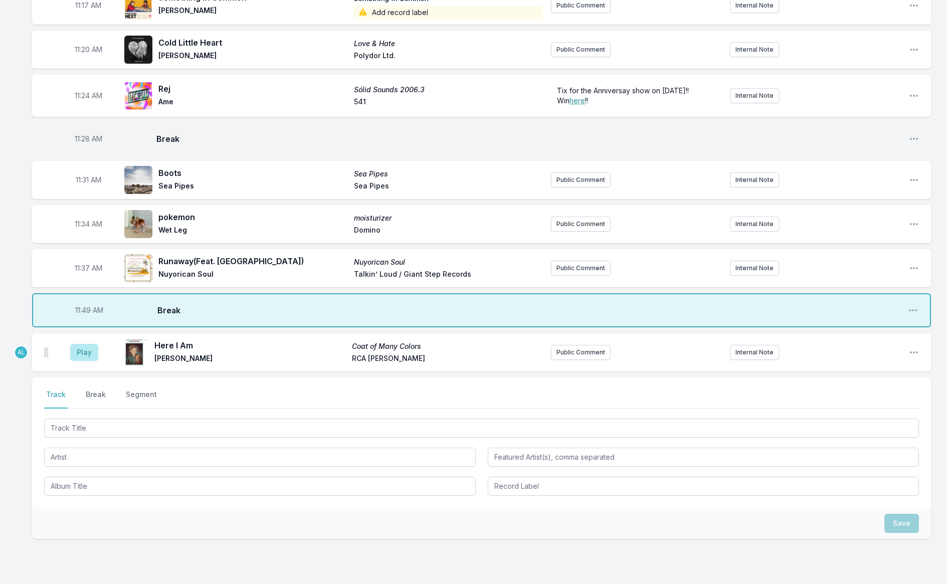
scroll to position [1599, 0]
click at [93, 344] on button "Play" at bounding box center [84, 350] width 28 height 17
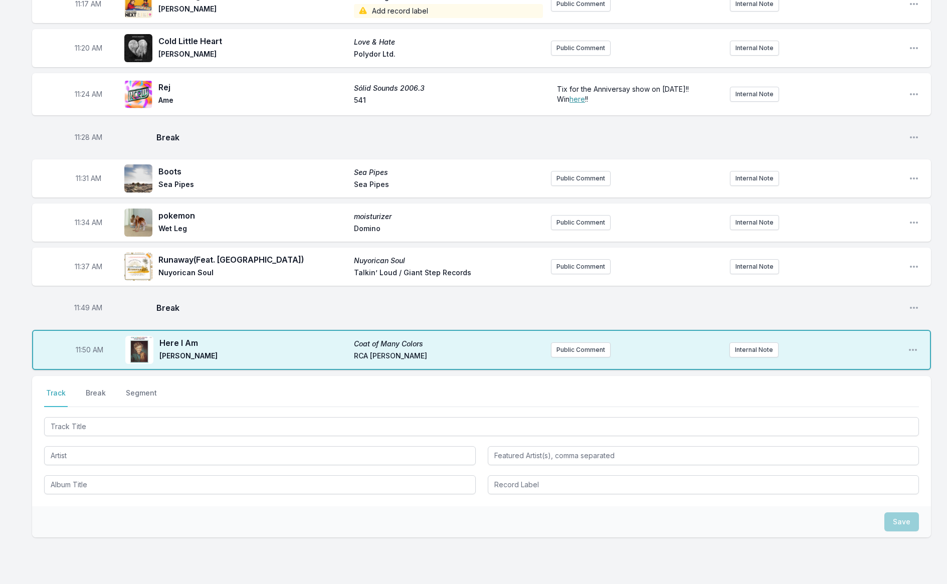
click at [84, 303] on span "11:49 AM" at bounding box center [88, 308] width 28 height 10
type input "11:47"
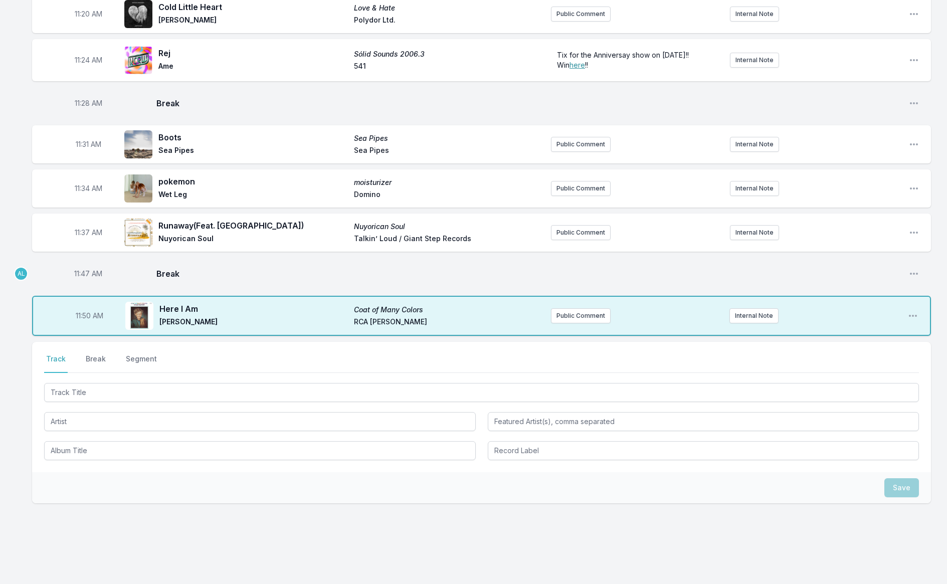
scroll to position [1636, 0]
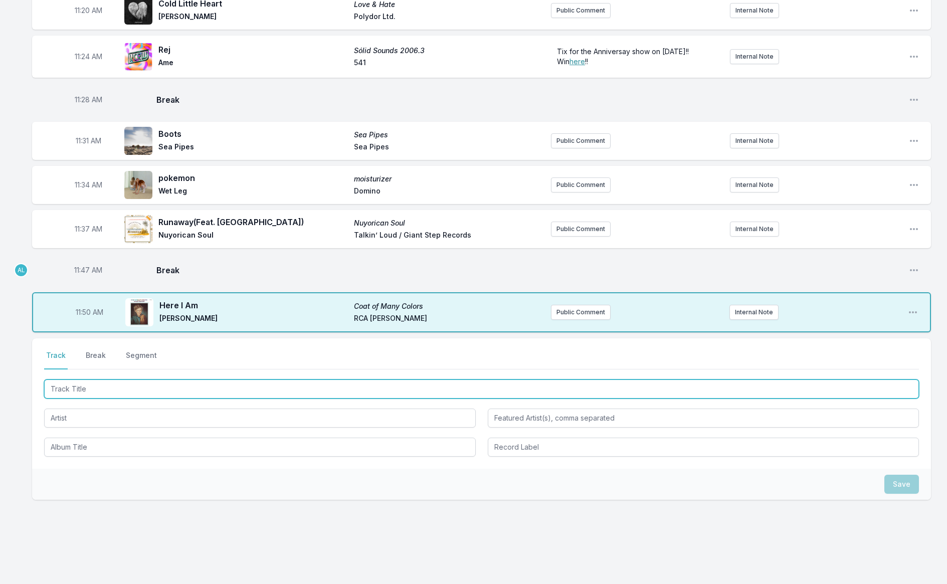
click at [188, 379] on input "Track Title" at bounding box center [481, 388] width 875 height 19
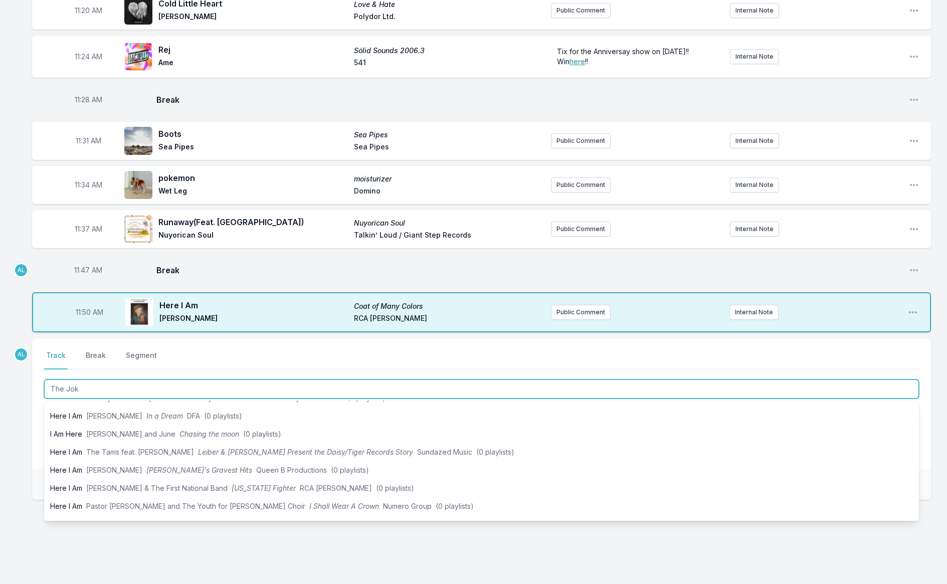
type input "The Joke"
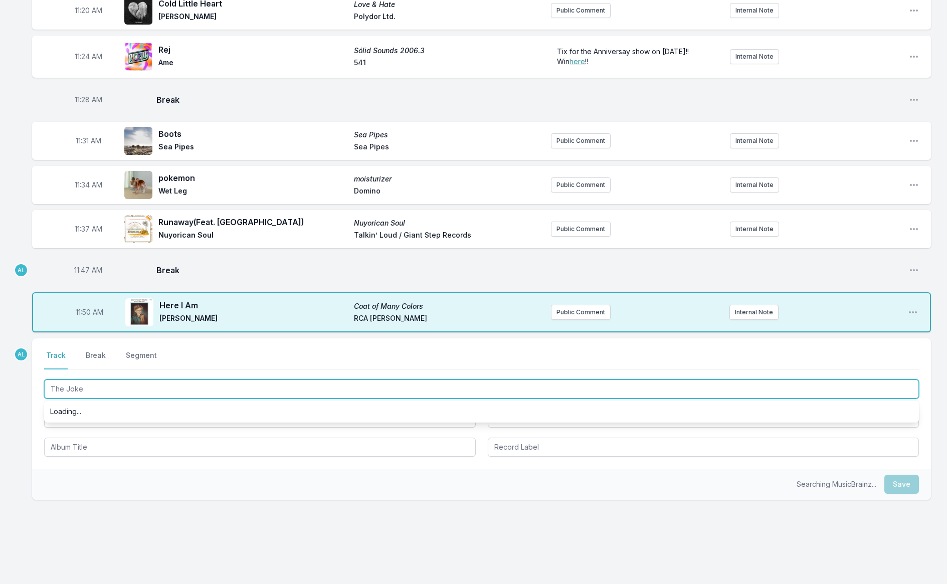
scroll to position [0, 0]
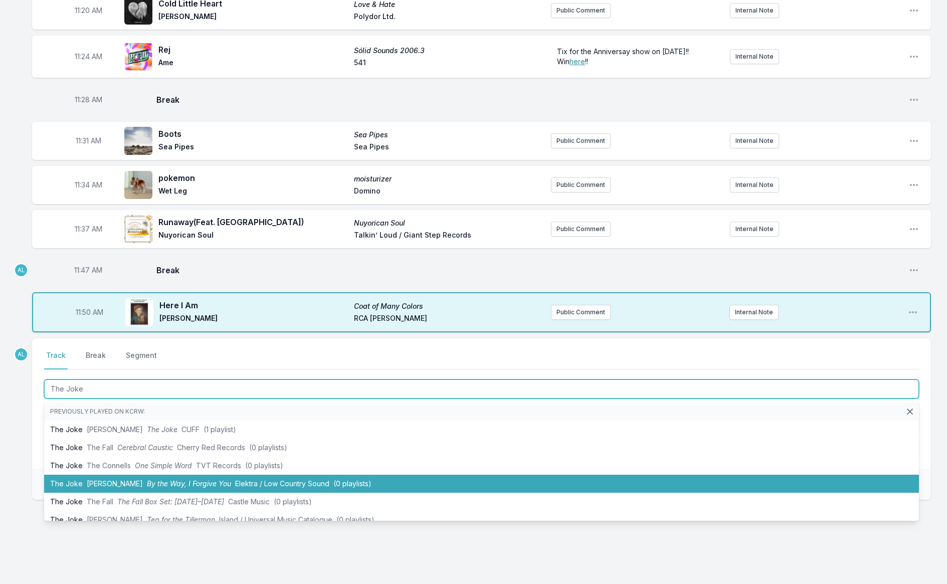
click at [248, 479] on span "Elektra / Low Country Sound" at bounding box center [282, 483] width 94 height 9
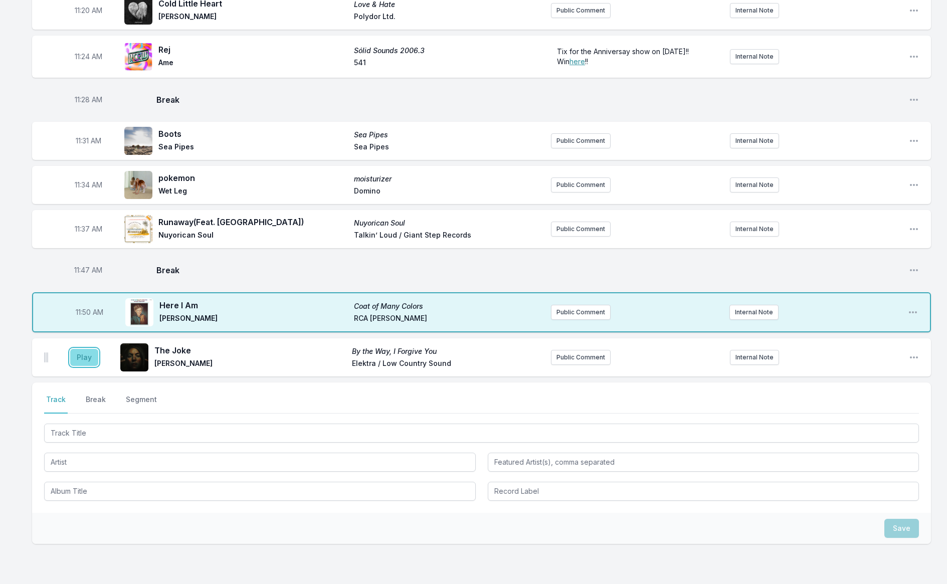
click at [85, 351] on button "Play" at bounding box center [84, 357] width 28 height 17
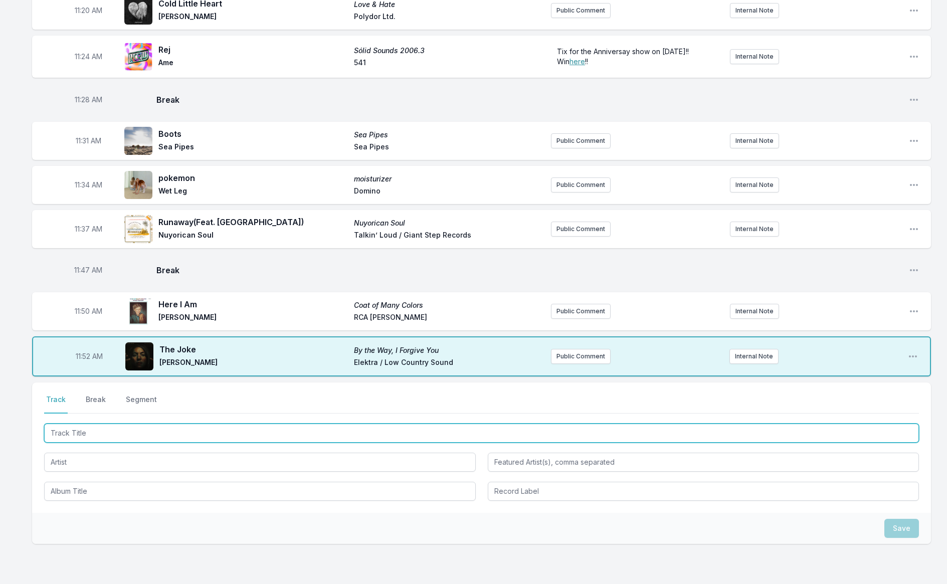
click at [92, 425] on input "Track Title" at bounding box center [481, 433] width 875 height 19
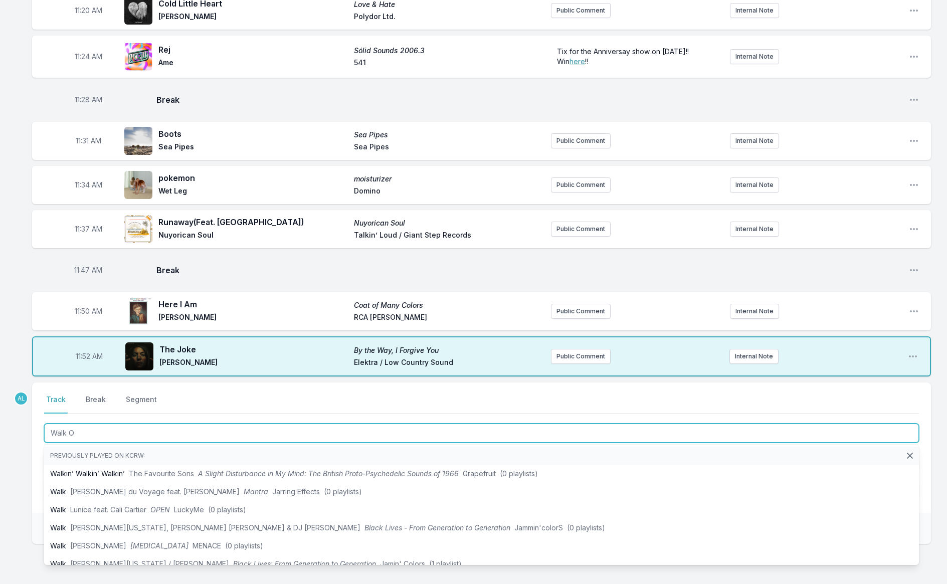
type input "Walk On"
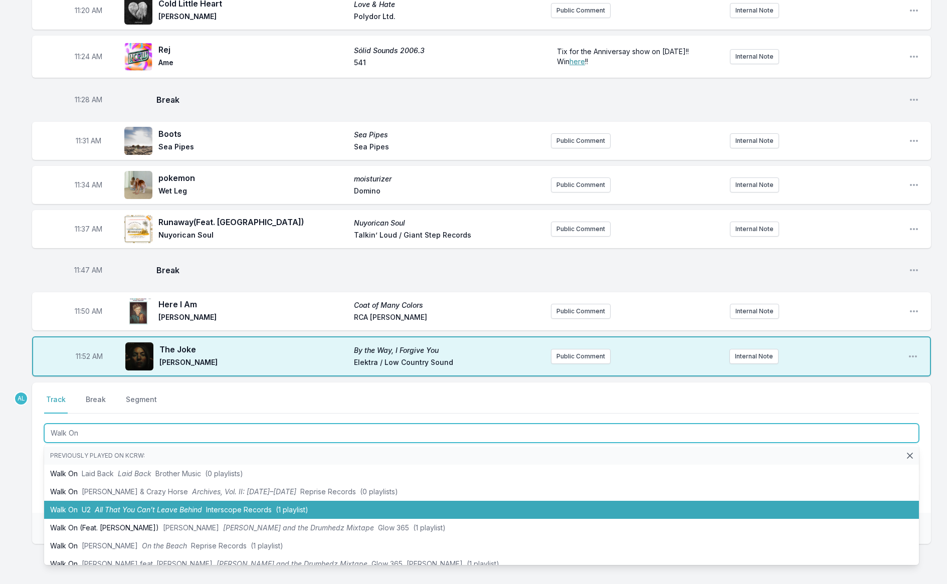
click at [172, 505] on span "All That You Can’t Leave Behind" at bounding box center [148, 509] width 107 height 9
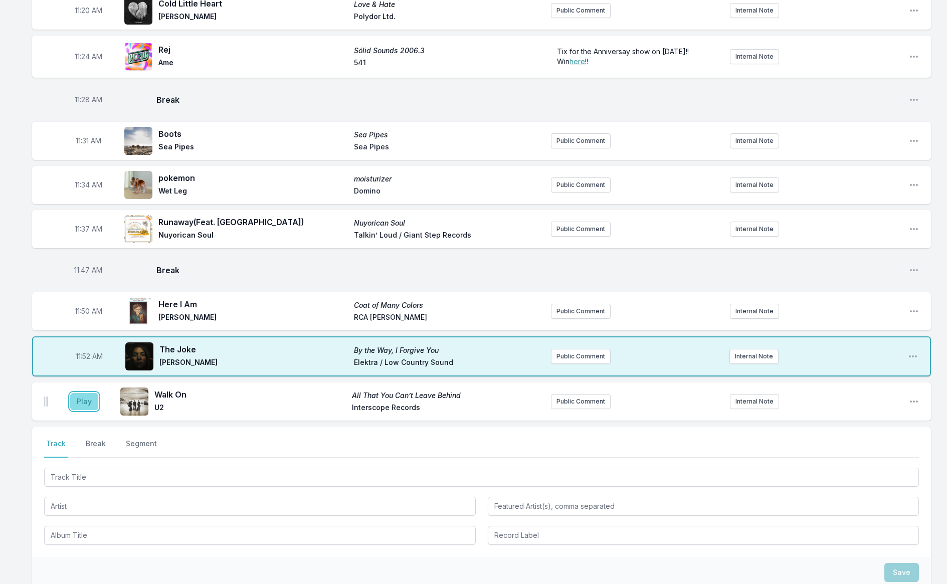
click at [82, 394] on button "Play" at bounding box center [84, 401] width 28 height 17
